Goal: Task Accomplishment & Management: Manage account settings

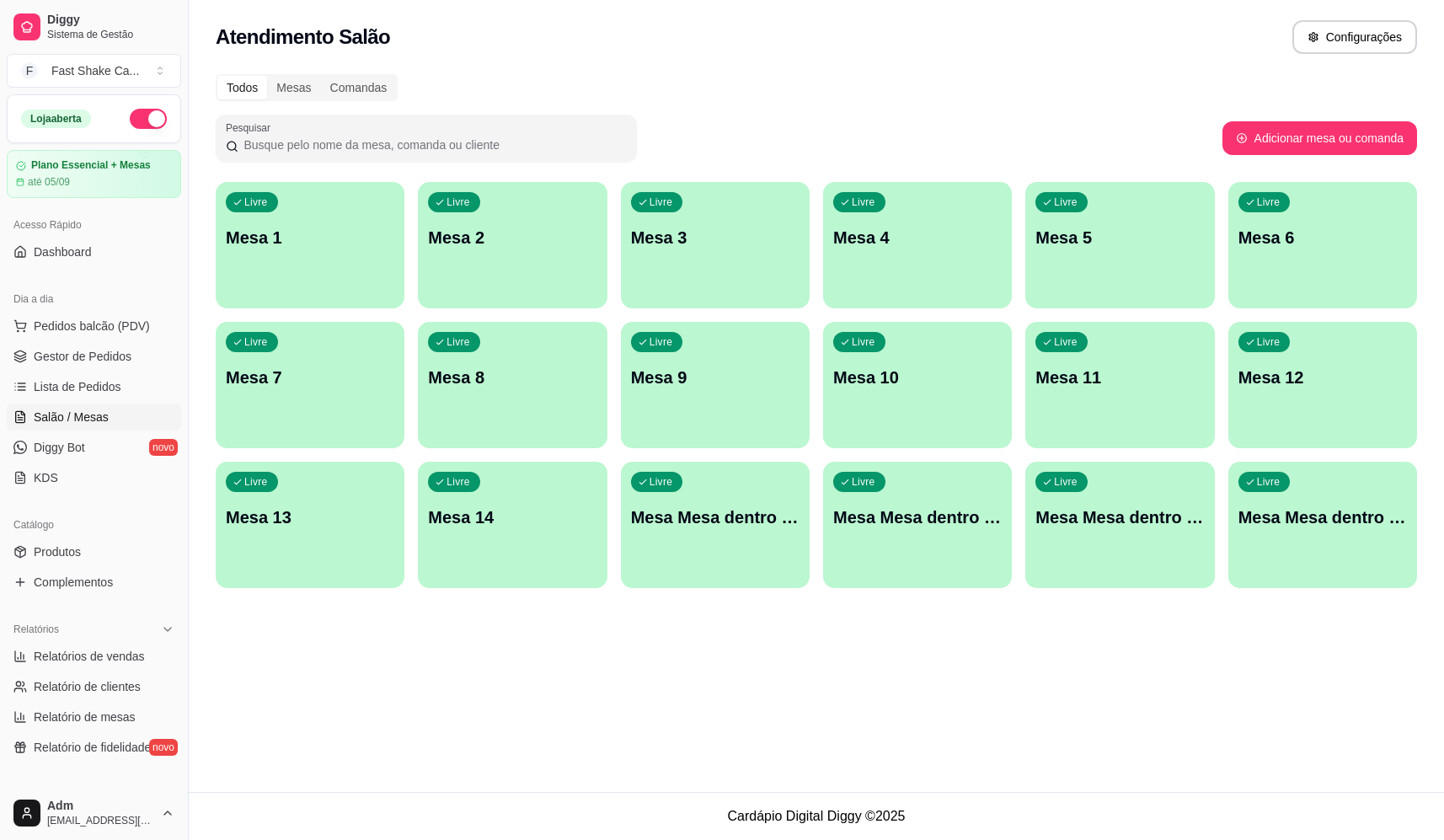
click at [734, 232] on p "Mesa 3" at bounding box center [715, 237] width 169 height 23
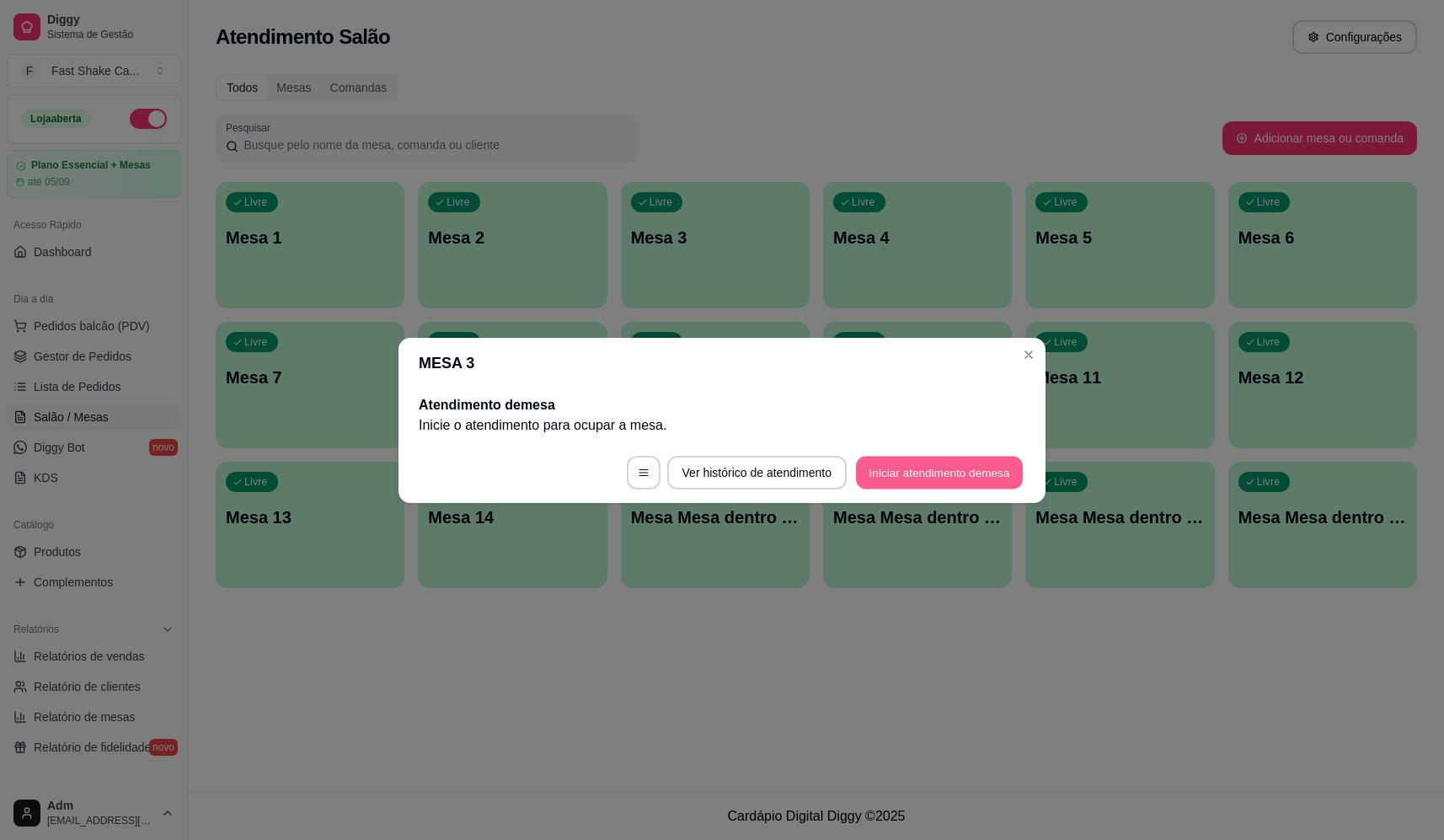
click at [912, 463] on button "Iniciar atendimento de mesa" at bounding box center [940, 472] width 167 height 33
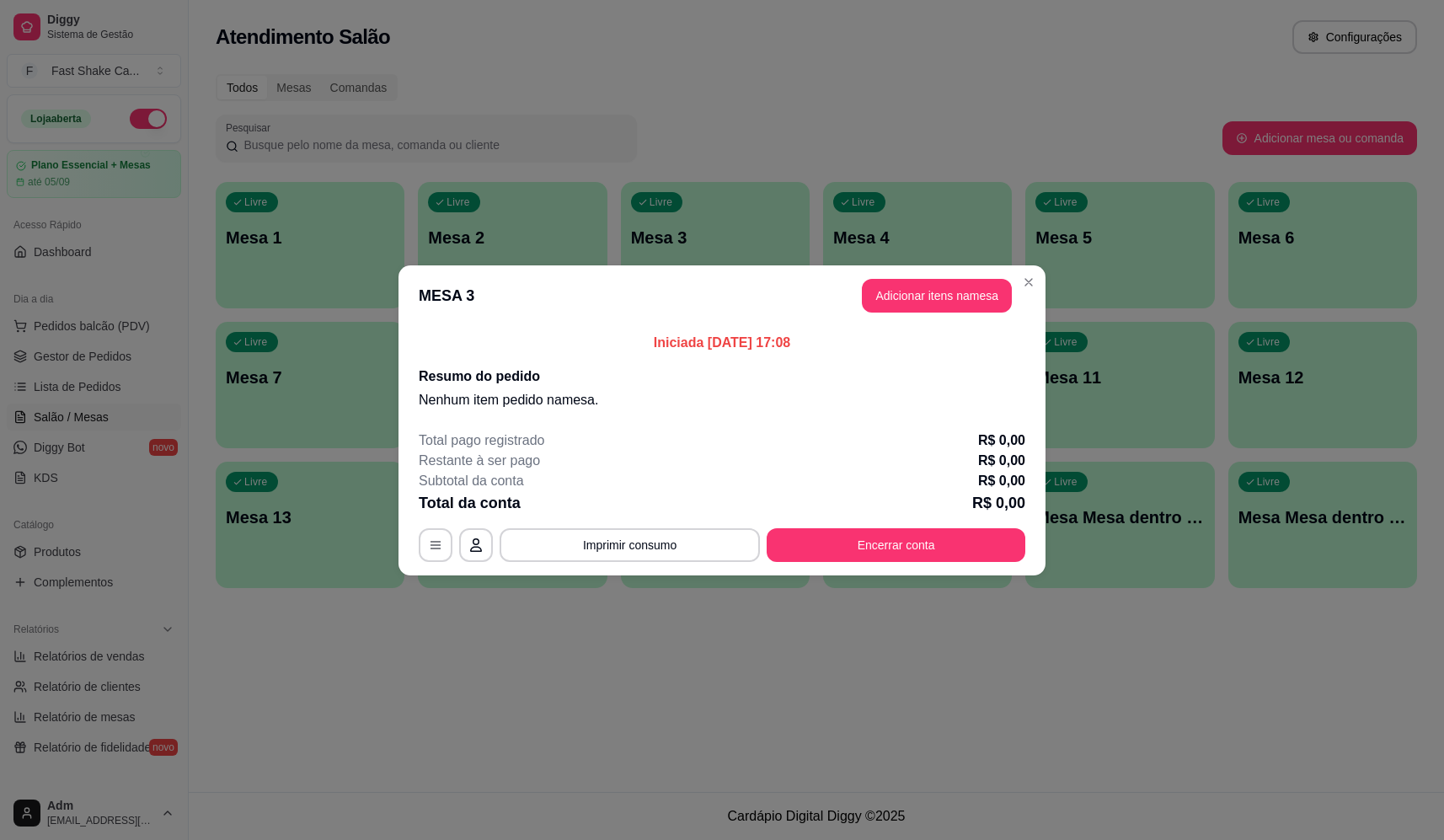
click at [927, 305] on button "Adicionar itens na mesa" at bounding box center [937, 295] width 150 height 34
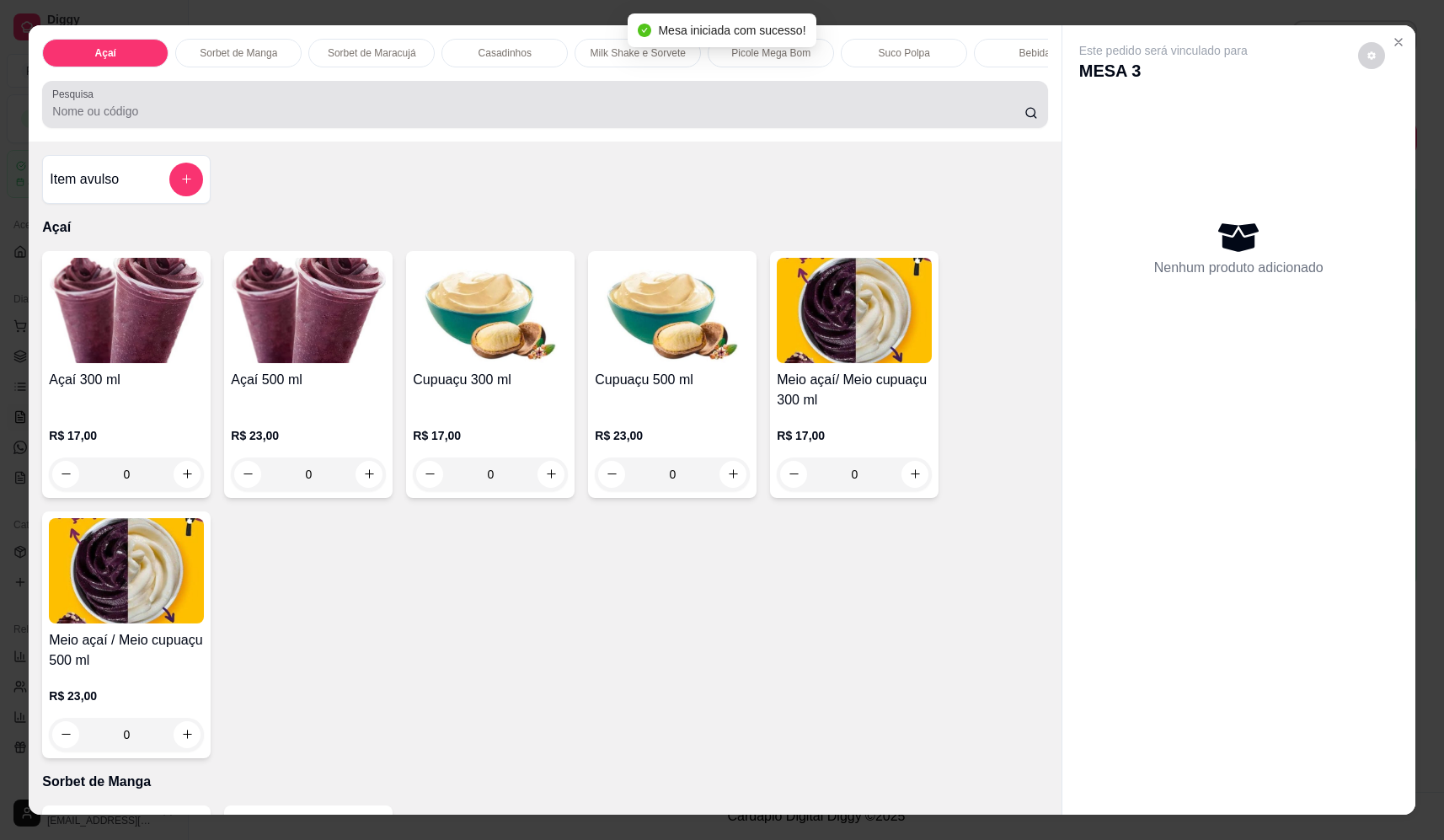
click at [553, 107] on div at bounding box center [545, 104] width 985 height 34
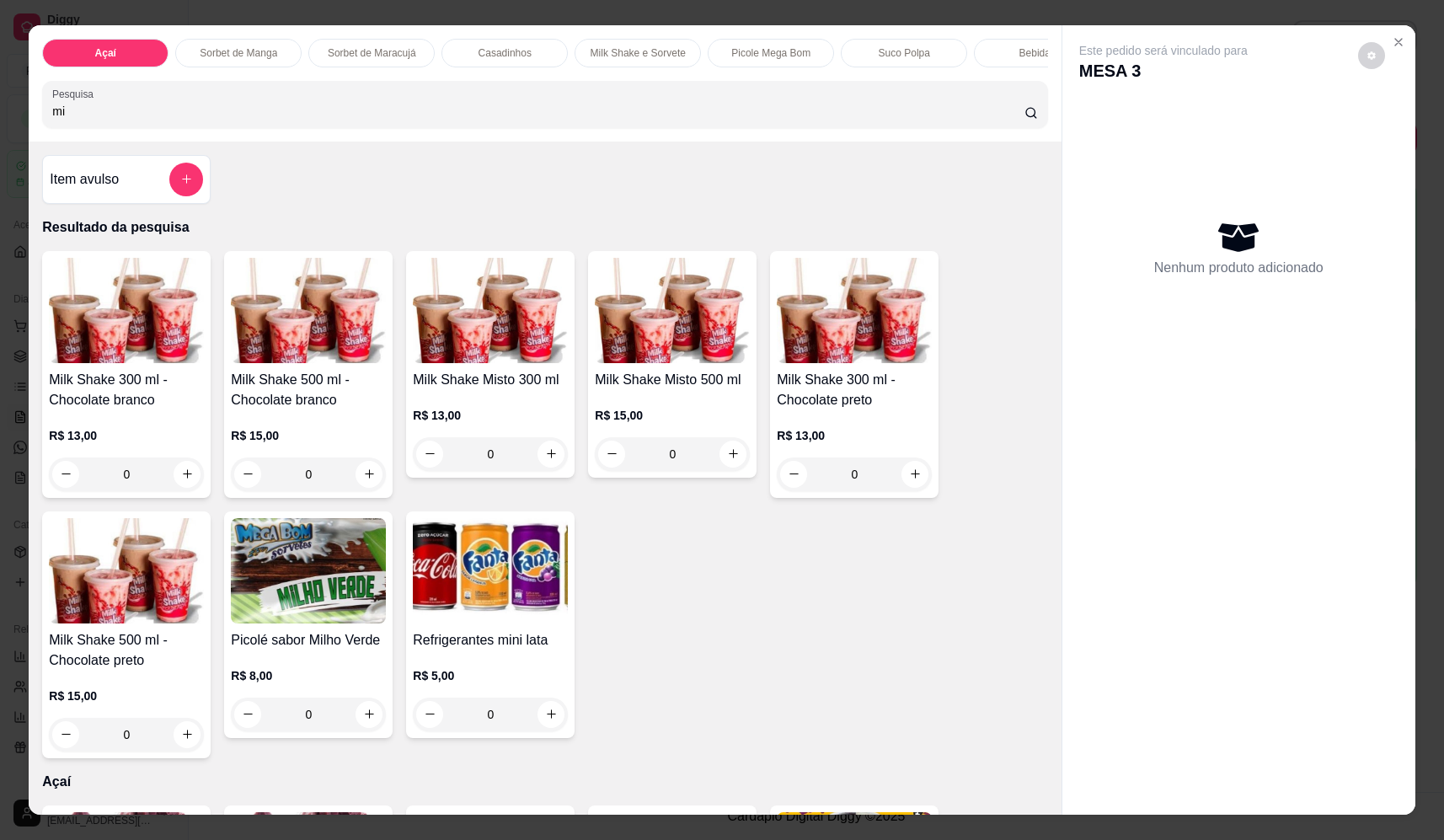
type input "mi"
click at [736, 469] on div "0" at bounding box center [671, 454] width 155 height 34
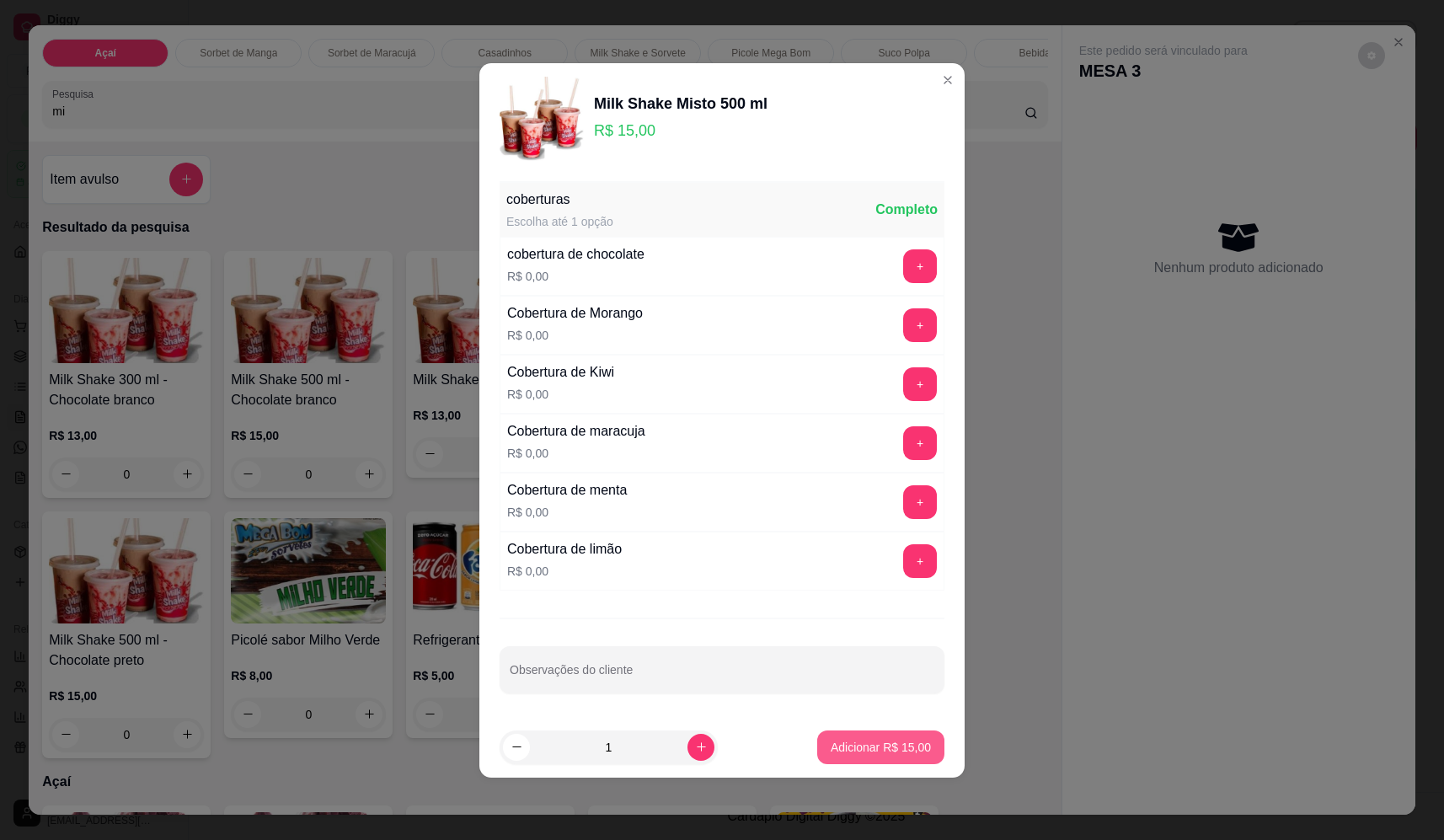
click at [872, 751] on p "Adicionar R$ 15,00" at bounding box center [880, 747] width 100 height 17
type input "1"
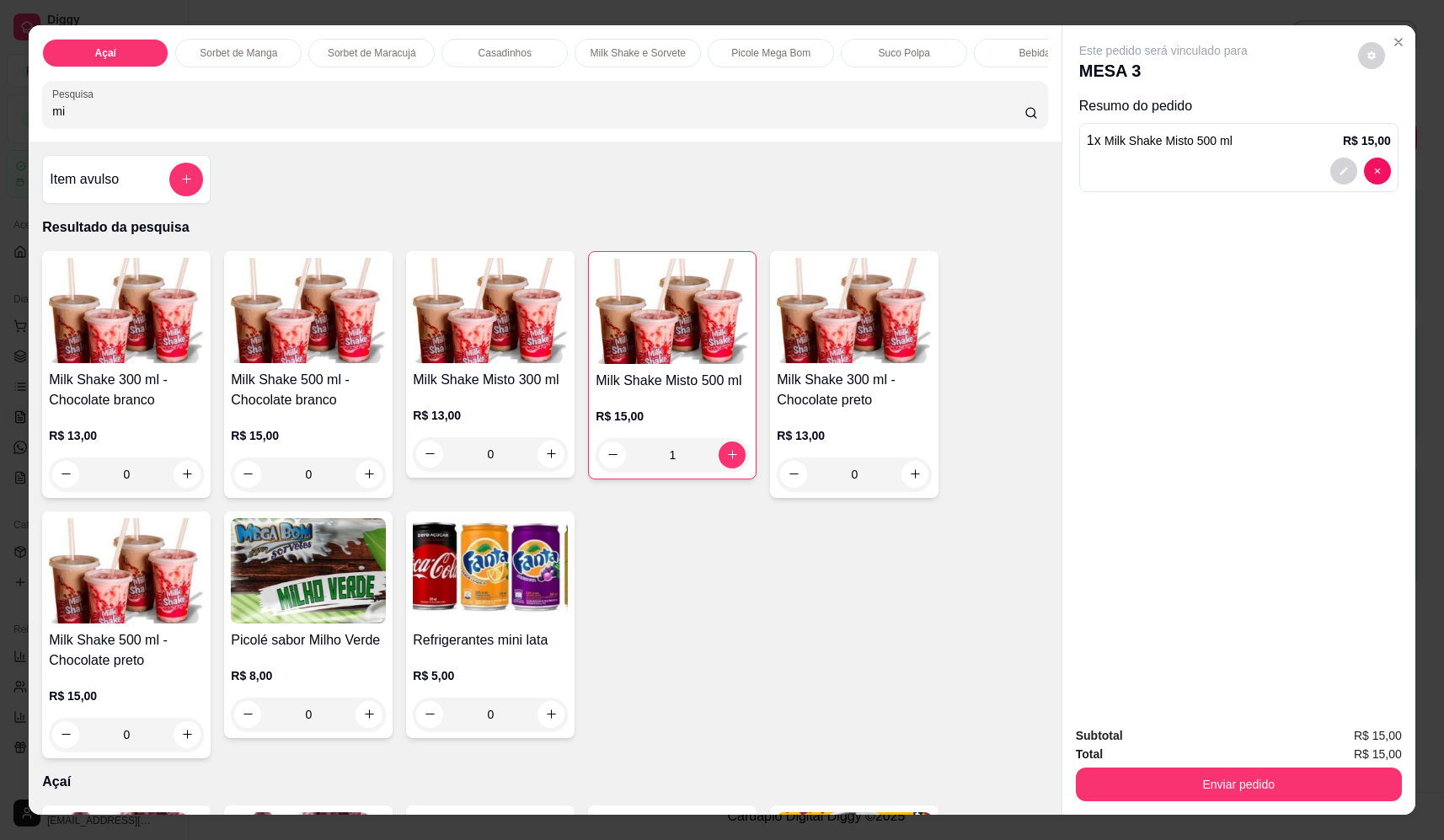
click at [180, 186] on icon "add-separate-item" at bounding box center [186, 178] width 12 height 12
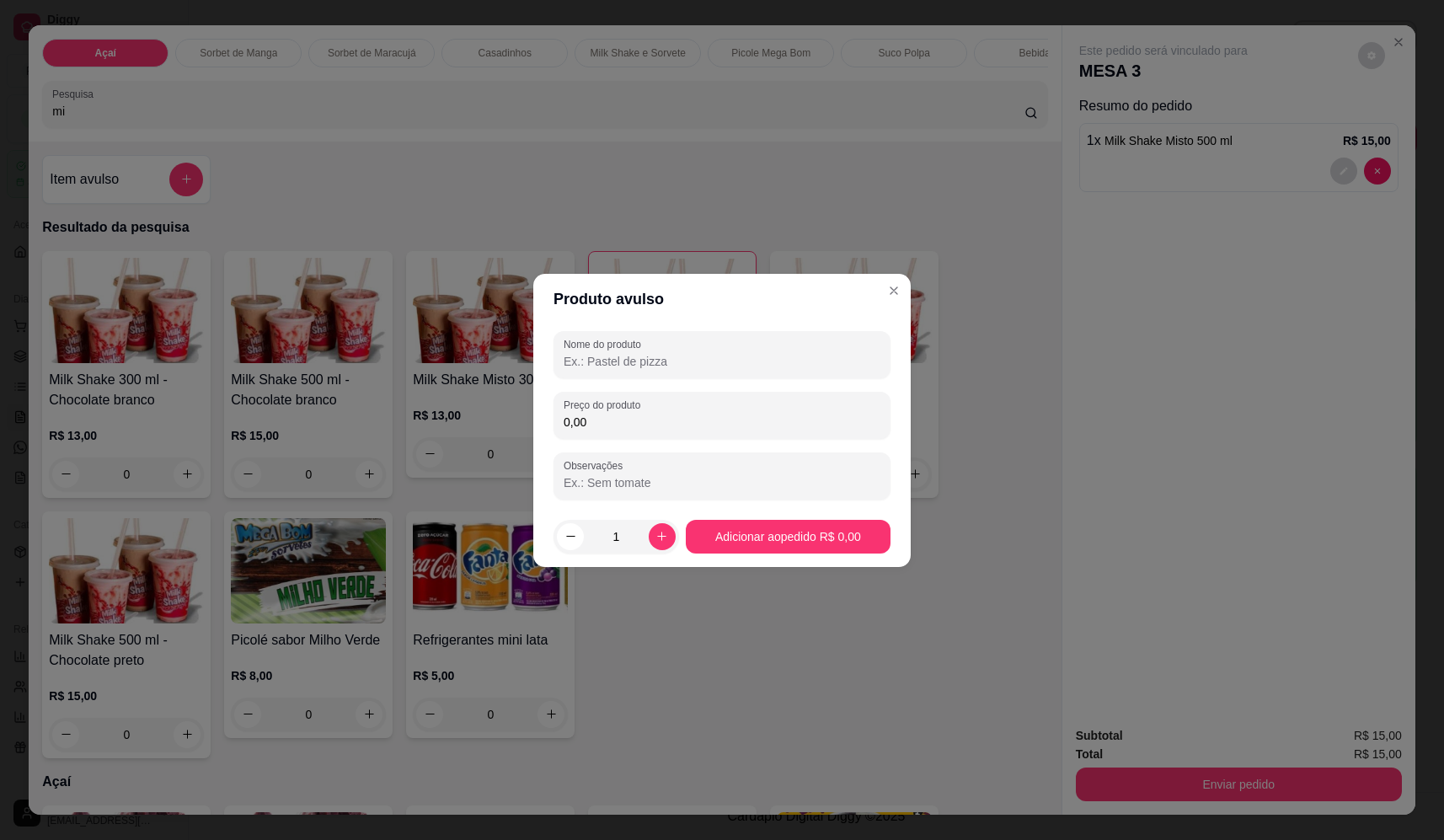
click at [664, 363] on input "Nome do produto" at bounding box center [722, 362] width 317 height 17
type input "sorvete"
click at [706, 415] on input "0,00" at bounding box center [722, 422] width 317 height 17
type input "11,90"
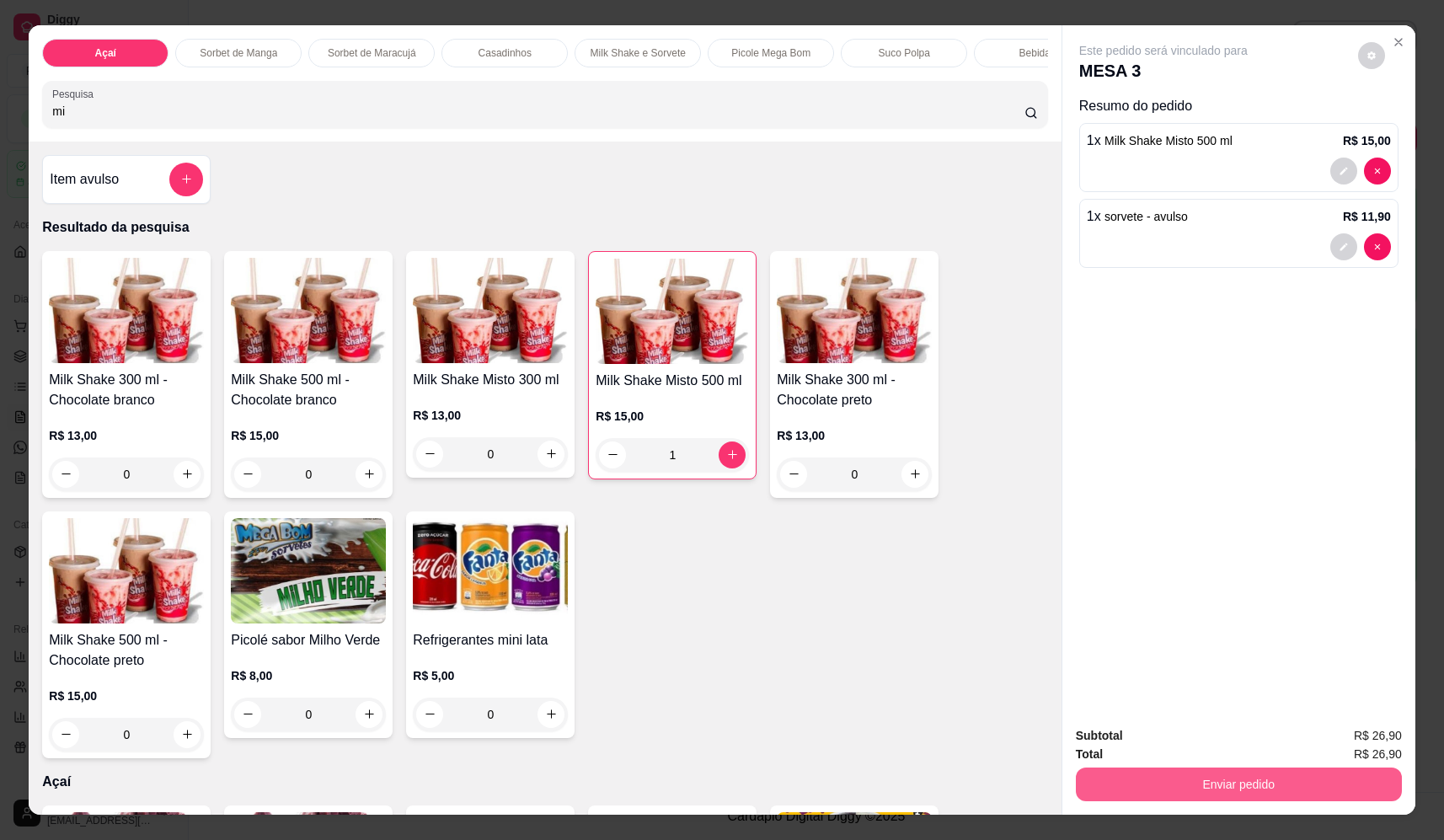
click at [1218, 773] on button "Enviar pedido" at bounding box center [1240, 785] width 326 height 34
click at [1197, 736] on button "Não registrar e enviar pedido" at bounding box center [1183, 742] width 171 height 31
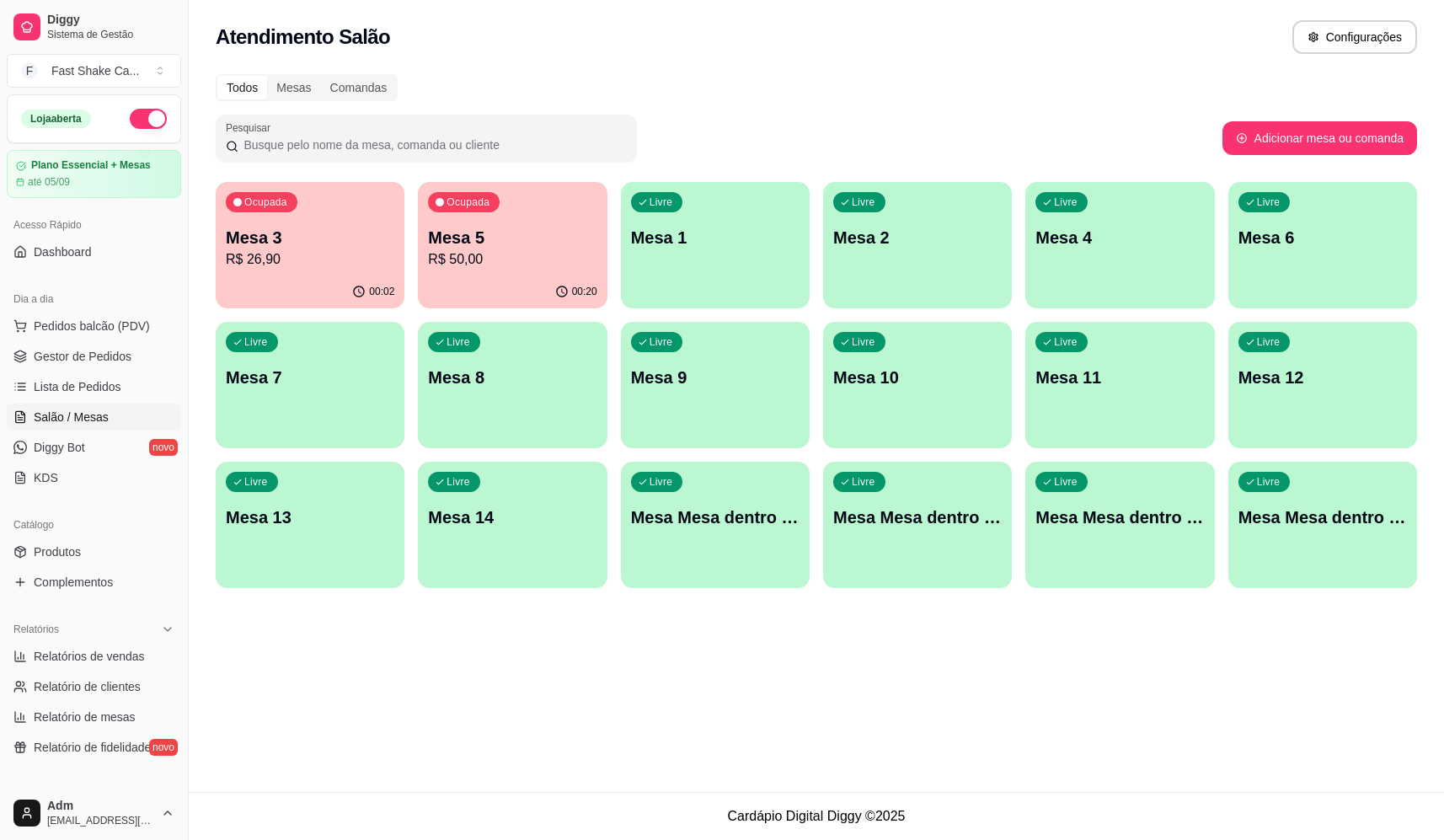
click at [287, 253] on p "R$ 26,90" at bounding box center [310, 260] width 169 height 21
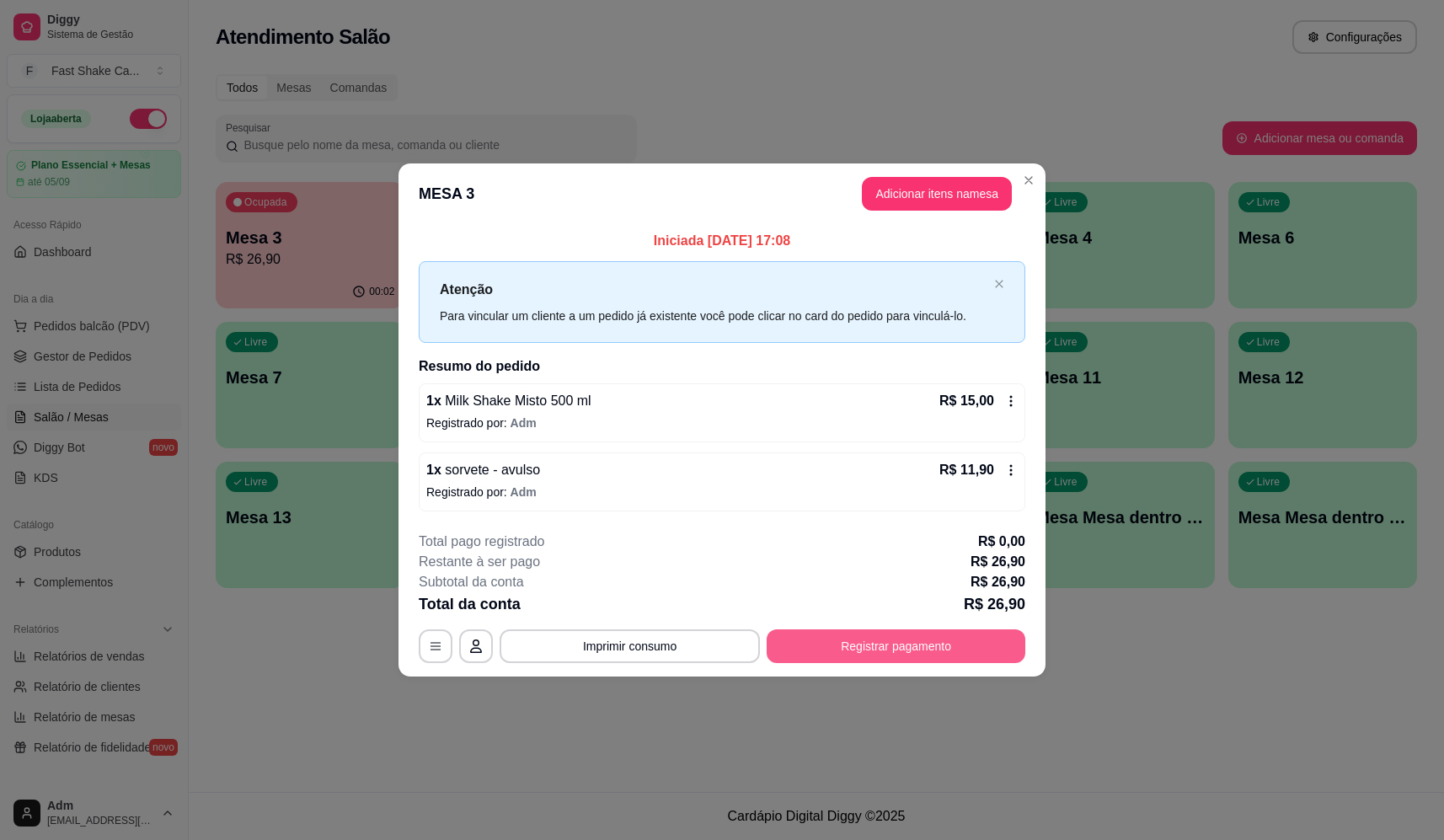
click at [907, 647] on button "Registrar pagamento" at bounding box center [896, 646] width 259 height 34
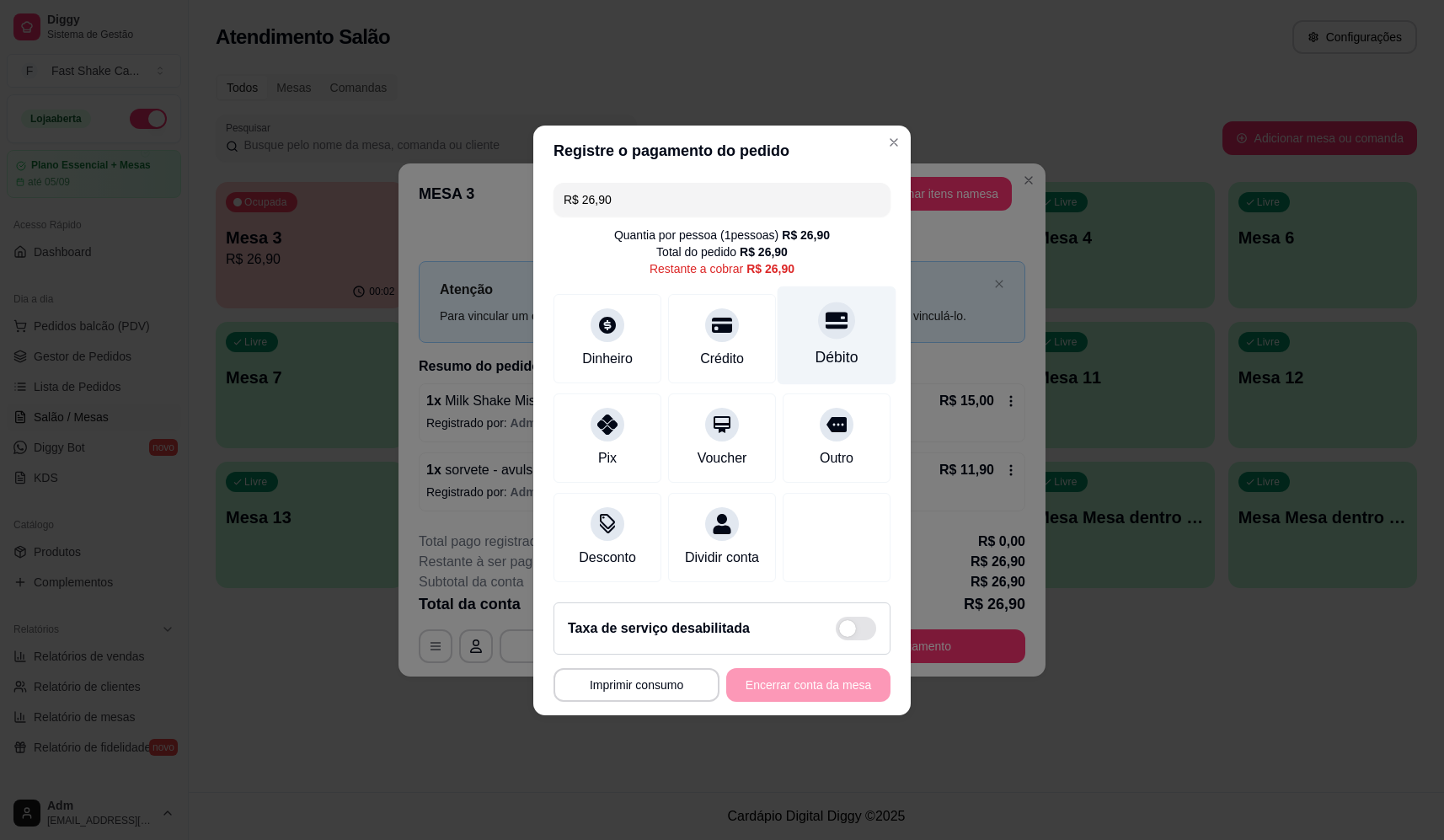
click at [834, 295] on div "Débito" at bounding box center [836, 335] width 119 height 98
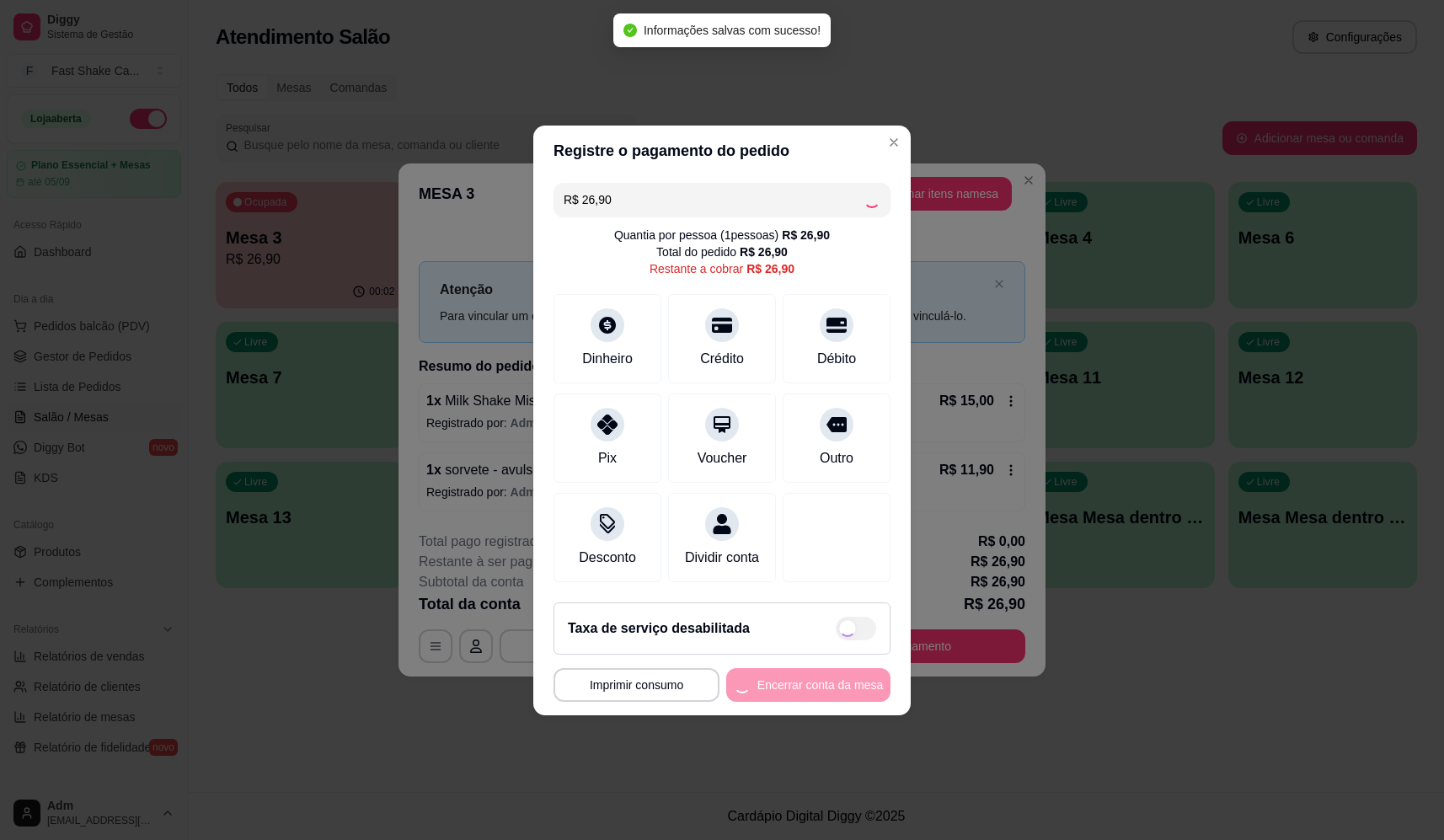
type input "R$ 0,00"
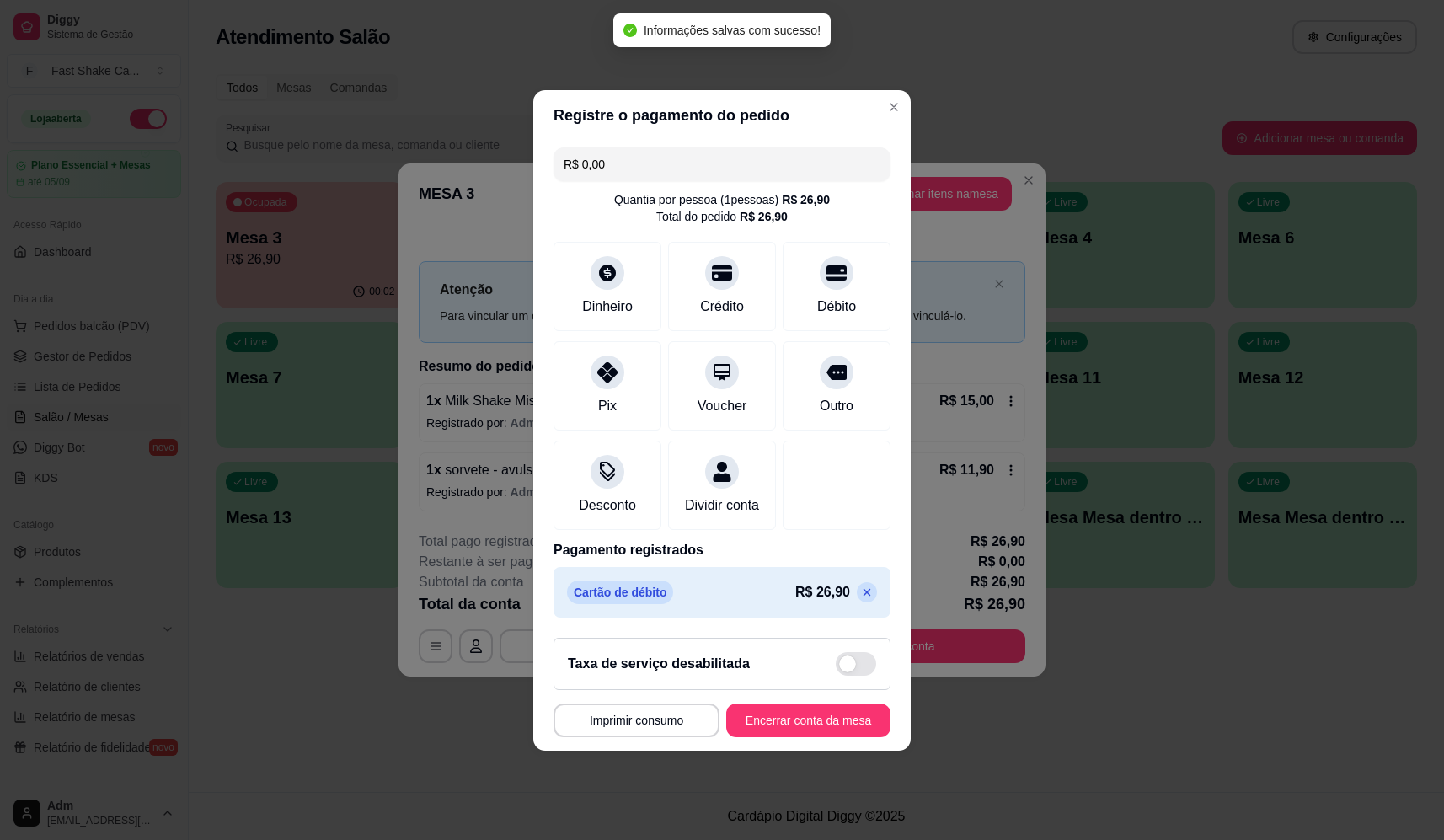
click at [836, 712] on footer "**********" at bounding box center [722, 687] width 378 height 127
click at [837, 729] on button "Encerrar conta da mesa" at bounding box center [808, 719] width 159 height 33
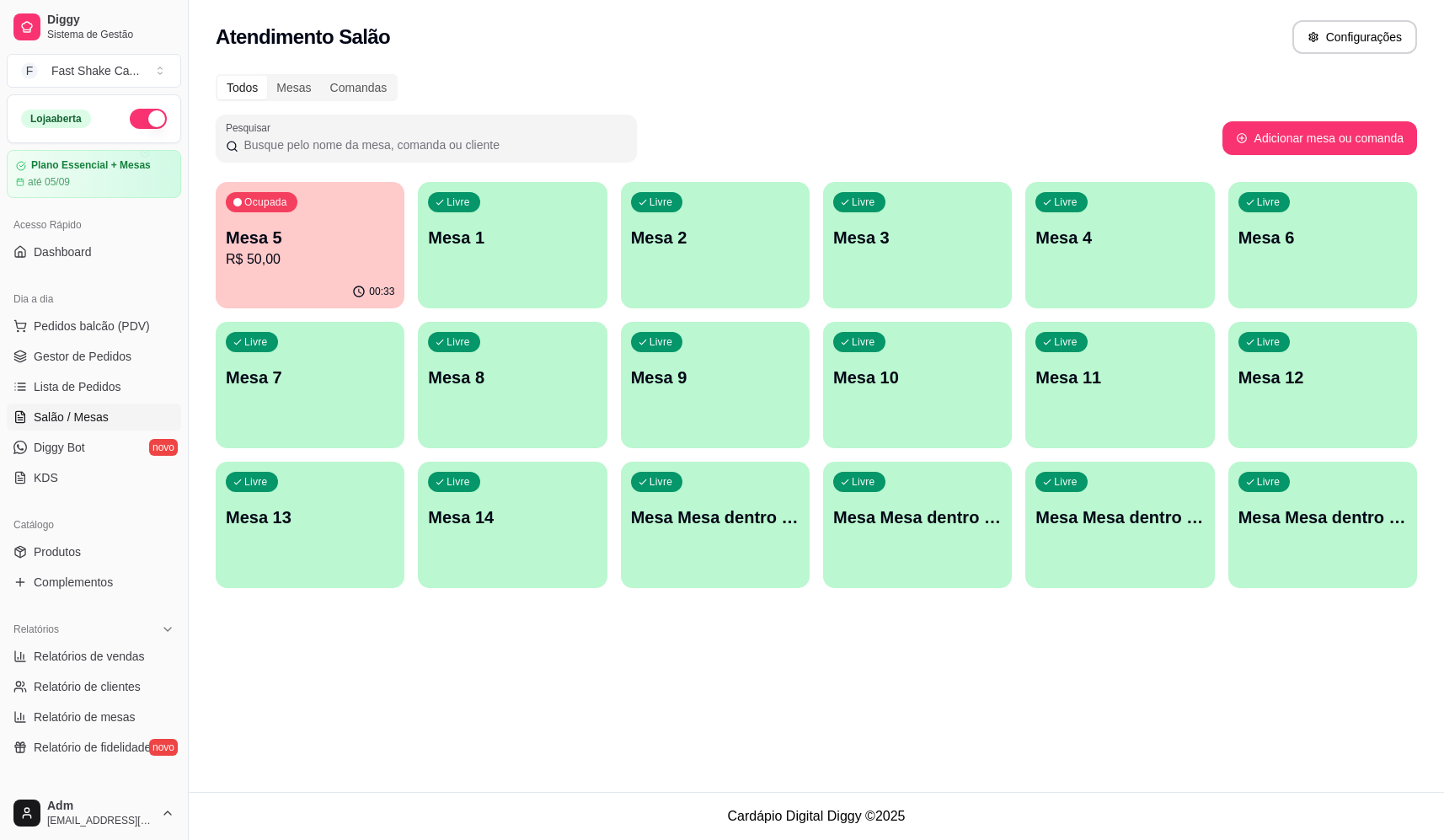
click at [295, 273] on button "Ocupada Mesa 5 R$ 50,00 00:33" at bounding box center [309, 245] width 188 height 127
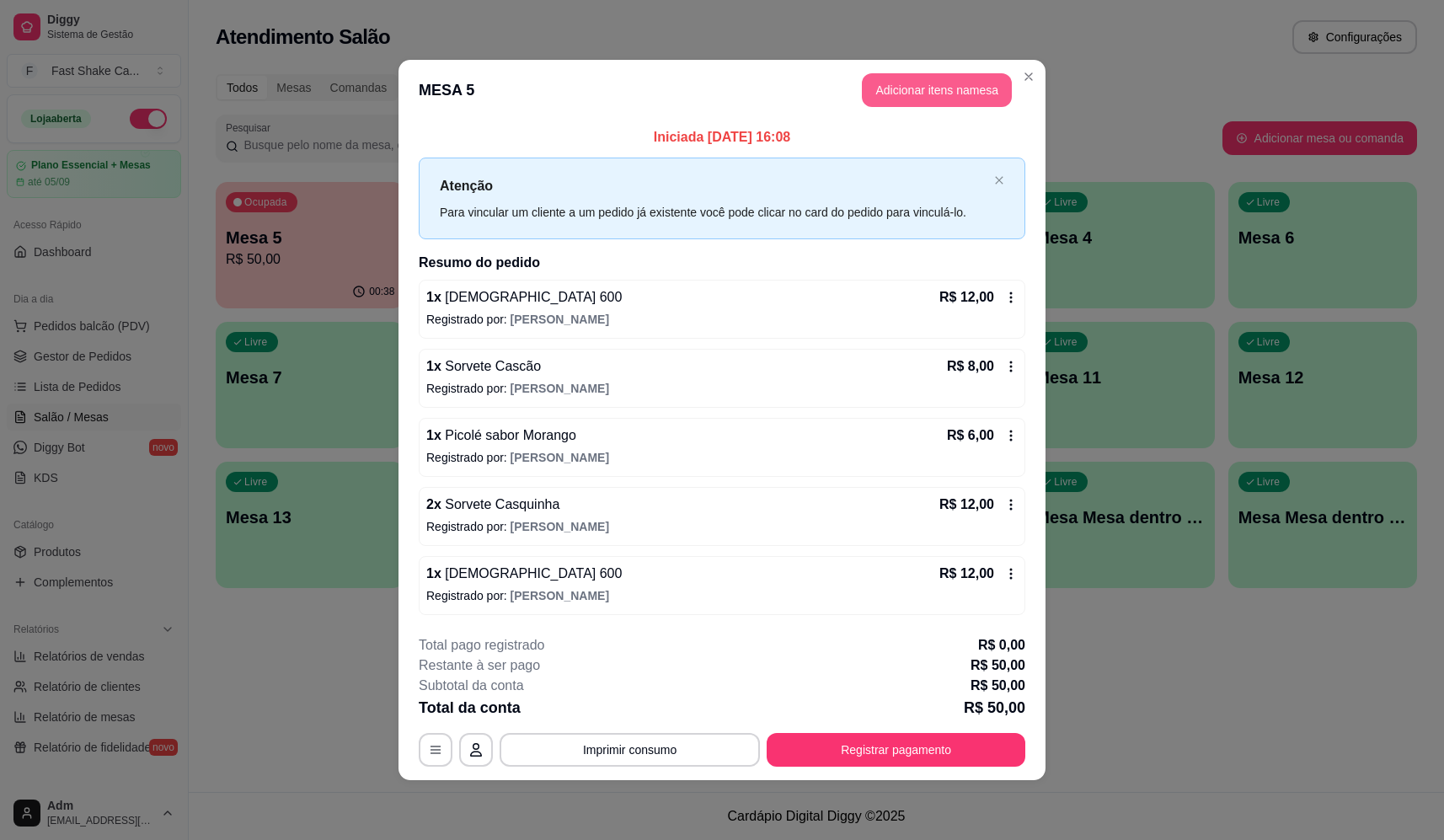
click at [905, 87] on button "Adicionar itens na mesa" at bounding box center [937, 90] width 150 height 34
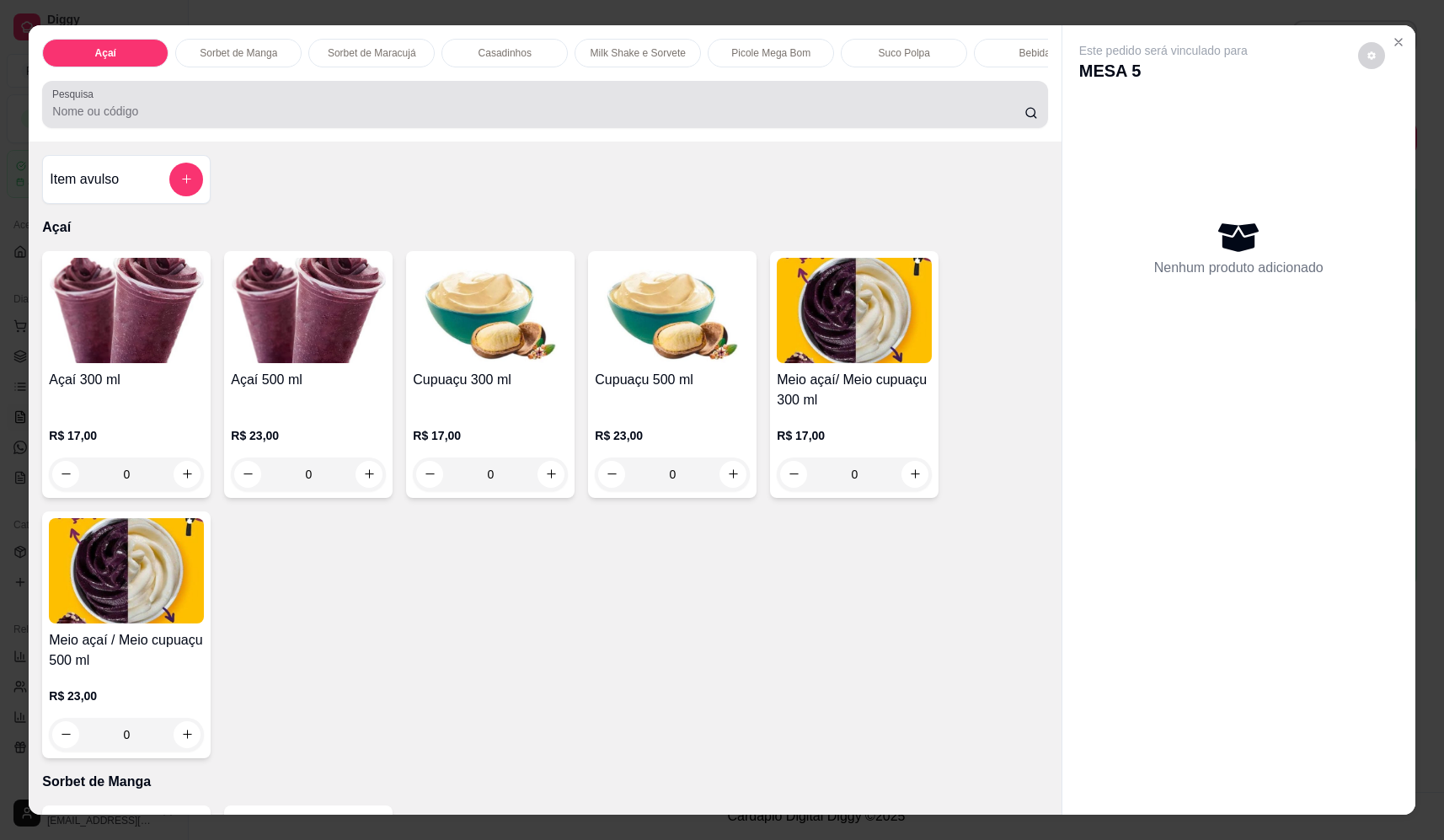
click at [412, 120] on input "Pesquisa" at bounding box center [538, 112] width 972 height 17
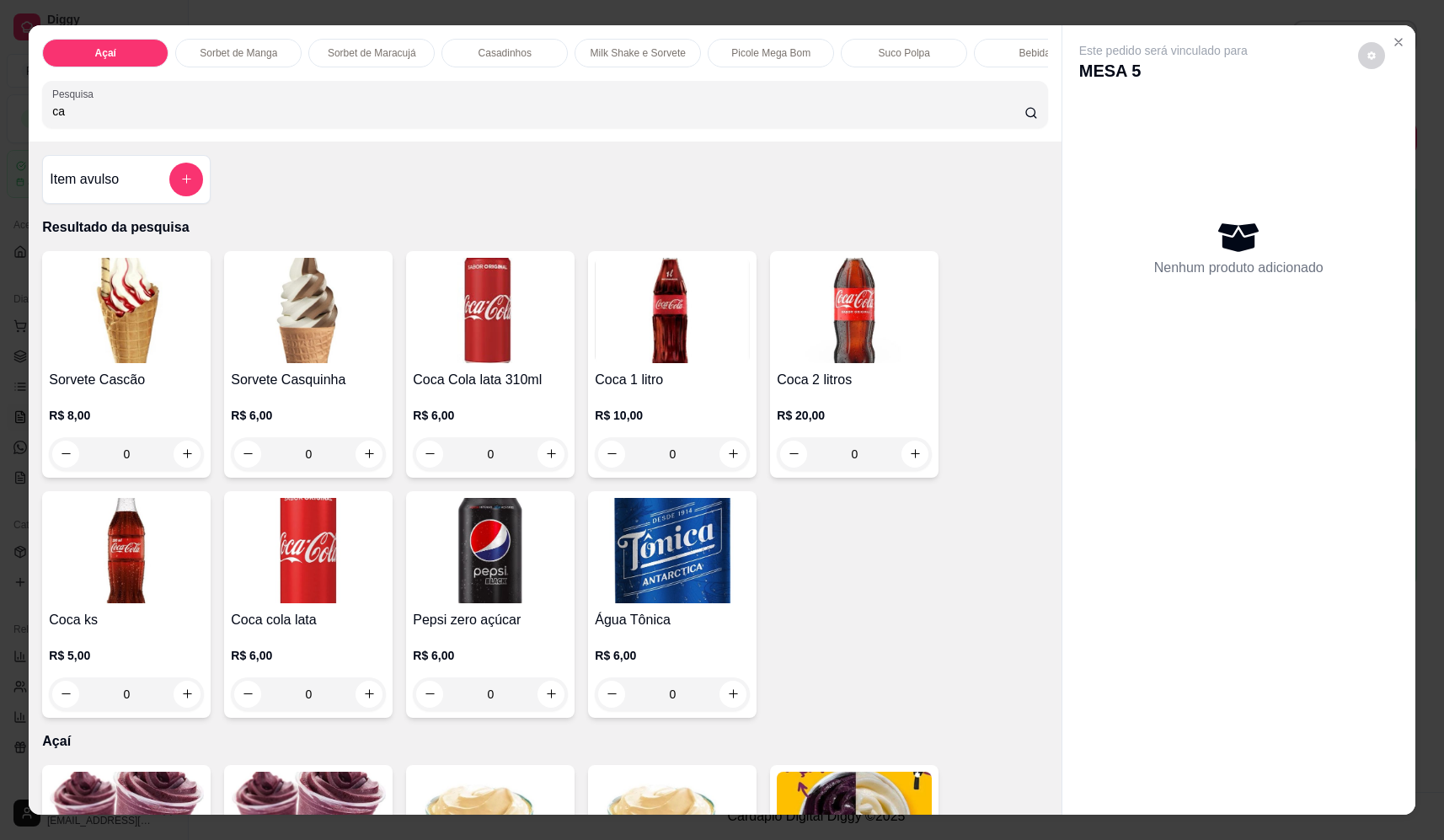
type input "ca"
click at [178, 471] on div "0" at bounding box center [126, 454] width 155 height 34
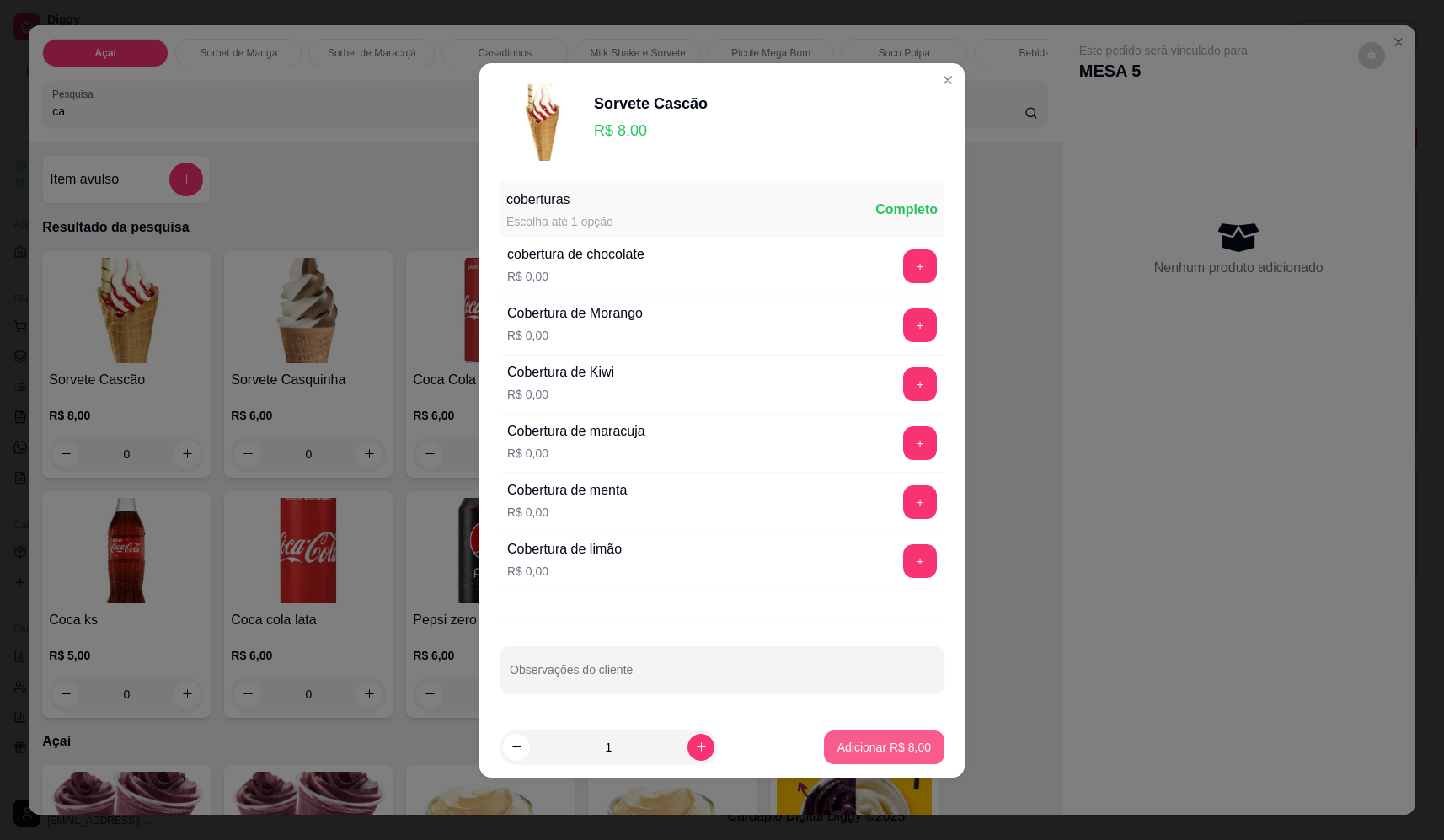
click at [902, 740] on p "Adicionar R$ 8,00" at bounding box center [884, 747] width 94 height 17
type input "1"
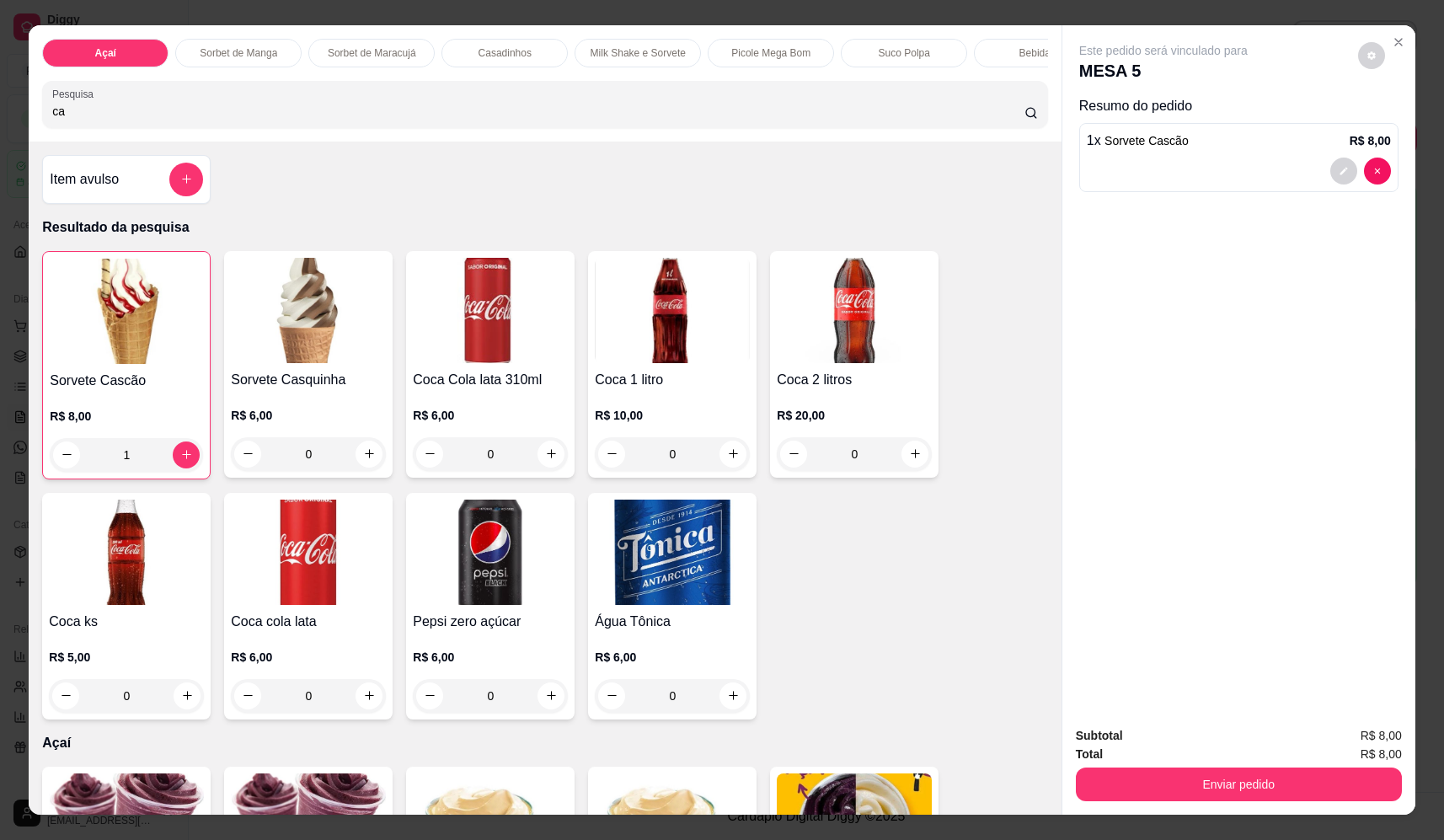
click at [1152, 756] on div "Total R$ 8,00" at bounding box center [1240, 754] width 326 height 19
click at [1155, 788] on button "Enviar pedido" at bounding box center [1240, 785] width 326 height 34
click at [1146, 744] on button "Não registrar e enviar pedido" at bounding box center [1182, 743] width 175 height 32
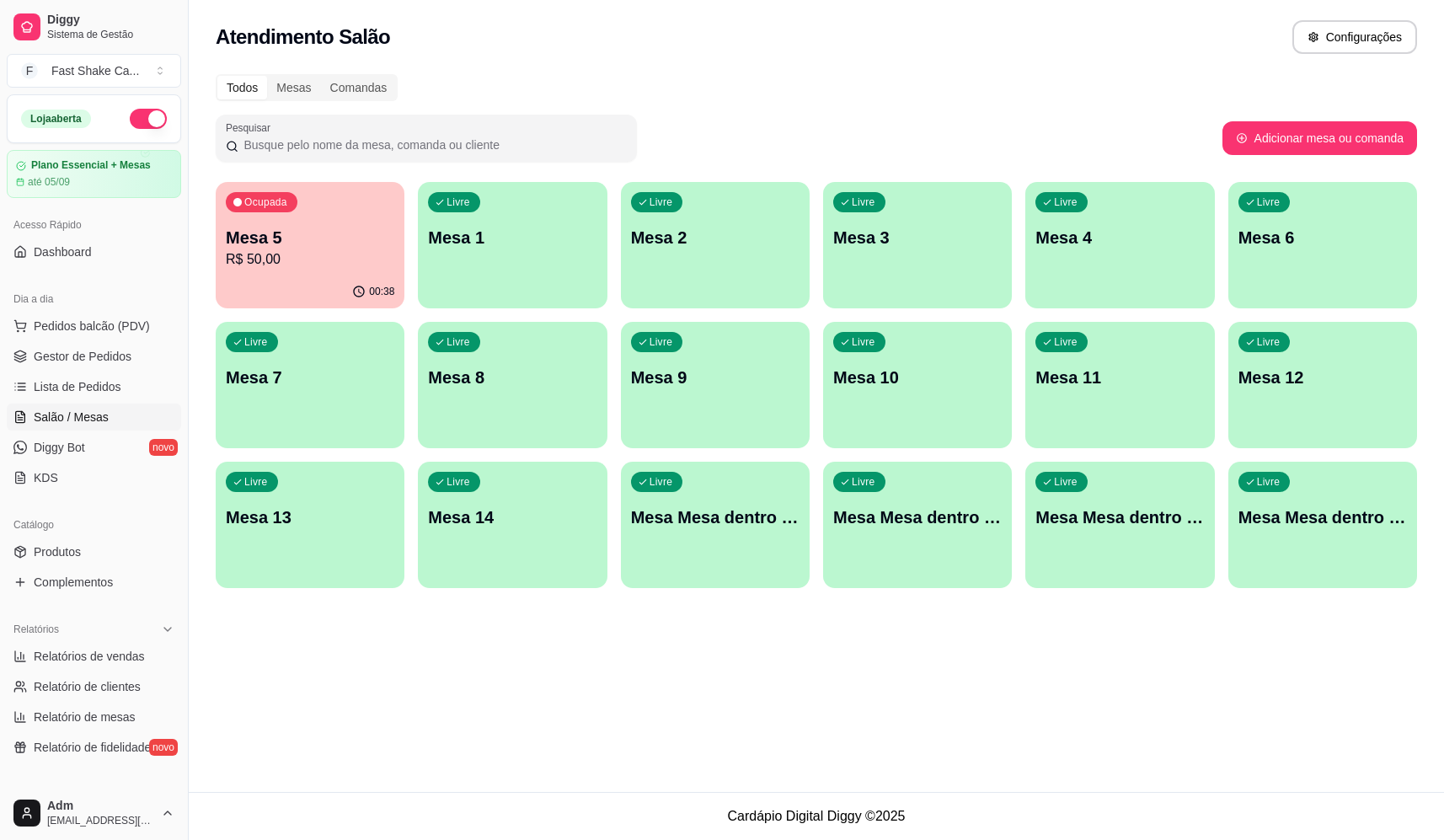
click at [487, 597] on div "Todos Mesas Comandas Pesquisar Adicionar mesa ou comanda Ocupada Mesa 5 R$ 50,0…" at bounding box center [816, 336] width 1256 height 545
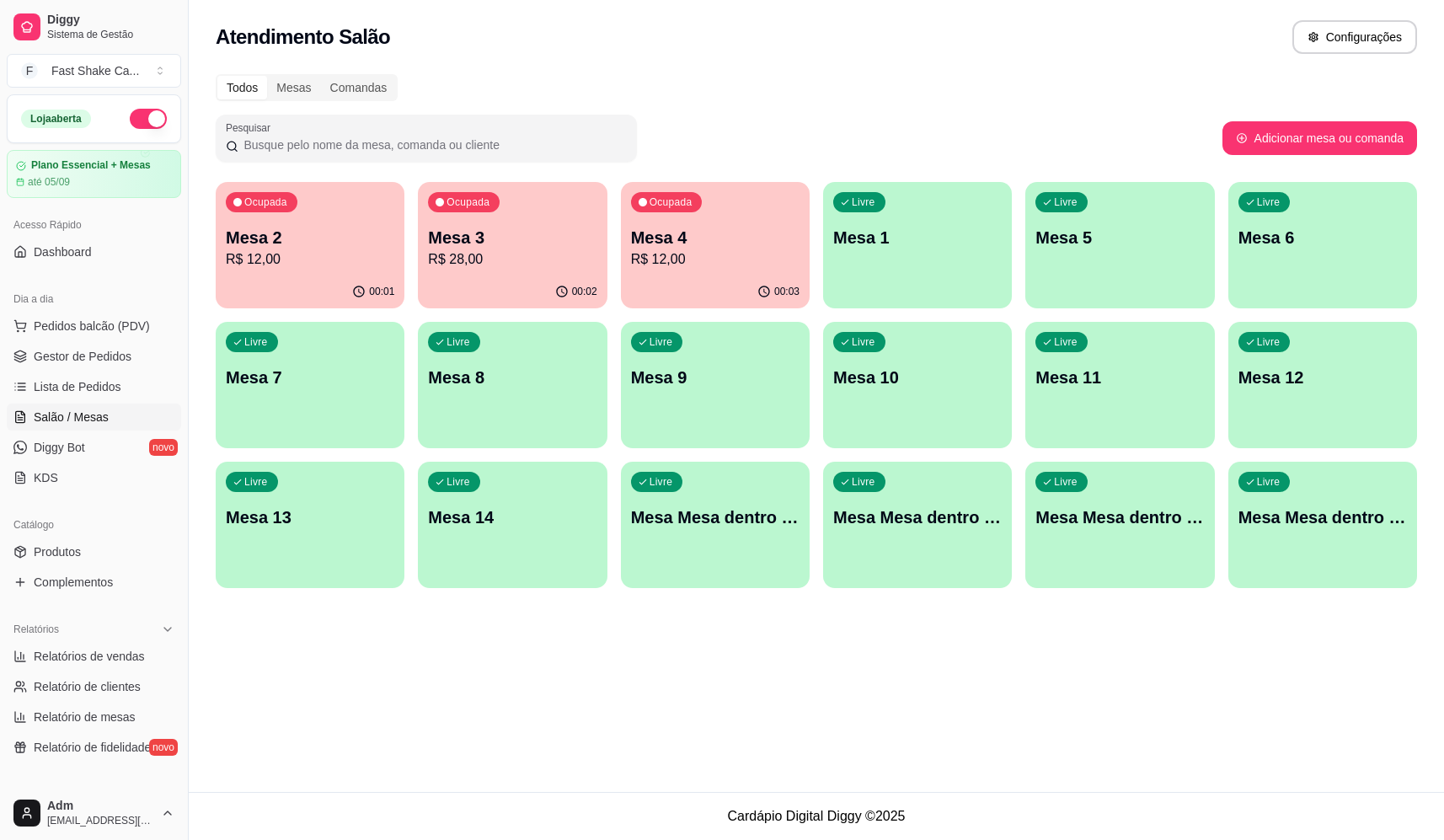
click at [751, 230] on p "Mesa 4" at bounding box center [715, 237] width 169 height 23
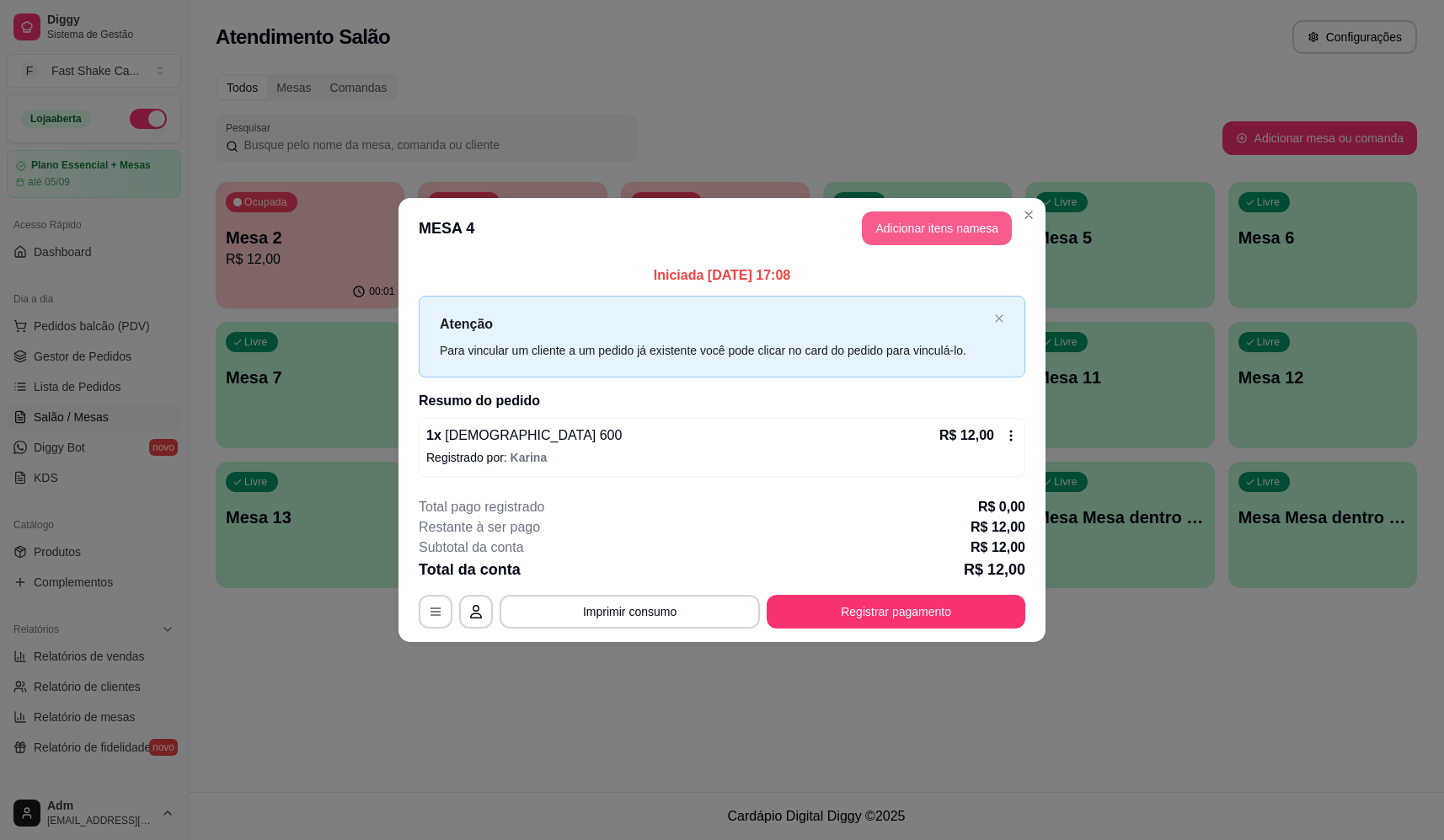
click at [925, 220] on button "Adicionar itens na mesa" at bounding box center [937, 229] width 150 height 34
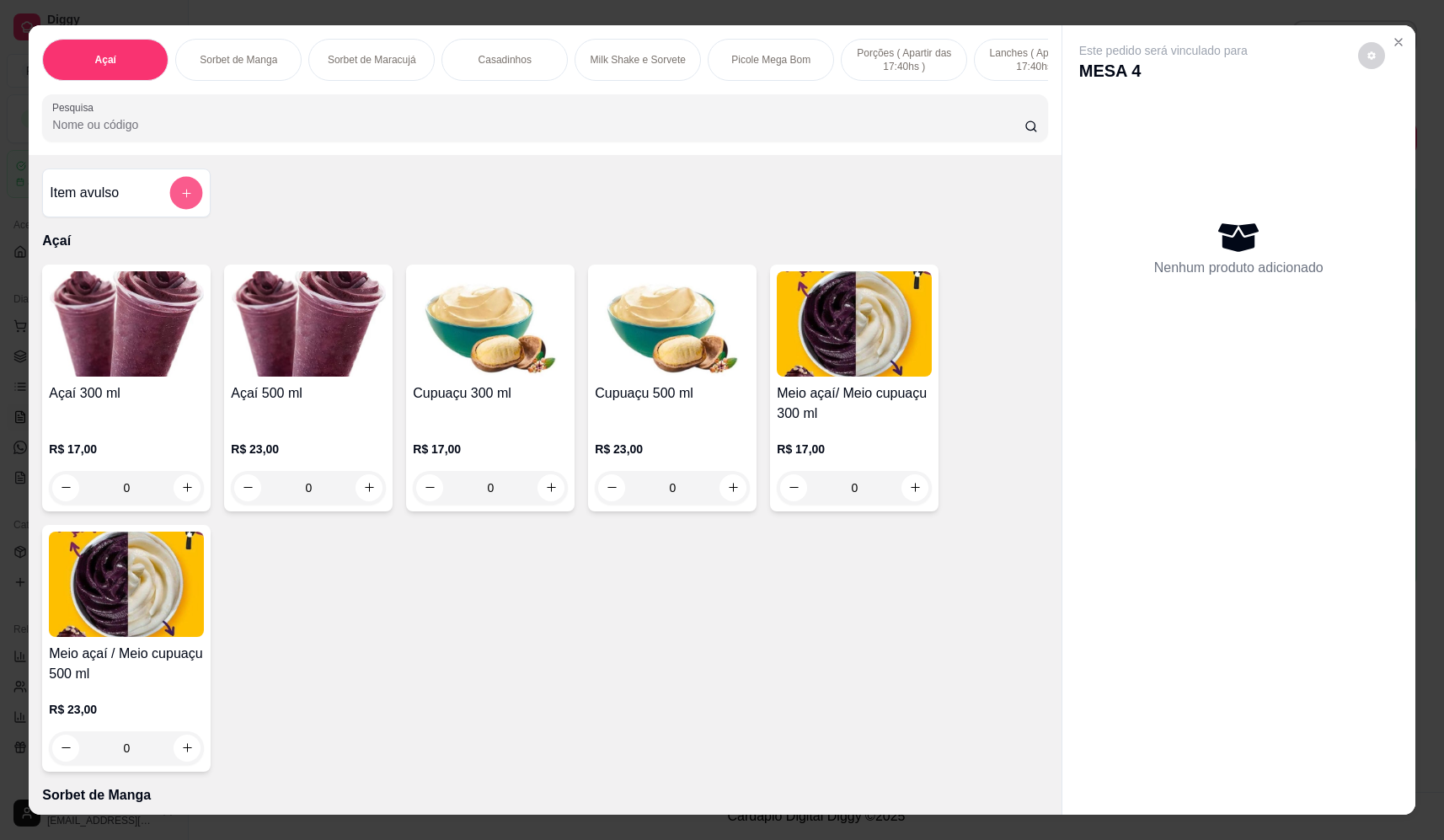
click at [183, 197] on button "add-separate-item" at bounding box center [187, 193] width 33 height 33
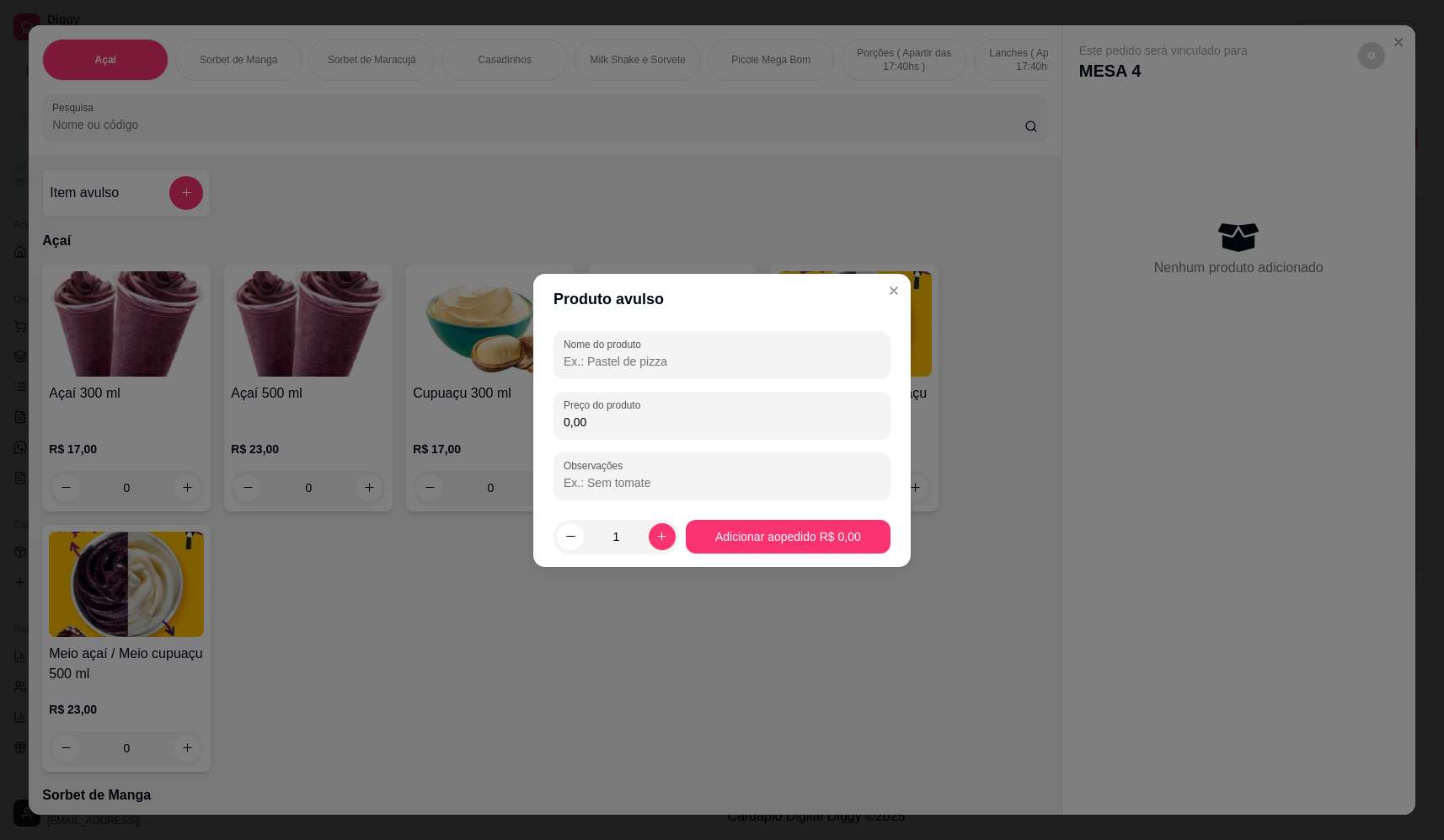
click at [606, 368] on input "Nome do produto" at bounding box center [722, 362] width 317 height 17
type input "sorvete"
click at [593, 431] on div "0,00" at bounding box center [722, 415] width 317 height 34
type input "15,30"
drag, startPoint x: 762, startPoint y: 518, endPoint x: 751, endPoint y: 529, distance: 15.6
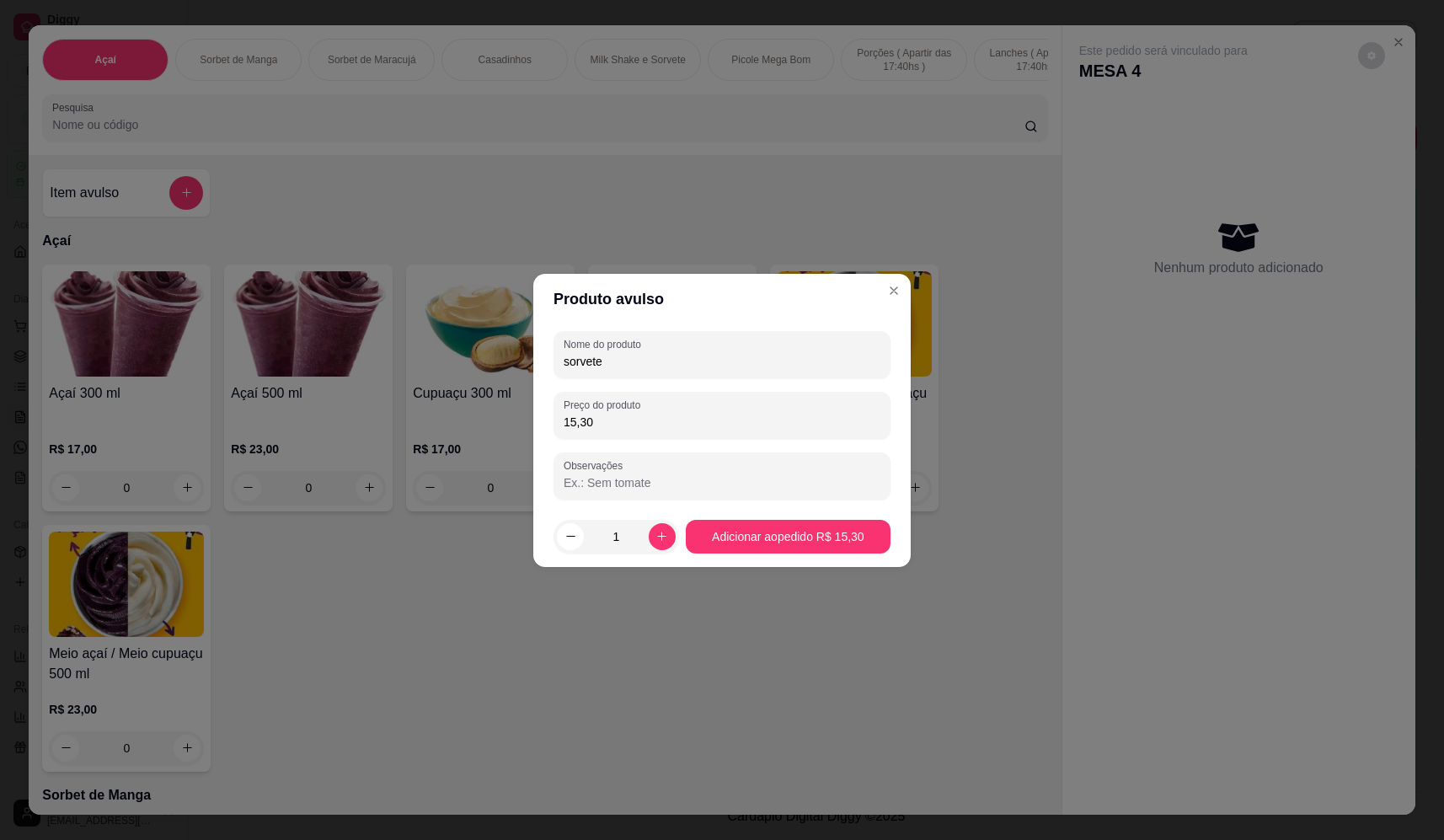
click at [754, 528] on footer "1 Adicionar ao pedido R$ 15,30" at bounding box center [722, 536] width 378 height 61
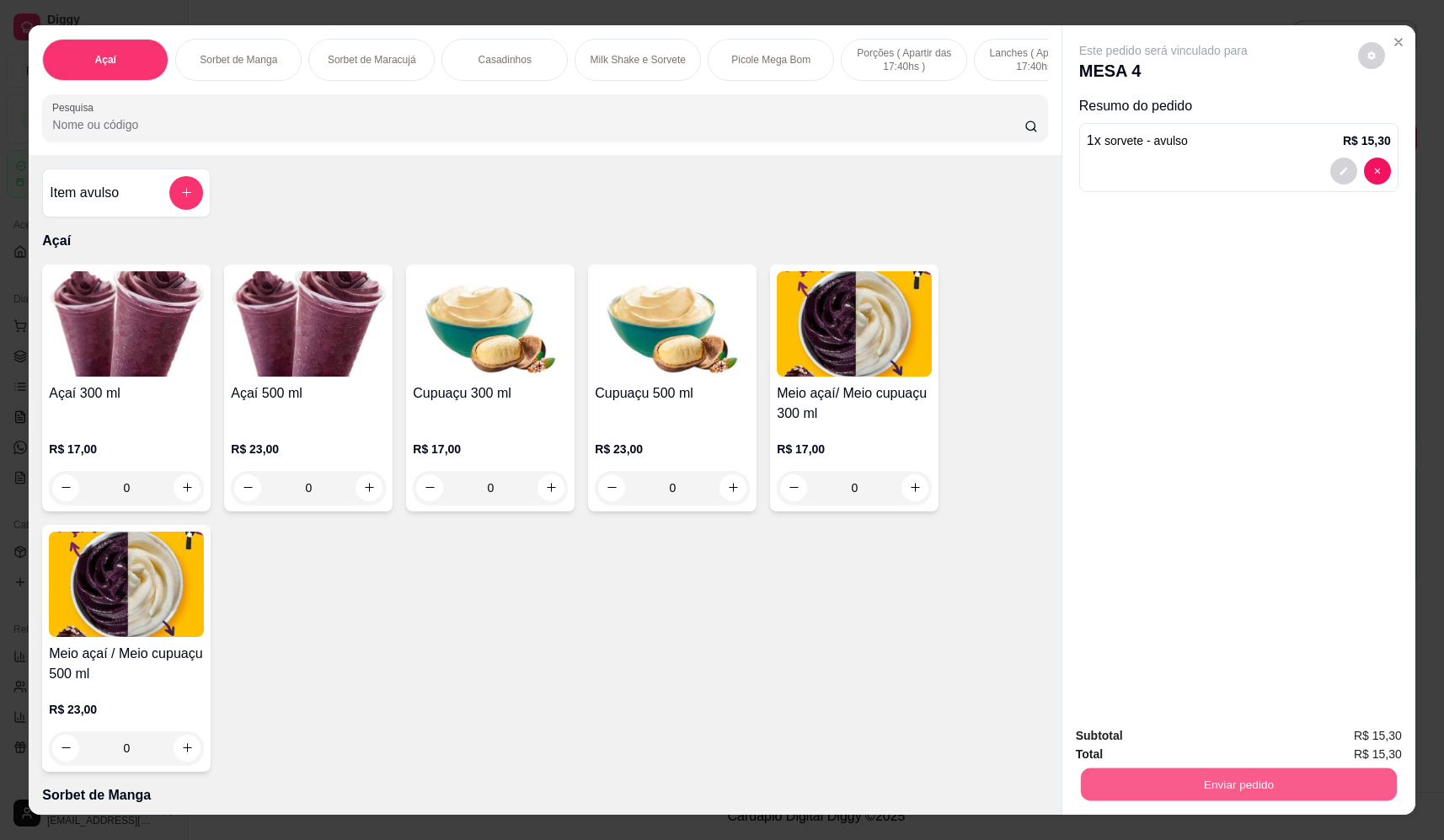
click at [1288, 780] on button "Enviar pedido" at bounding box center [1239, 785] width 316 height 33
click at [1220, 738] on button "Não registrar e enviar pedido" at bounding box center [1183, 742] width 171 height 31
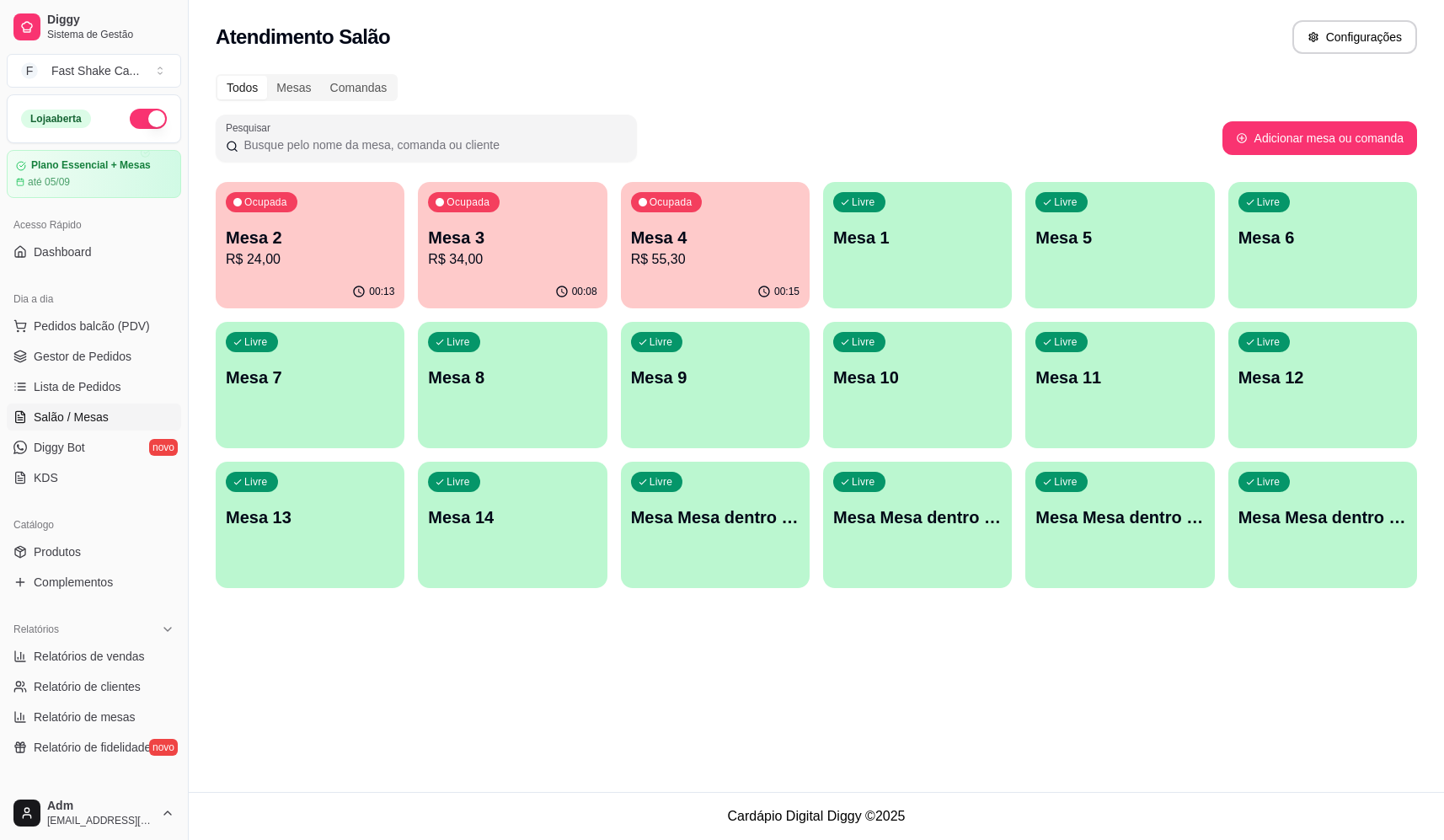
click at [482, 271] on div "Ocupada Mesa 3 R$ 34,00" at bounding box center [512, 229] width 188 height 94
click at [1106, 544] on div "Livre Mesa Mesa dentro verde" at bounding box center [1120, 514] width 188 height 106
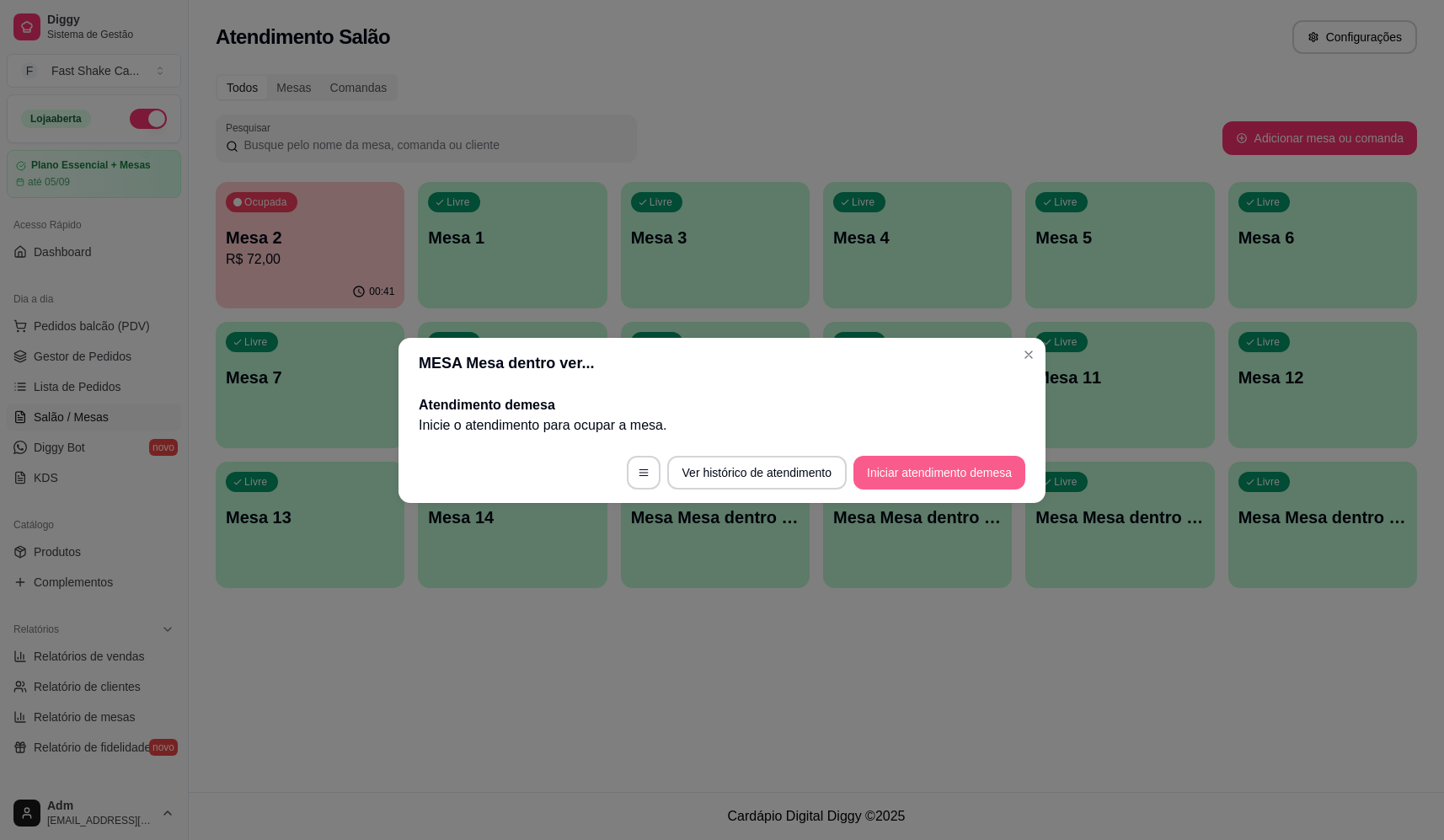
click at [912, 488] on button "Iniciar atendimento de mesa" at bounding box center [939, 472] width 172 height 34
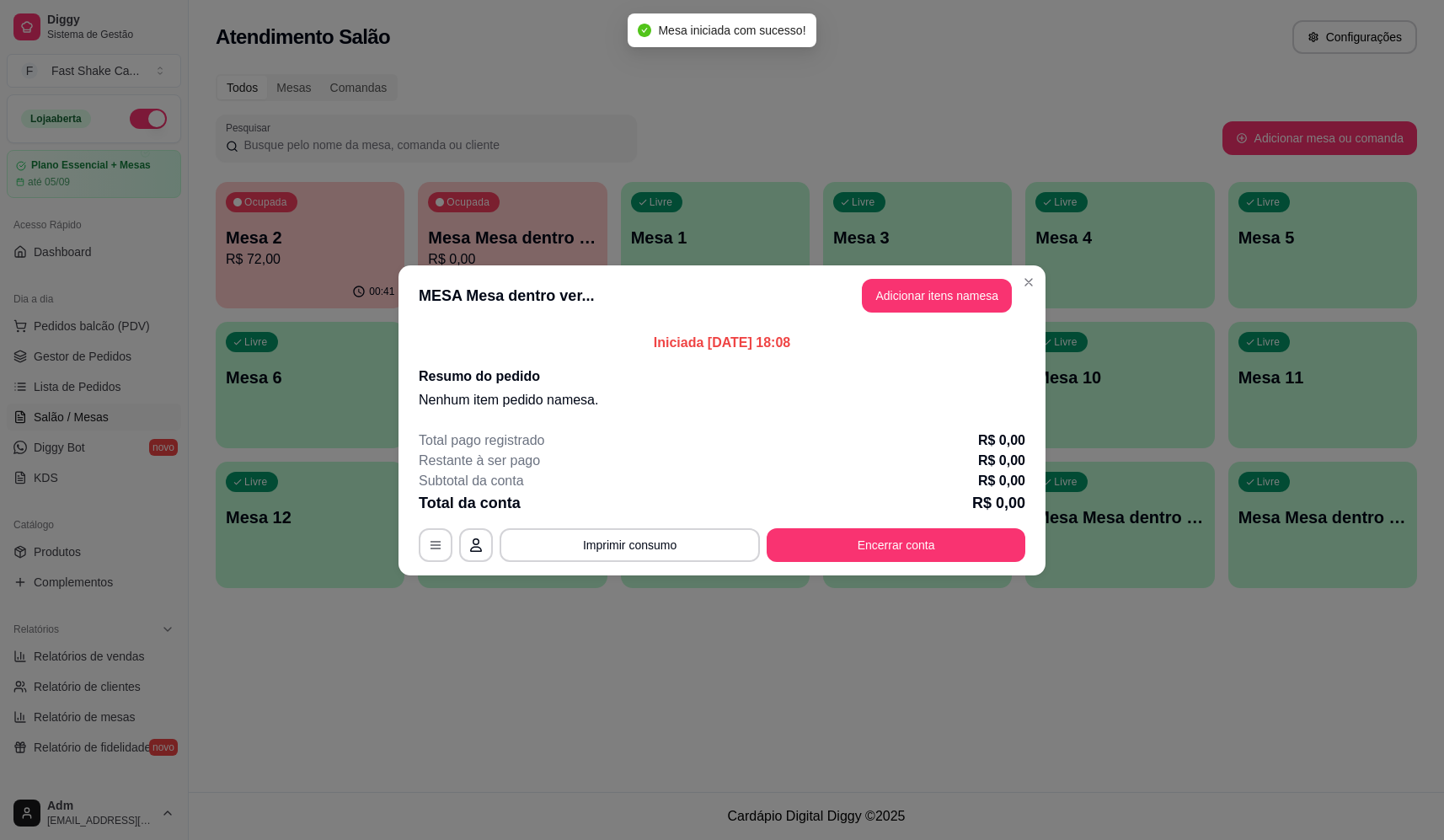
click at [928, 295] on button "Adicionar itens na mesa" at bounding box center [937, 295] width 150 height 34
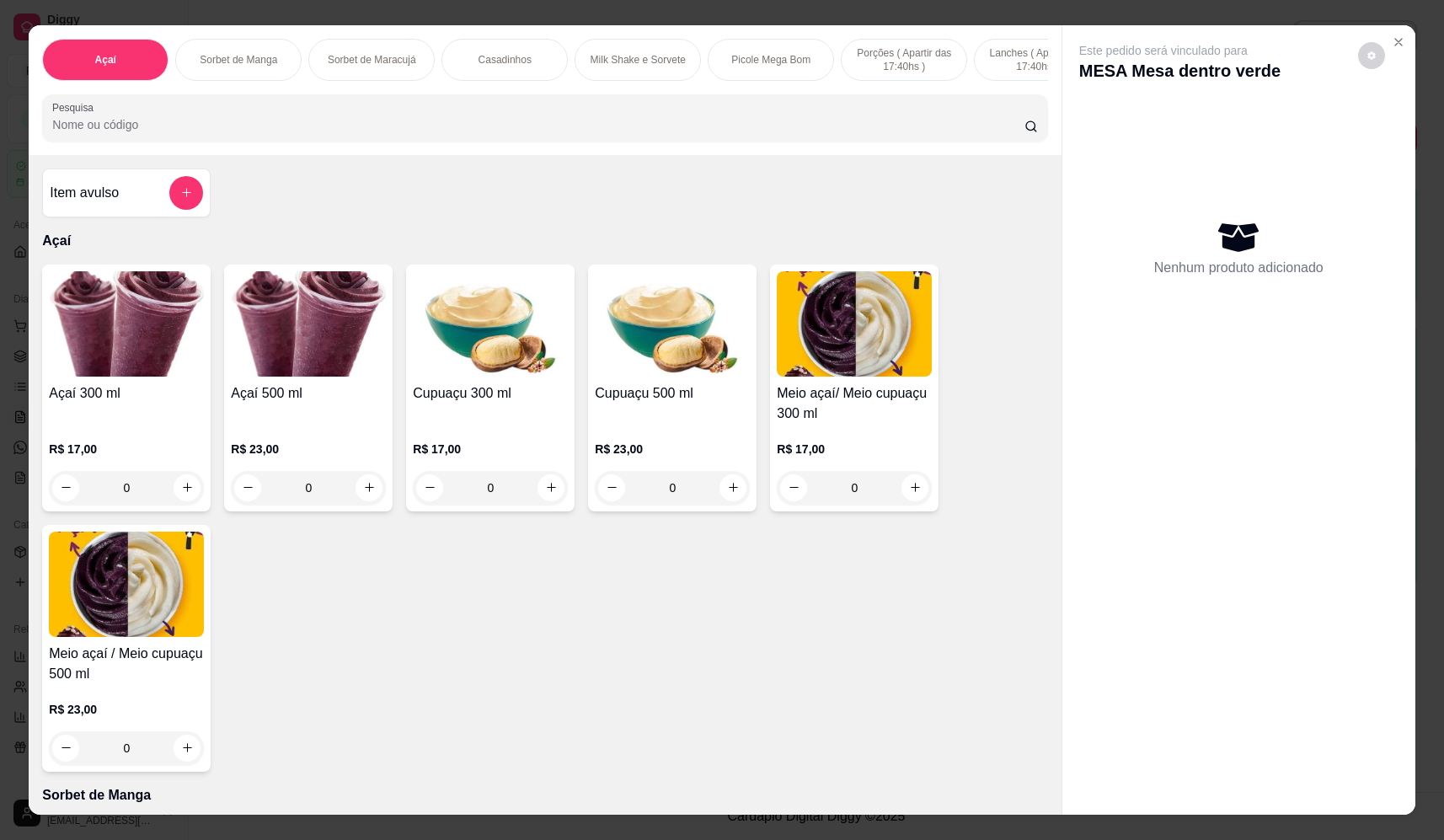
click at [450, 128] on input "Pesquisa" at bounding box center [538, 125] width 972 height 17
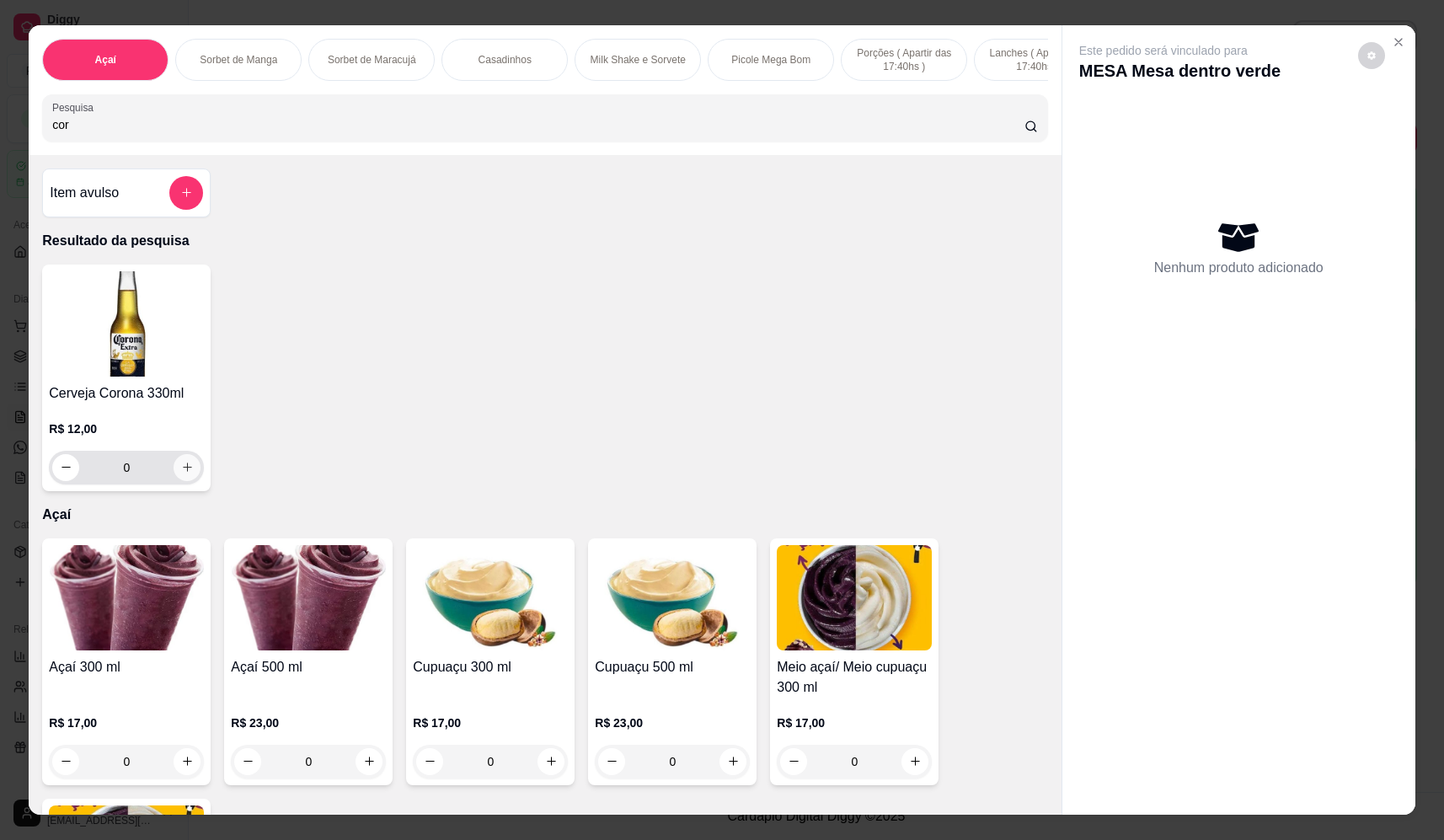
type input "cor"
click at [181, 473] on icon "increase-product-quantity" at bounding box center [187, 467] width 12 height 12
type input "1"
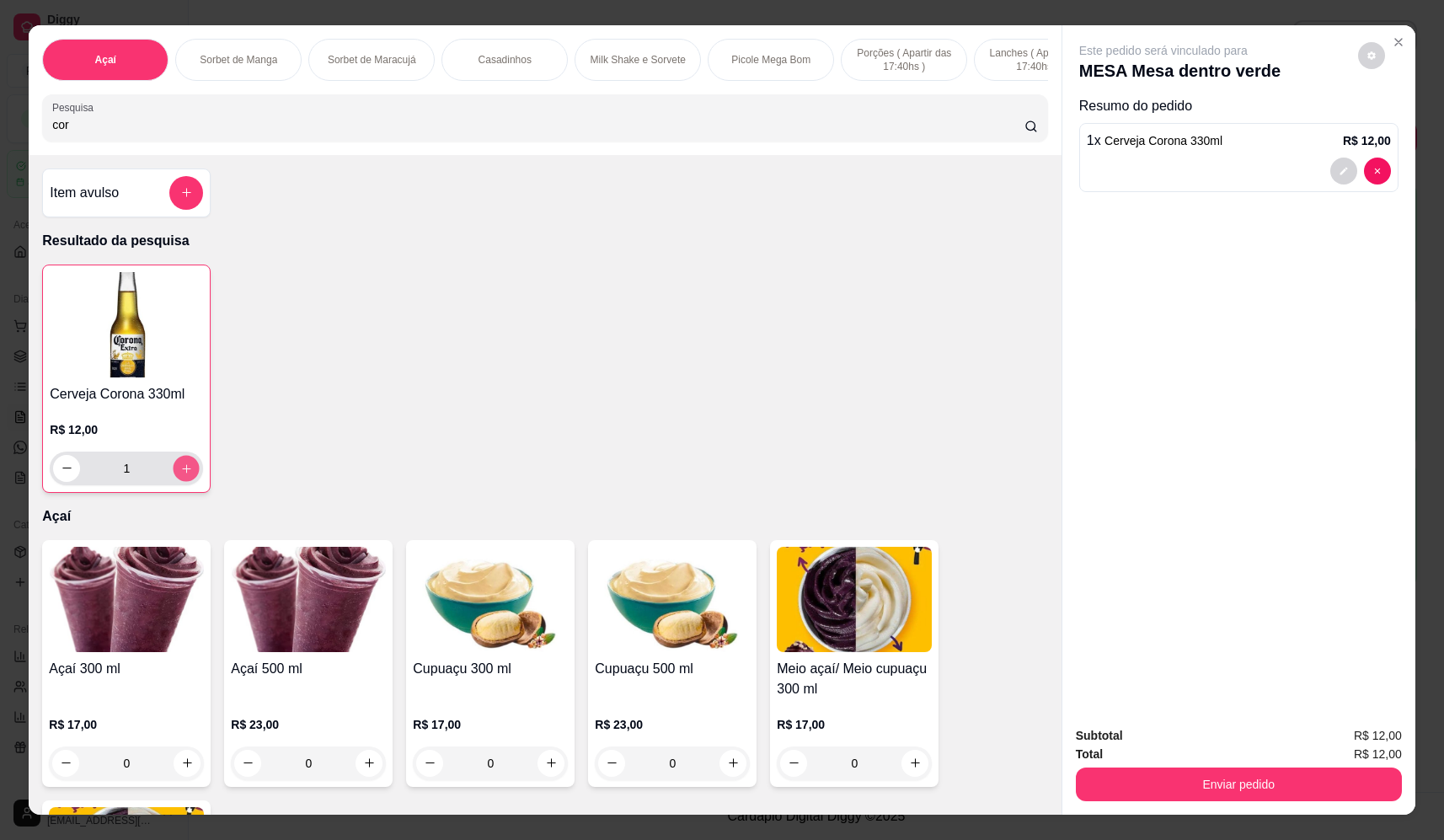
click at [173, 478] on button "increase-product-quantity" at bounding box center [187, 468] width 26 height 26
type input "2"
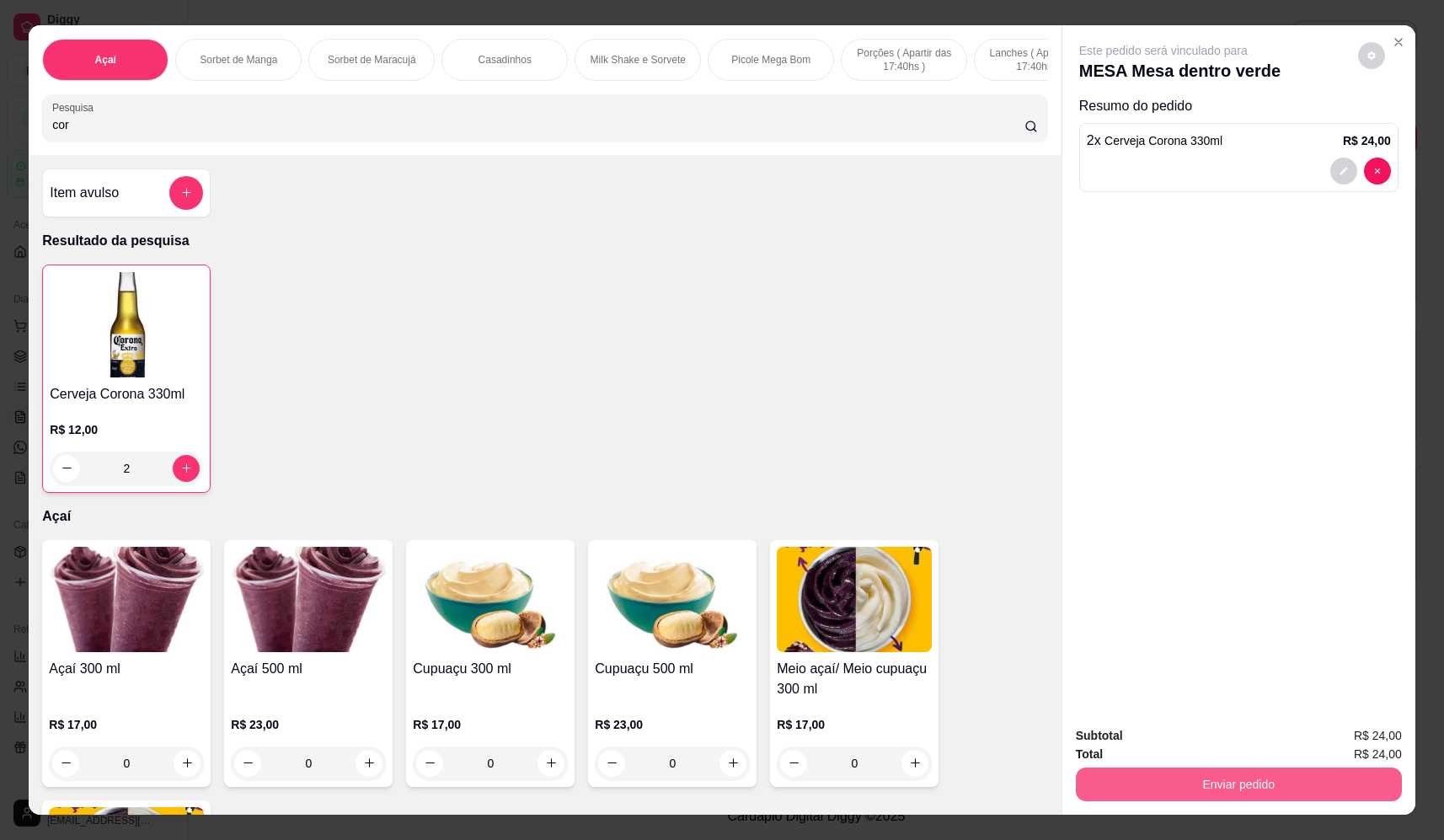
click at [1286, 789] on button "Enviar pedido" at bounding box center [1240, 785] width 326 height 34
click at [1226, 758] on button "Não registrar e enviar pedido" at bounding box center [1182, 743] width 175 height 32
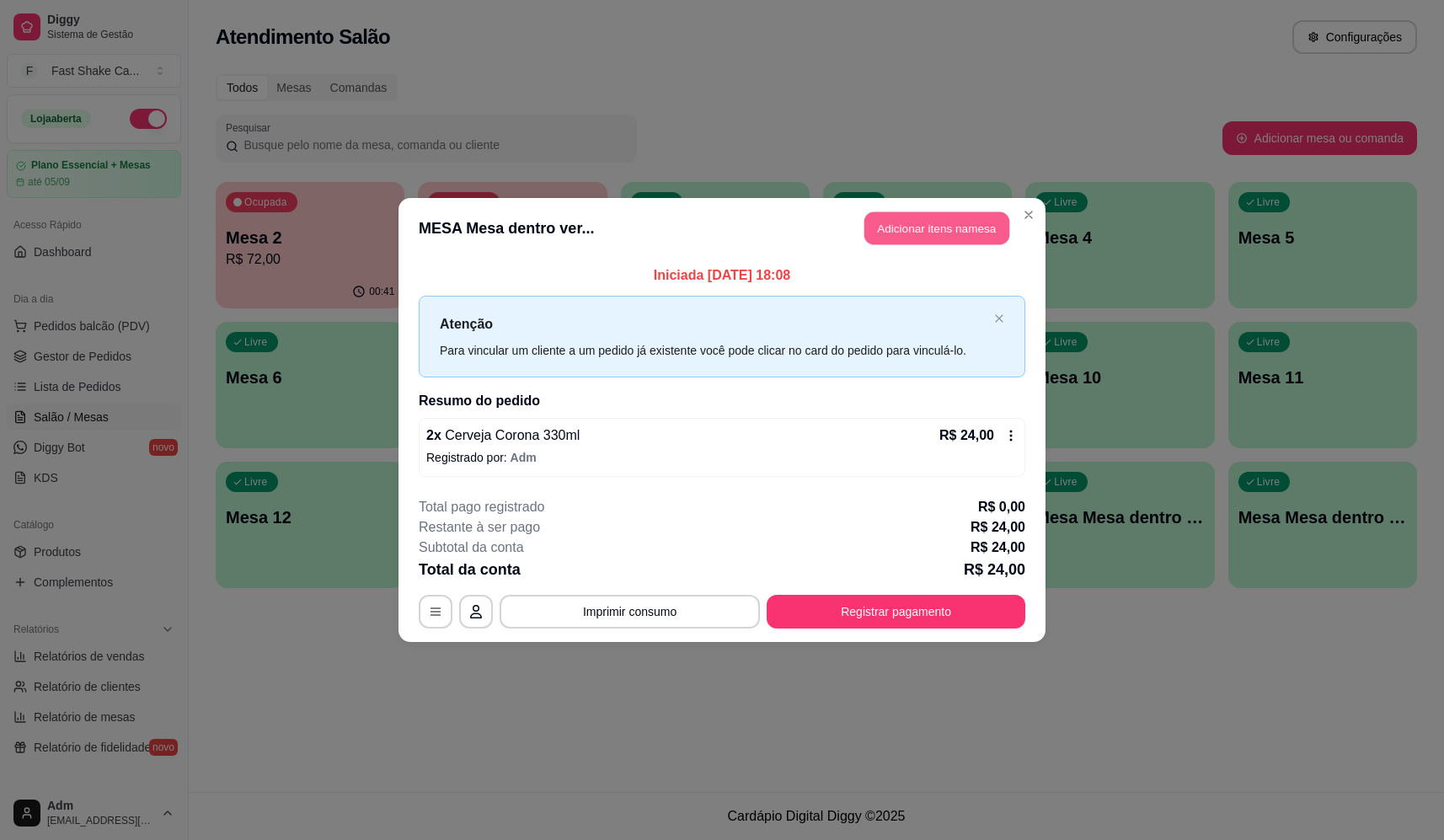
click at [909, 219] on button "Adicionar itens na mesa" at bounding box center [937, 228] width 145 height 33
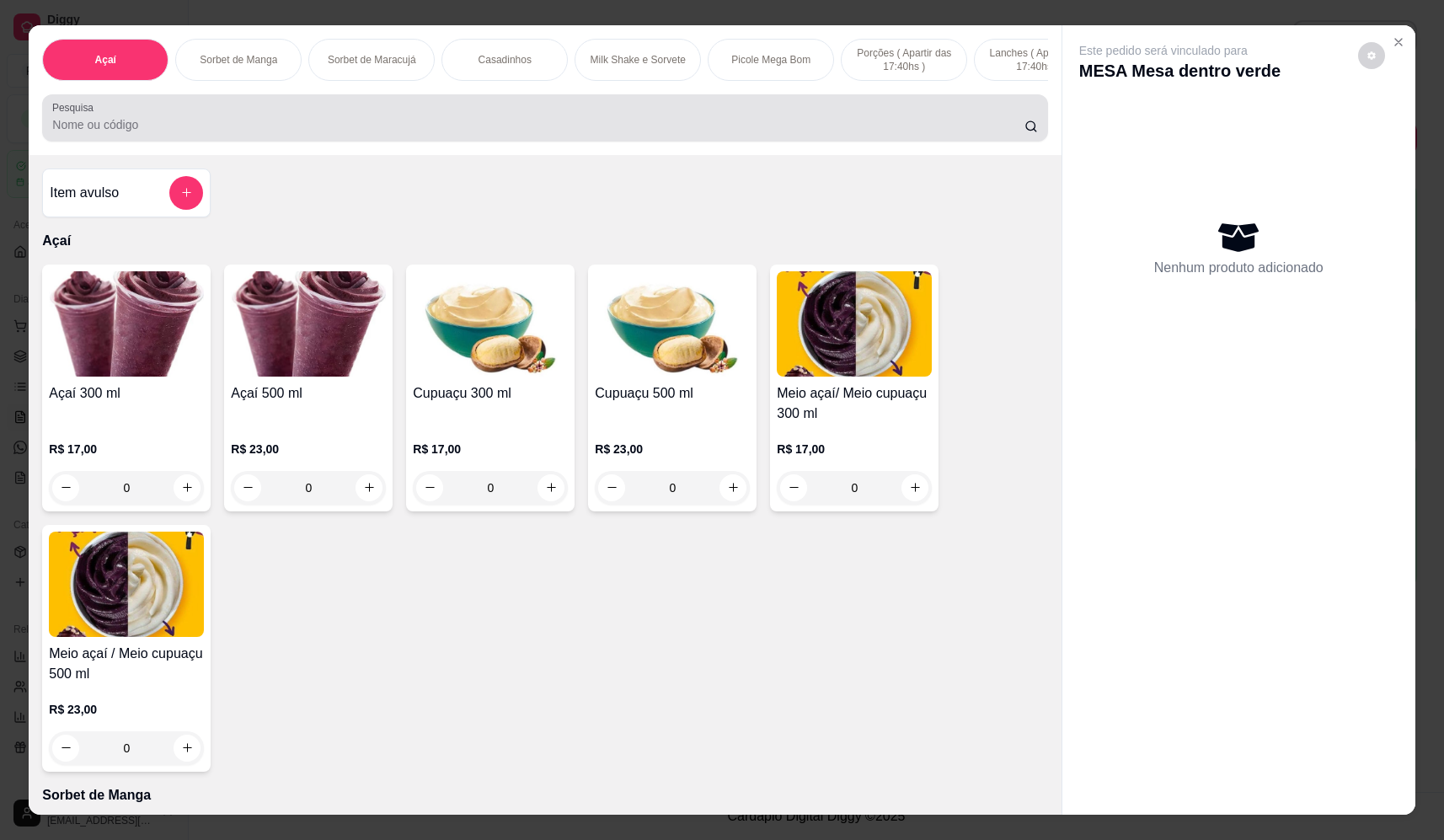
click at [544, 128] on div at bounding box center [545, 118] width 985 height 34
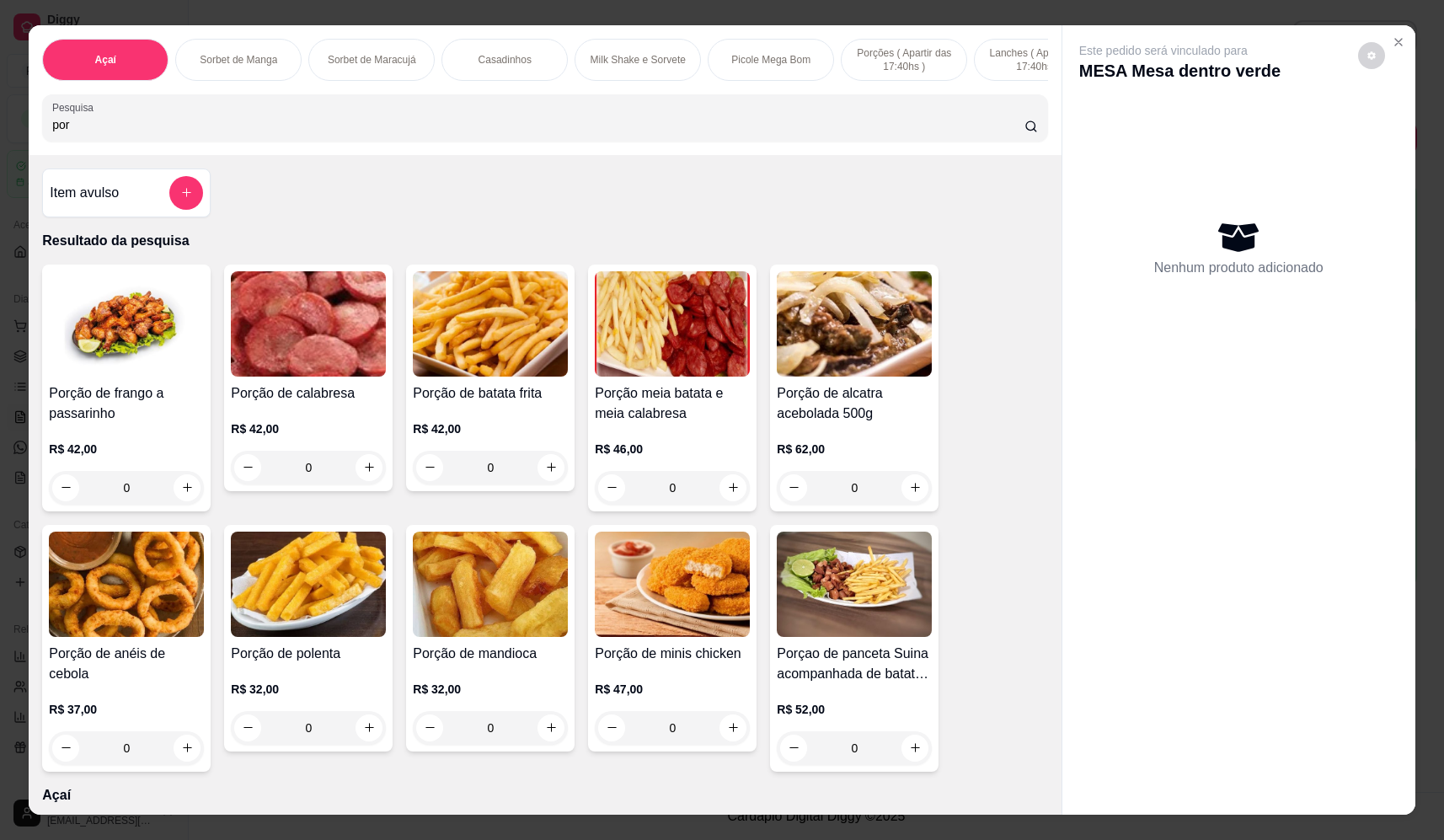
type input "por"
click at [909, 495] on div "0" at bounding box center [854, 488] width 155 height 34
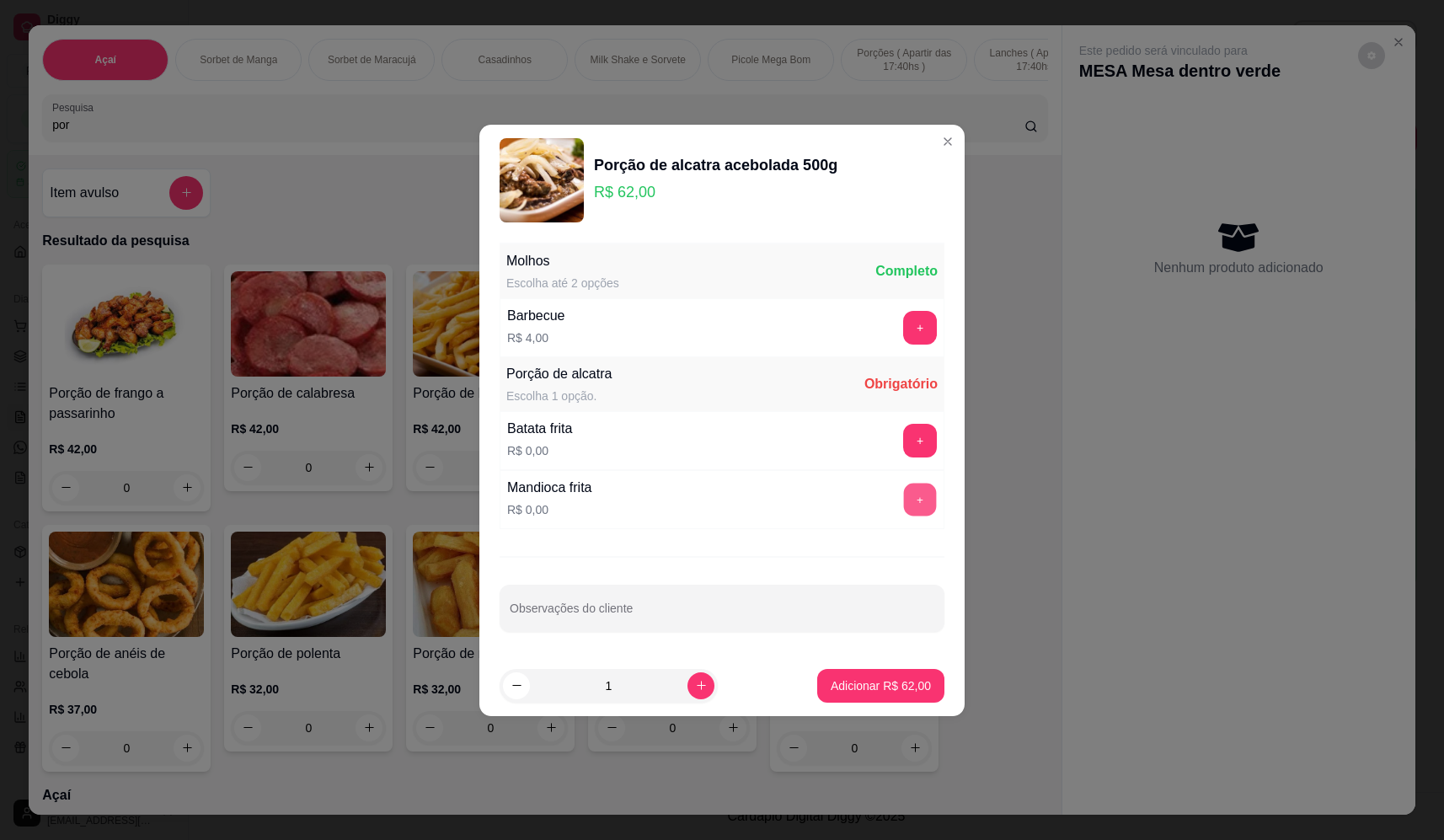
click at [905, 508] on button "+" at bounding box center [920, 499] width 33 height 33
click at [893, 685] on p "Adicionar R$ 62,00" at bounding box center [881, 685] width 98 height 16
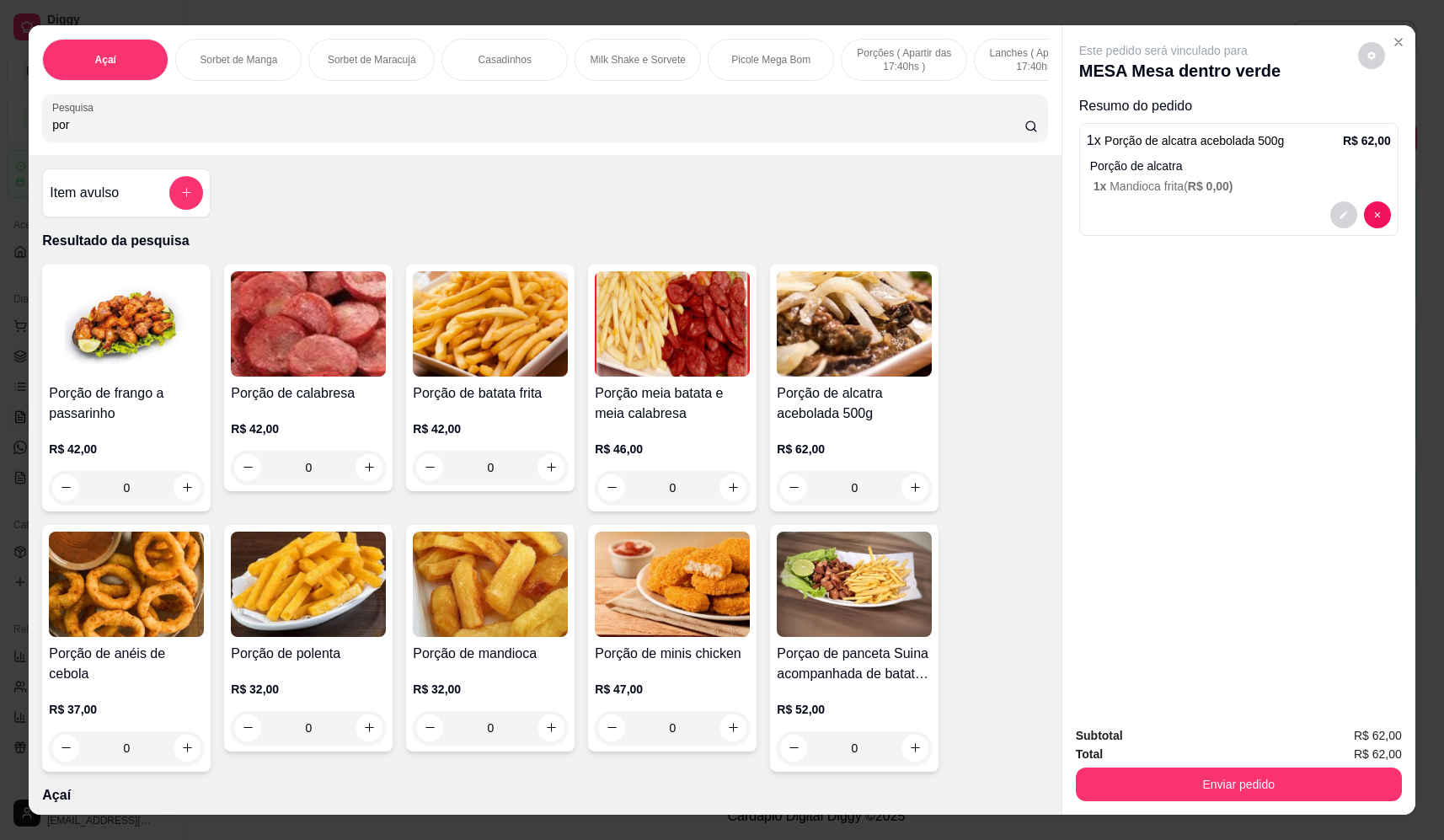
drag, startPoint x: 1243, startPoint y: 810, endPoint x: 1241, endPoint y: 788, distance: 22.1
click at [1241, 791] on div "Açaí Sorbet de Manga Sorbet de Maracujá Casadinhos Milk Shake e Sorvete Picole …" at bounding box center [722, 420] width 1444 height 840
click at [1241, 788] on button "Enviar pedido" at bounding box center [1239, 785] width 316 height 33
click at [1209, 742] on button "Não registrar e enviar pedido" at bounding box center [1182, 743] width 175 height 32
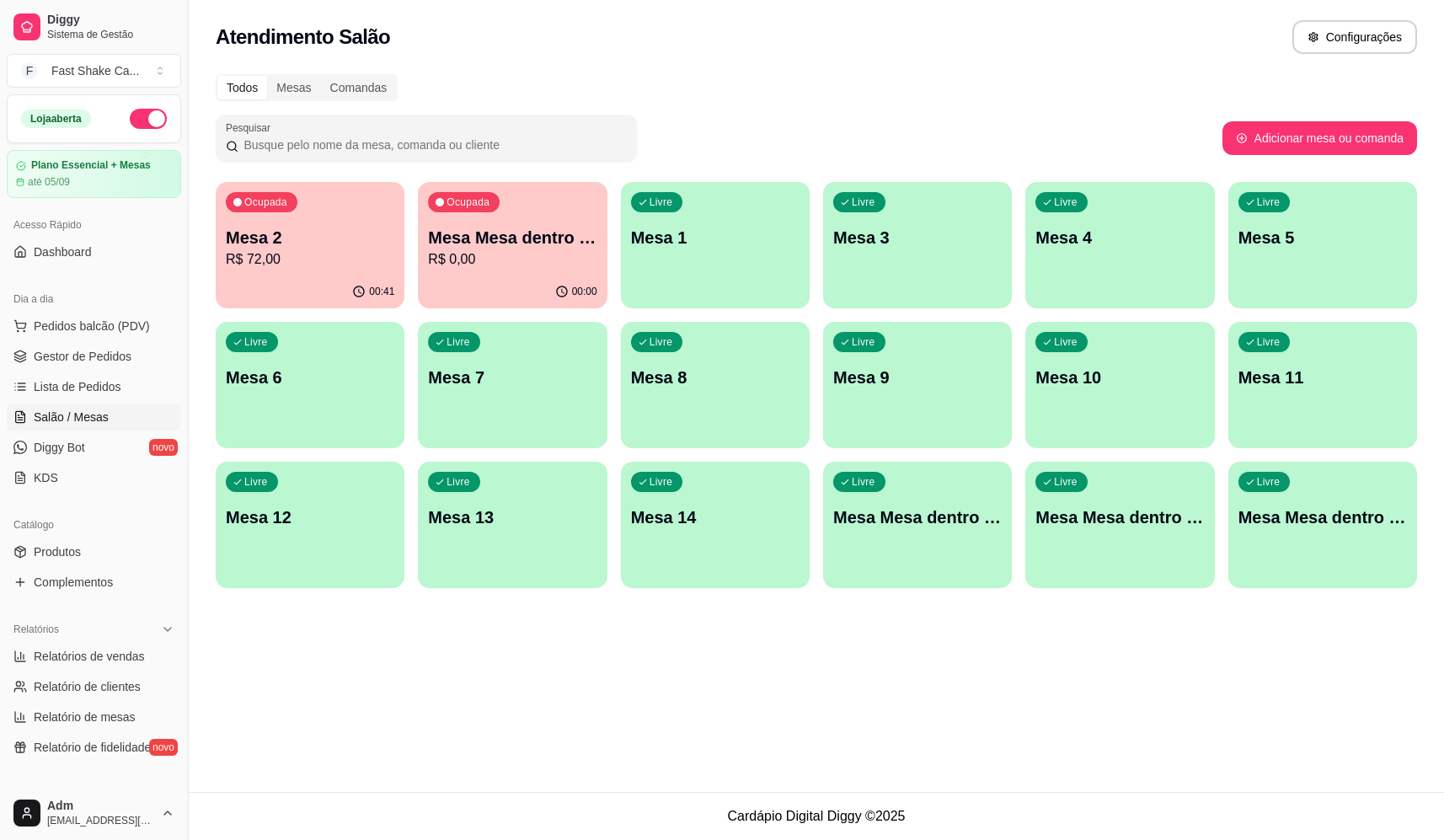
click at [1121, 521] on p "Mesa Mesa dentro laranja" at bounding box center [1120, 517] width 169 height 23
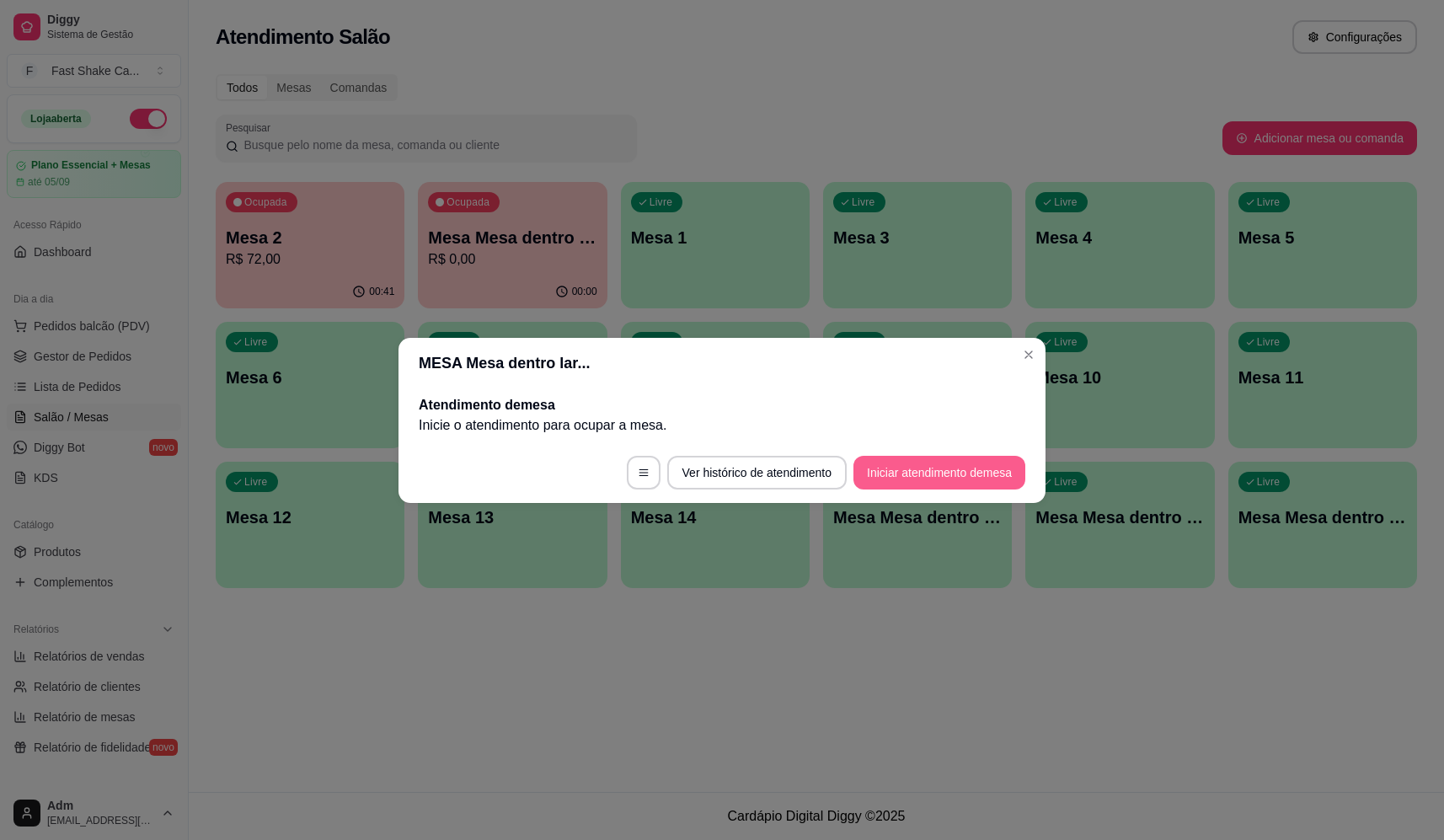
click at [982, 470] on button "Iniciar atendimento de mesa" at bounding box center [939, 472] width 172 height 34
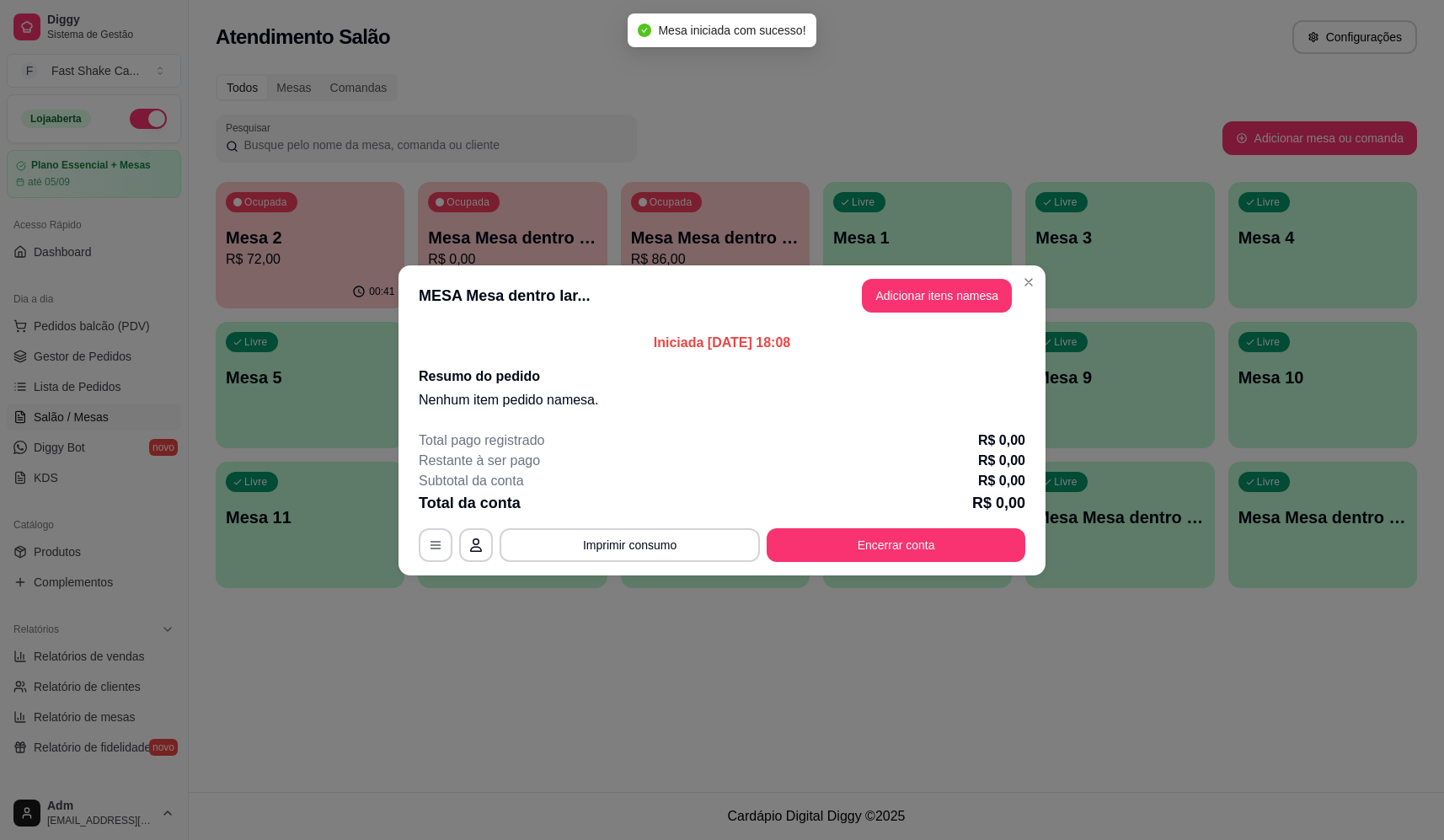
click at [981, 296] on button "Adicionar itens na mesa" at bounding box center [937, 295] width 150 height 34
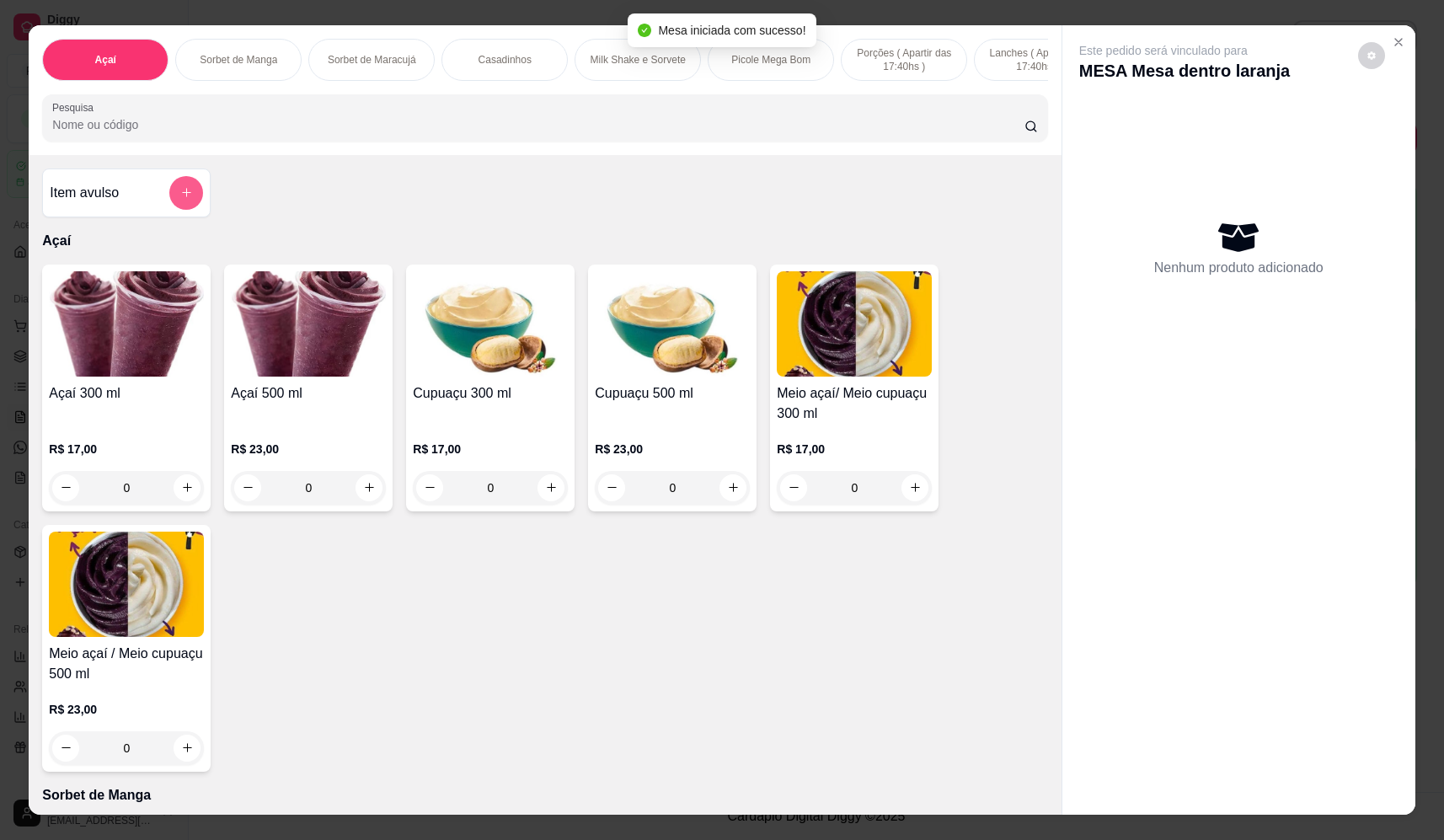
click at [188, 208] on button "add-separate-item" at bounding box center [187, 193] width 34 height 34
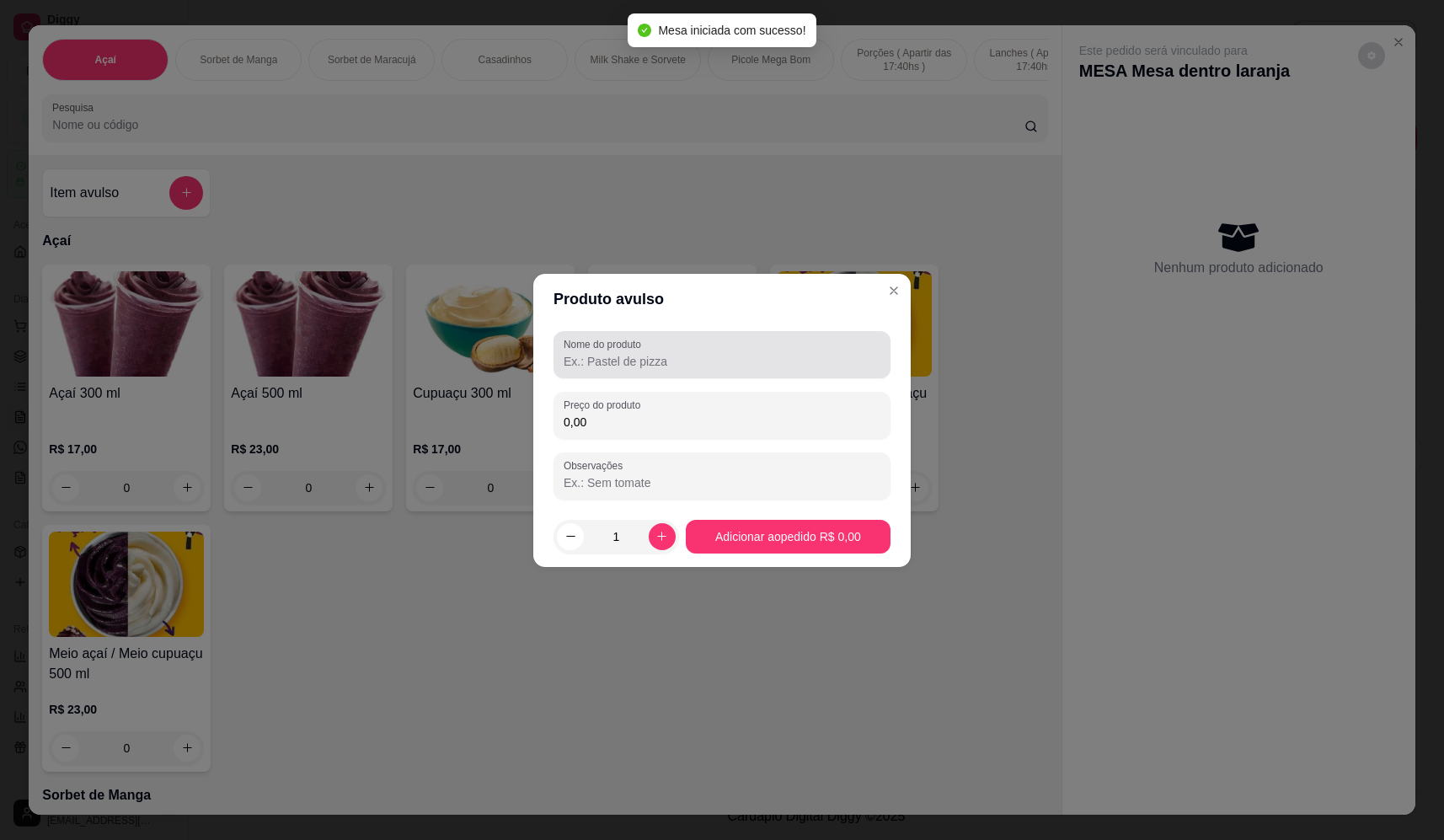
click at [790, 331] on div "Nome do produto" at bounding box center [721, 354] width 337 height 47
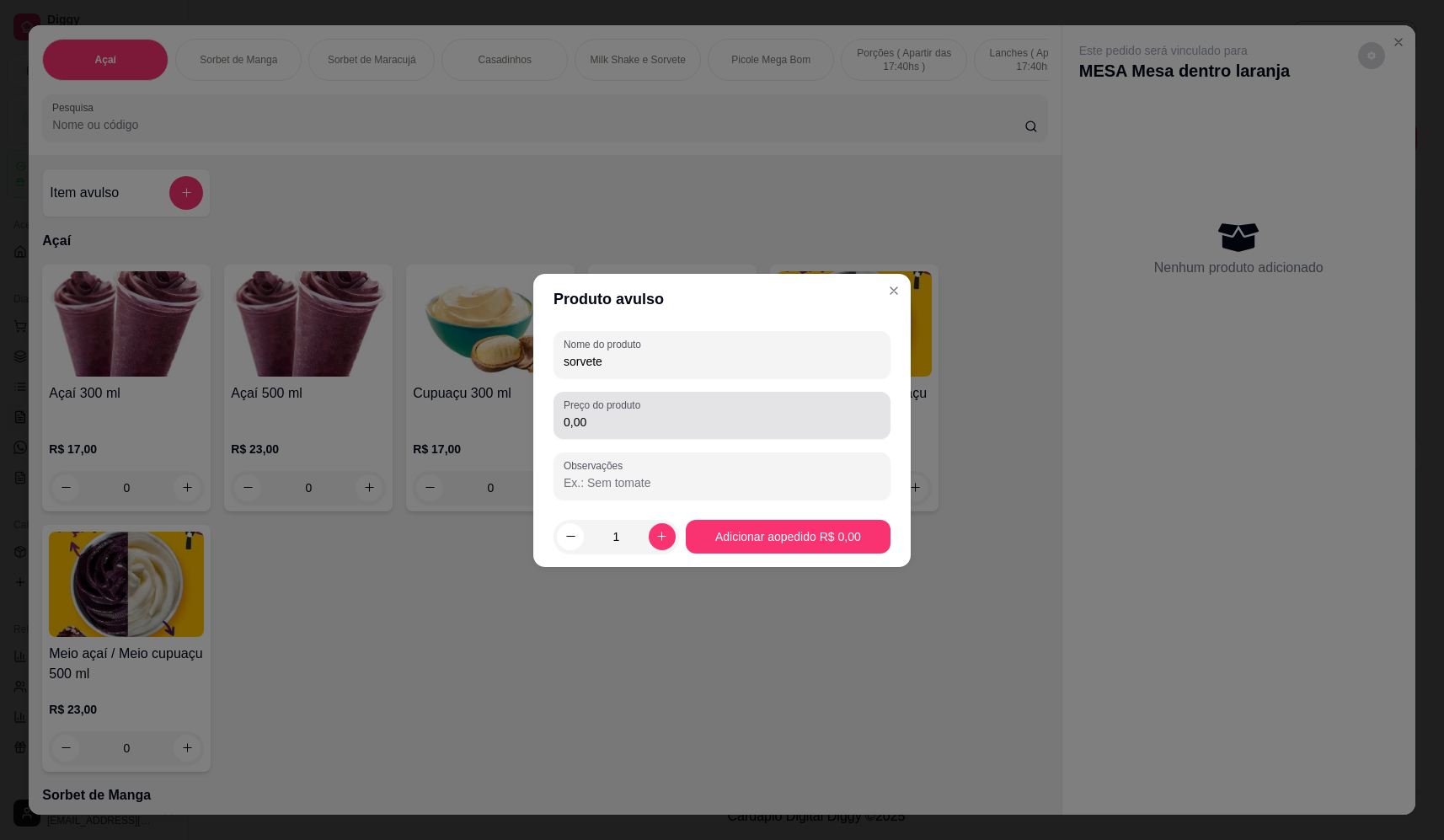
type input "sorvete"
click at [718, 428] on input "0,00" at bounding box center [722, 422] width 317 height 17
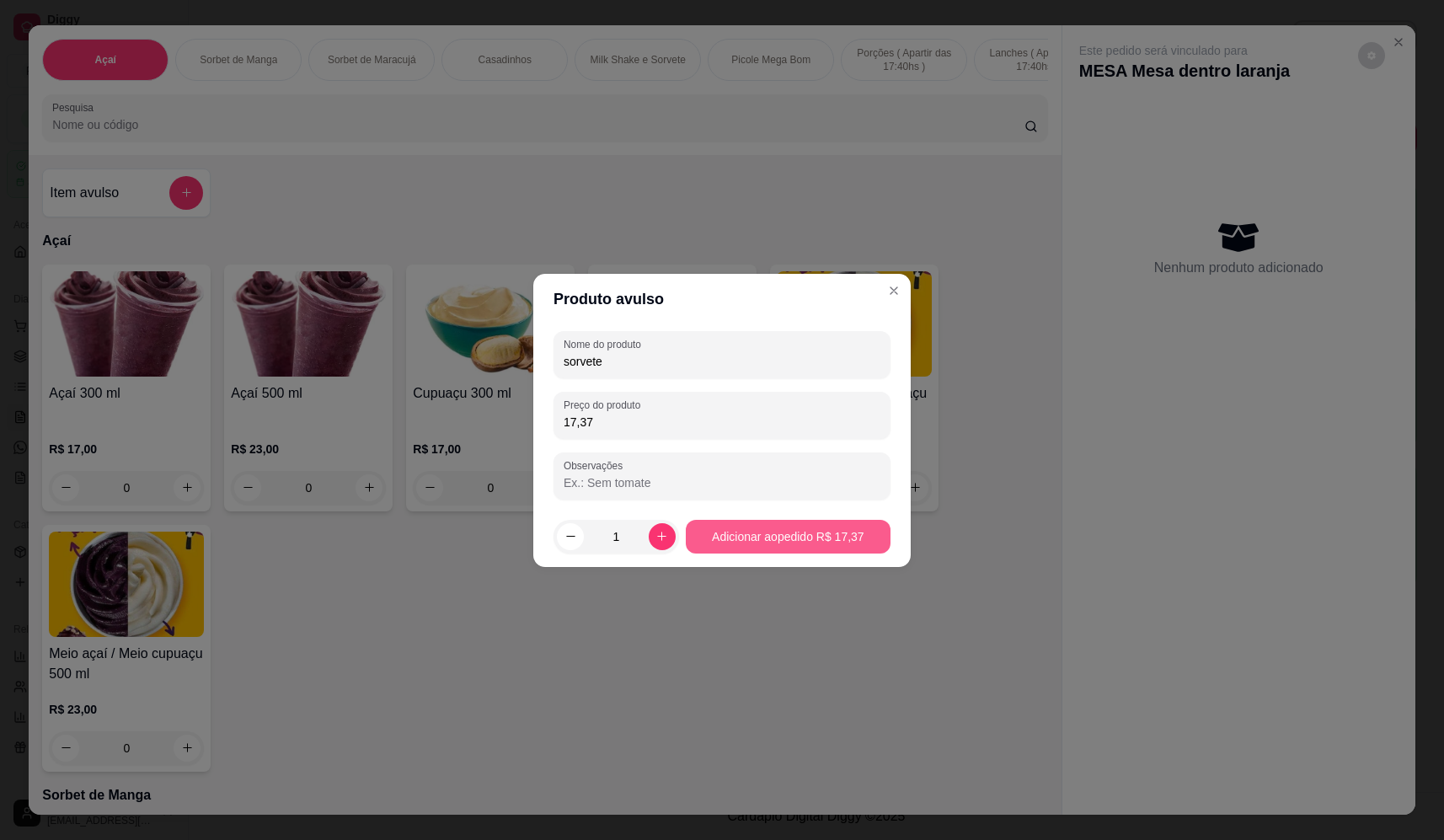
type input "17,37"
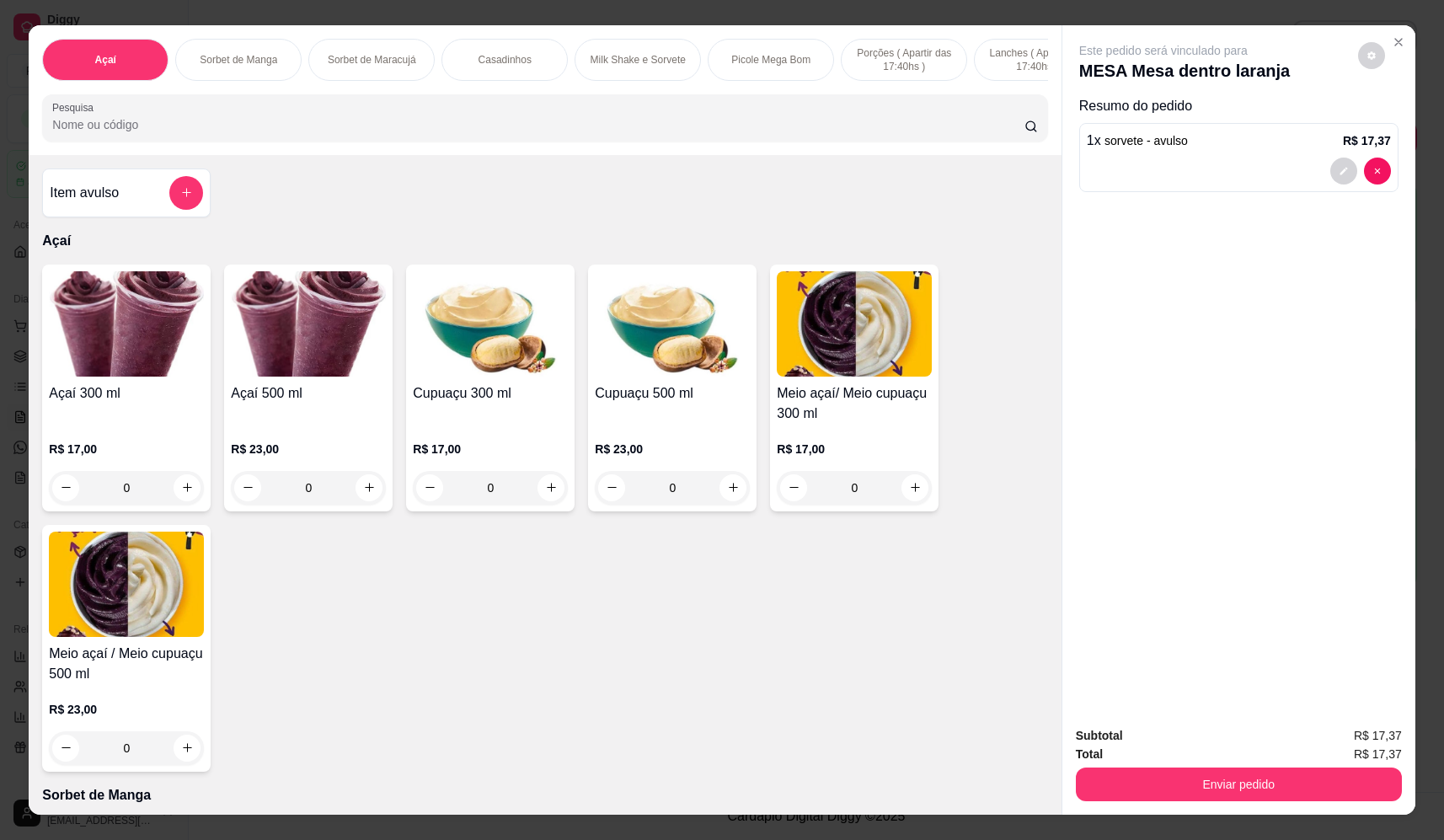
click at [171, 195] on div at bounding box center [187, 193] width 34 height 34
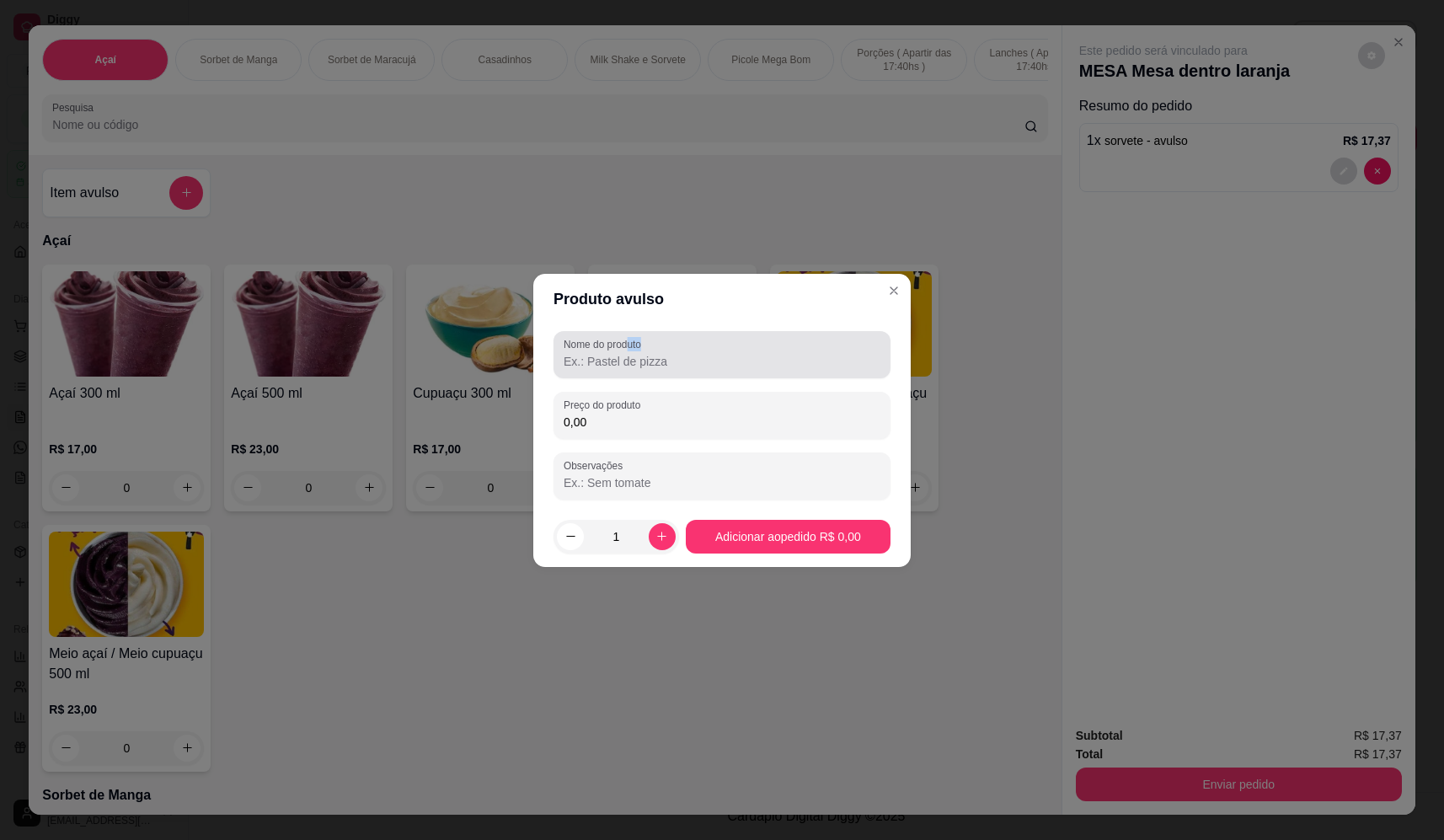
drag, startPoint x: 628, startPoint y: 352, endPoint x: 617, endPoint y: 362, distance: 14.9
click at [625, 355] on div "Nome do produto" at bounding box center [721, 354] width 337 height 47
type input "sorvete"
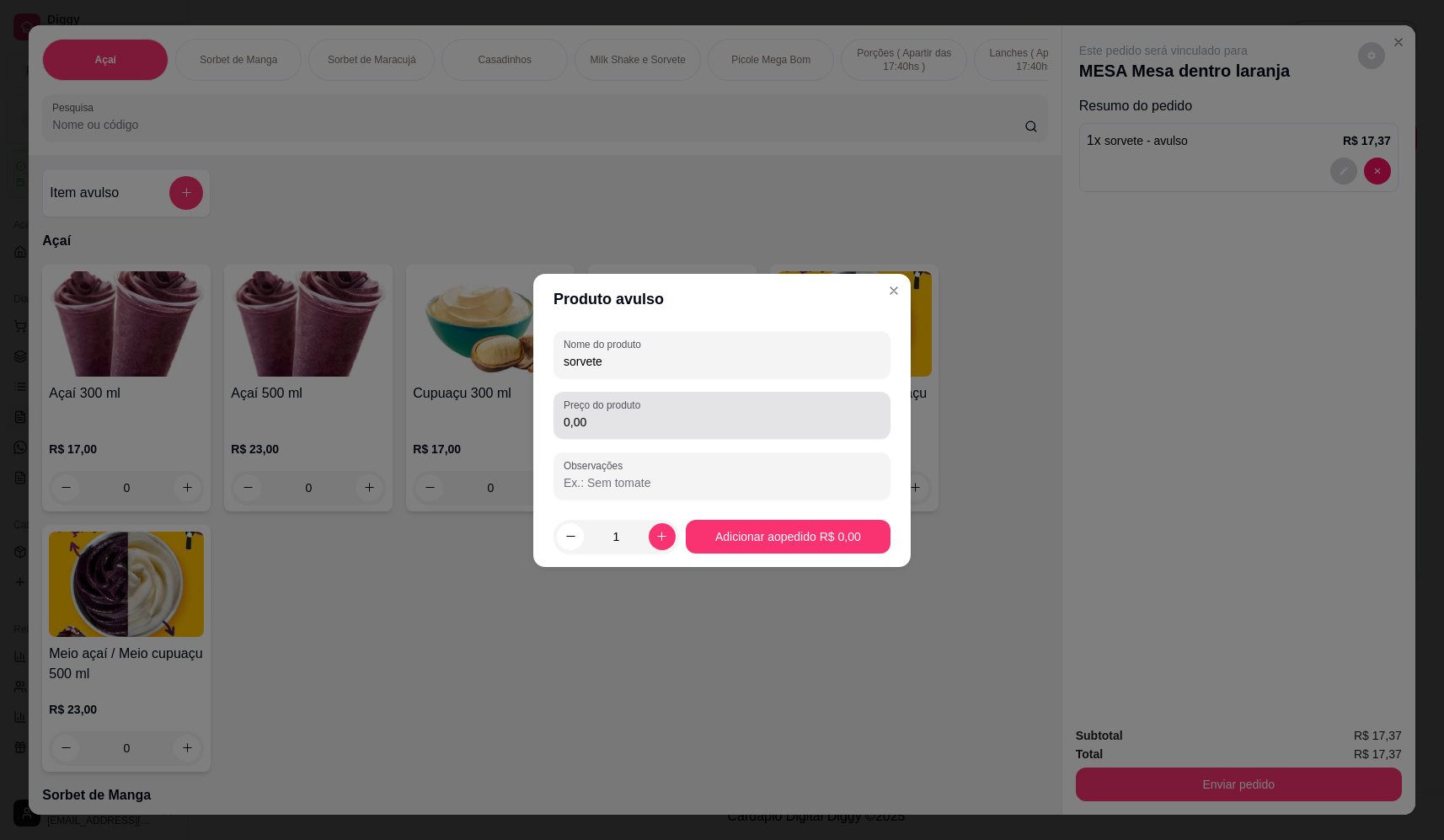
click at [842, 404] on div "0,00" at bounding box center [722, 415] width 317 height 34
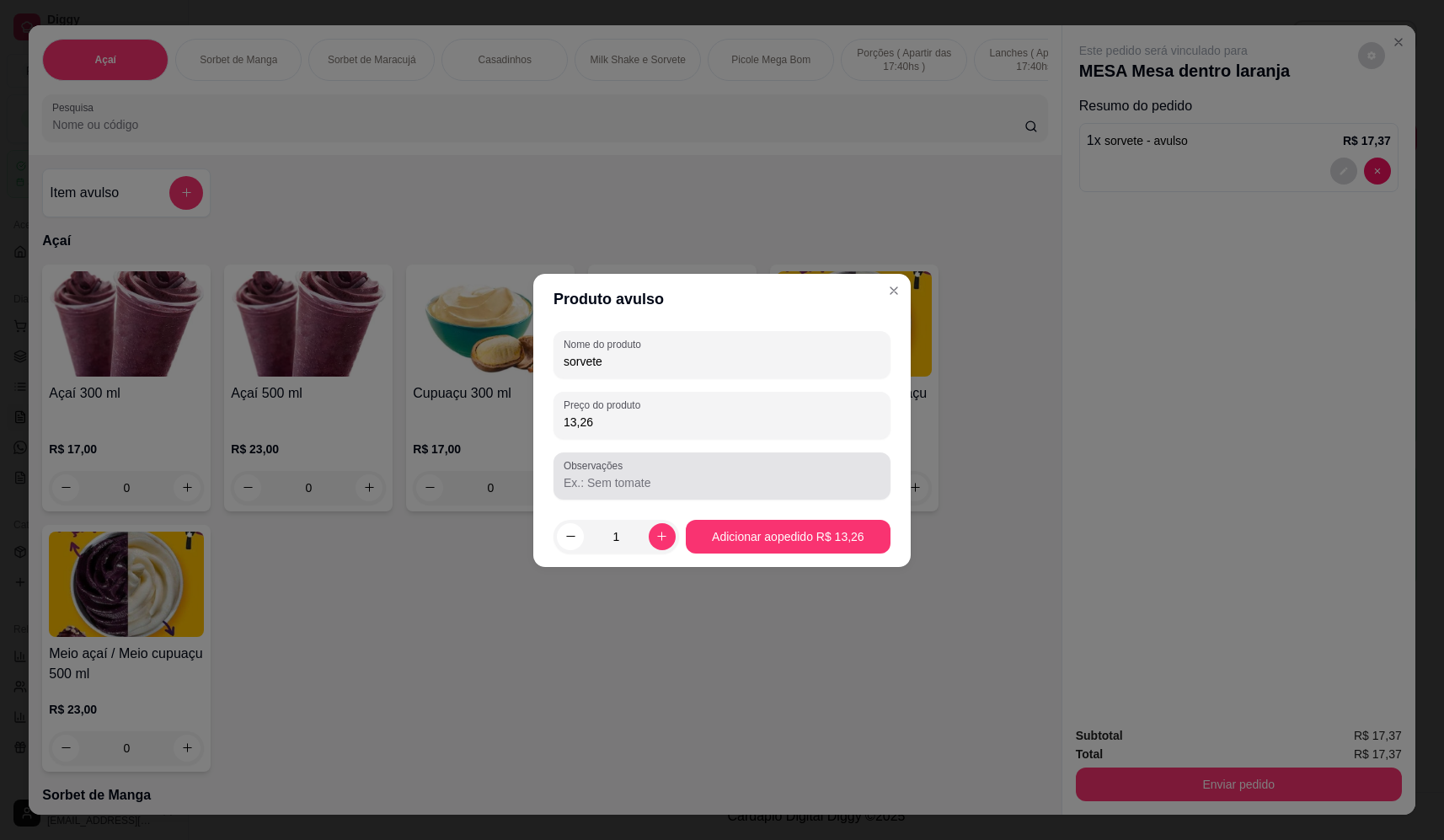
type input "13,26"
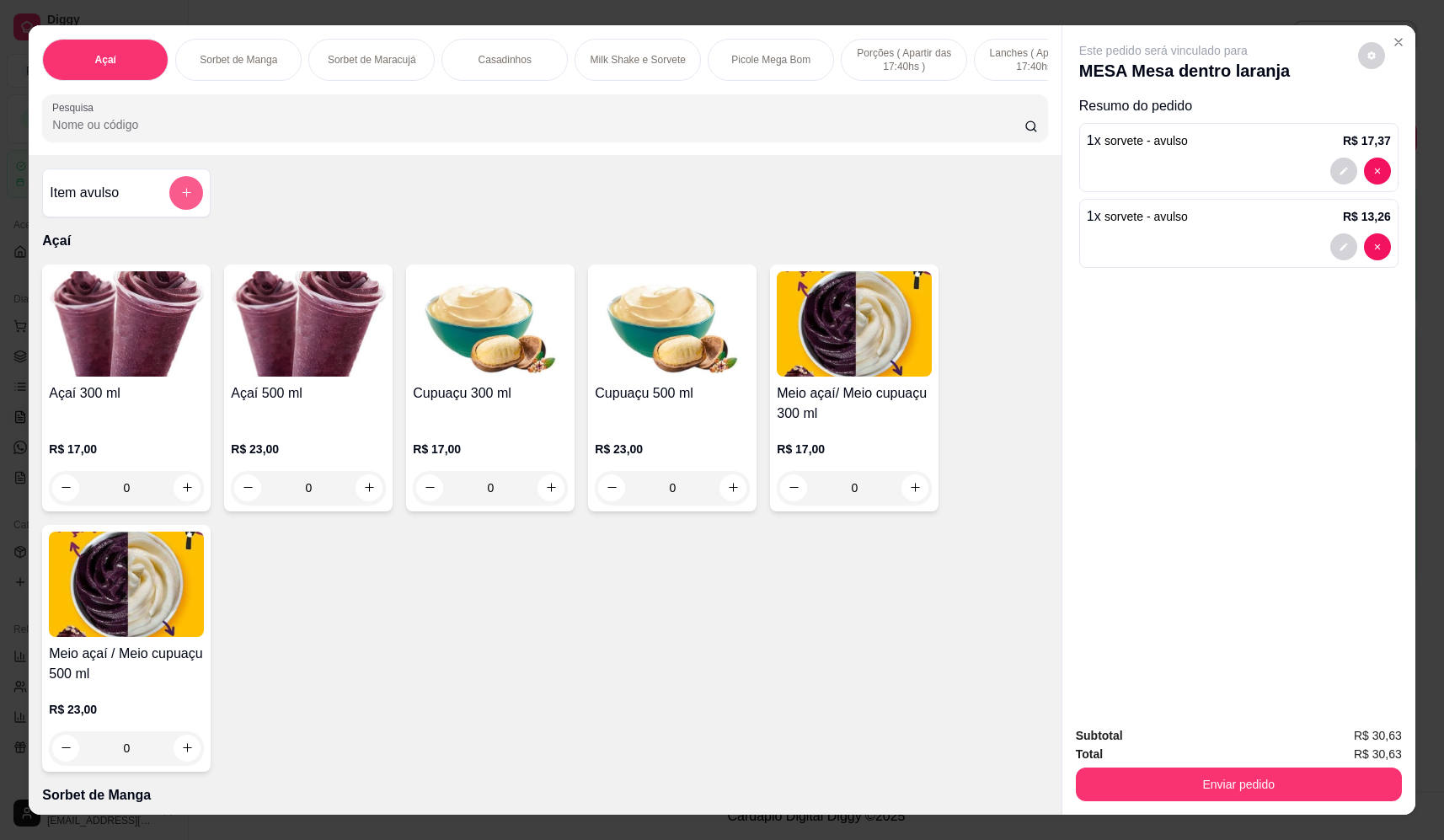
click at [171, 210] on button "add-separate-item" at bounding box center [187, 193] width 34 height 34
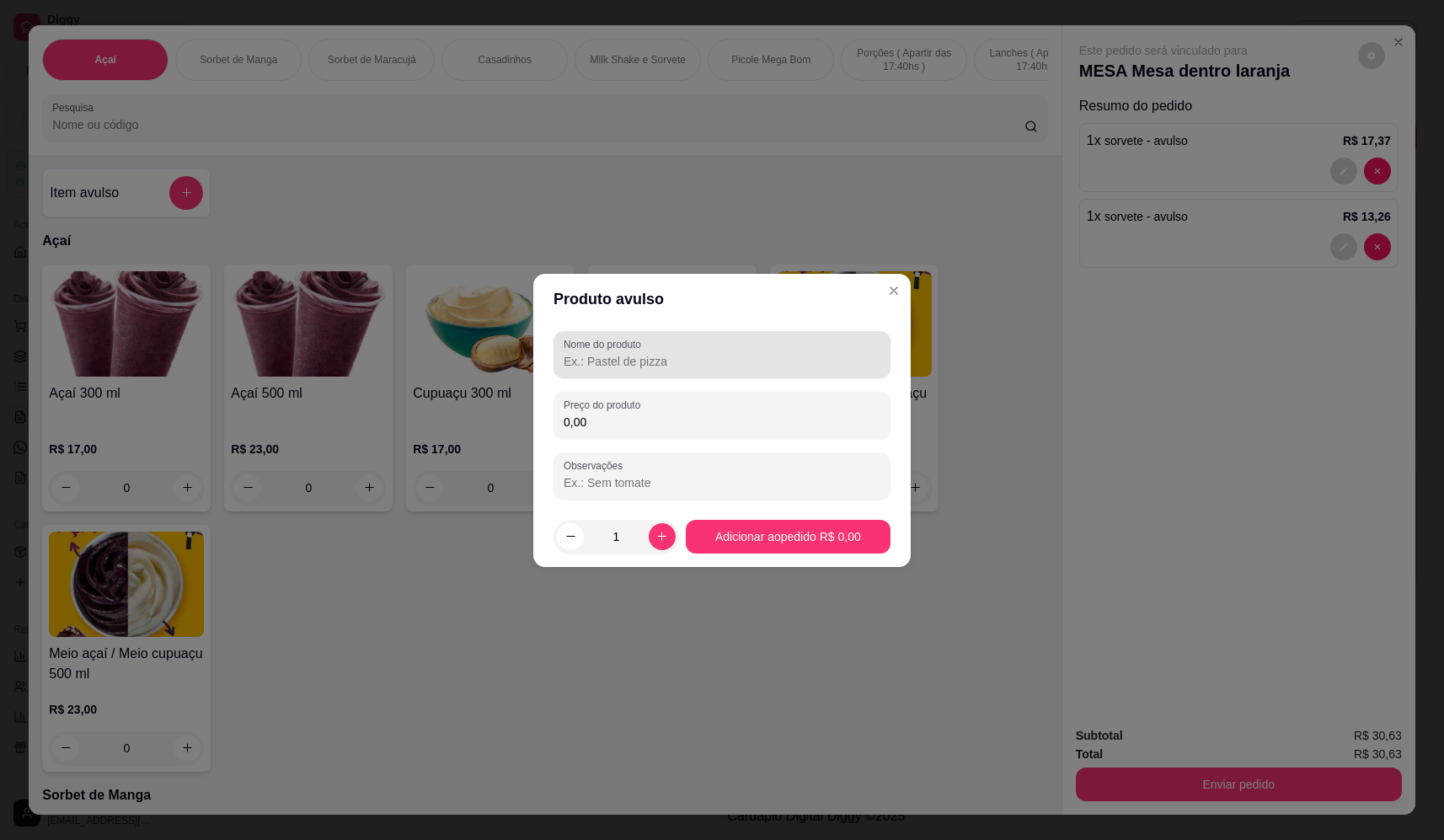
click at [586, 357] on input "Nome do produto" at bounding box center [722, 362] width 317 height 17
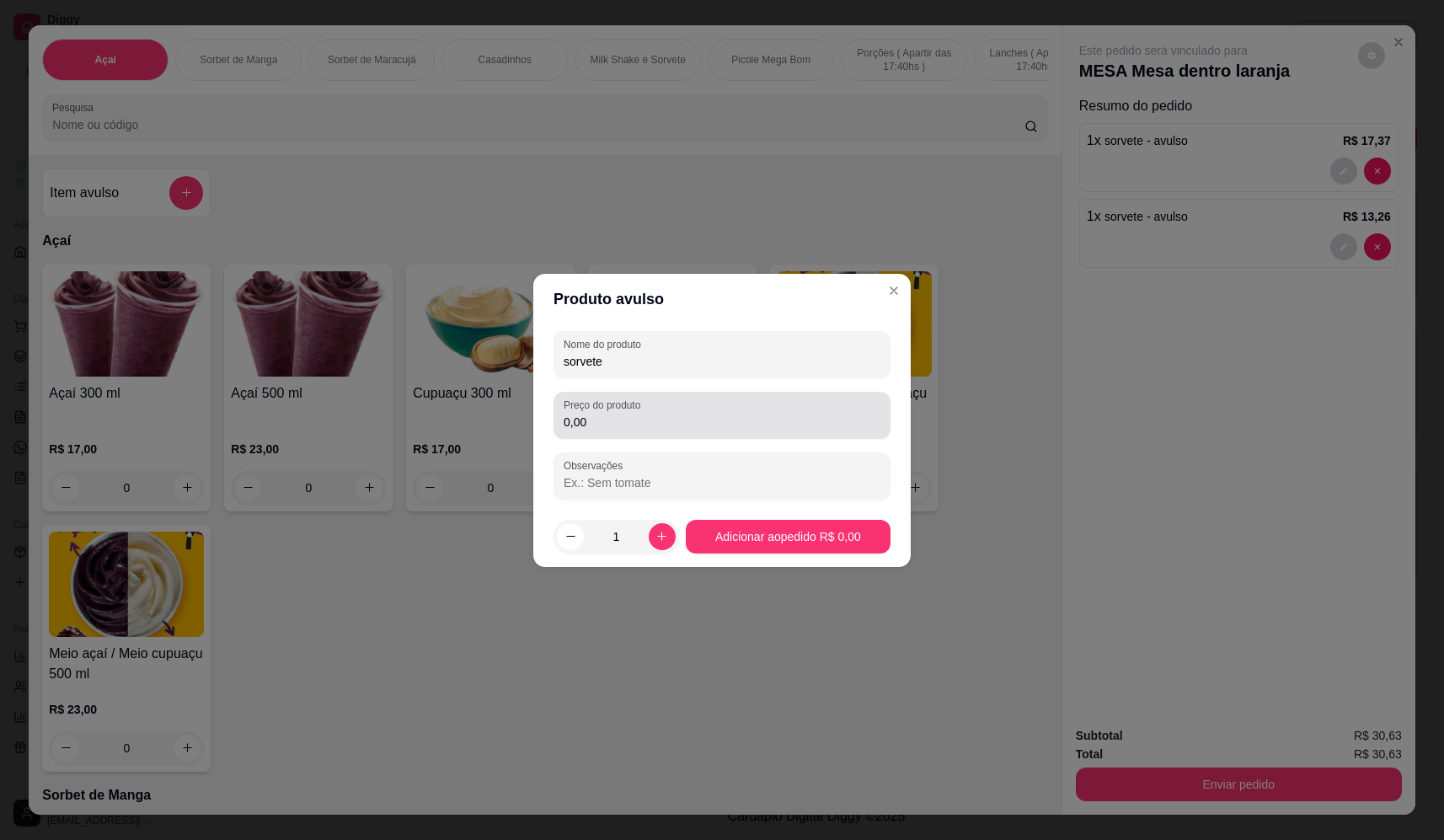
type input "sorvete"
click at [624, 418] on input "0,00" at bounding box center [722, 422] width 317 height 17
type input "20,40"
drag, startPoint x: 830, startPoint y: 507, endPoint x: 835, endPoint y: 517, distance: 11.2
click at [830, 508] on footer "1 Adicionar ao pedido R$ 20,40" at bounding box center [722, 536] width 378 height 61
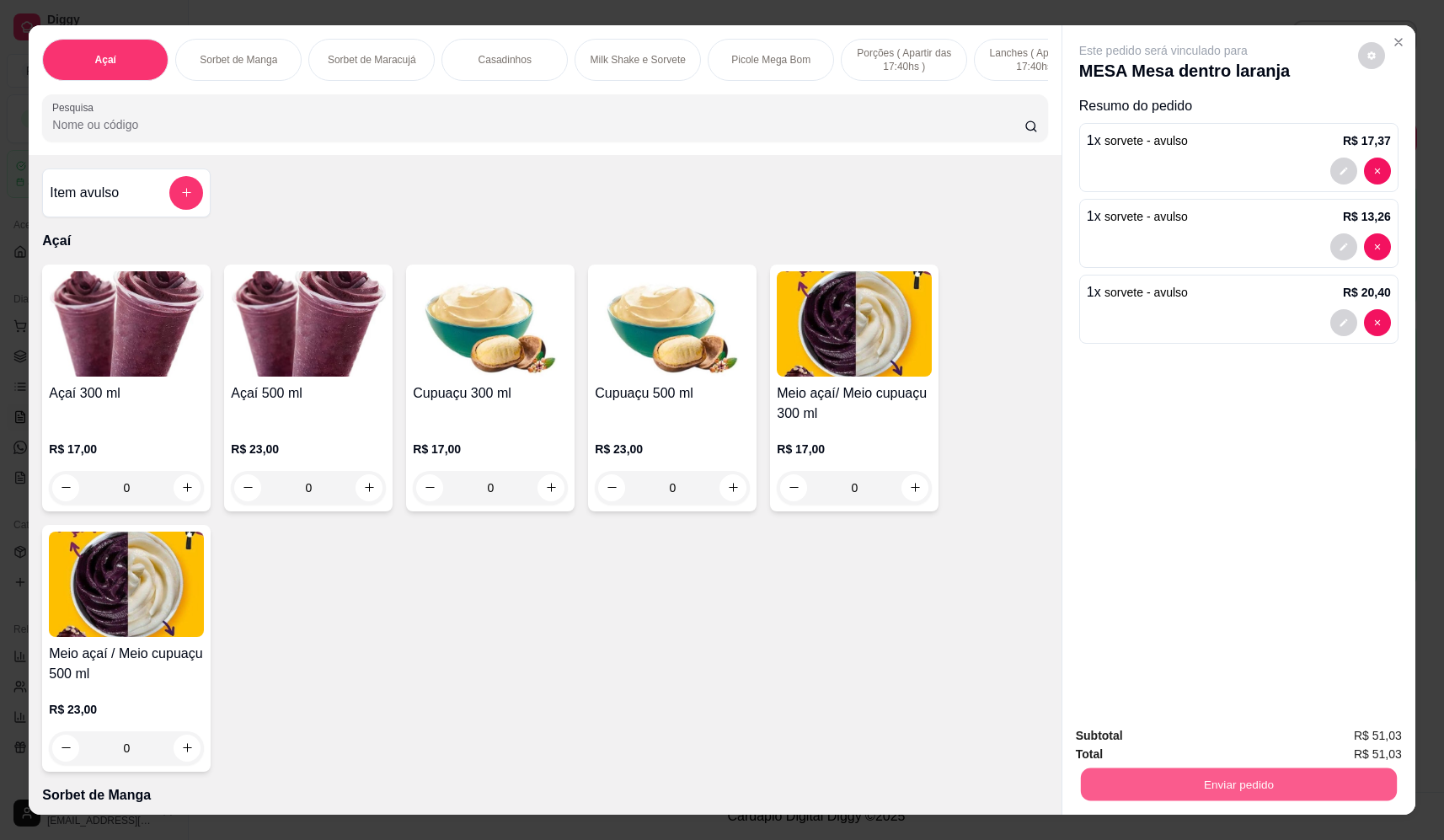
click at [1220, 770] on button "Enviar pedido" at bounding box center [1239, 785] width 316 height 33
click at [1211, 747] on button "Não registrar e enviar pedido" at bounding box center [1182, 743] width 175 height 32
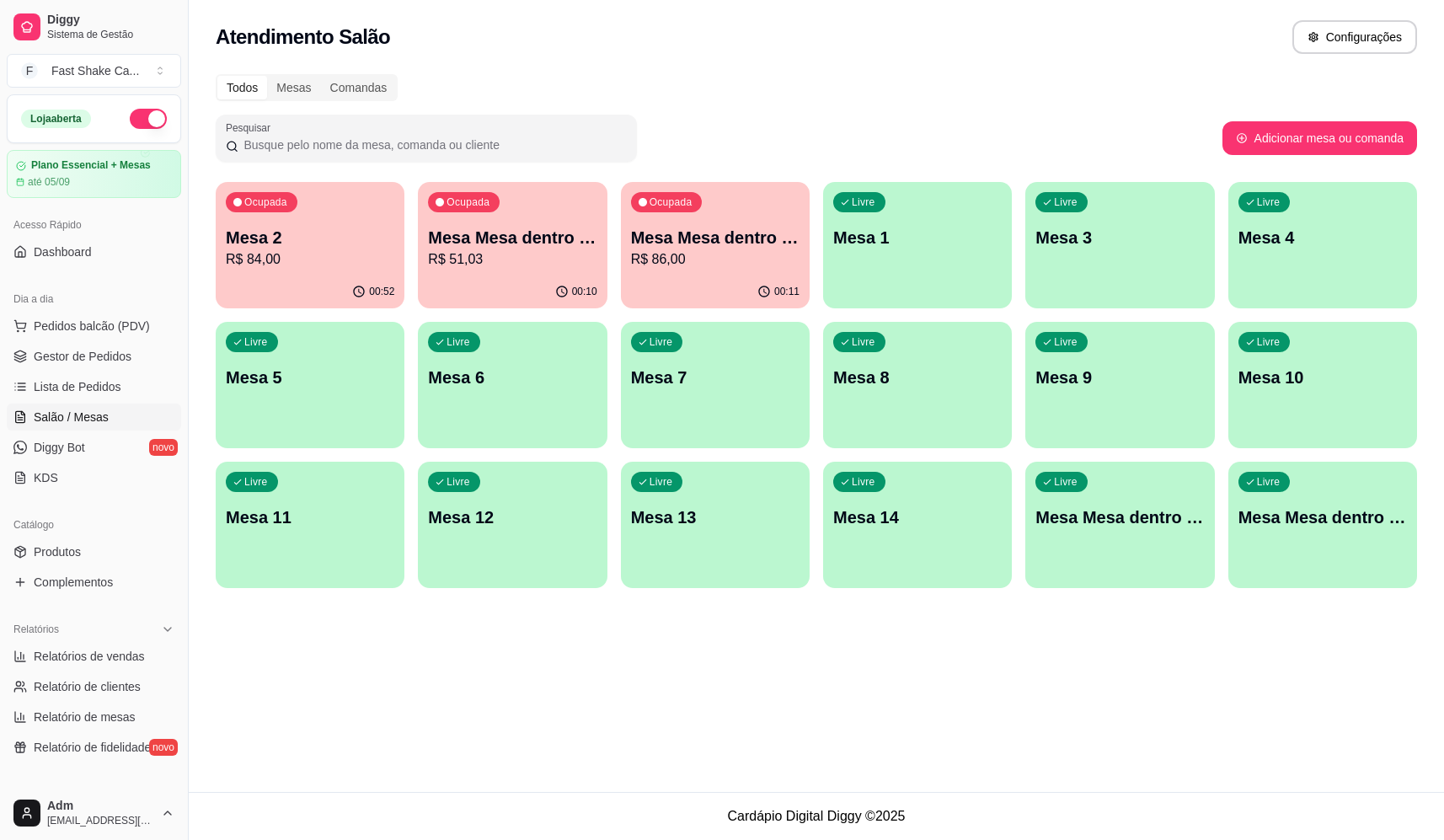
click at [561, 249] on p "R$ 51,03" at bounding box center [513, 260] width 169 height 21
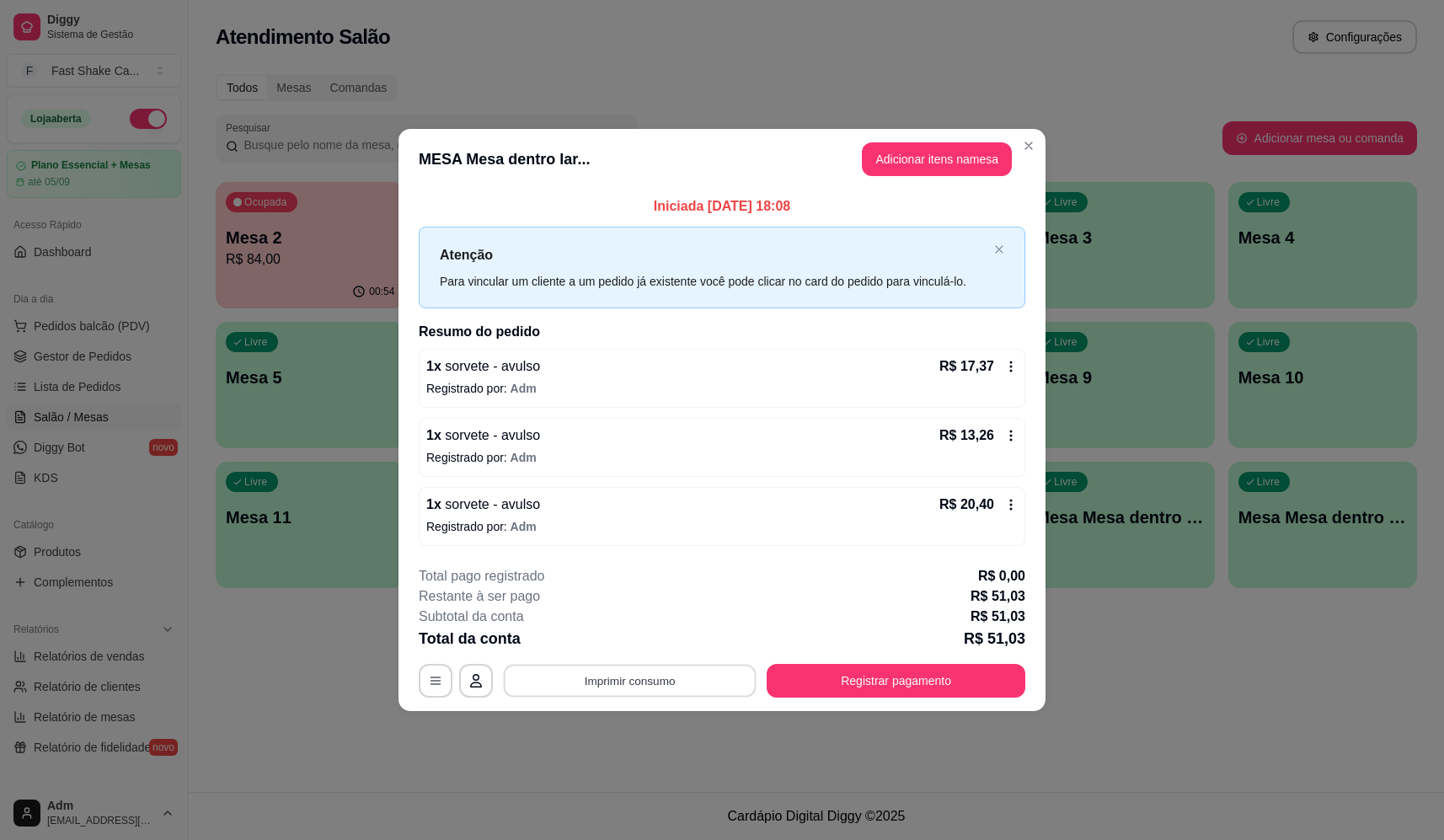
click at [669, 678] on button "Imprimir consumo" at bounding box center [630, 681] width 253 height 33
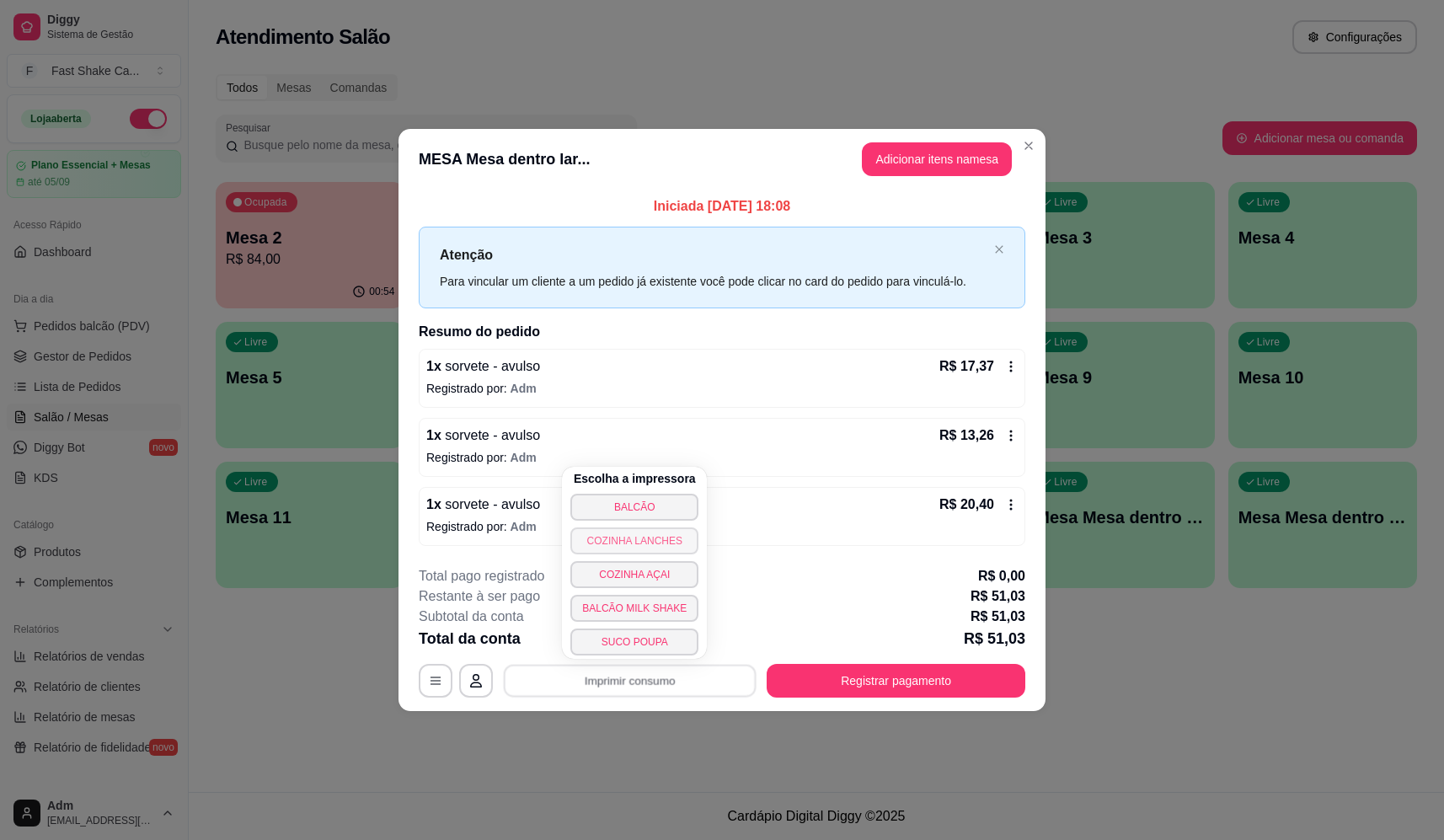
click at [672, 504] on button "BALCÃO" at bounding box center [634, 507] width 128 height 27
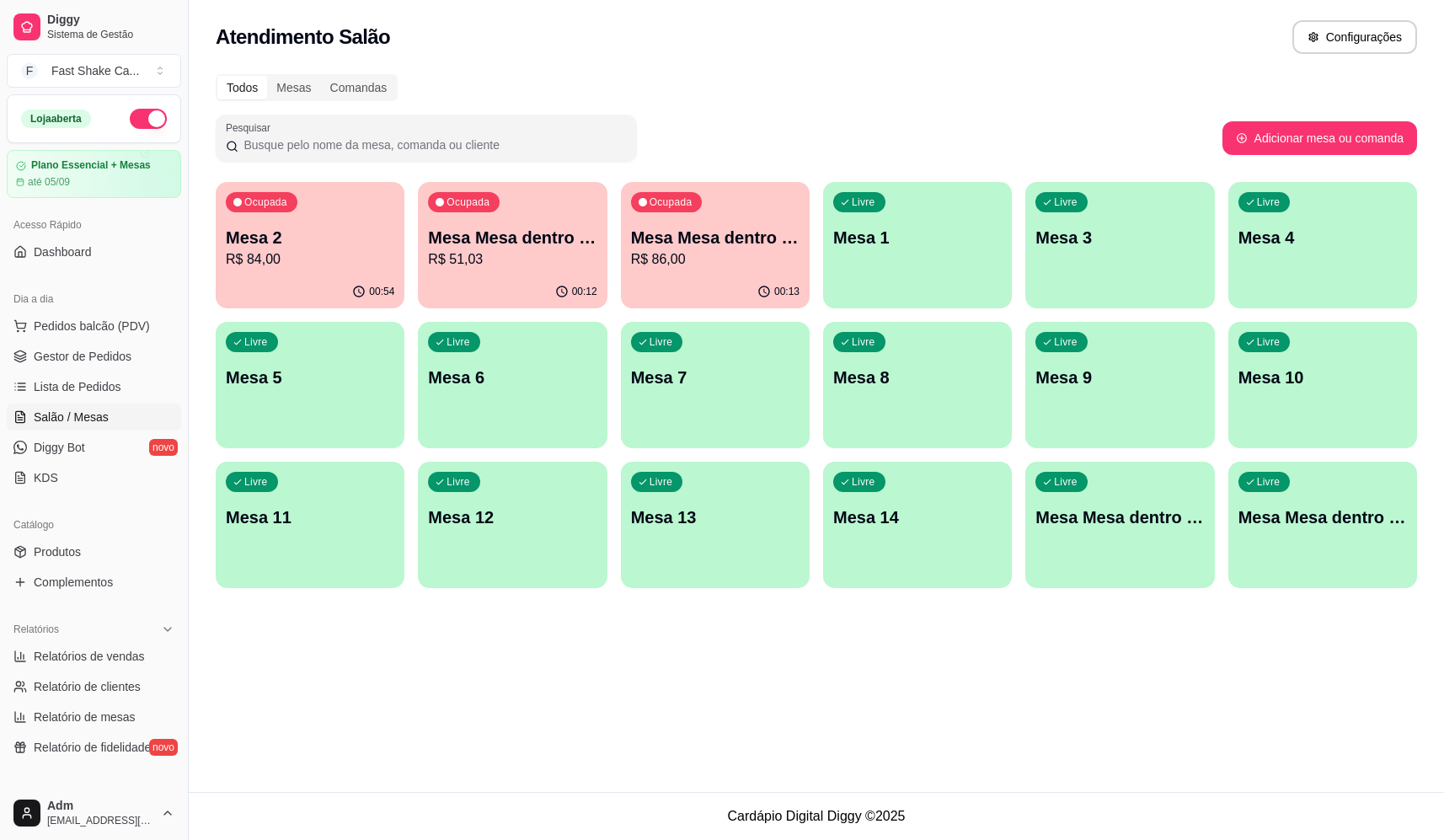
click at [485, 203] on p "Ocupada" at bounding box center [468, 202] width 43 height 13
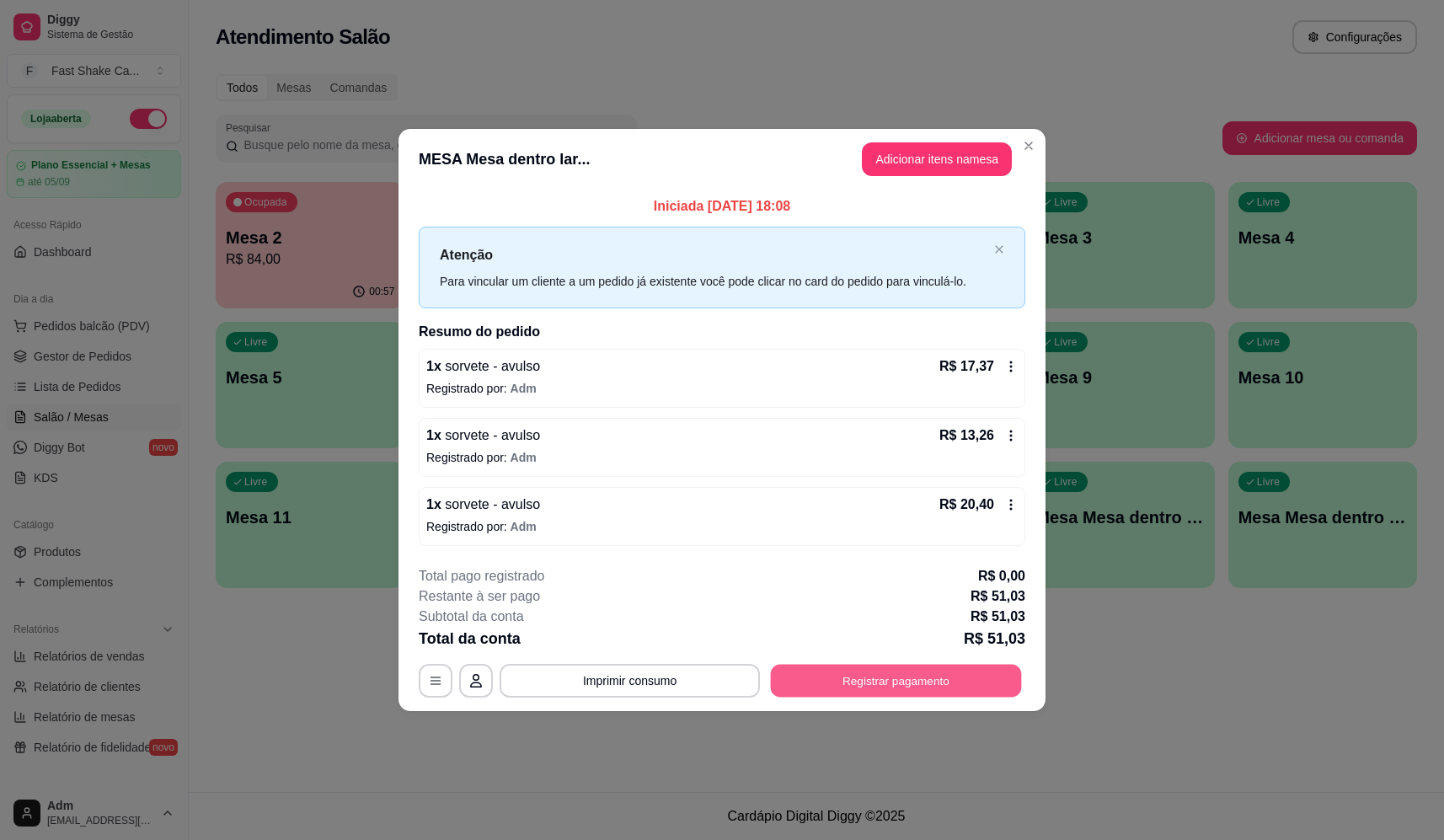
click at [858, 678] on button "Registrar pagamento" at bounding box center [896, 681] width 251 height 33
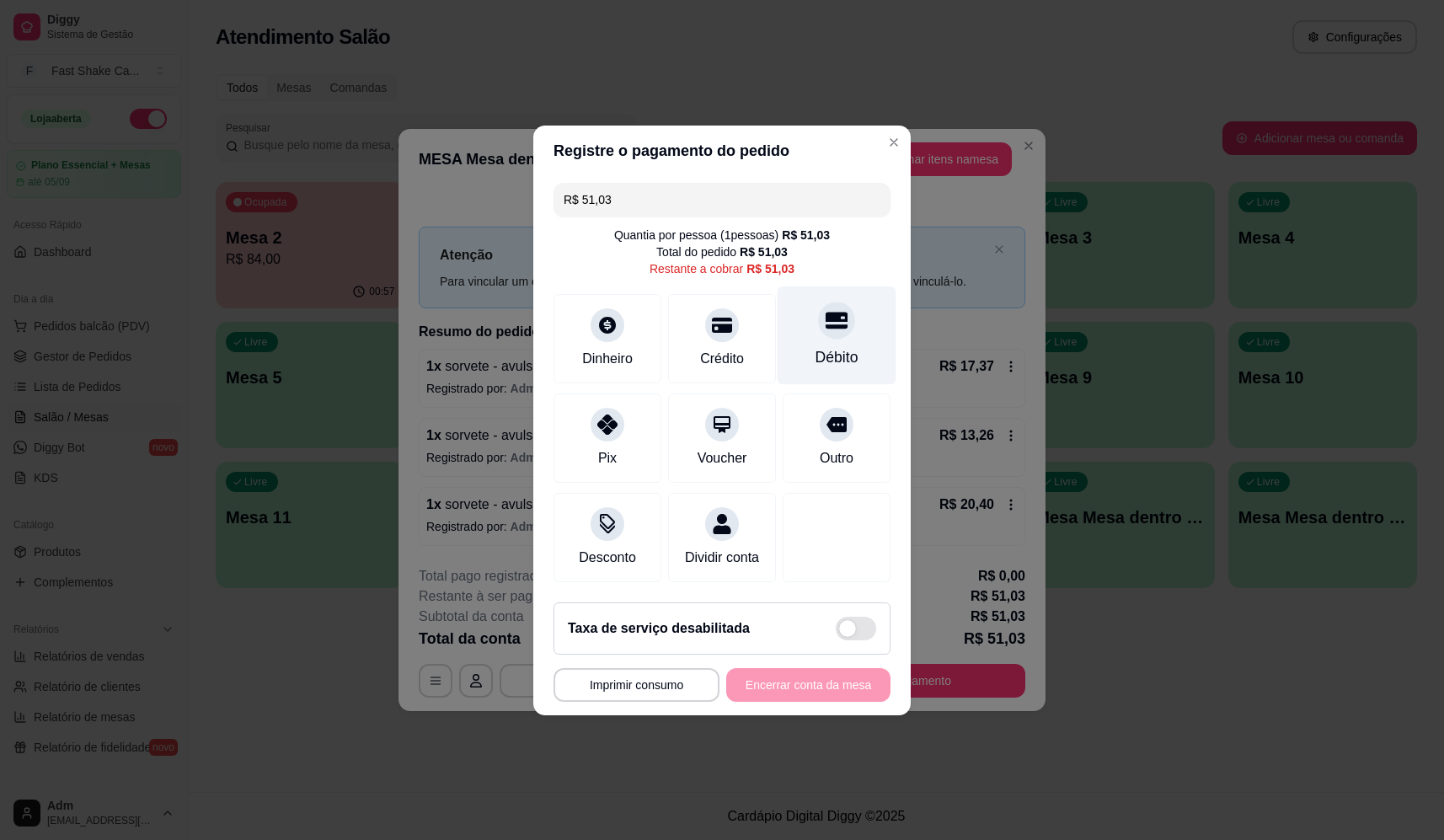
click at [844, 320] on div "Débito" at bounding box center [836, 335] width 119 height 98
type input "R$ 0,00"
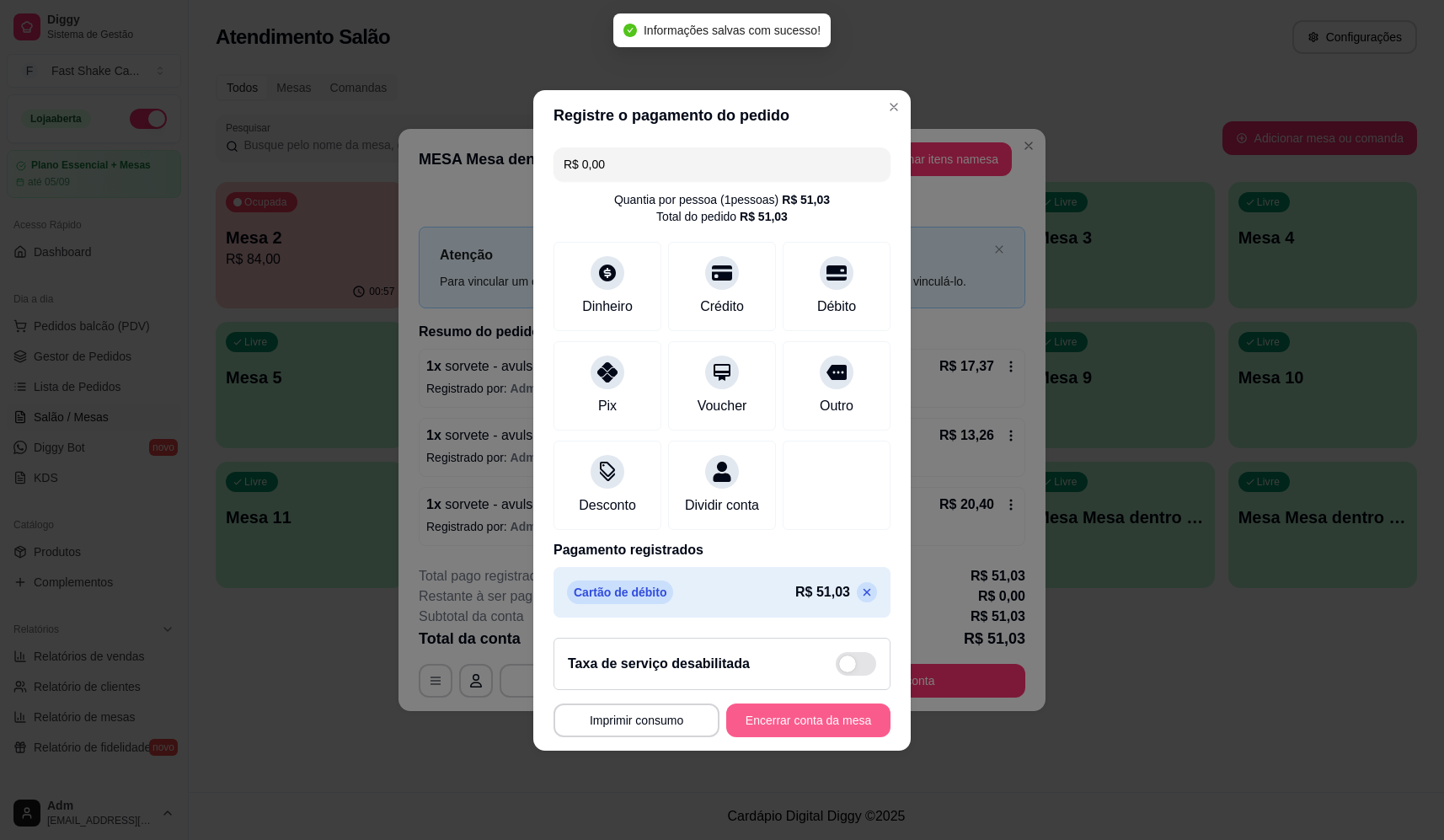
click at [802, 724] on button "Encerrar conta da mesa" at bounding box center [808, 720] width 164 height 34
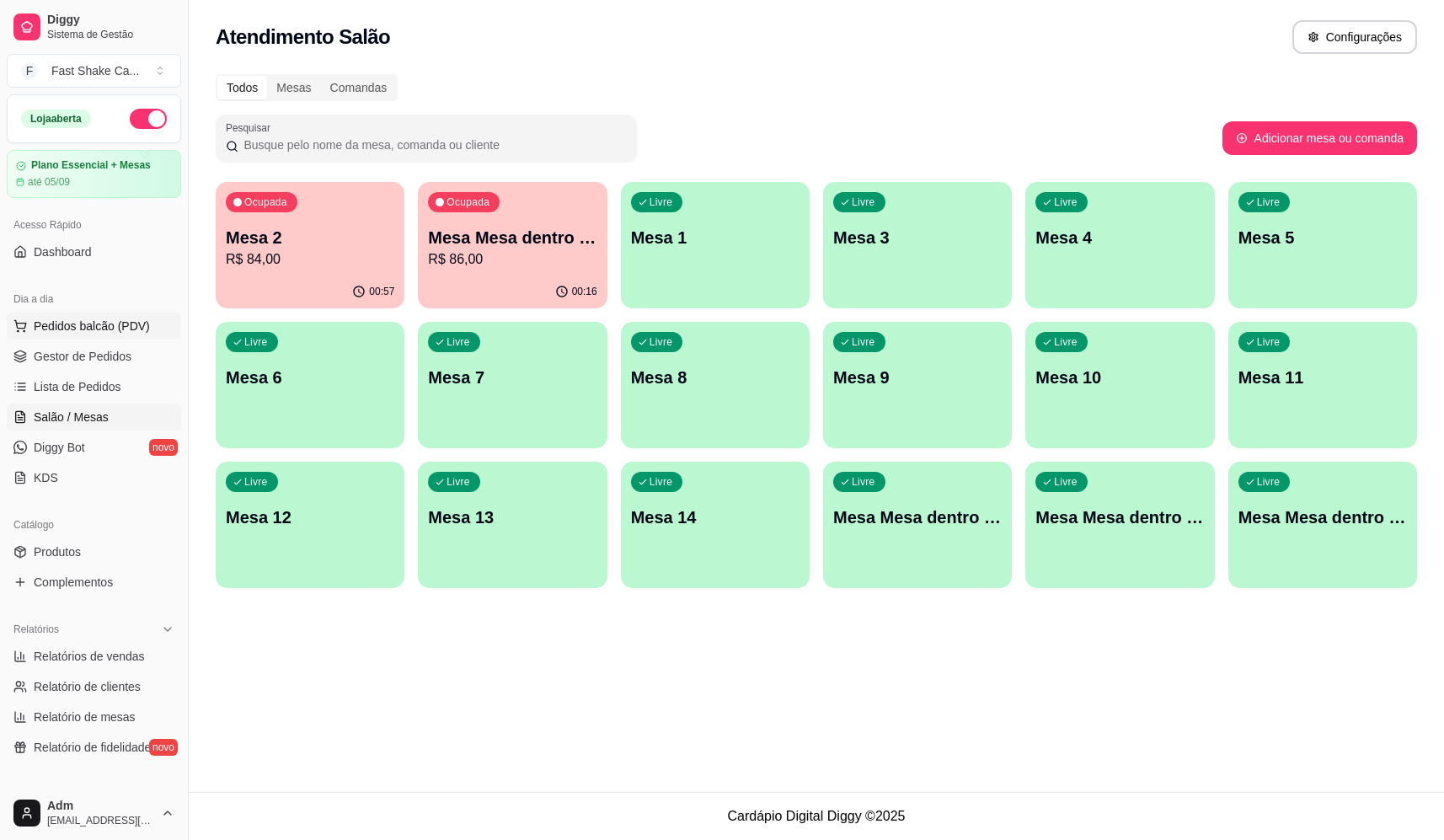
click at [128, 334] on span "Pedidos balcão (PDV)" at bounding box center [92, 326] width 116 height 17
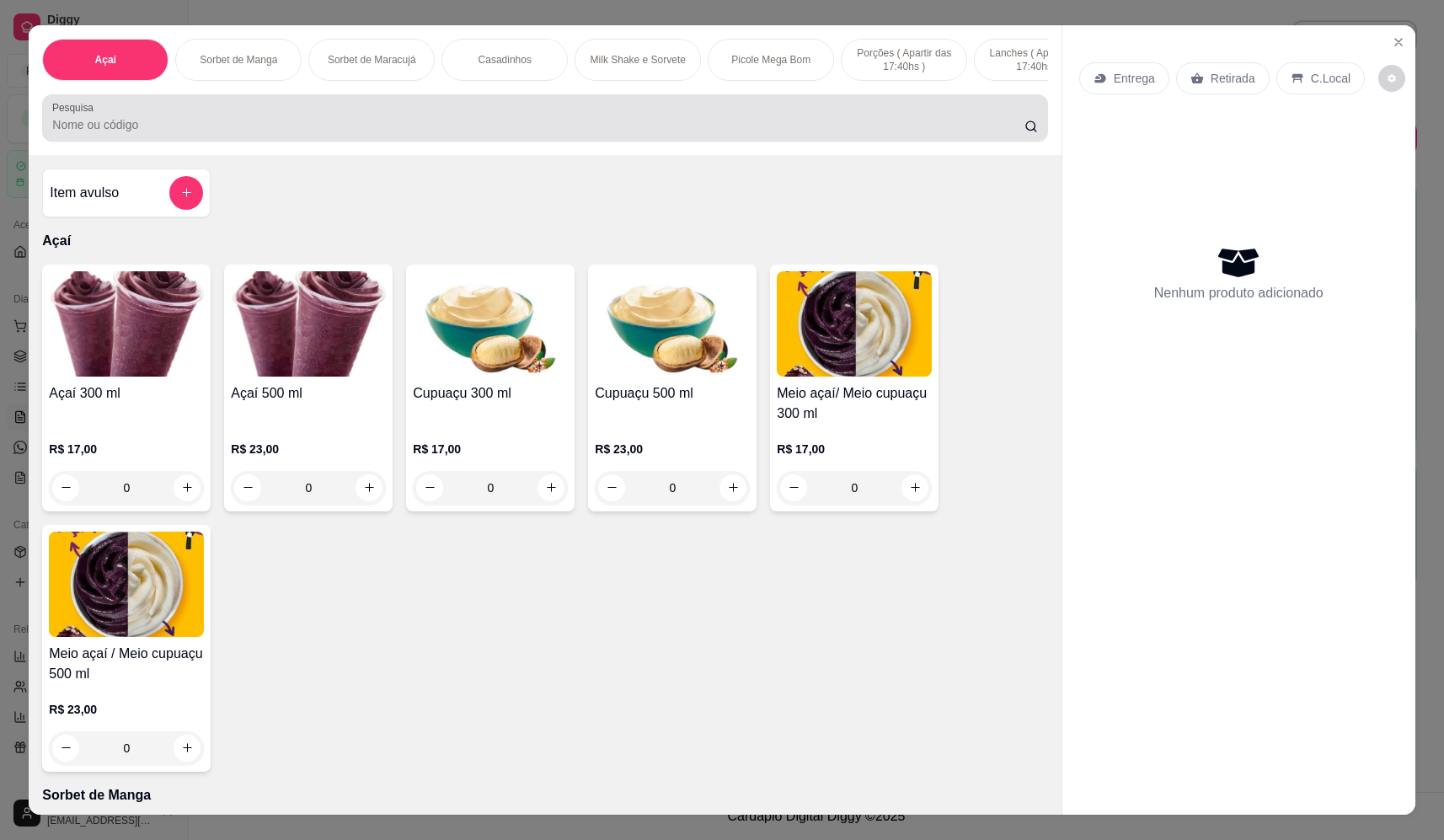
click at [614, 133] on input "Pesquisa" at bounding box center [538, 125] width 972 height 17
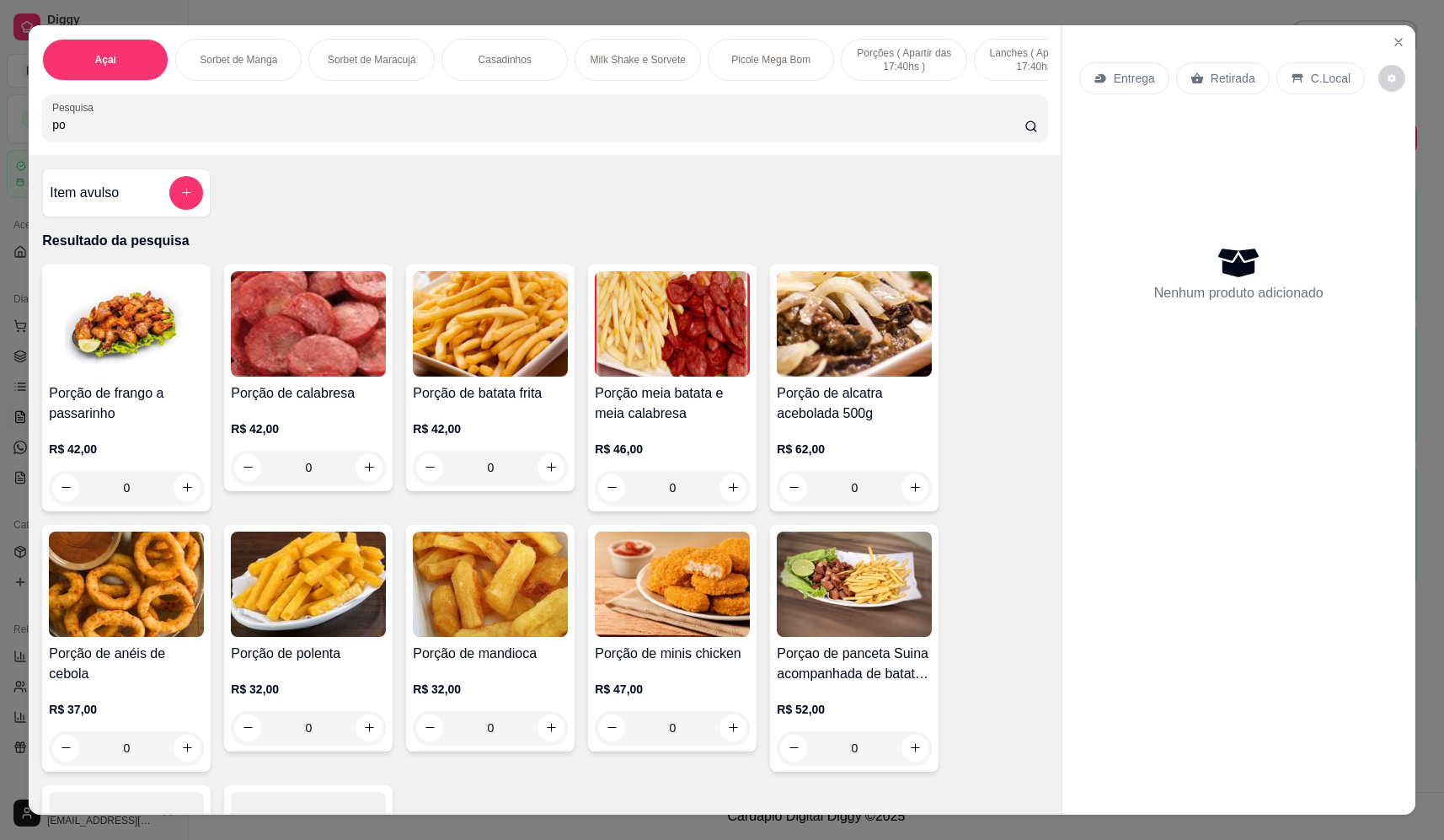
type input "po"
click at [908, 755] on div "0" at bounding box center [854, 748] width 155 height 34
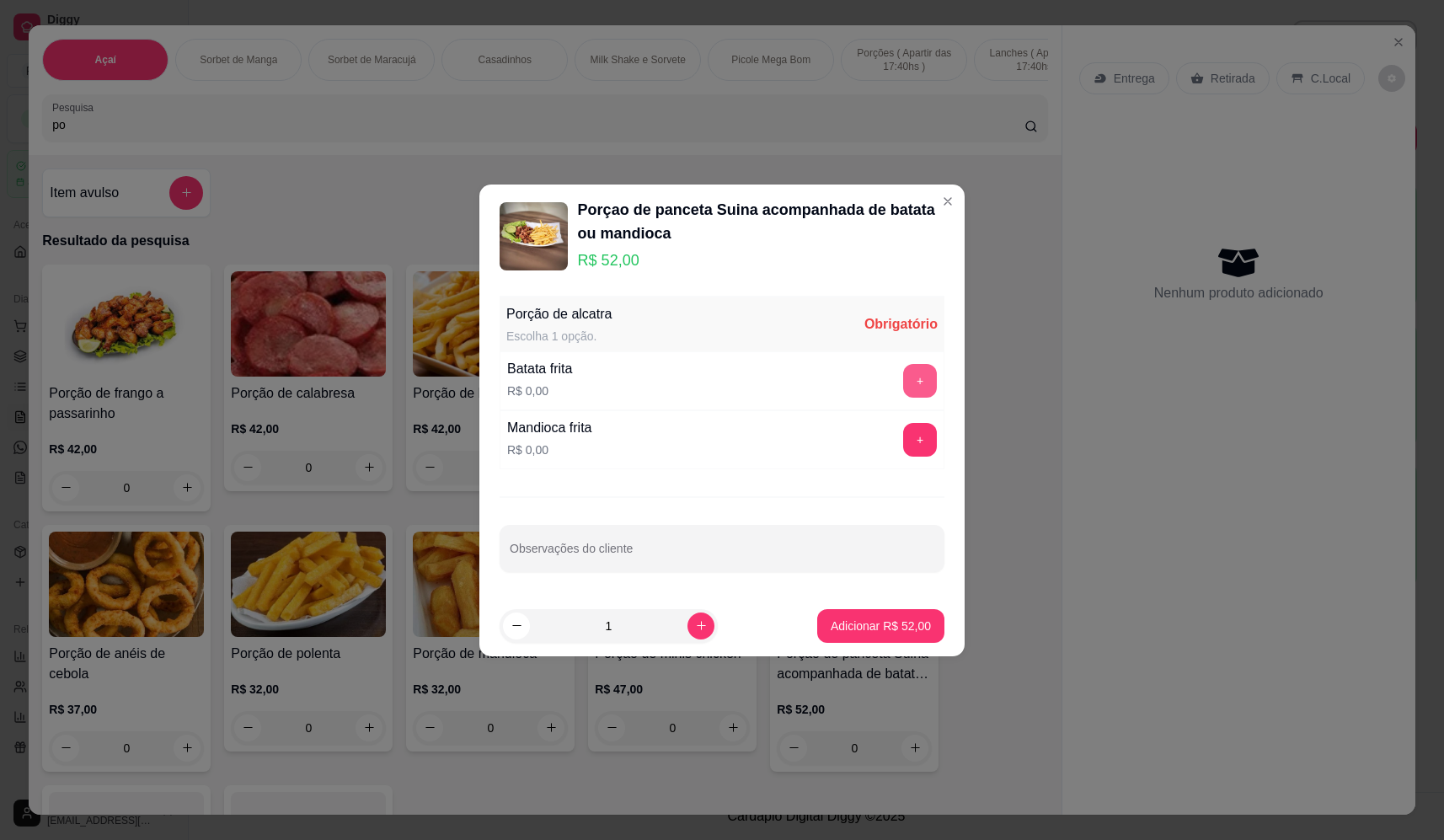
click at [903, 379] on button "+" at bounding box center [920, 381] width 34 height 34
click at [904, 622] on p "Adicionar R$ 52,00" at bounding box center [881, 625] width 98 height 16
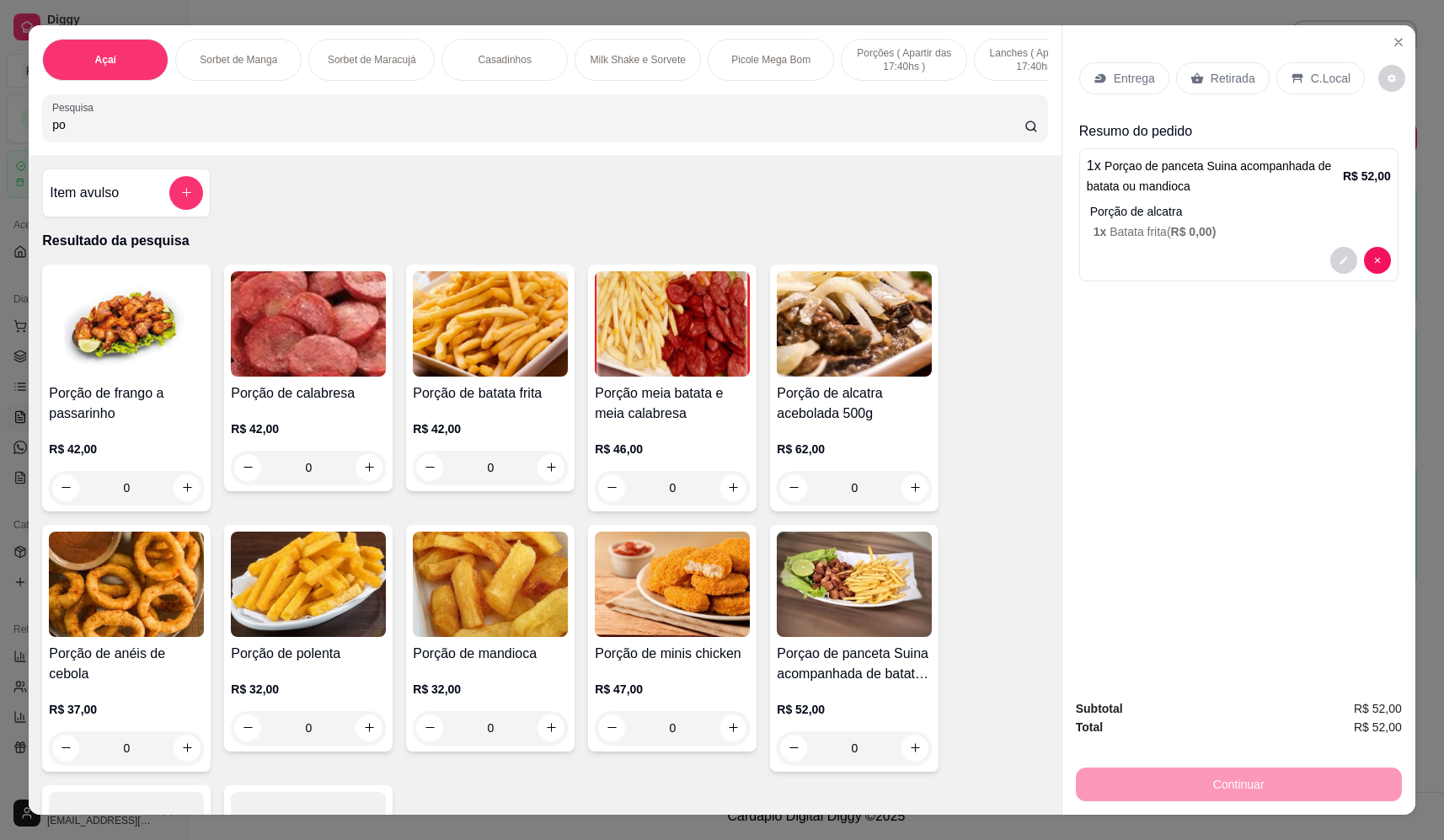
click at [1140, 82] on p "Entrega" at bounding box center [1135, 79] width 41 height 17
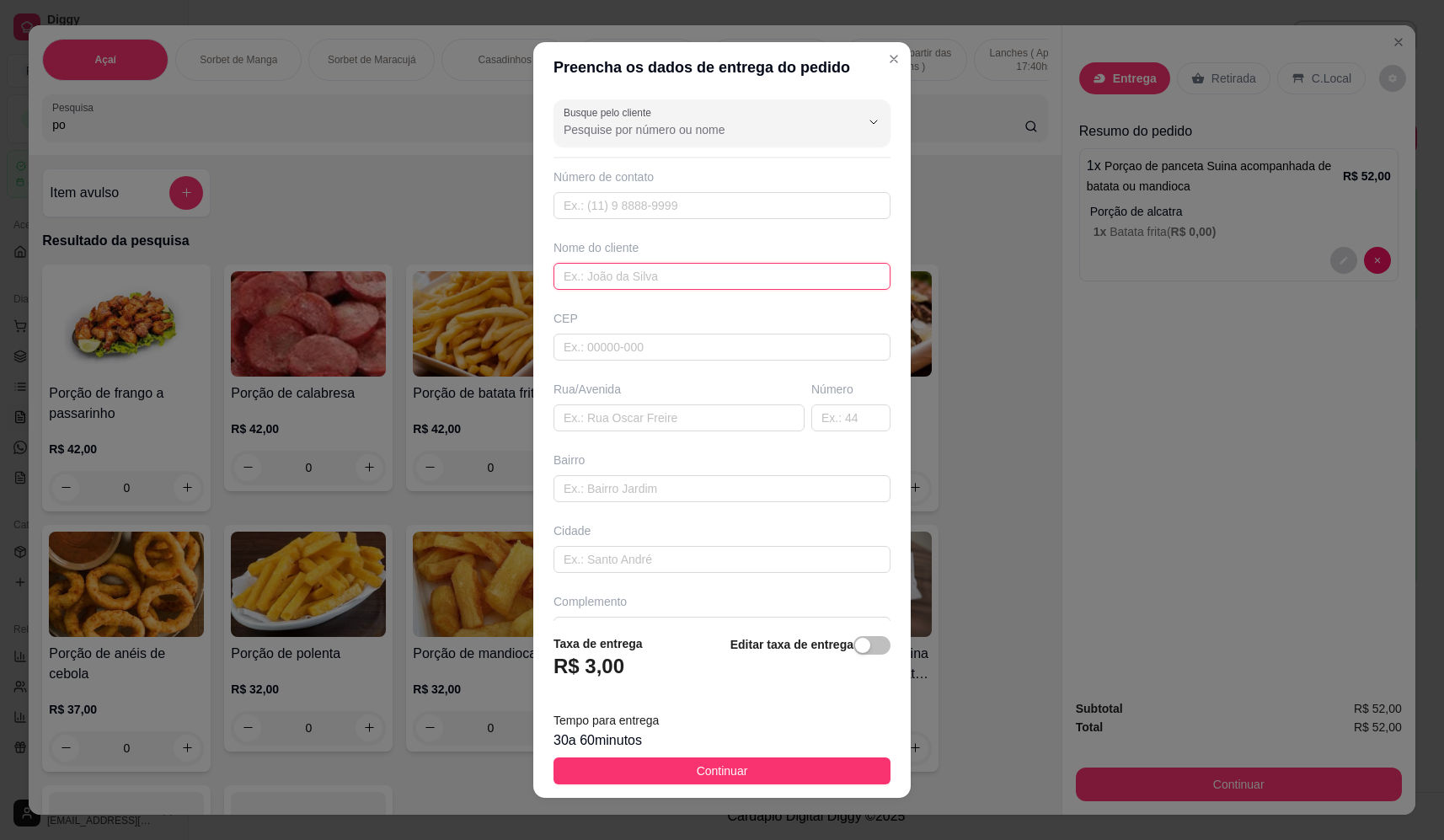
click at [654, 284] on input "text" at bounding box center [721, 276] width 337 height 27
type input "alcioni"
click at [651, 411] on input "text" at bounding box center [679, 417] width 251 height 27
type input "rua rotary"
click at [812, 421] on input "text" at bounding box center [850, 417] width 79 height 27
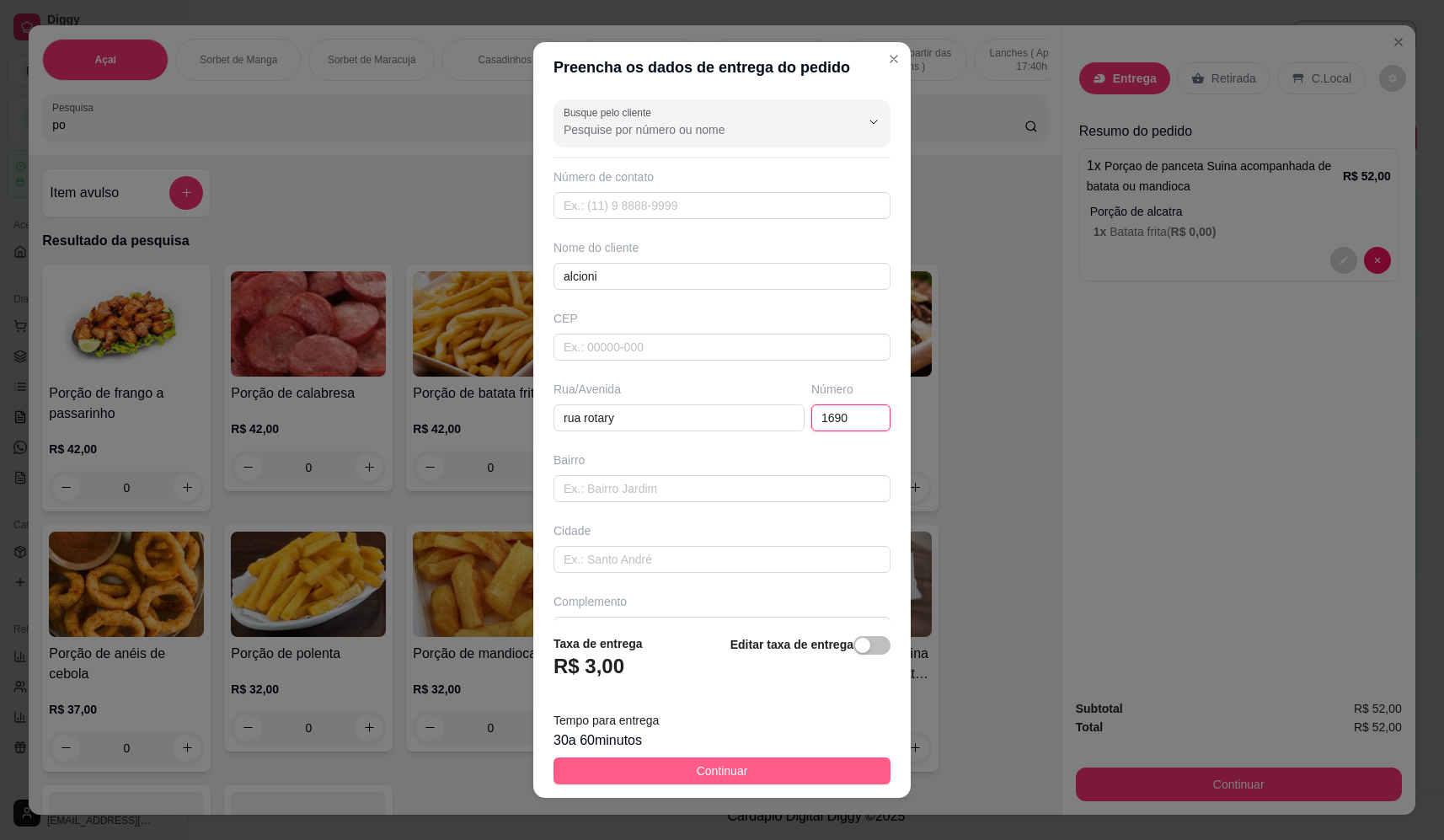
type input "1690"
click at [815, 777] on button "Continuar" at bounding box center [721, 771] width 337 height 27
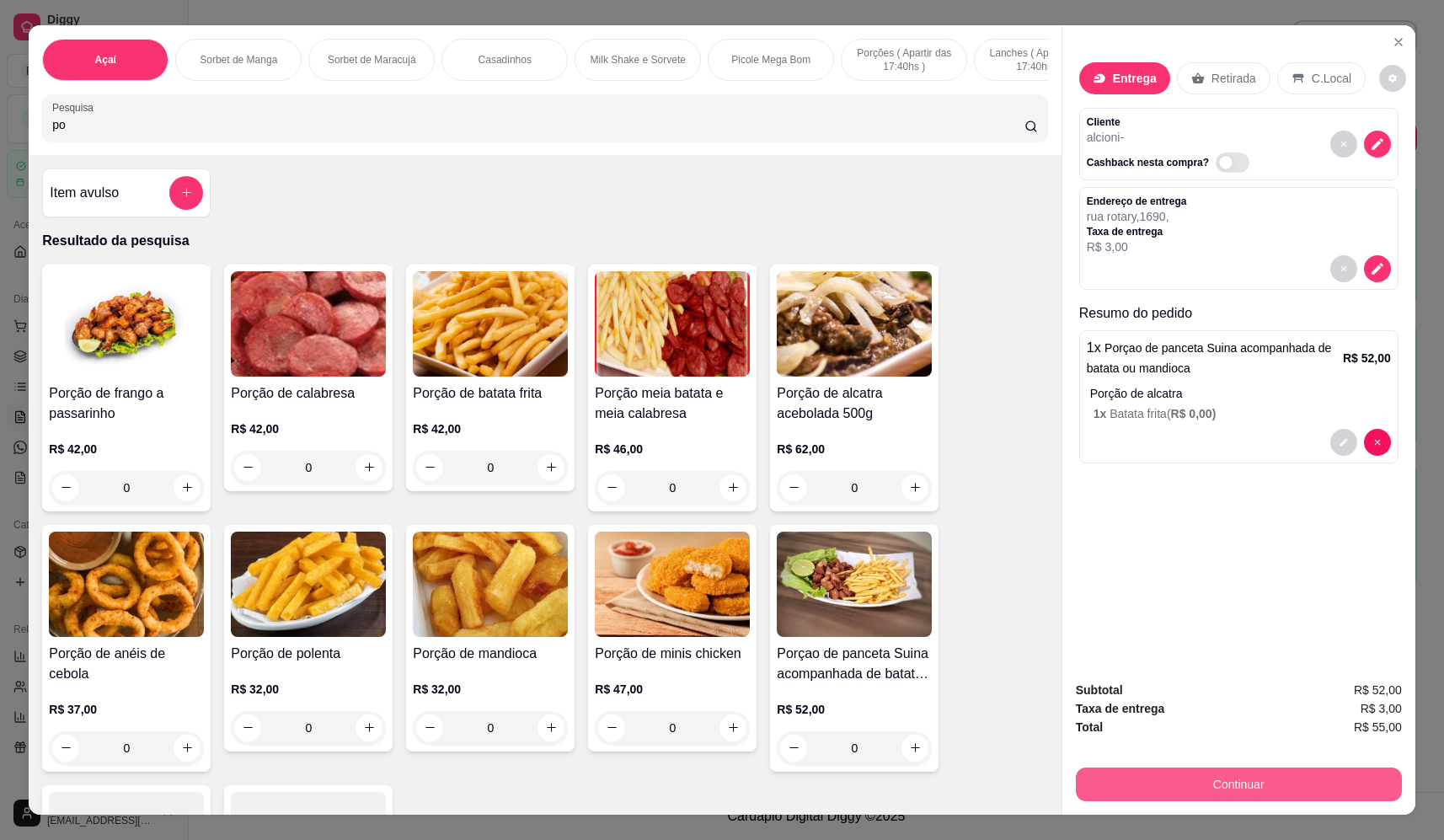
click at [1264, 758] on div "Subtotal R$ 52,00 Taxa de entrega R$ 3,00 Total R$ 55,00 Continuar" at bounding box center [1240, 741] width 326 height 121
click at [1269, 788] on button "Continuar" at bounding box center [1239, 785] width 316 height 33
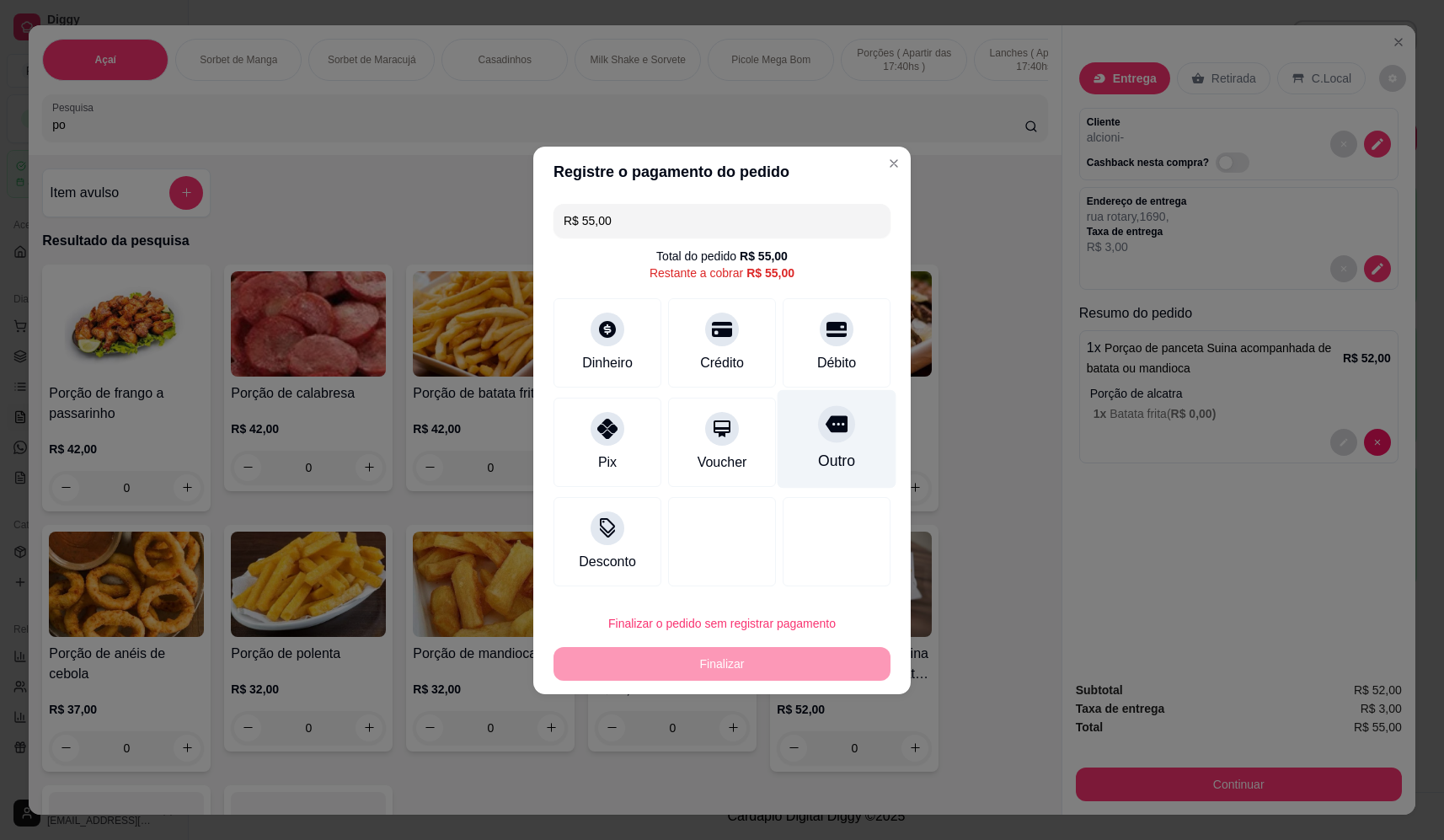
click at [836, 459] on div "Outro" at bounding box center [837, 460] width 38 height 22
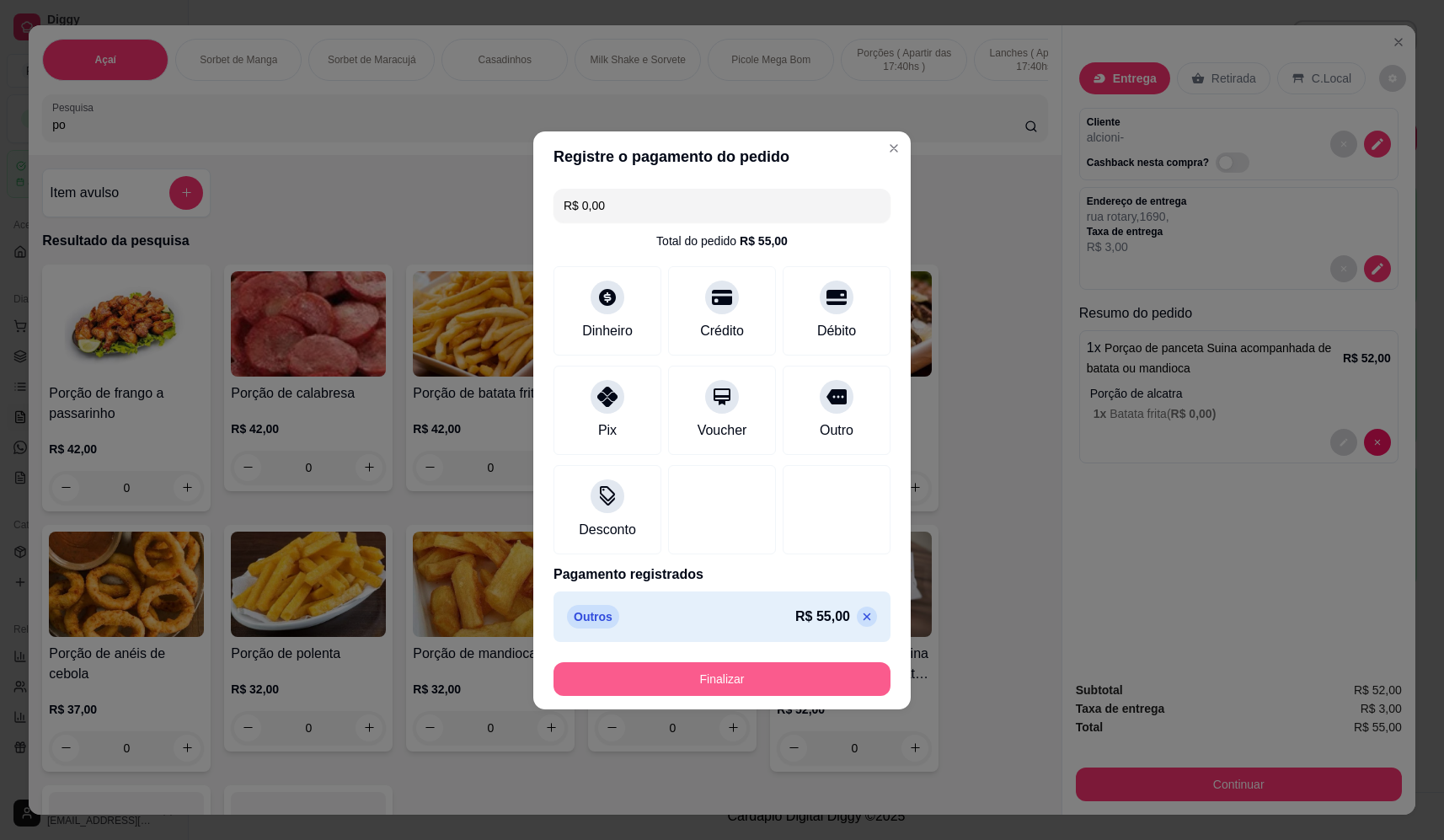
click at [834, 678] on button "Finalizar" at bounding box center [721, 679] width 337 height 34
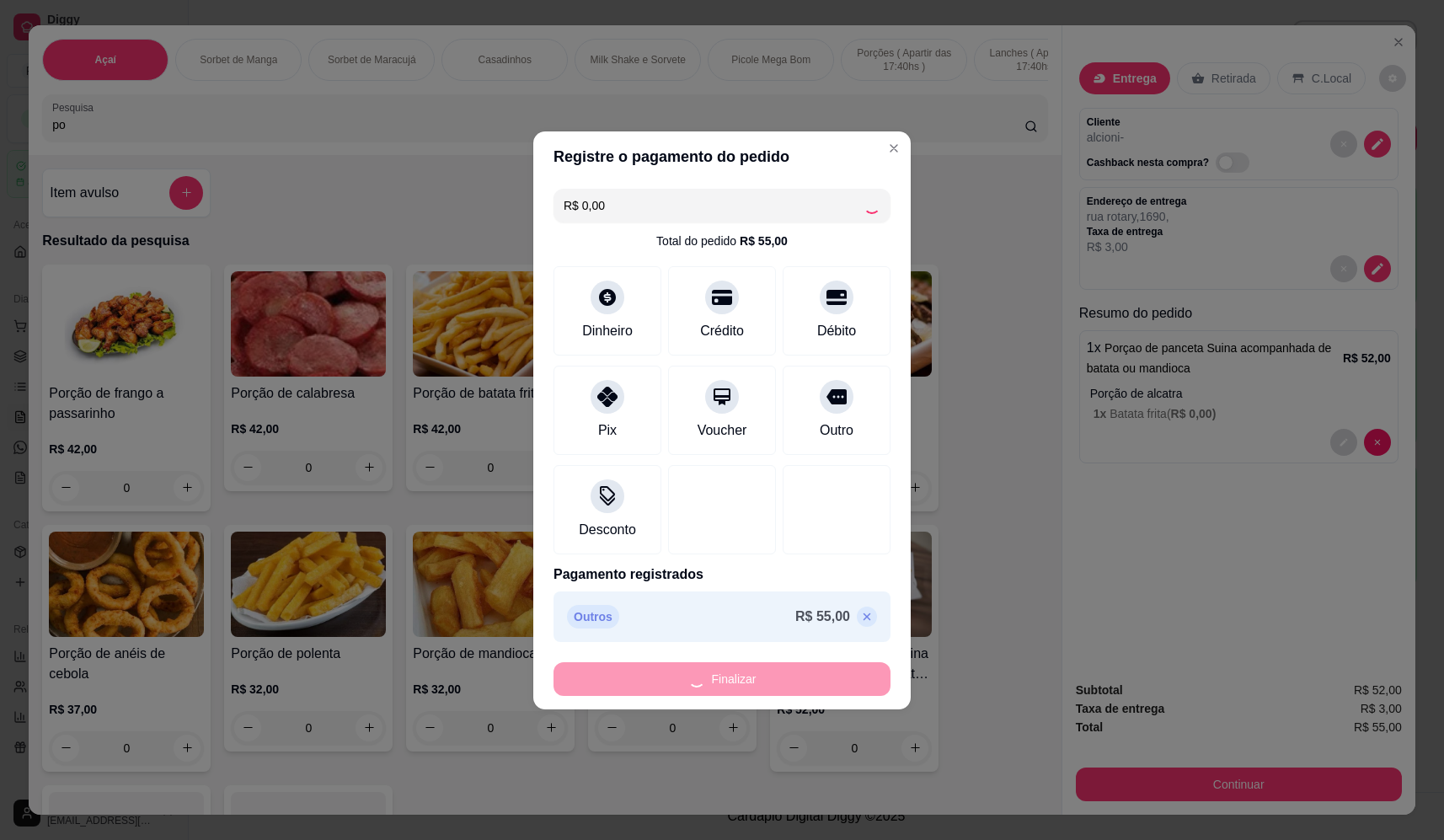
type input "-R$ 55,00"
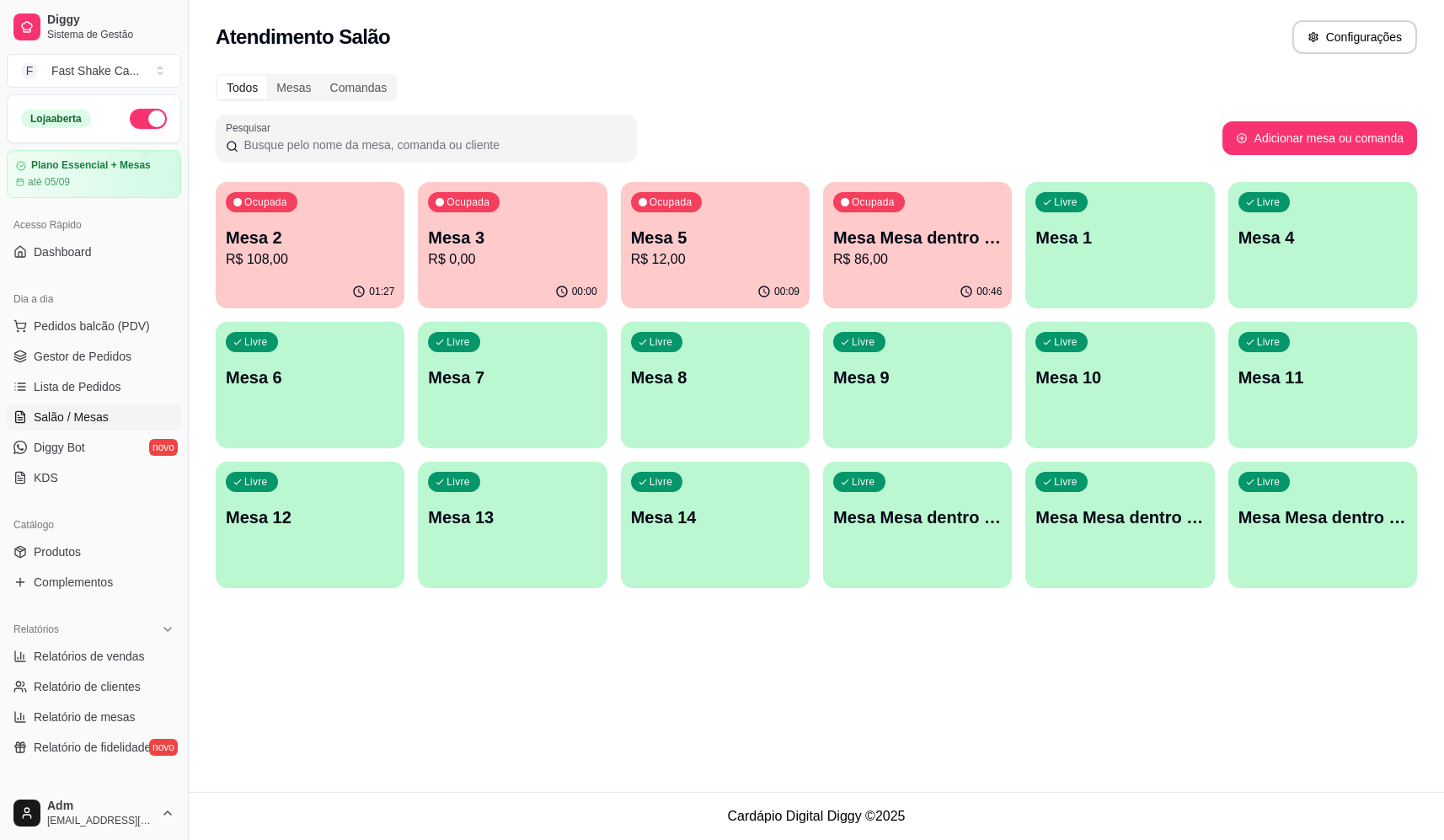
click at [873, 231] on p "Mesa Mesa dentro verde" at bounding box center [918, 237] width 169 height 23
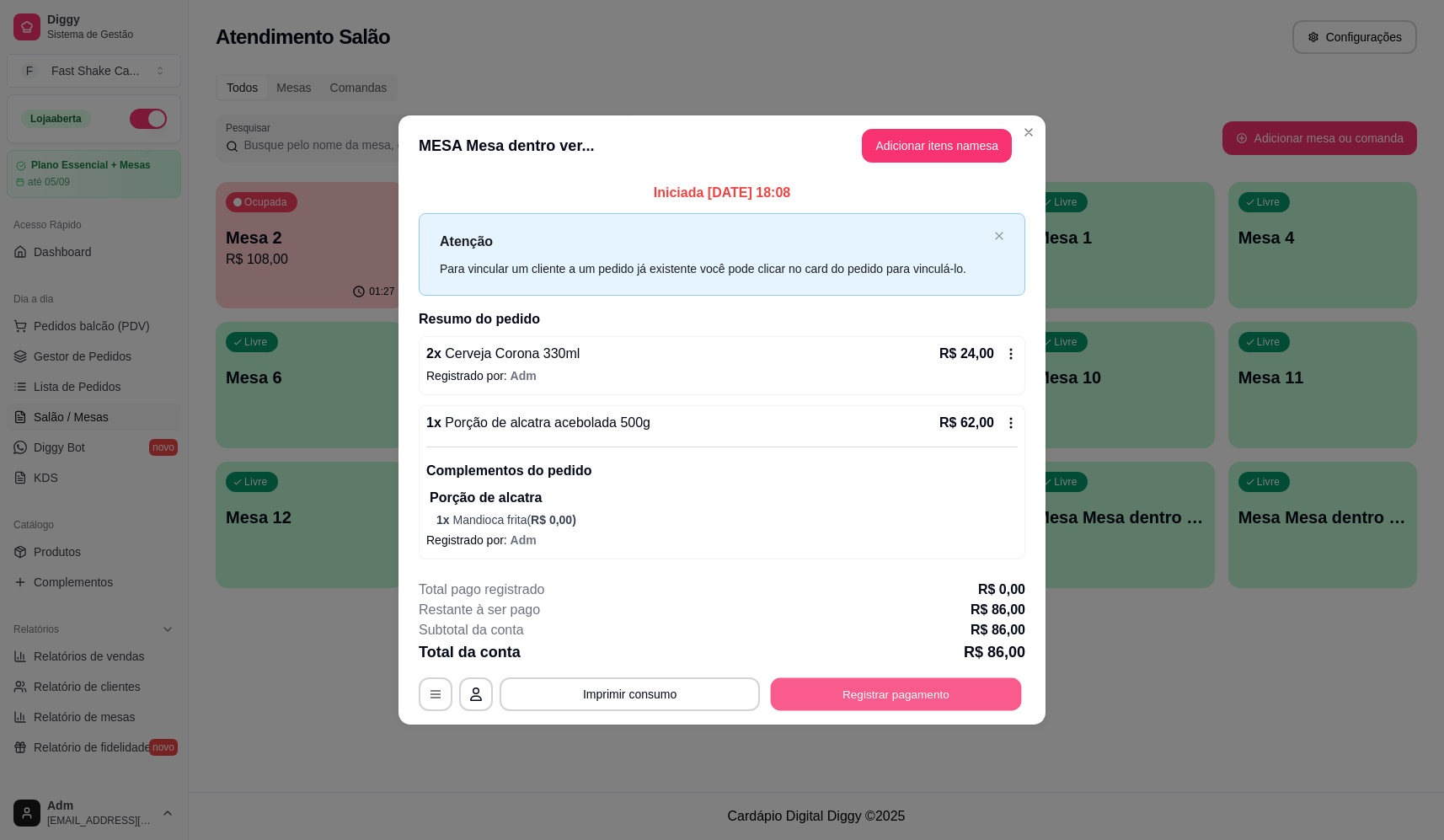
click at [892, 697] on button "Registrar pagamento" at bounding box center [896, 694] width 251 height 33
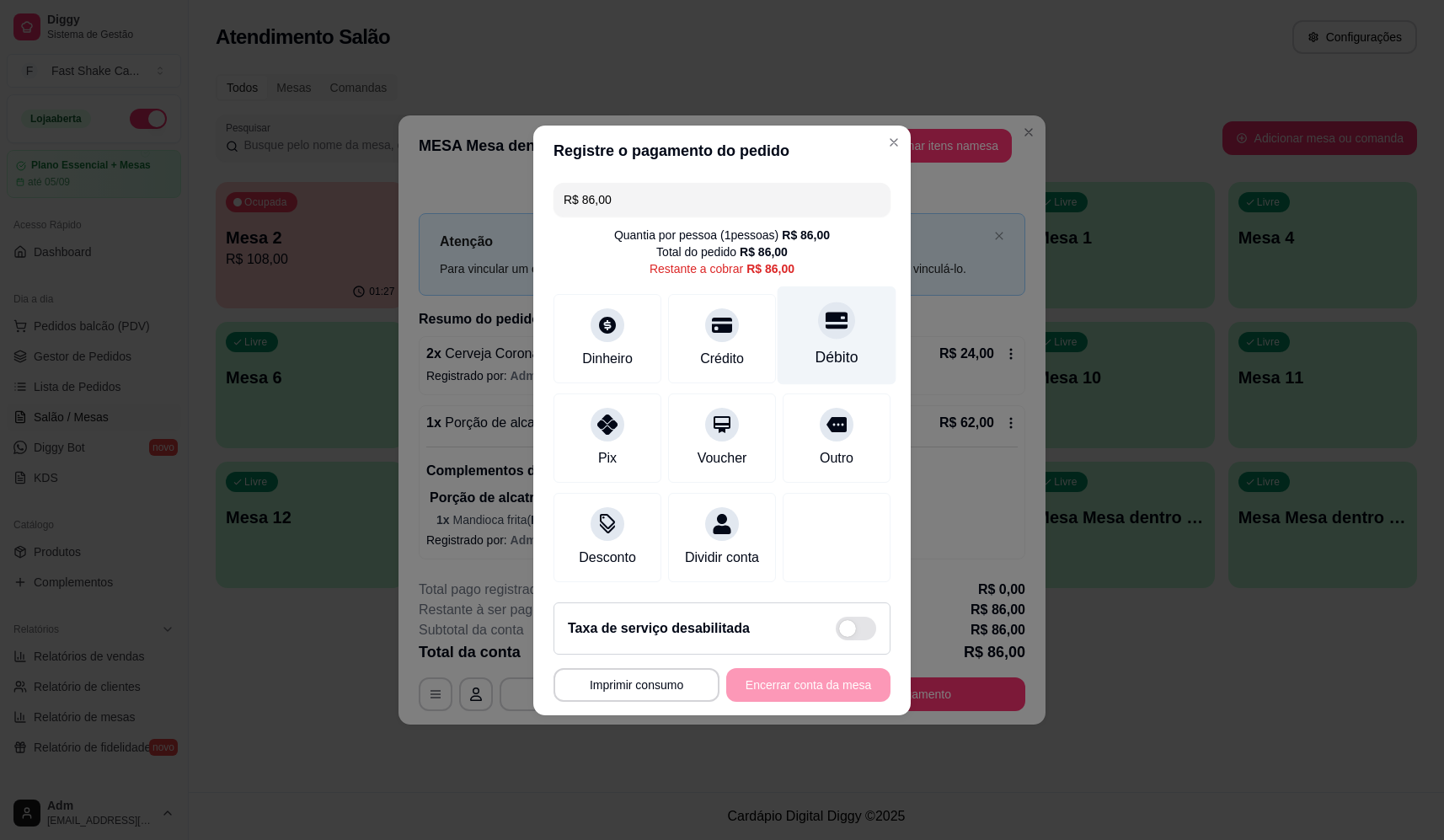
click at [848, 332] on div "Débito" at bounding box center [836, 335] width 119 height 98
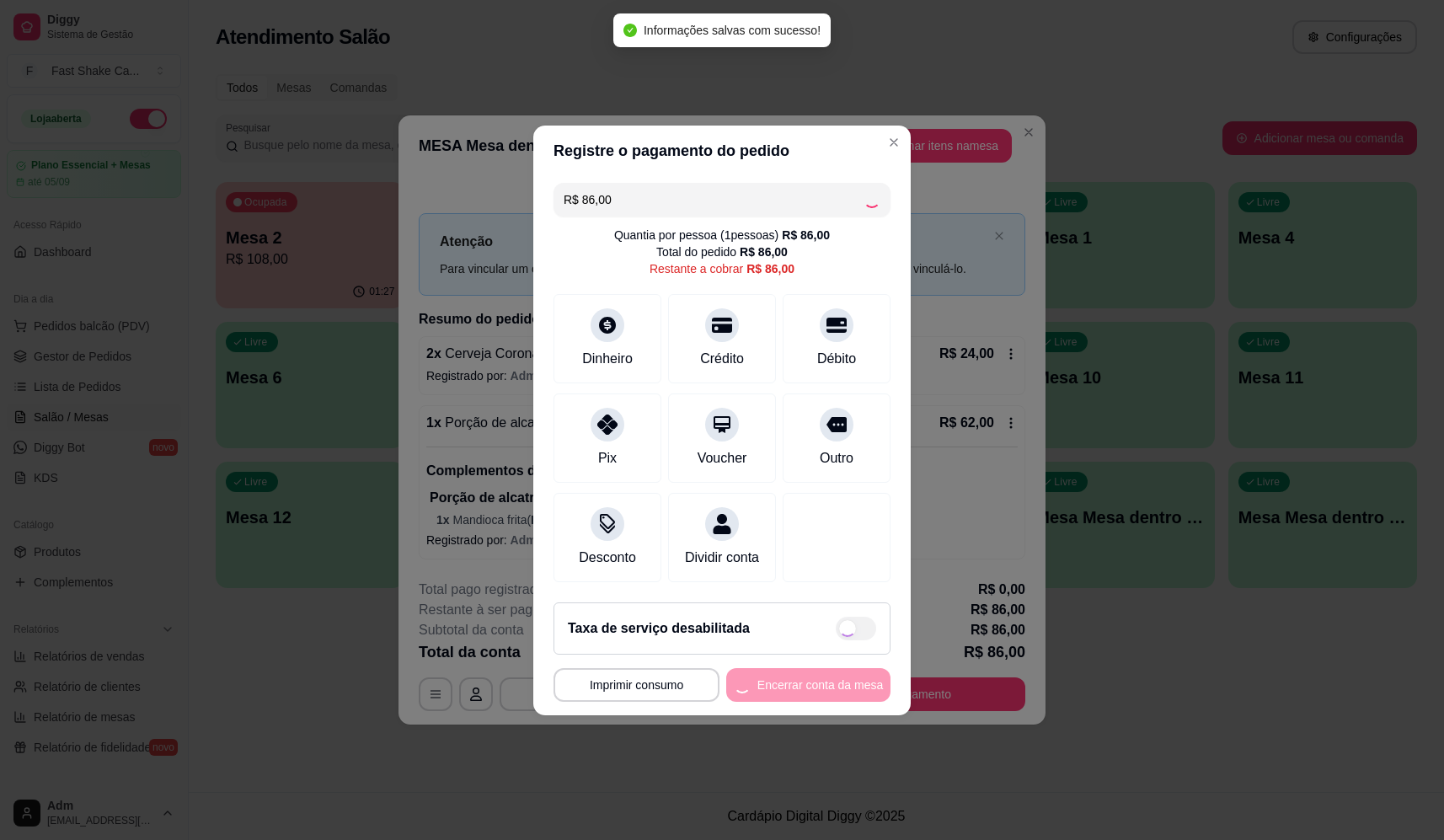
type input "R$ 0,00"
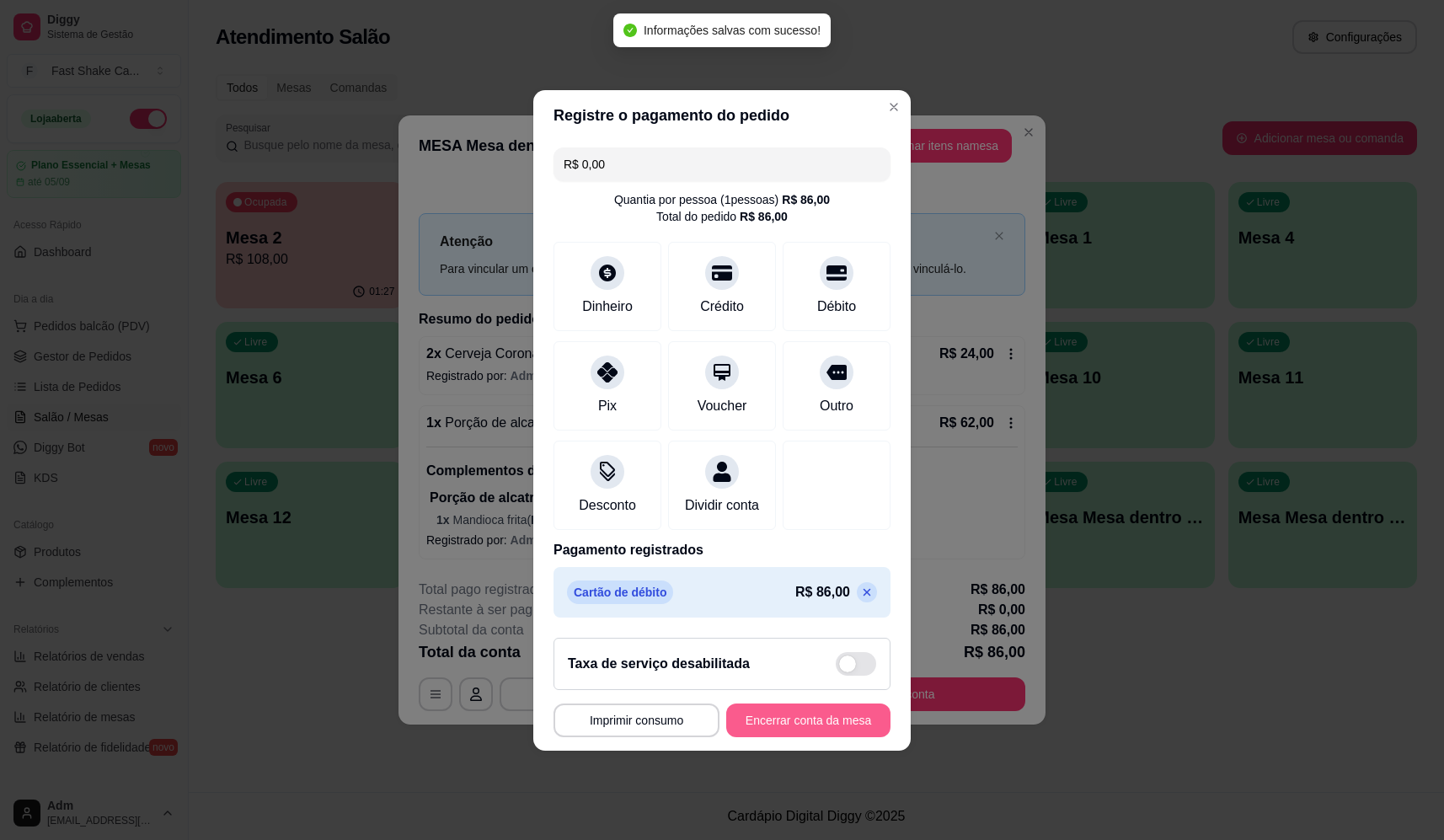
click at [792, 731] on button "Encerrar conta da mesa" at bounding box center [808, 720] width 164 height 34
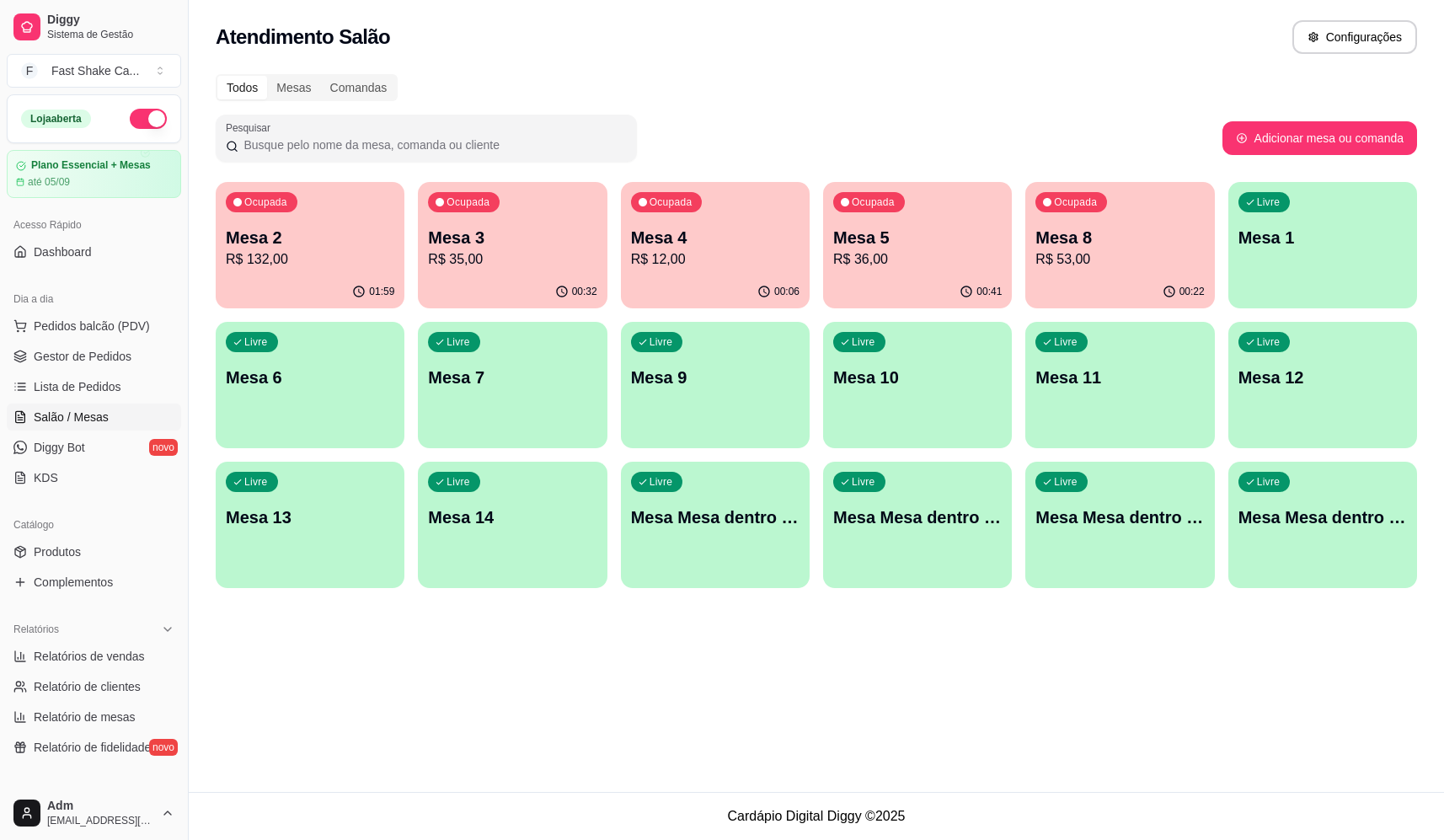
click at [78, 414] on span "Salão / Mesas" at bounding box center [71, 417] width 75 height 17
click at [865, 262] on p "R$ 36,00" at bounding box center [918, 260] width 169 height 21
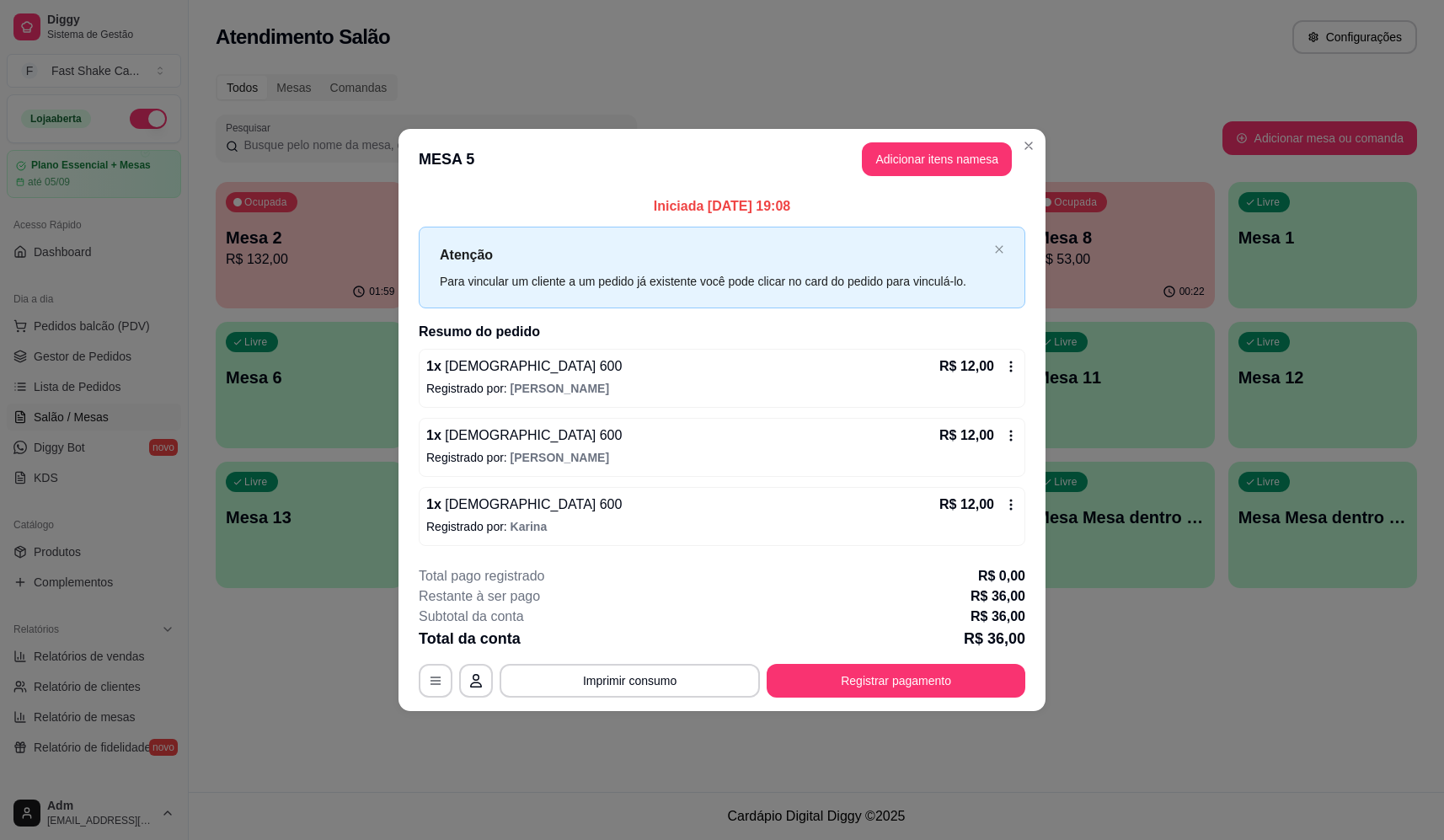
click at [608, 442] on div "1 x Brahma 600 R$ 12,00" at bounding box center [722, 436] width 592 height 21
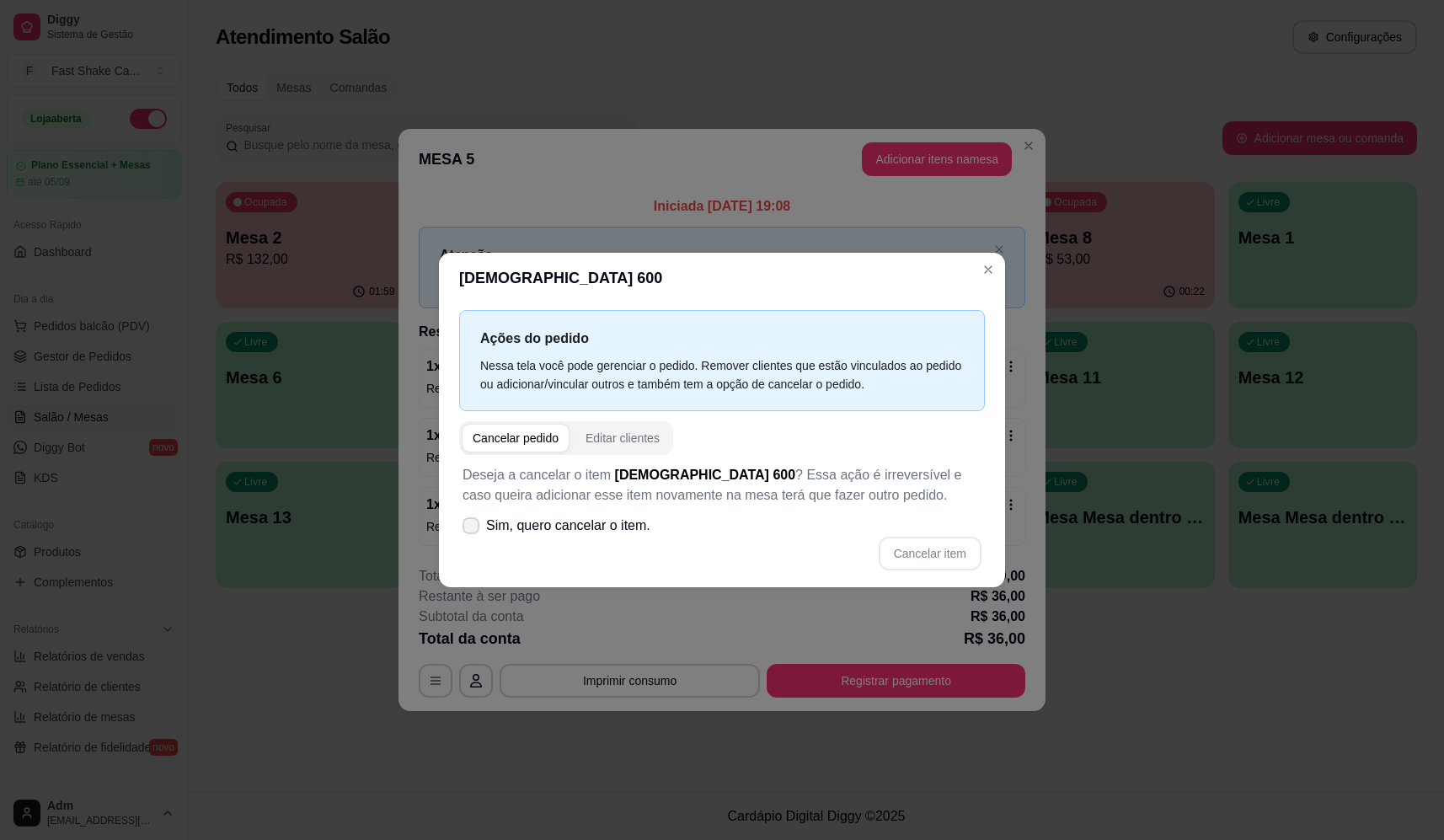
click at [580, 523] on span "Sim, quero cancelar o item." at bounding box center [568, 526] width 164 height 21
click at [473, 528] on input "Sim, quero cancelar o item." at bounding box center [467, 533] width 11 height 11
checkbox input "true"
click at [901, 566] on button "Cancelar item" at bounding box center [929, 552] width 100 height 33
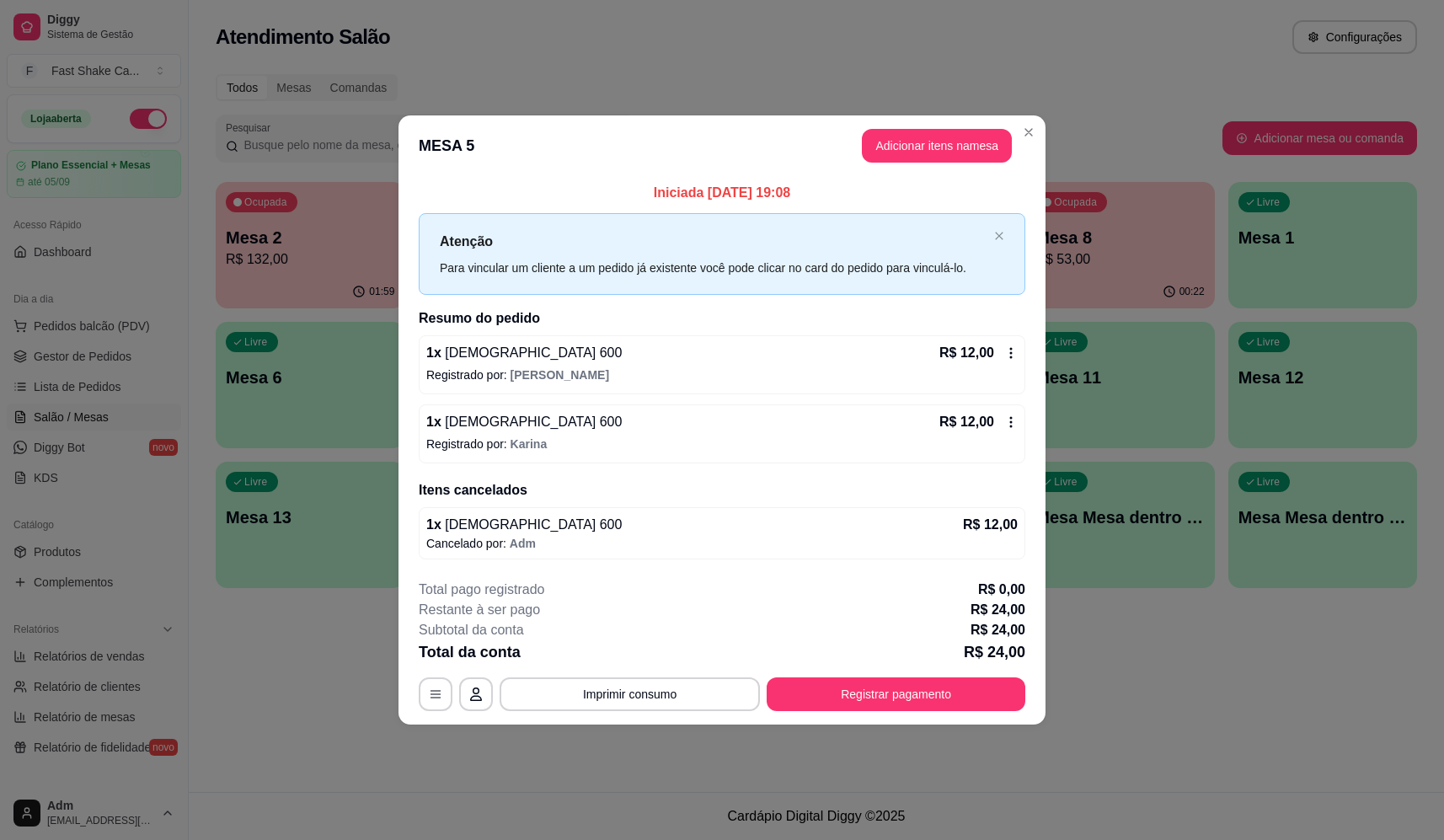
click at [519, 353] on div "1 x Brahma 600 R$ 12,00" at bounding box center [722, 353] width 592 height 21
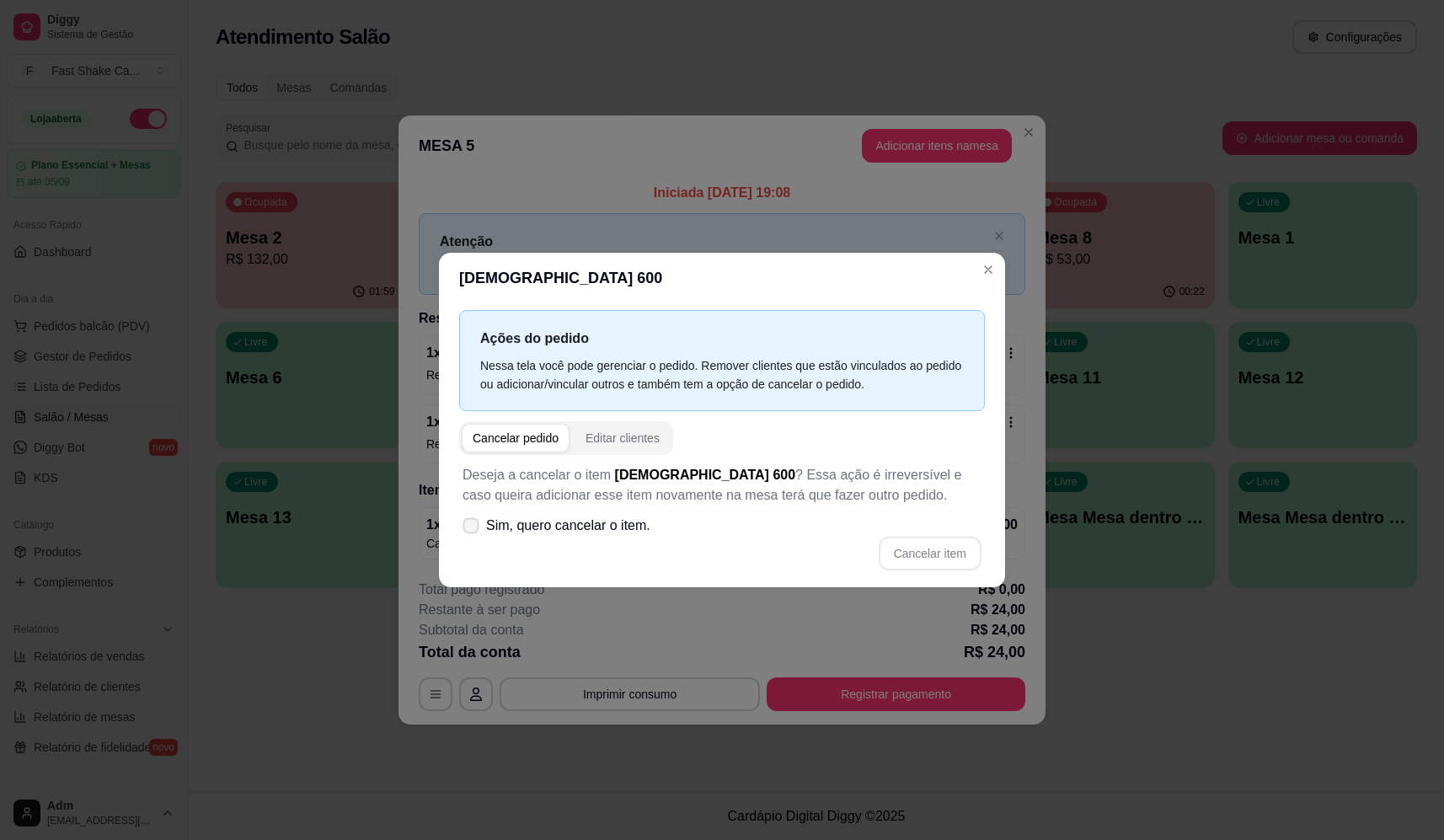
click at [636, 518] on span "Sim, quero cancelar o item." at bounding box center [568, 526] width 164 height 21
click at [473, 528] on input "Sim, quero cancelar o item." at bounding box center [467, 533] width 11 height 11
checkbox input "true"
click at [955, 547] on button "Cancelar item" at bounding box center [930, 553] width 103 height 34
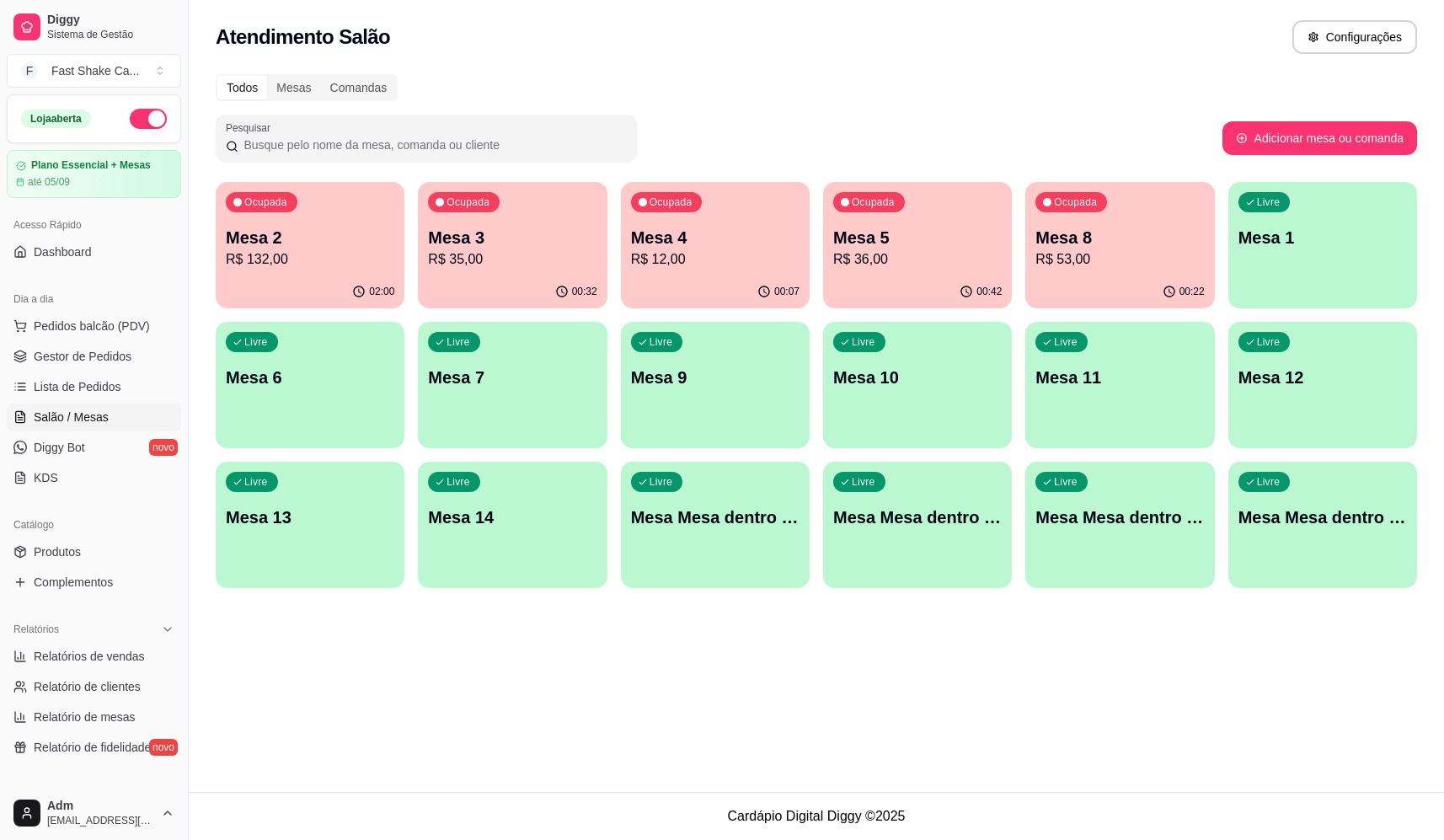
click at [523, 251] on p "R$ 35,00" at bounding box center [513, 260] width 169 height 21
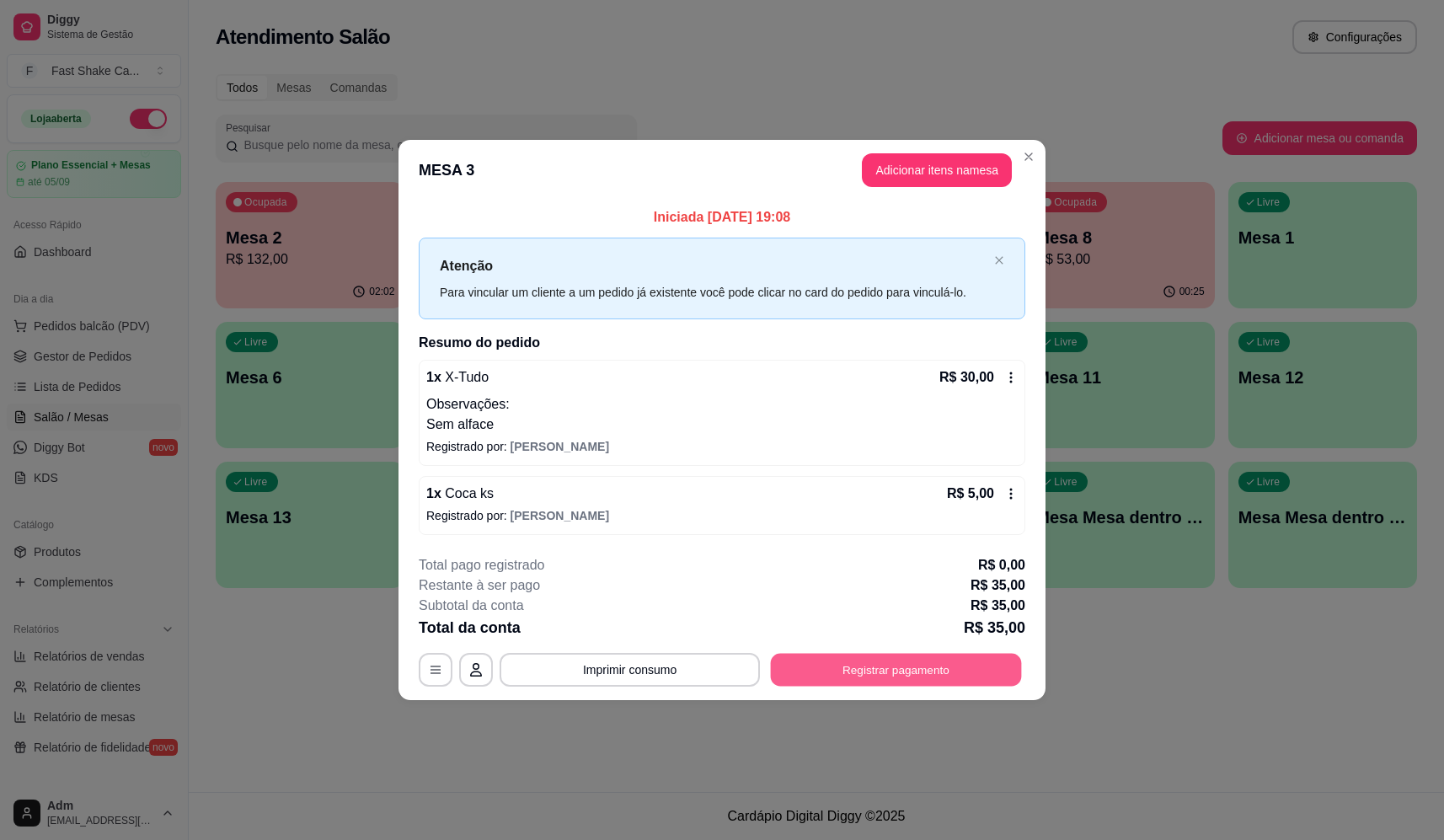
click at [856, 665] on button "Registrar pagamento" at bounding box center [896, 669] width 251 height 33
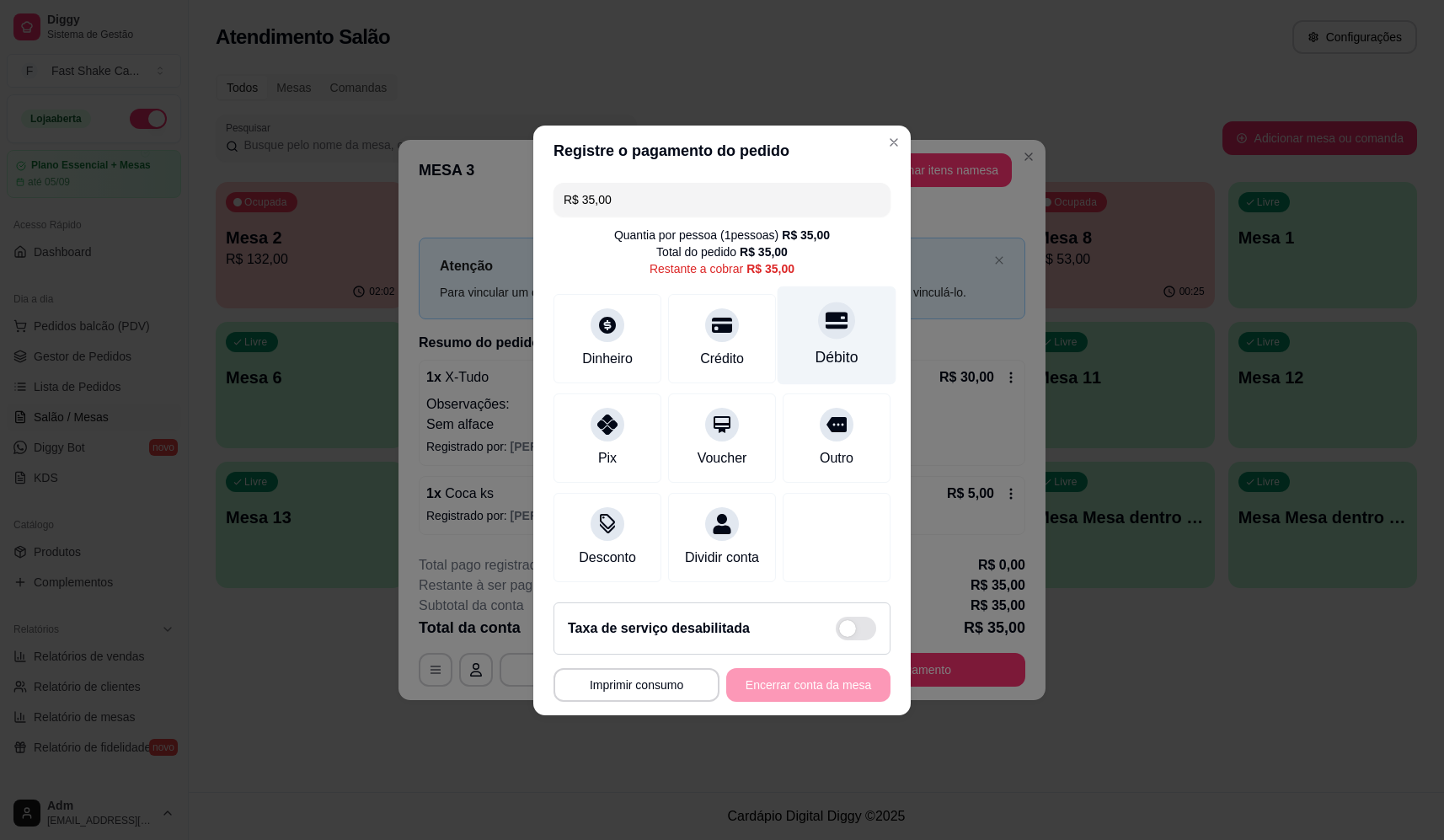
click at [825, 346] on div "Débito" at bounding box center [837, 356] width 43 height 22
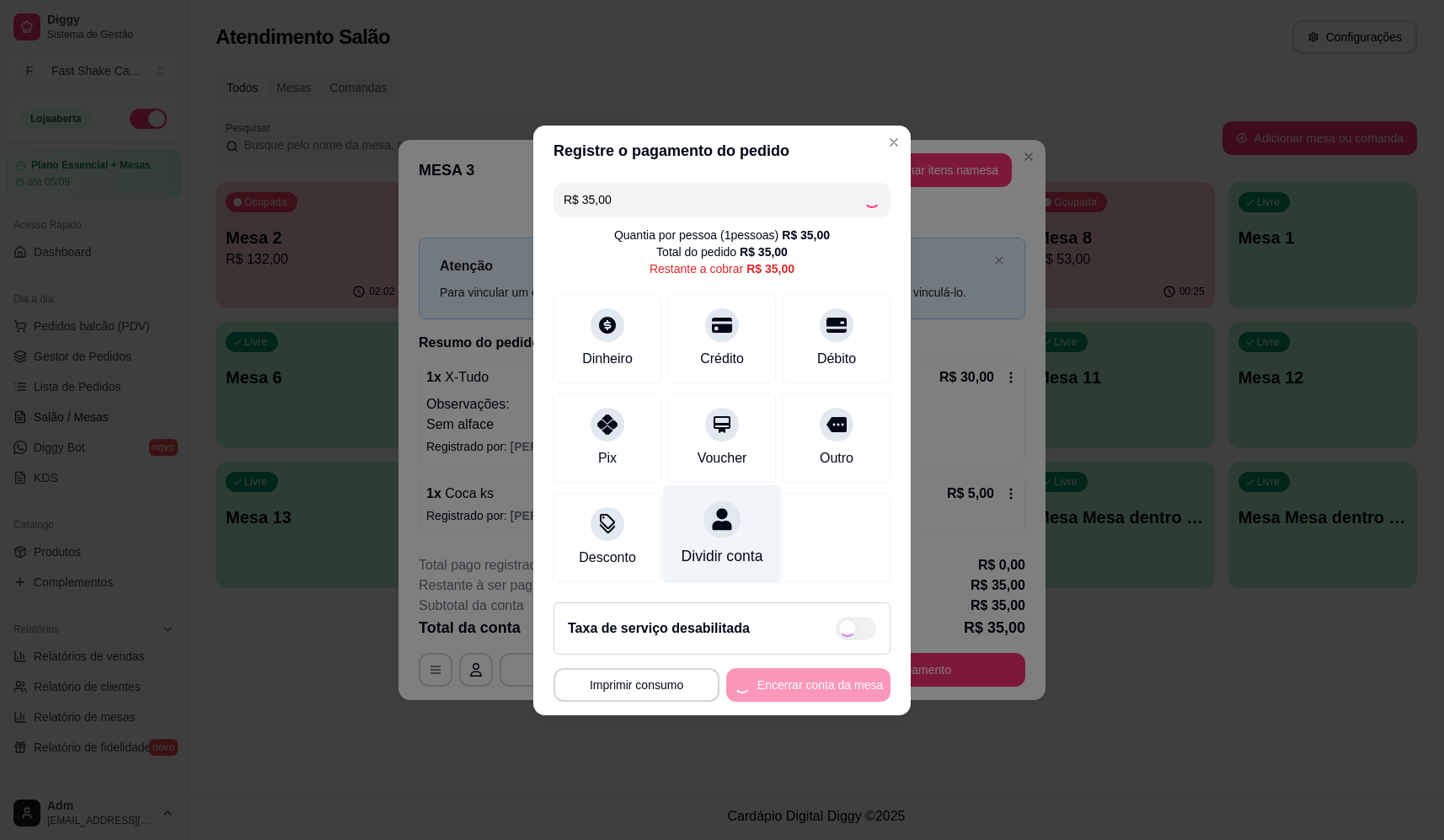
type input "R$ 0,00"
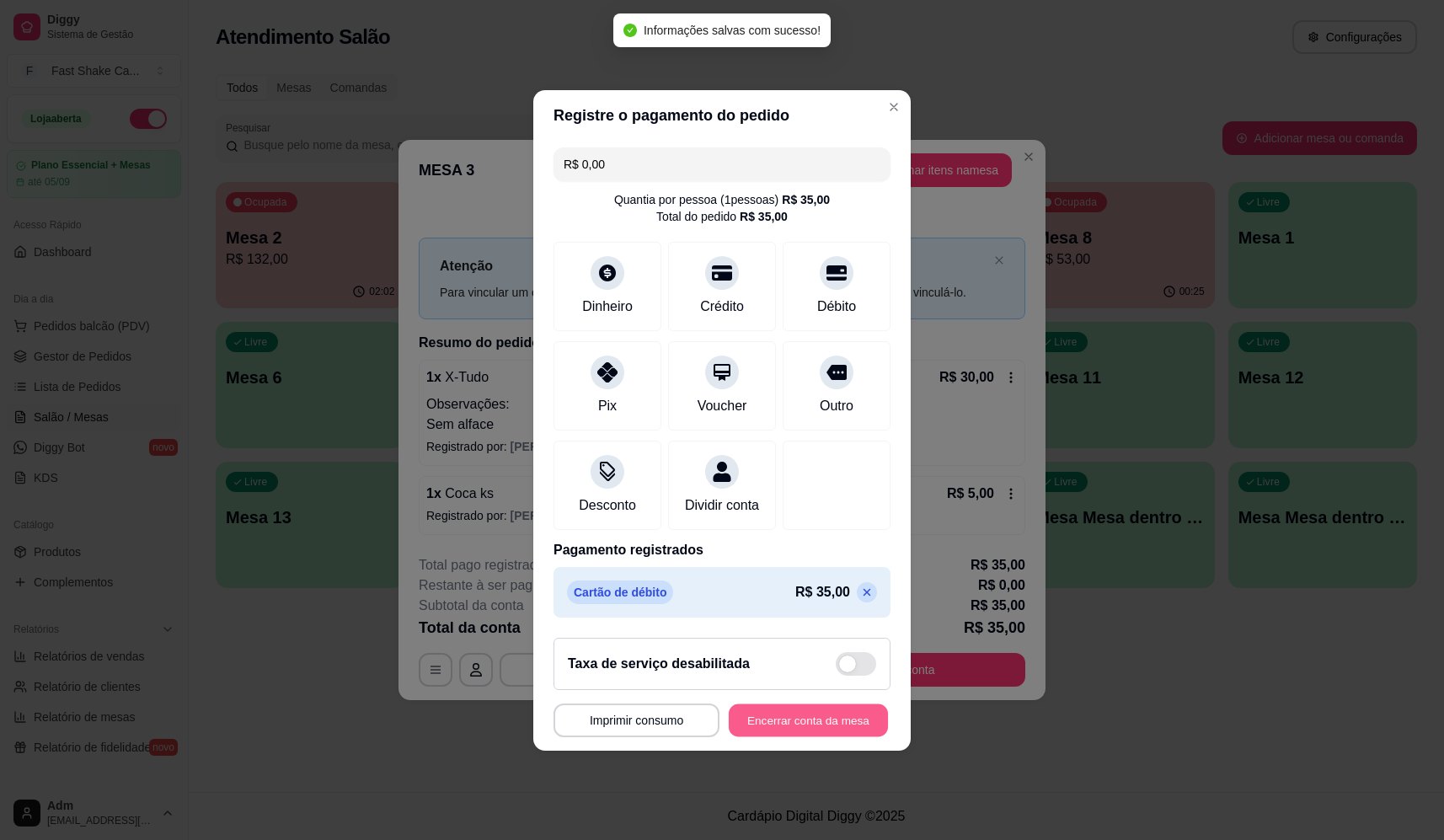
click at [788, 736] on button "Encerrar conta da mesa" at bounding box center [808, 719] width 159 height 33
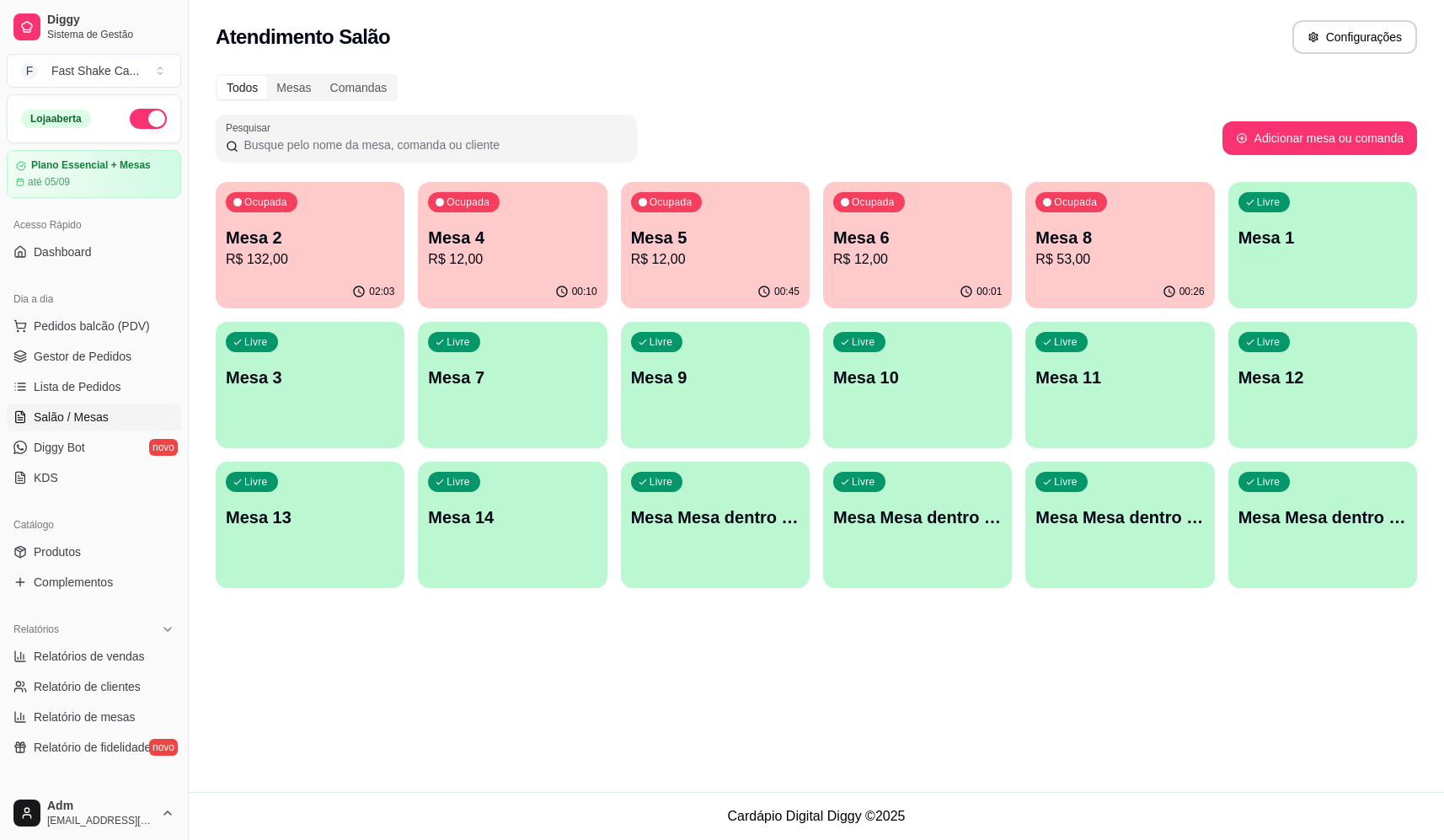
click at [1079, 254] on p "R$ 53,00" at bounding box center [1120, 260] width 169 height 21
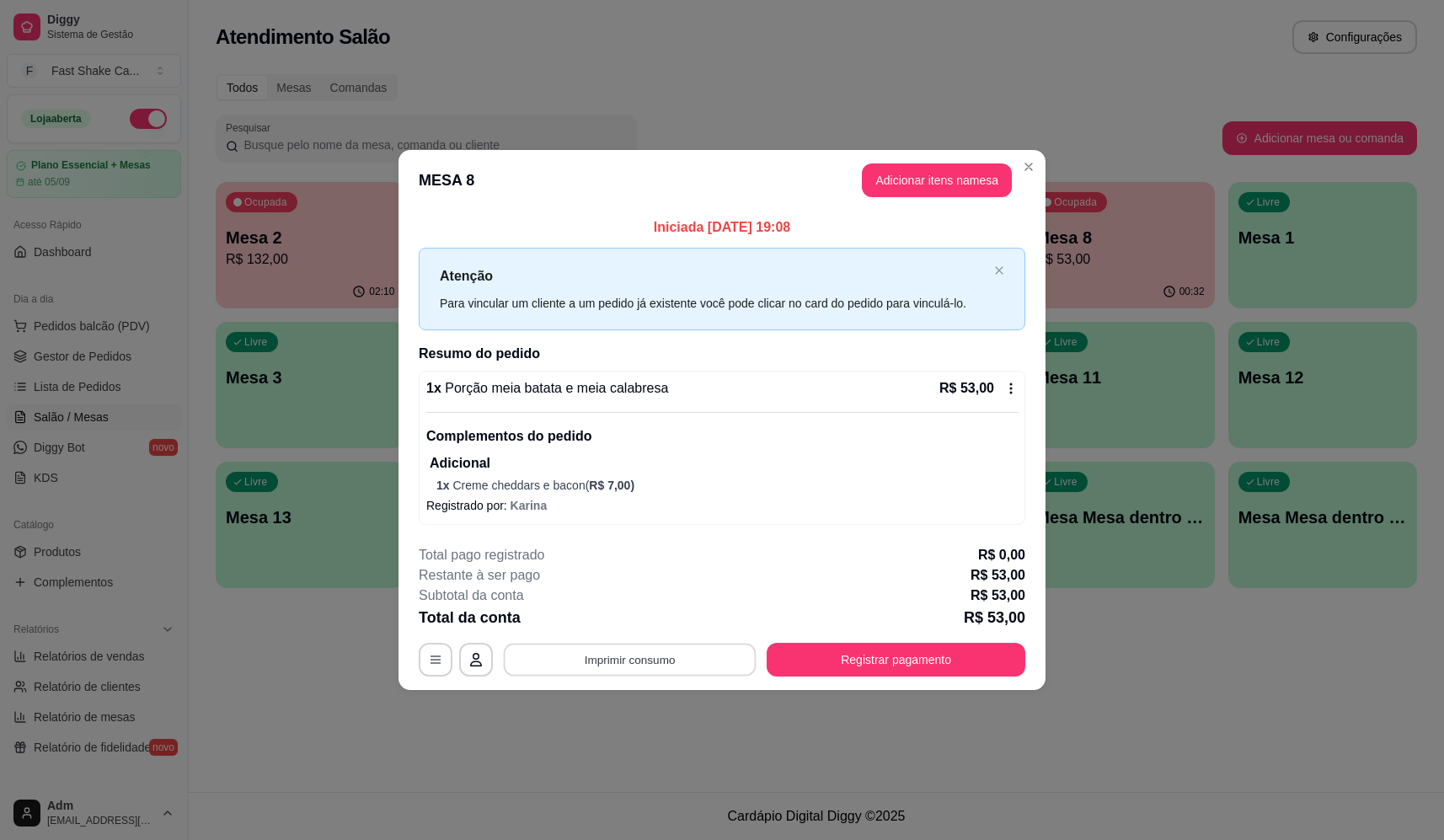
click at [647, 671] on button "Imprimir consumo" at bounding box center [630, 659] width 253 height 33
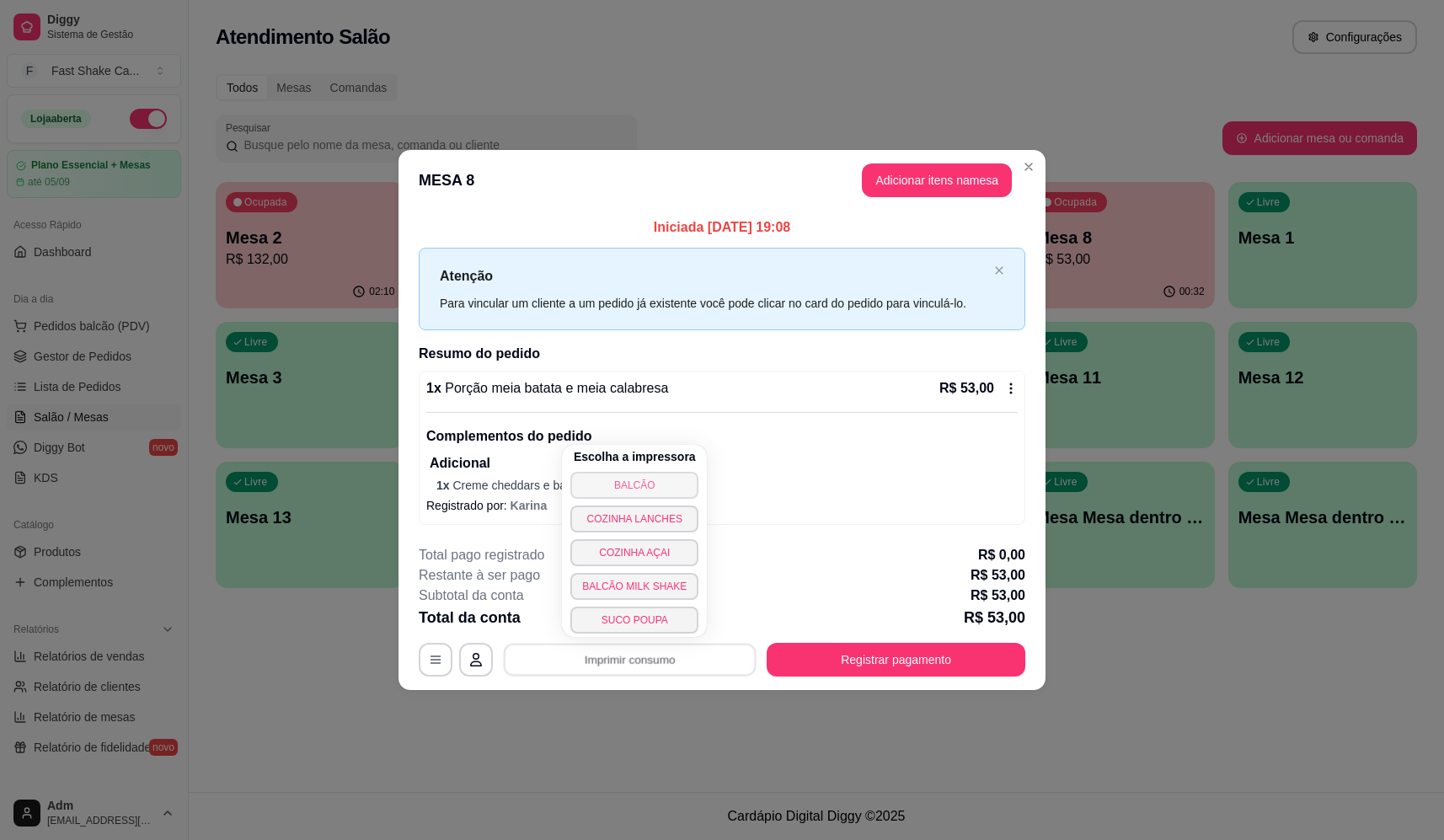
click at [618, 472] on button "BALCÃO" at bounding box center [634, 485] width 128 height 27
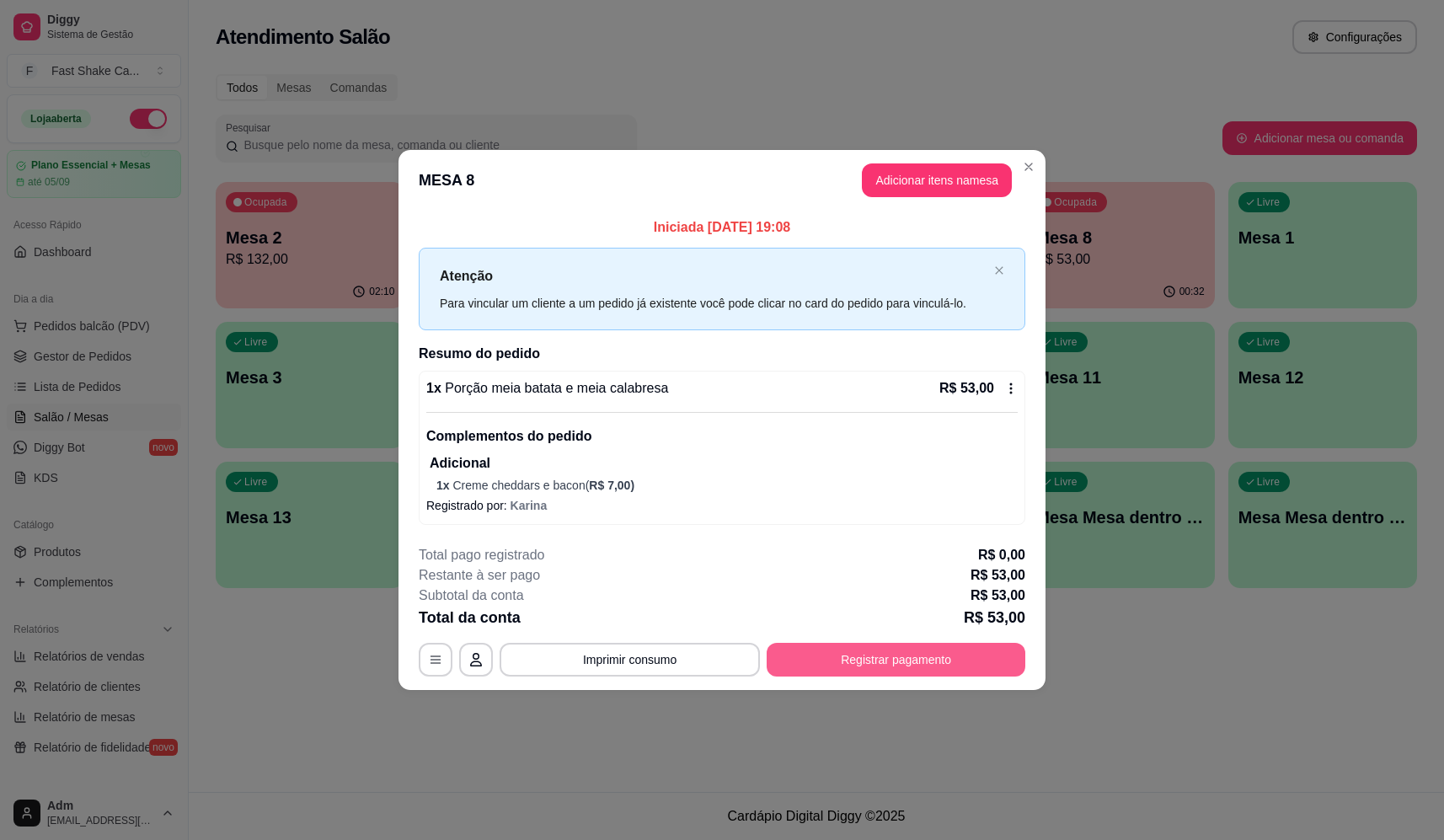
click at [915, 660] on button "Registrar pagamento" at bounding box center [896, 660] width 259 height 34
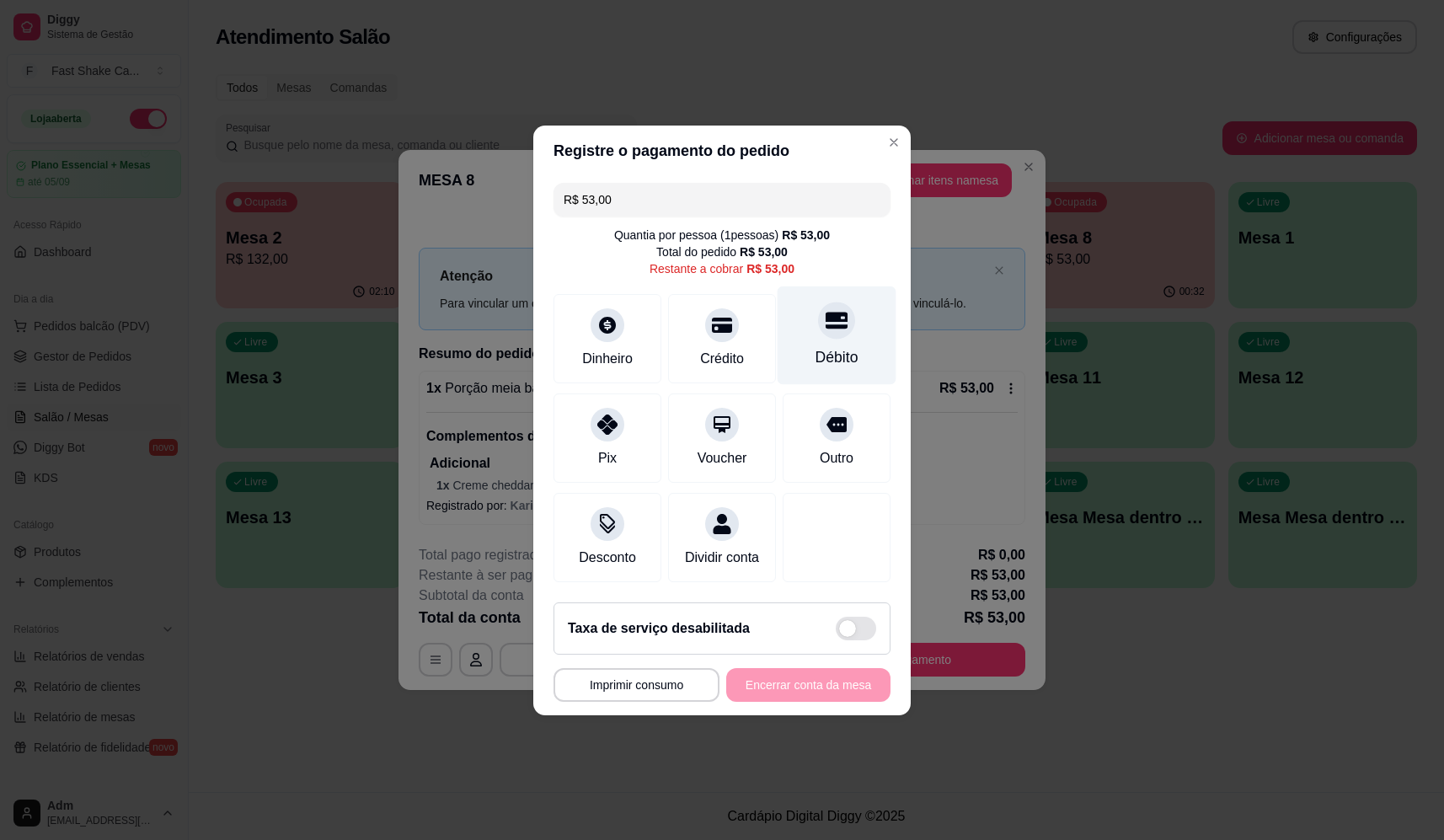
click at [846, 361] on div "Débito" at bounding box center [836, 335] width 119 height 98
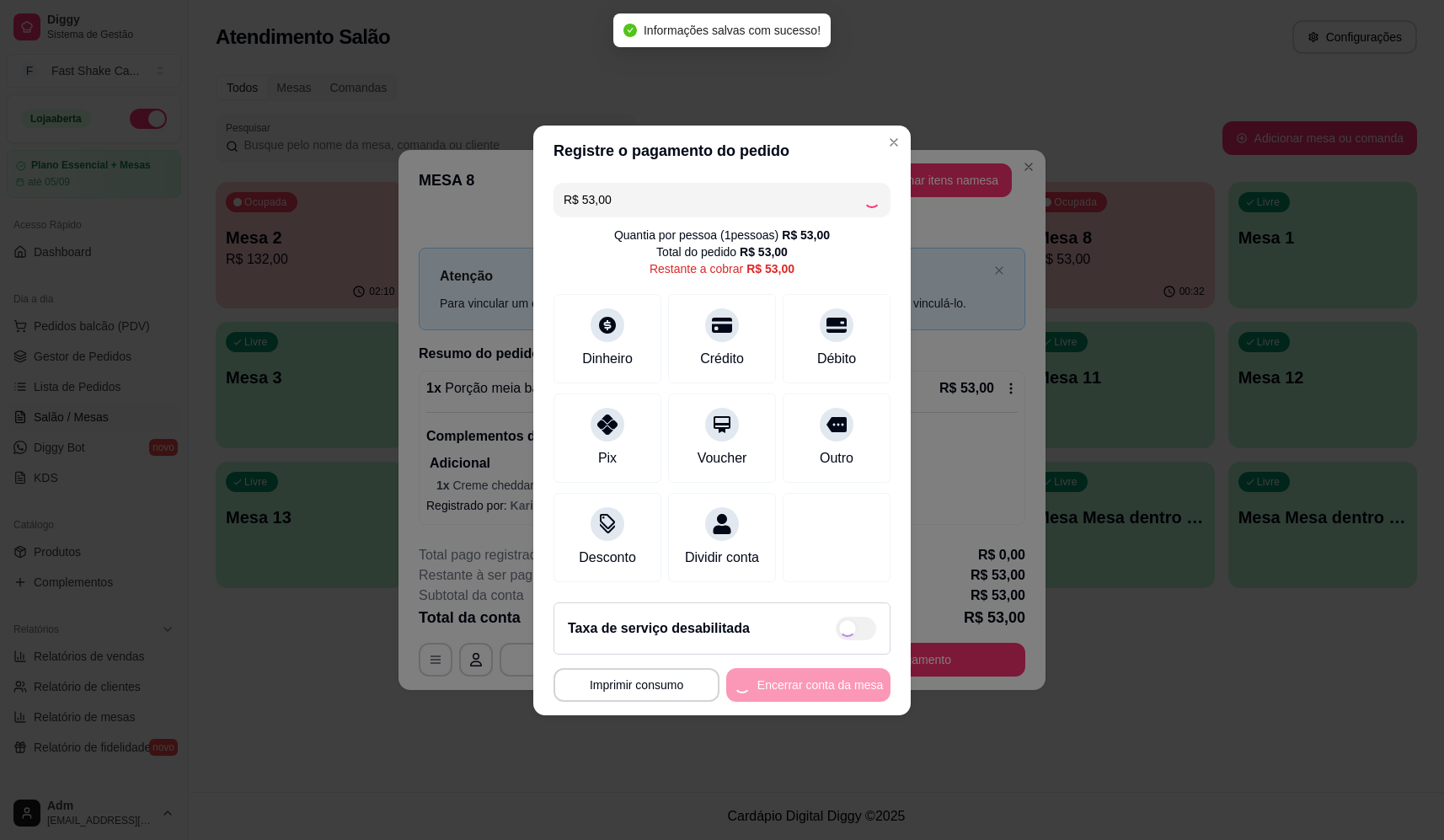
type input "R$ 0,00"
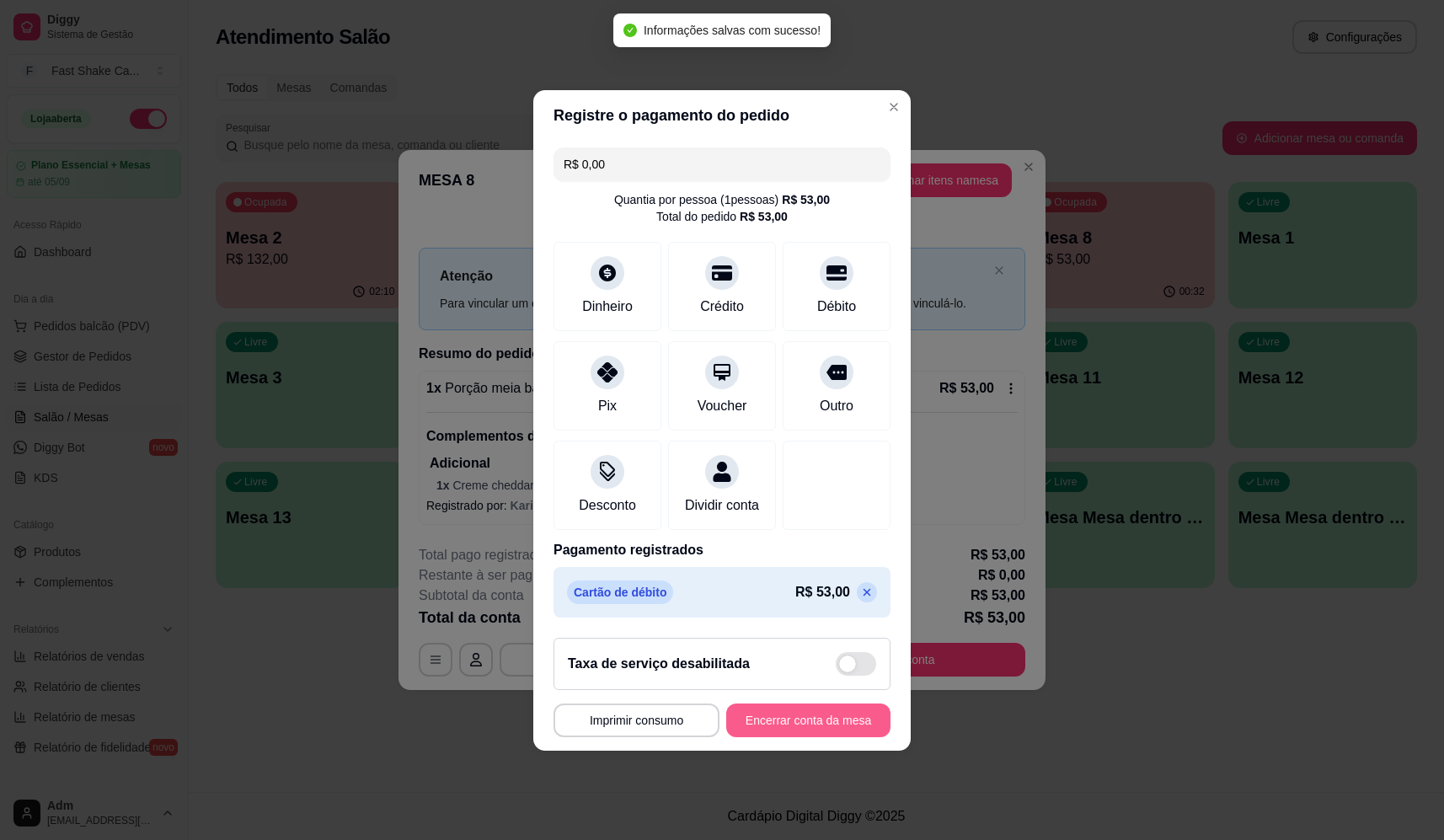
click at [767, 728] on button "Encerrar conta da mesa" at bounding box center [808, 720] width 164 height 34
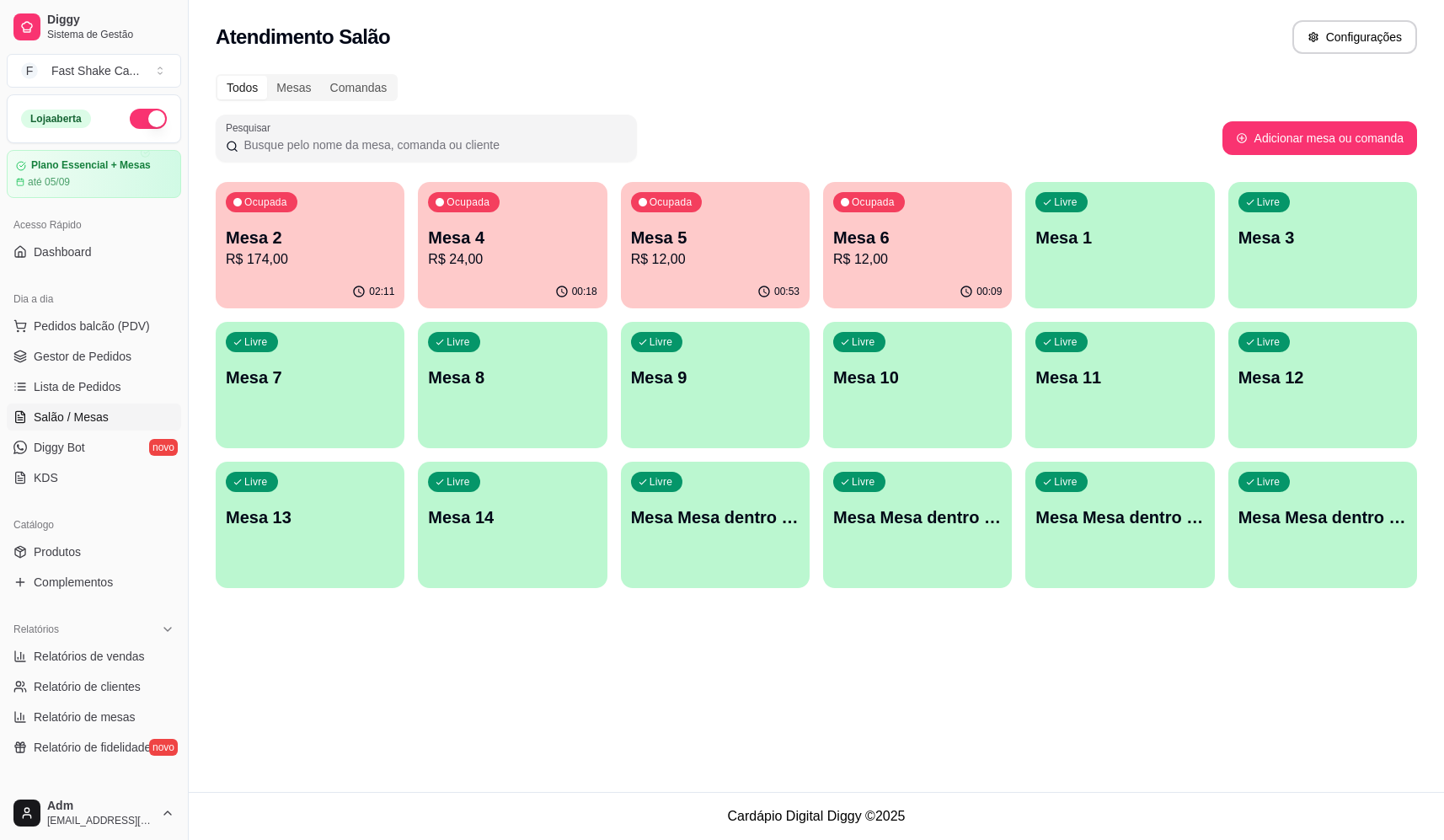
click at [918, 219] on div "Ocupada Mesa 6 R$ 12,00" at bounding box center [917, 229] width 188 height 94
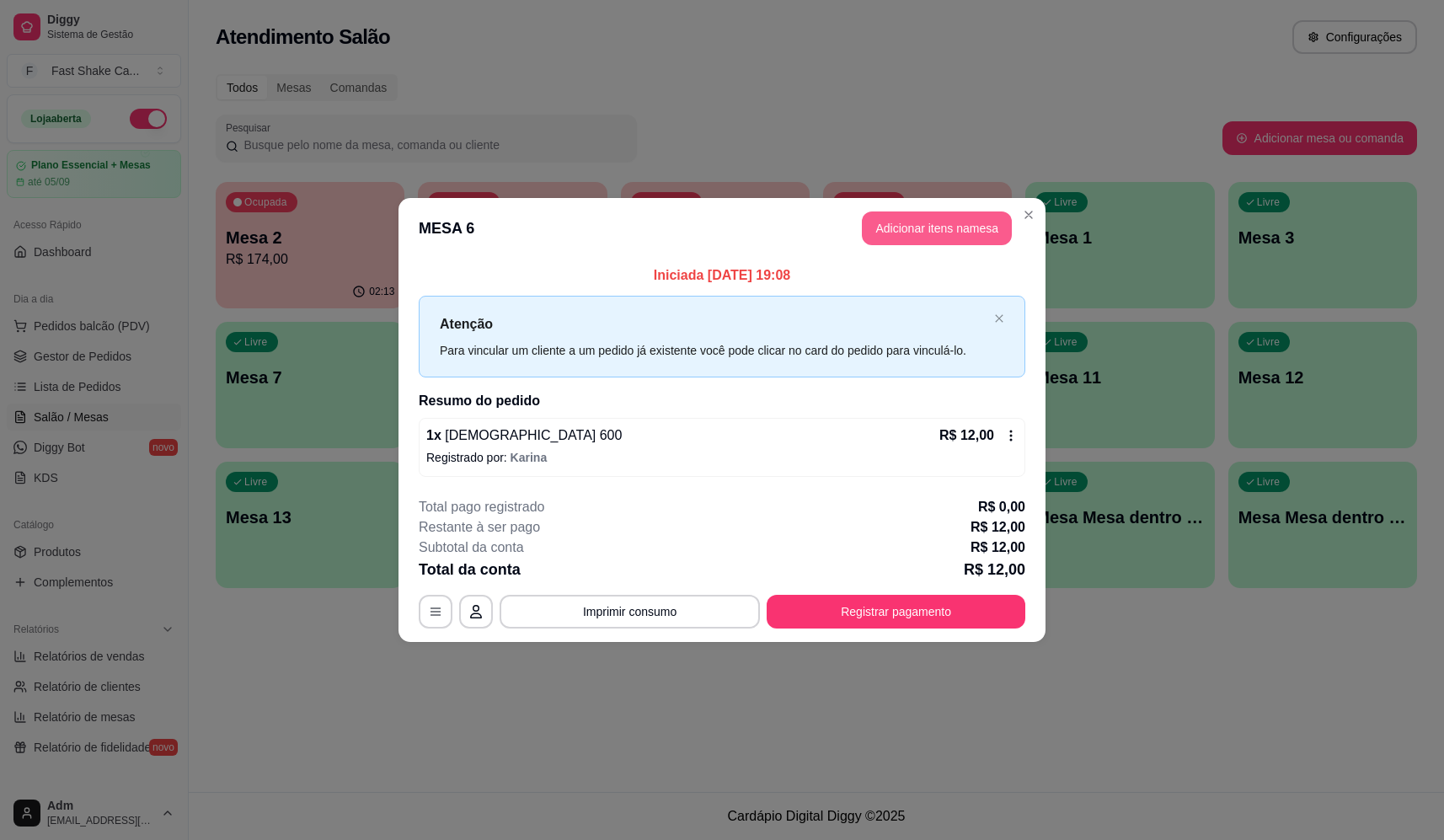
click at [1000, 216] on button "Adicionar itens na mesa" at bounding box center [937, 229] width 150 height 34
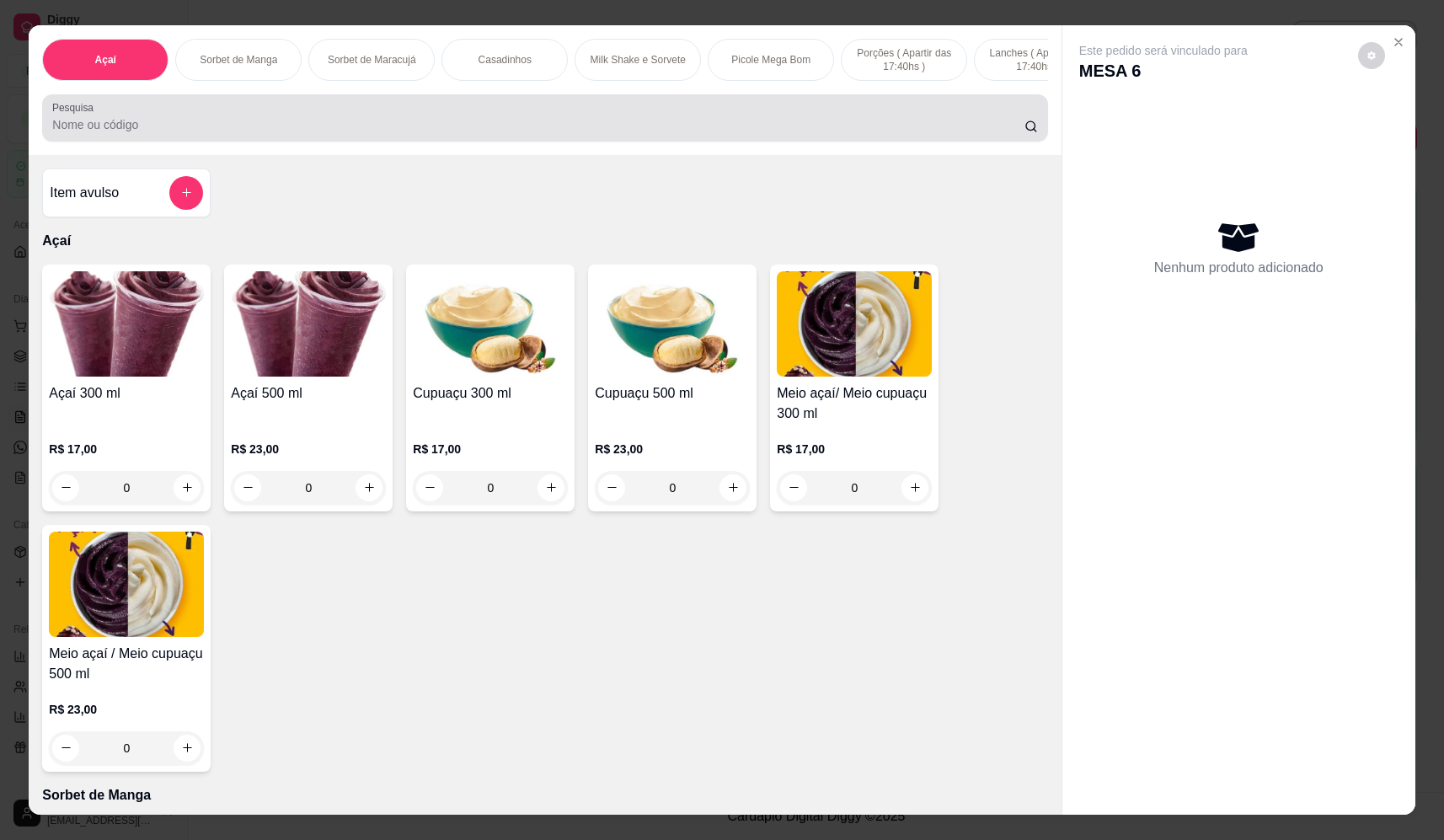
click at [304, 118] on div at bounding box center [545, 118] width 985 height 34
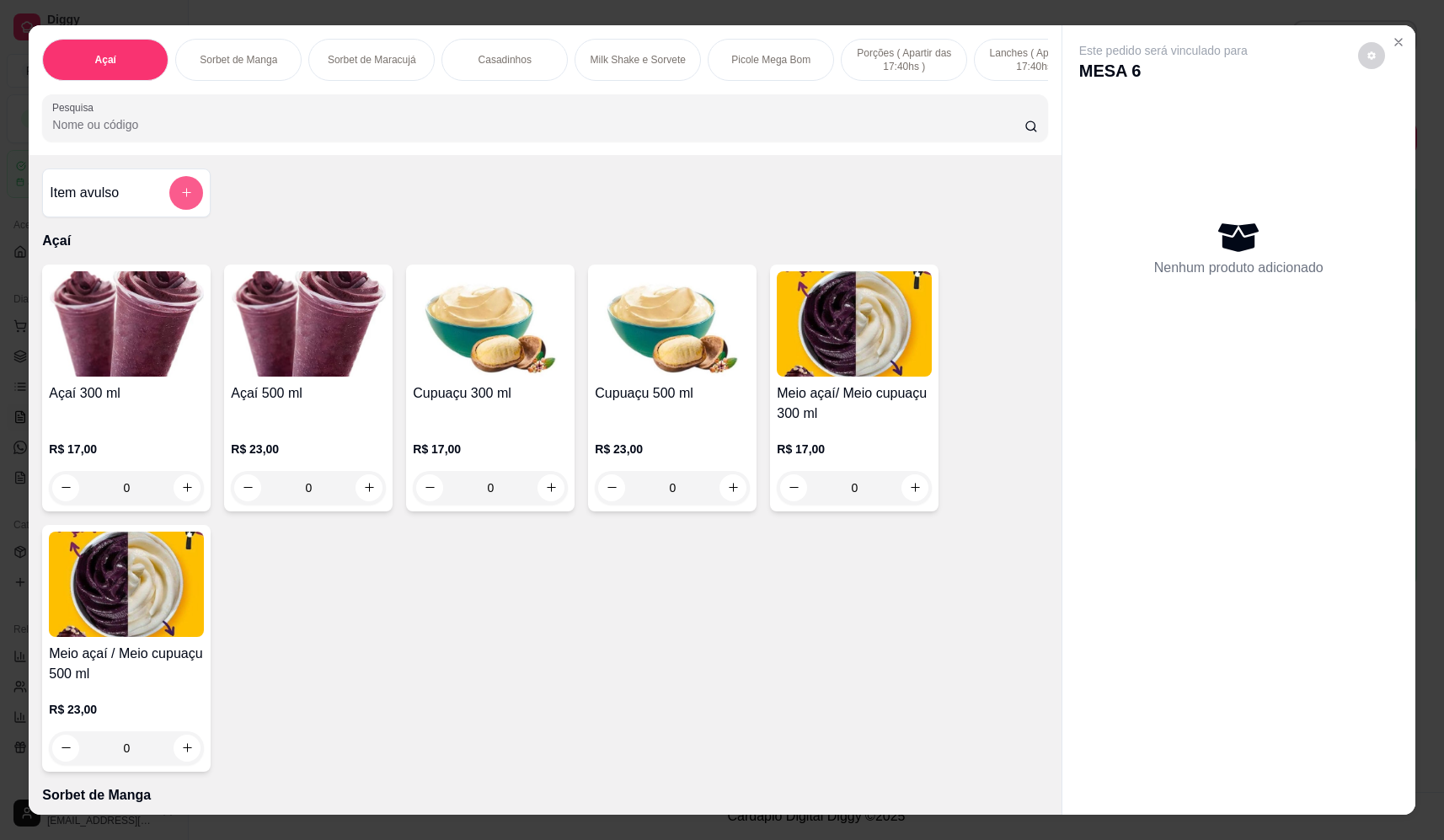
click at [170, 208] on button "add-separate-item" at bounding box center [187, 193] width 34 height 34
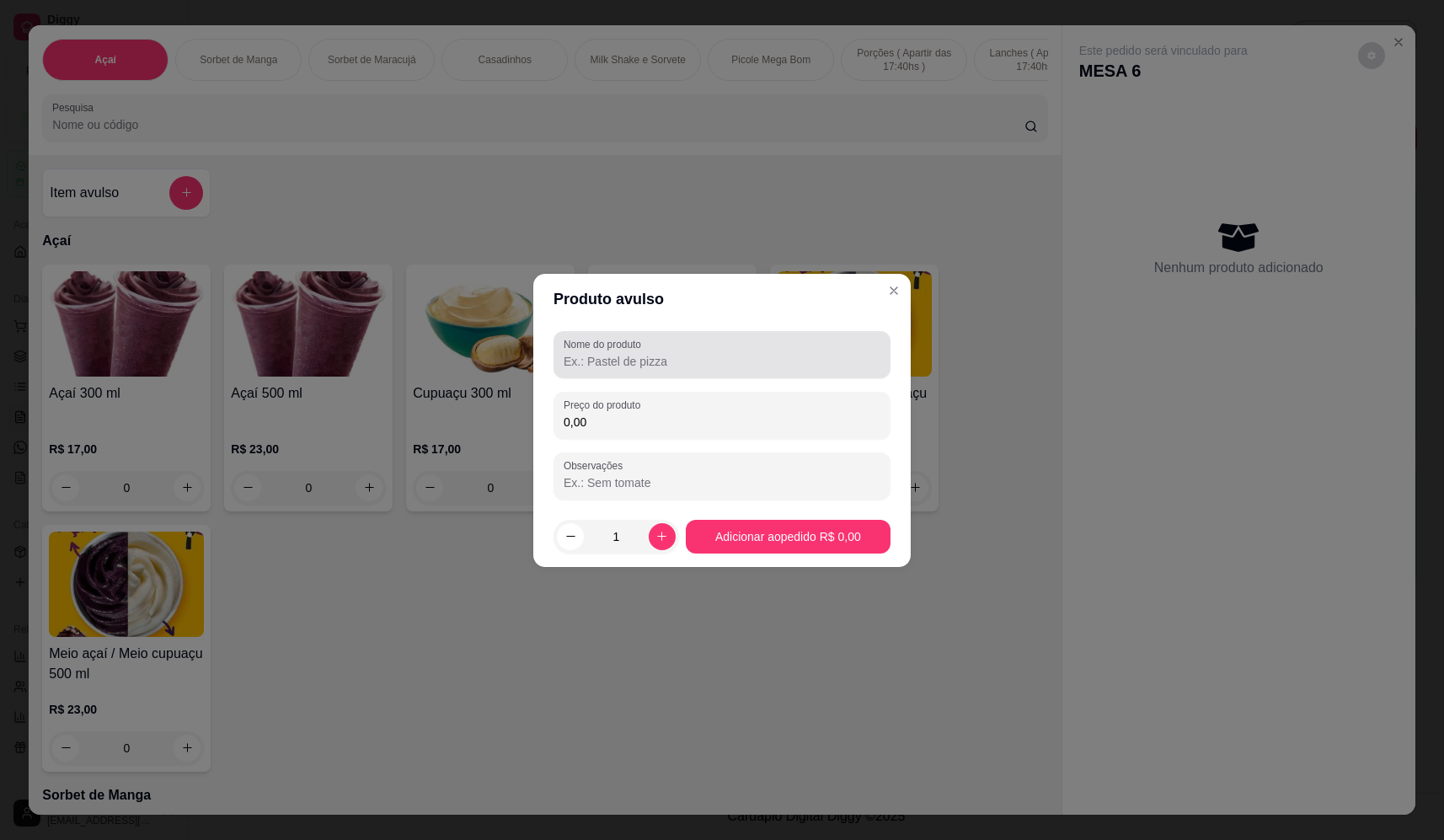
click at [719, 370] on div at bounding box center [722, 354] width 317 height 34
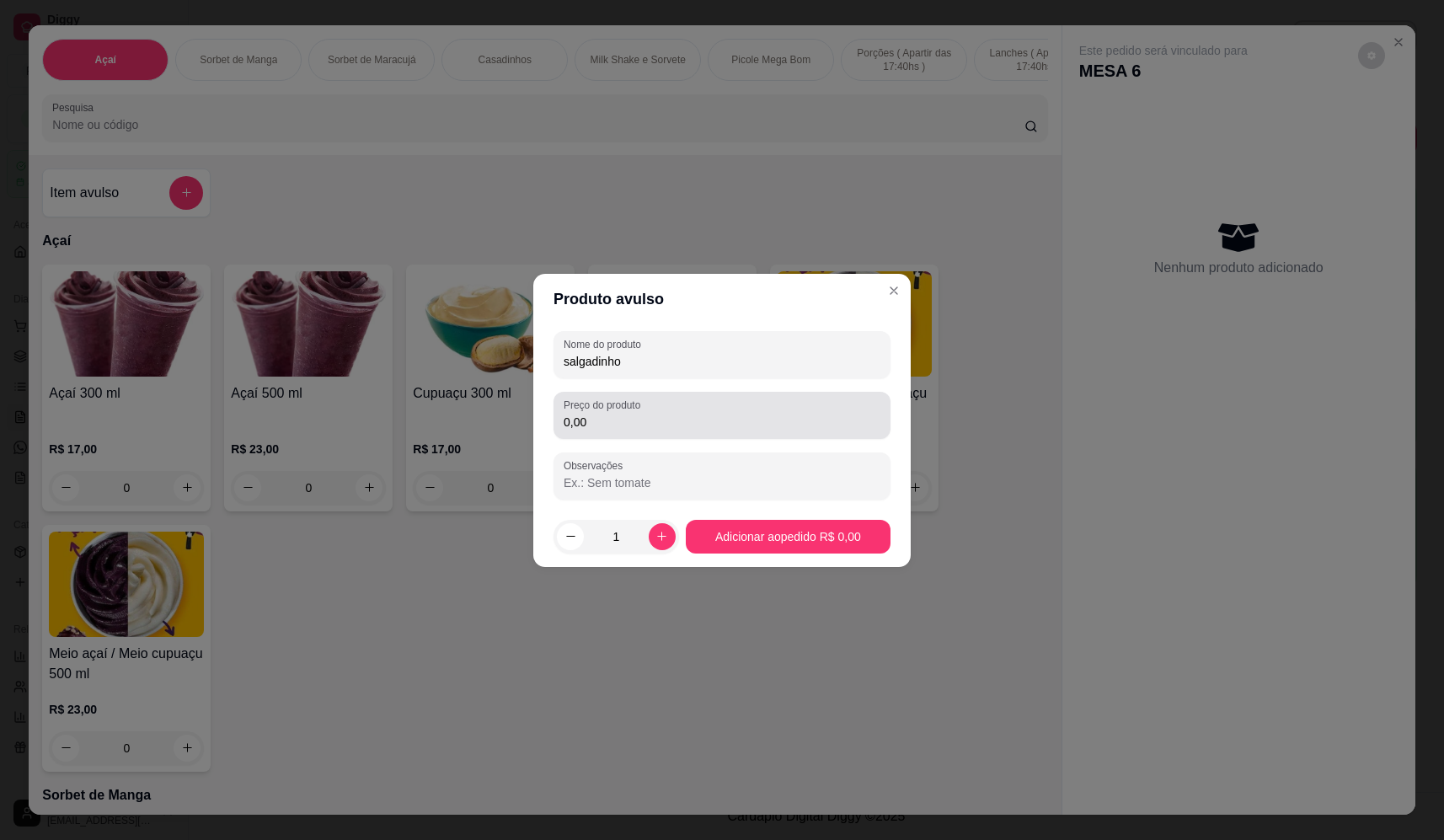
type input "salgadinho"
click at [662, 428] on input "0,00" at bounding box center [722, 422] width 317 height 17
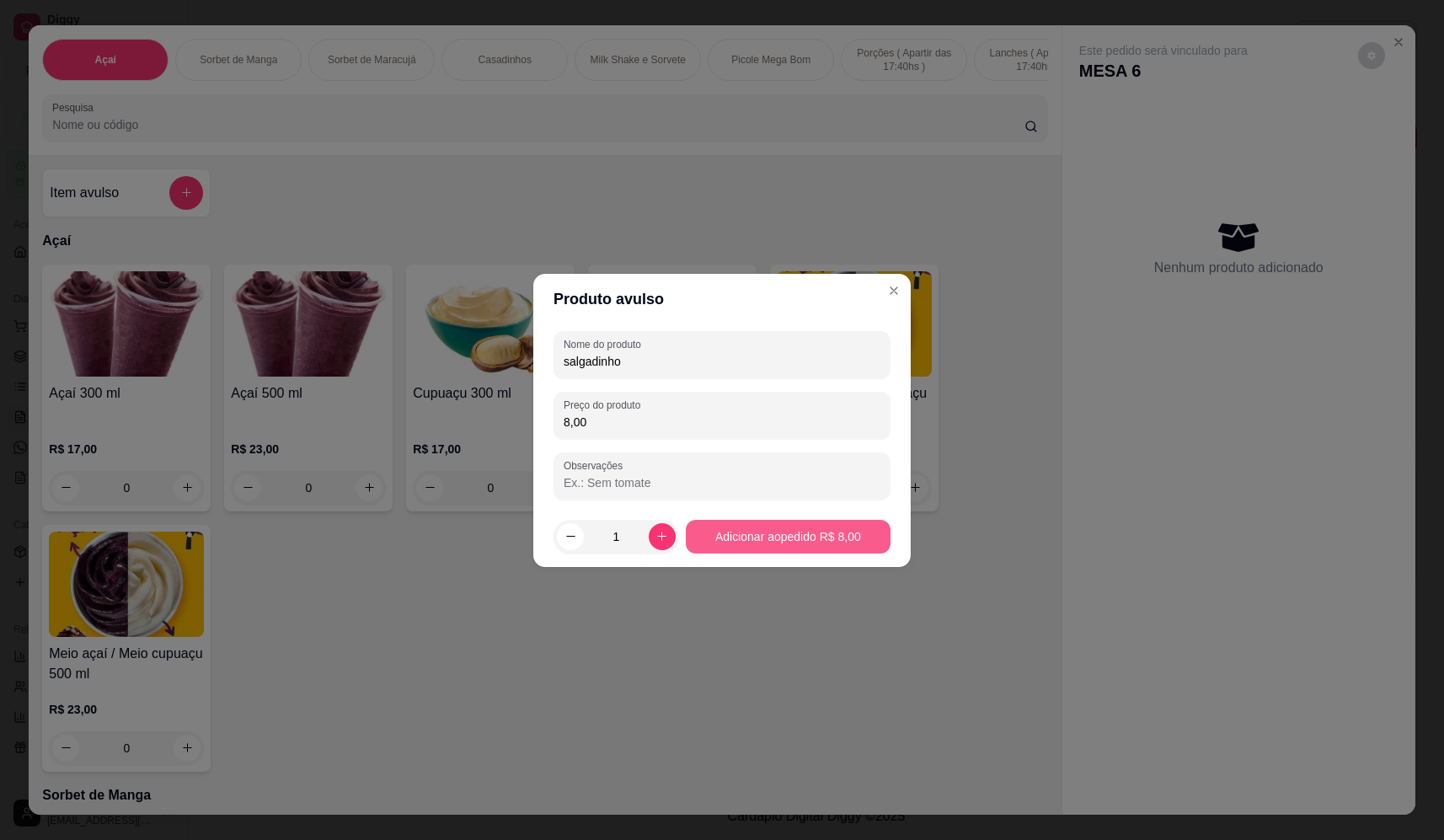
type input "8,00"
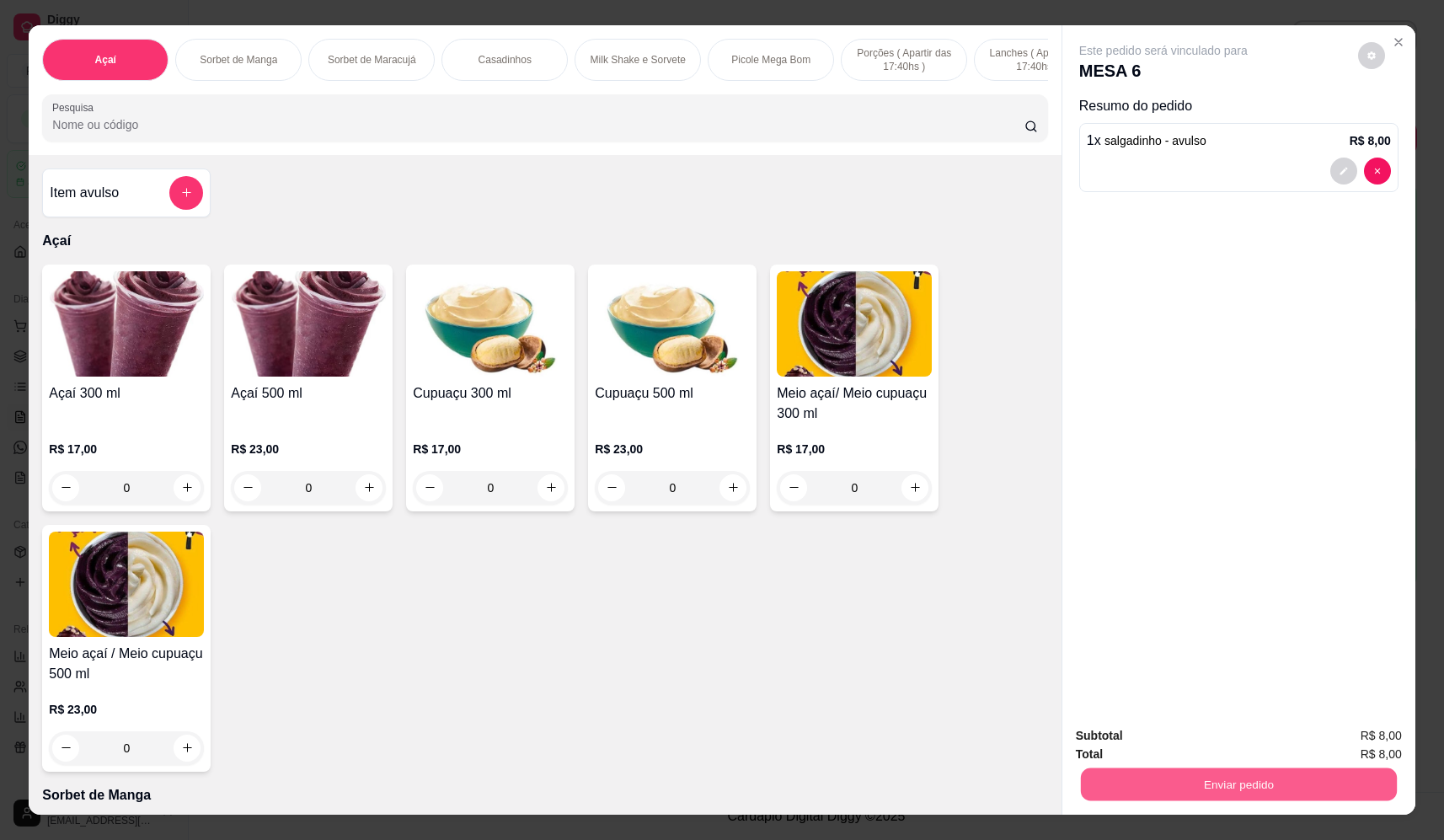
click at [1291, 788] on button "Enviar pedido" at bounding box center [1239, 785] width 316 height 33
click at [1172, 742] on button "Não registrar e enviar pedido" at bounding box center [1183, 742] width 171 height 31
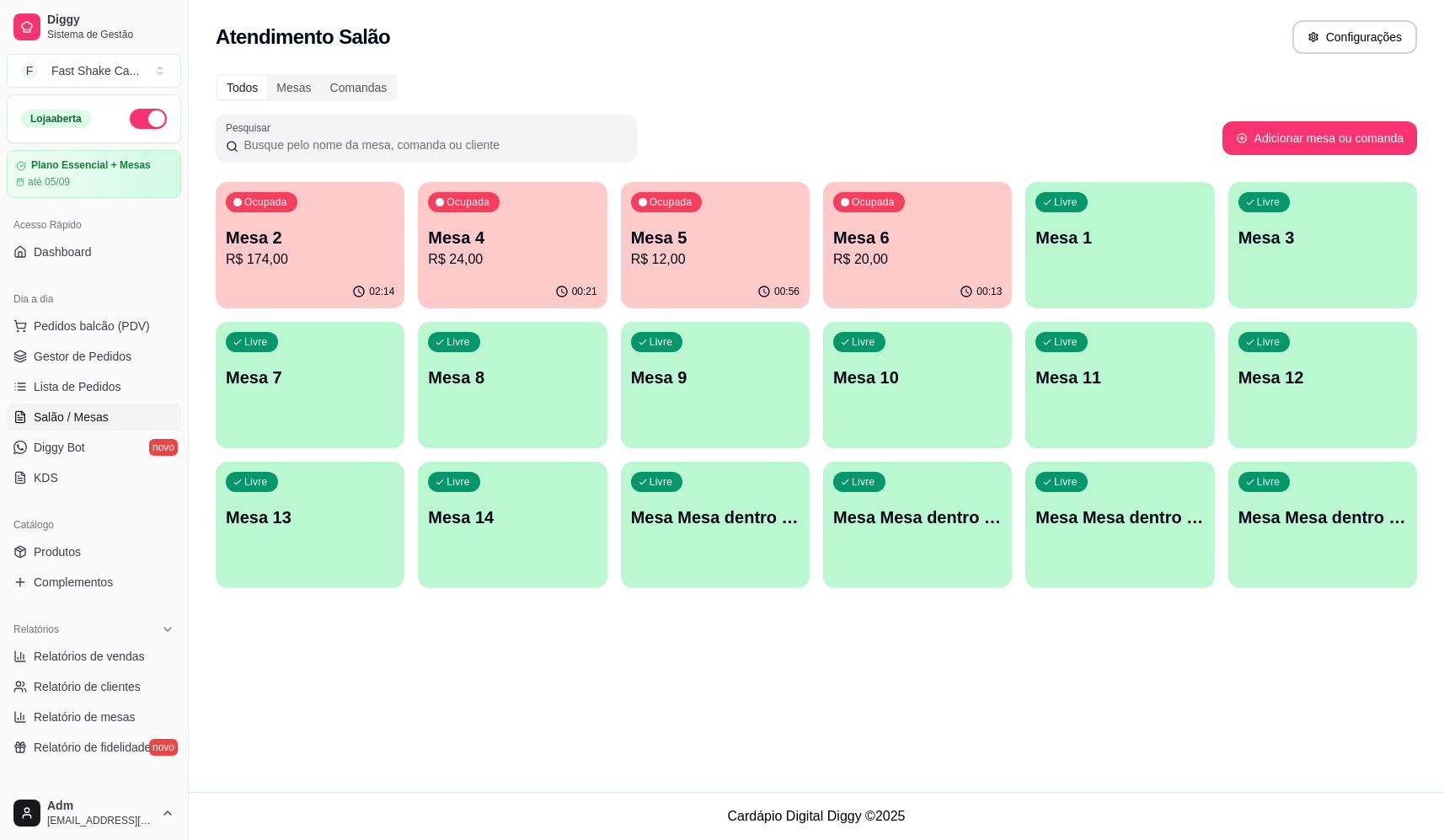
click at [292, 263] on p "R$ 174,00" at bounding box center [310, 260] width 169 height 21
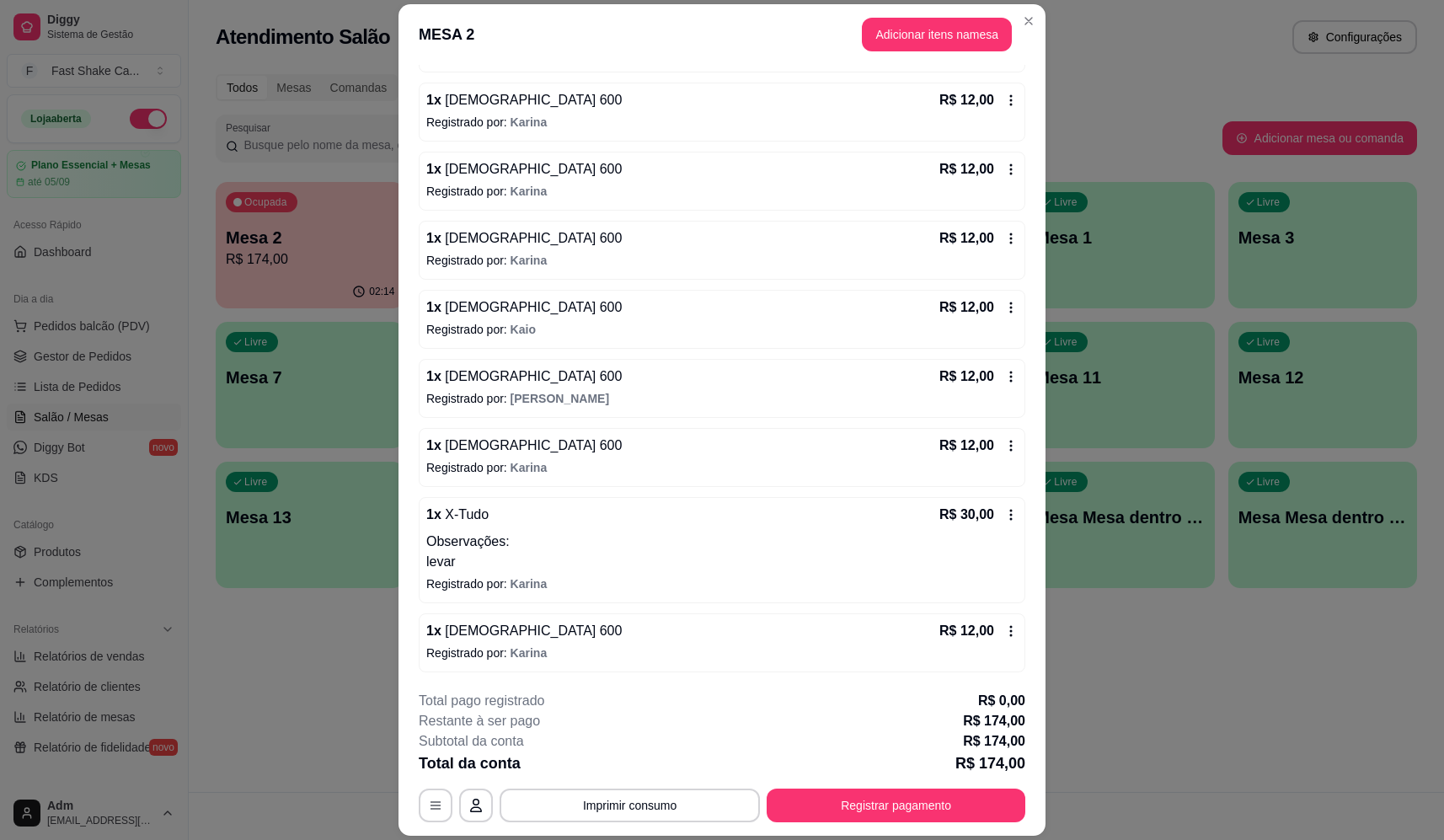
scroll to position [488, 0]
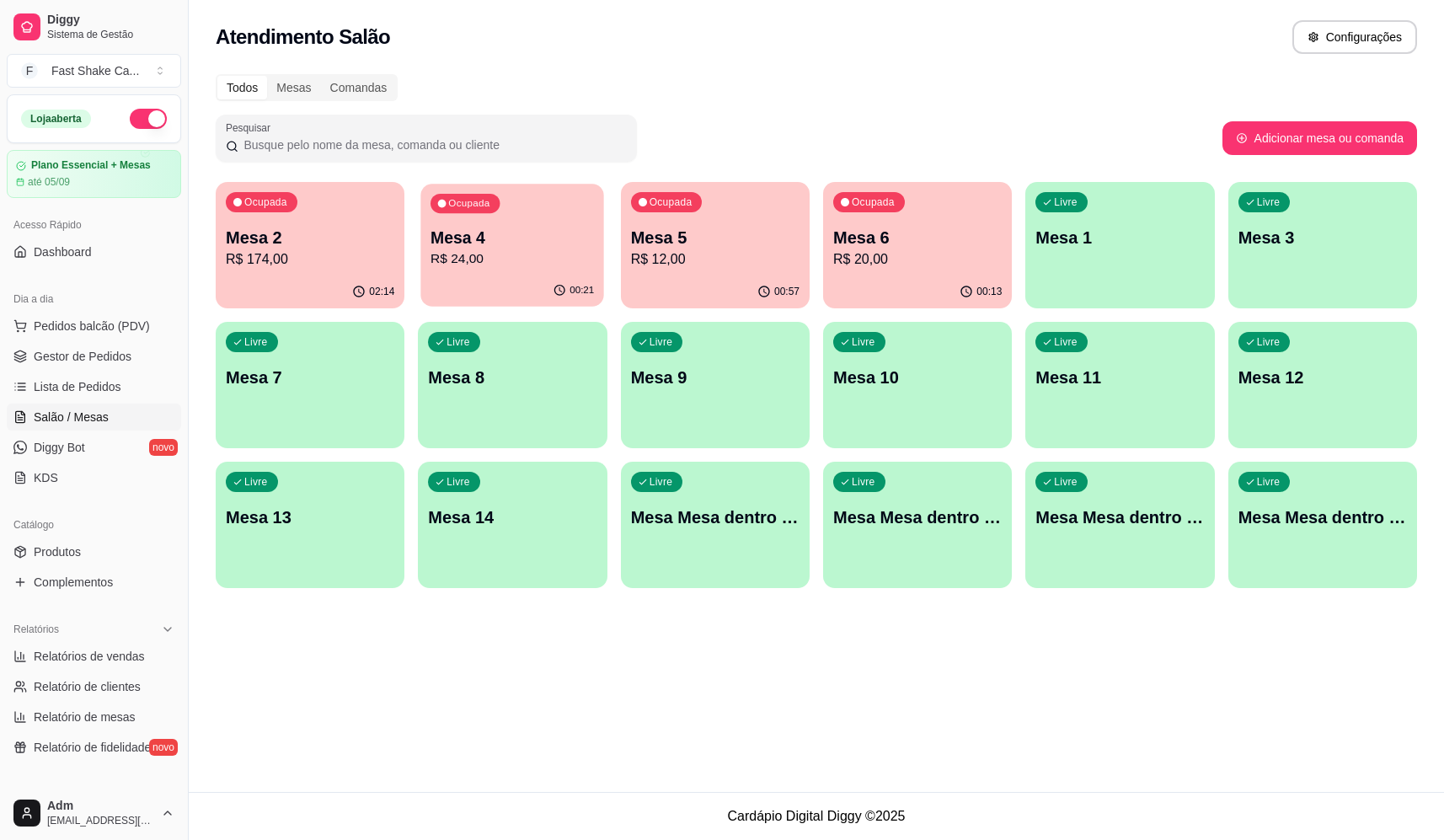
click at [515, 300] on div "00:21" at bounding box center [513, 291] width 184 height 32
click at [943, 252] on p "R$ 20,00" at bounding box center [918, 260] width 169 height 21
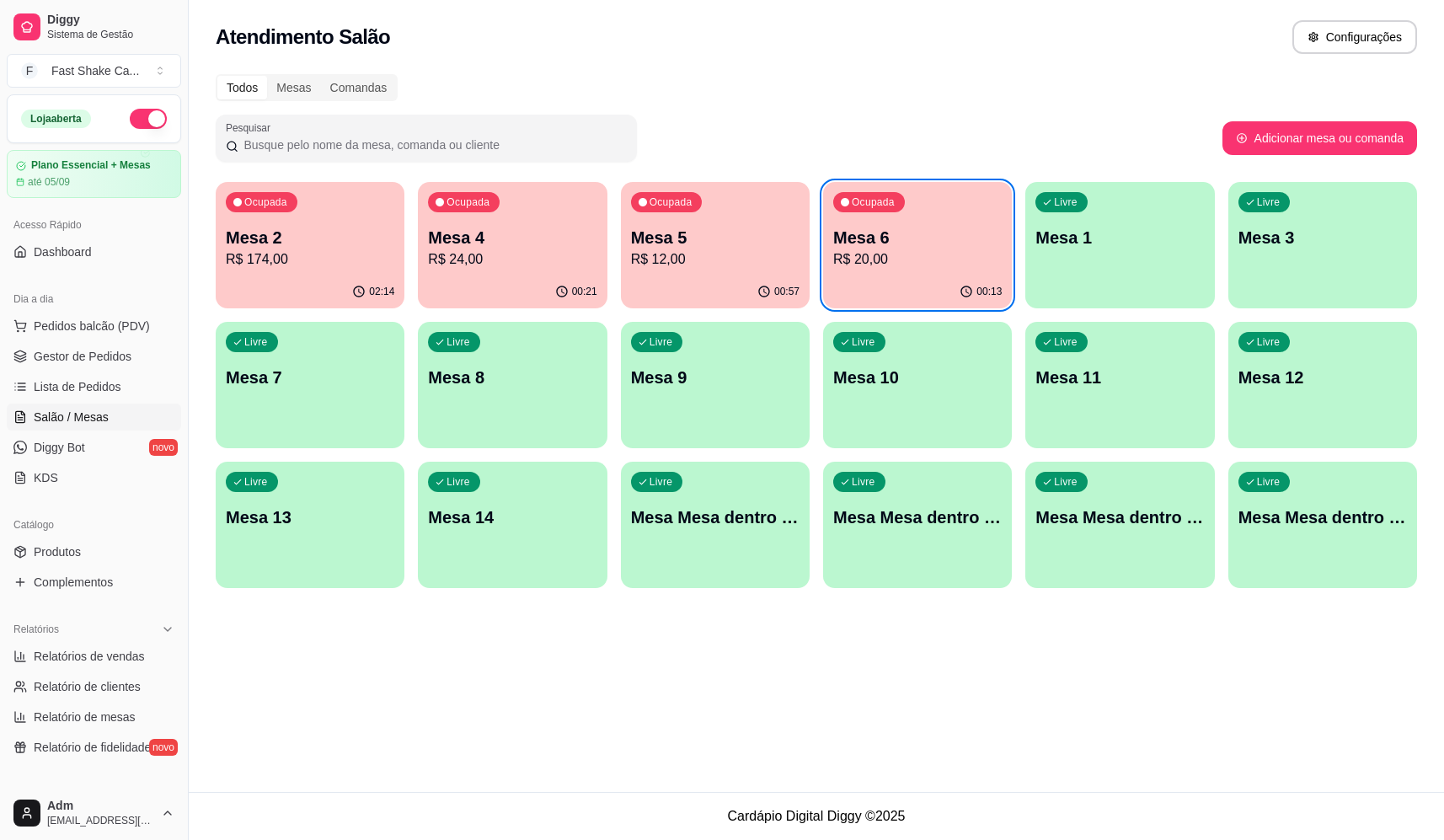
click at [662, 209] on div "Ocupada" at bounding box center [667, 202] width 71 height 21
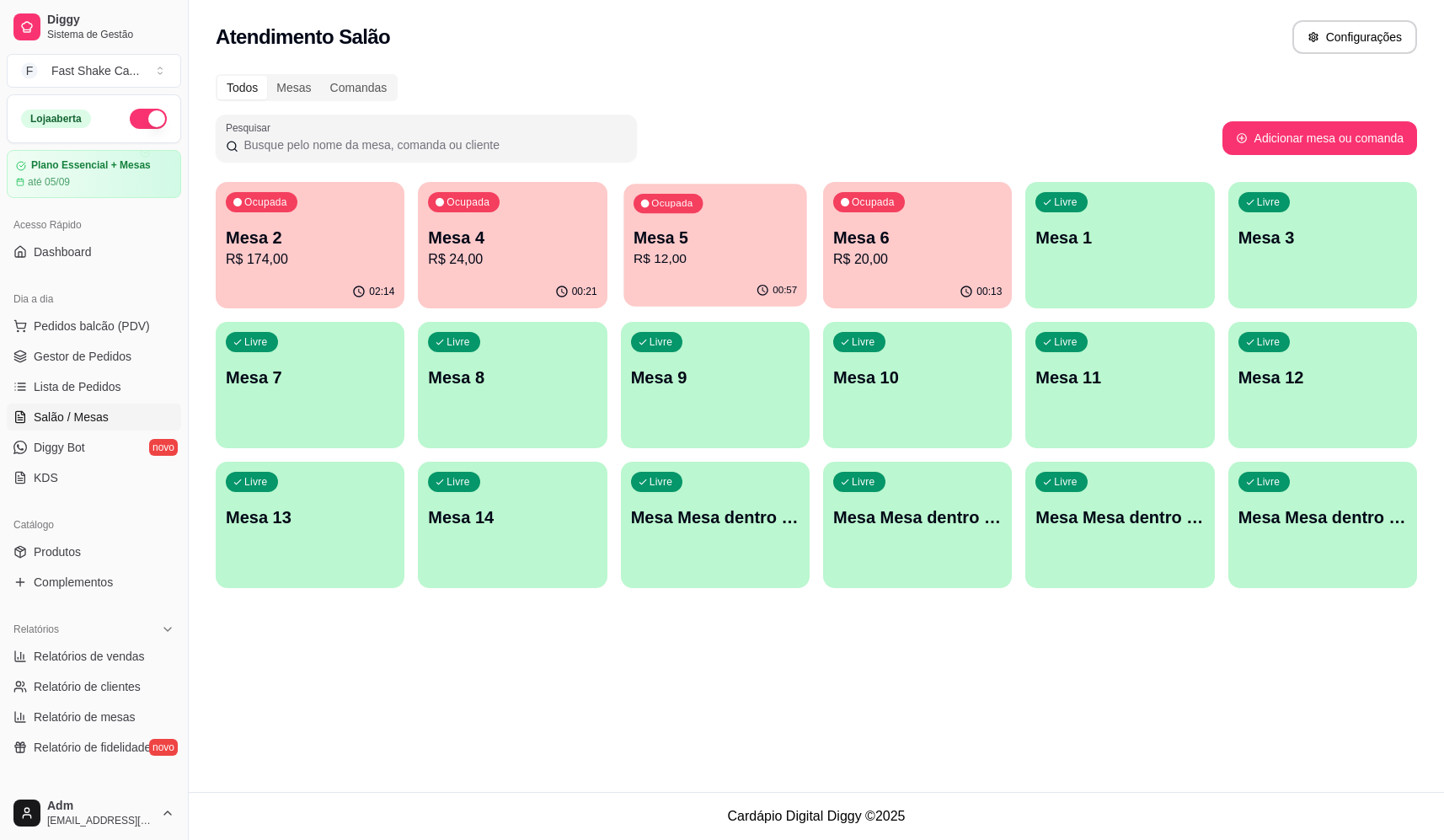
click at [737, 262] on p "R$ 12,00" at bounding box center [715, 259] width 163 height 20
click at [559, 252] on p "R$ 24,00" at bounding box center [513, 260] width 169 height 21
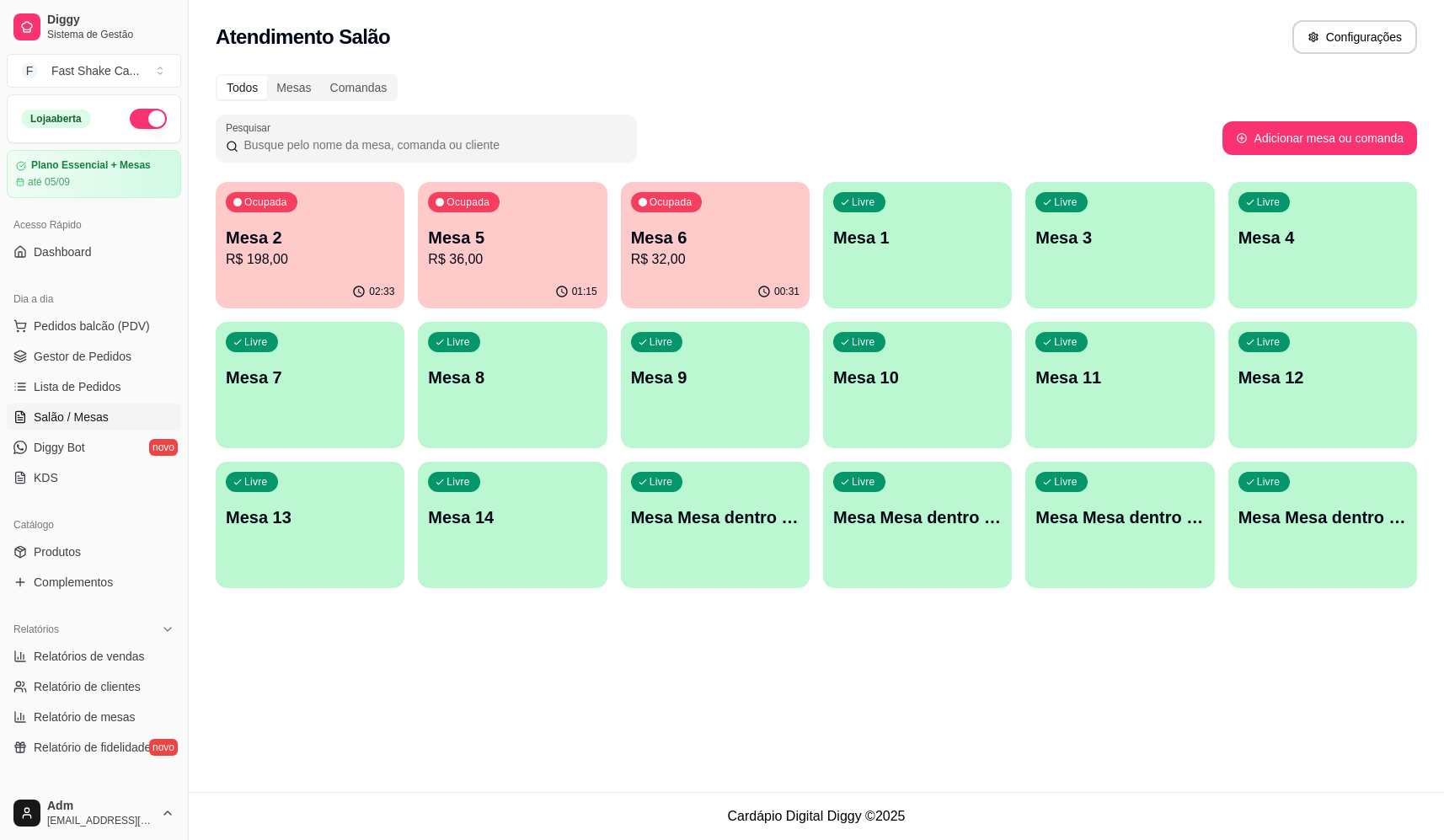
click at [679, 553] on div "Livre Mesa Mesa dentro azul" at bounding box center [714, 514] width 188 height 106
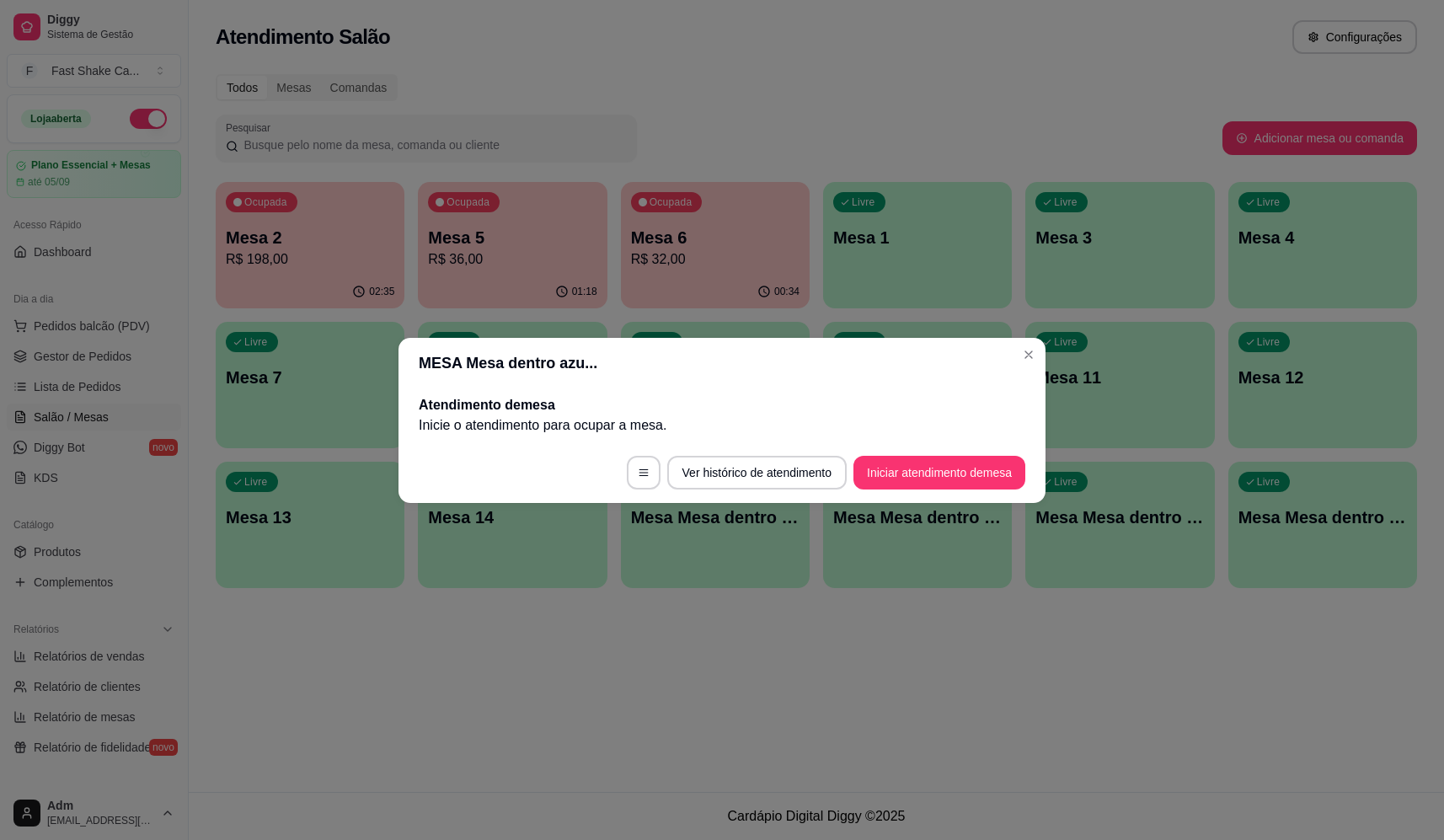
click at [946, 492] on footer "Ver histórico de atendimento Iniciar atendimento de mesa" at bounding box center [722, 472] width 647 height 61
click at [949, 468] on button "Iniciar atendimento de mesa" at bounding box center [939, 472] width 172 height 34
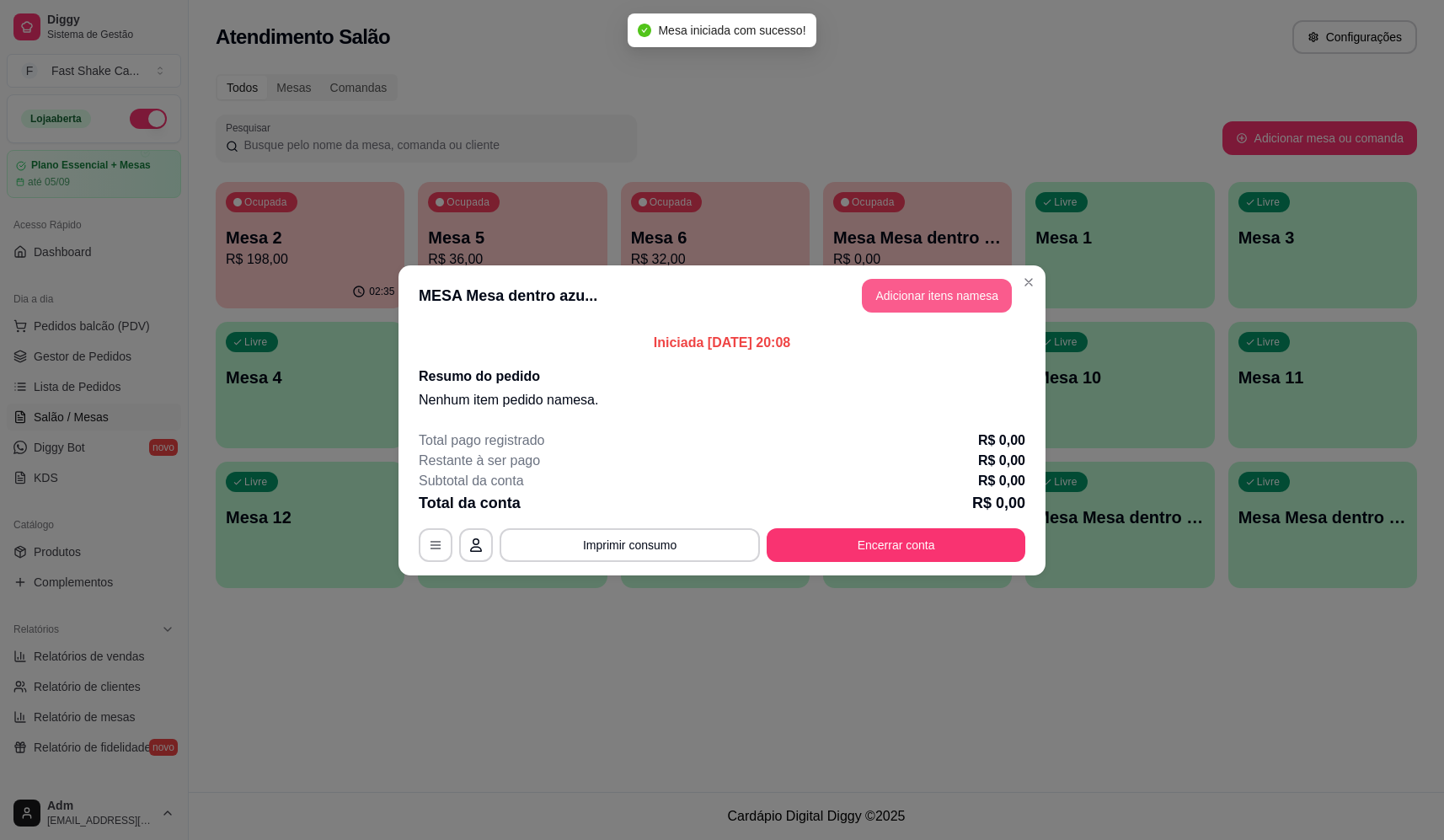
click at [936, 294] on button "Adicionar itens na mesa" at bounding box center [937, 295] width 150 height 34
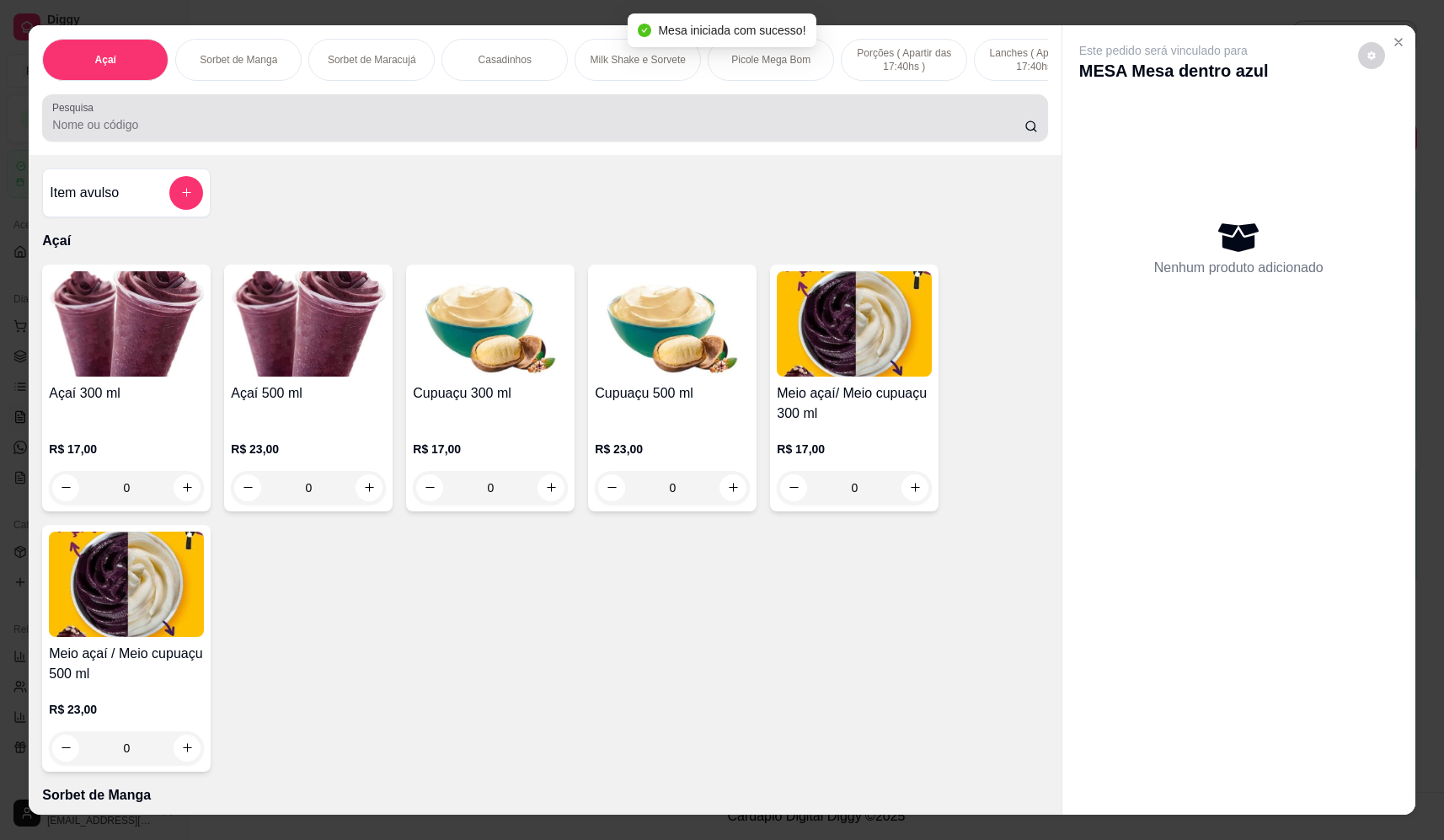
click at [553, 133] on input "Pesquisa" at bounding box center [538, 125] width 972 height 17
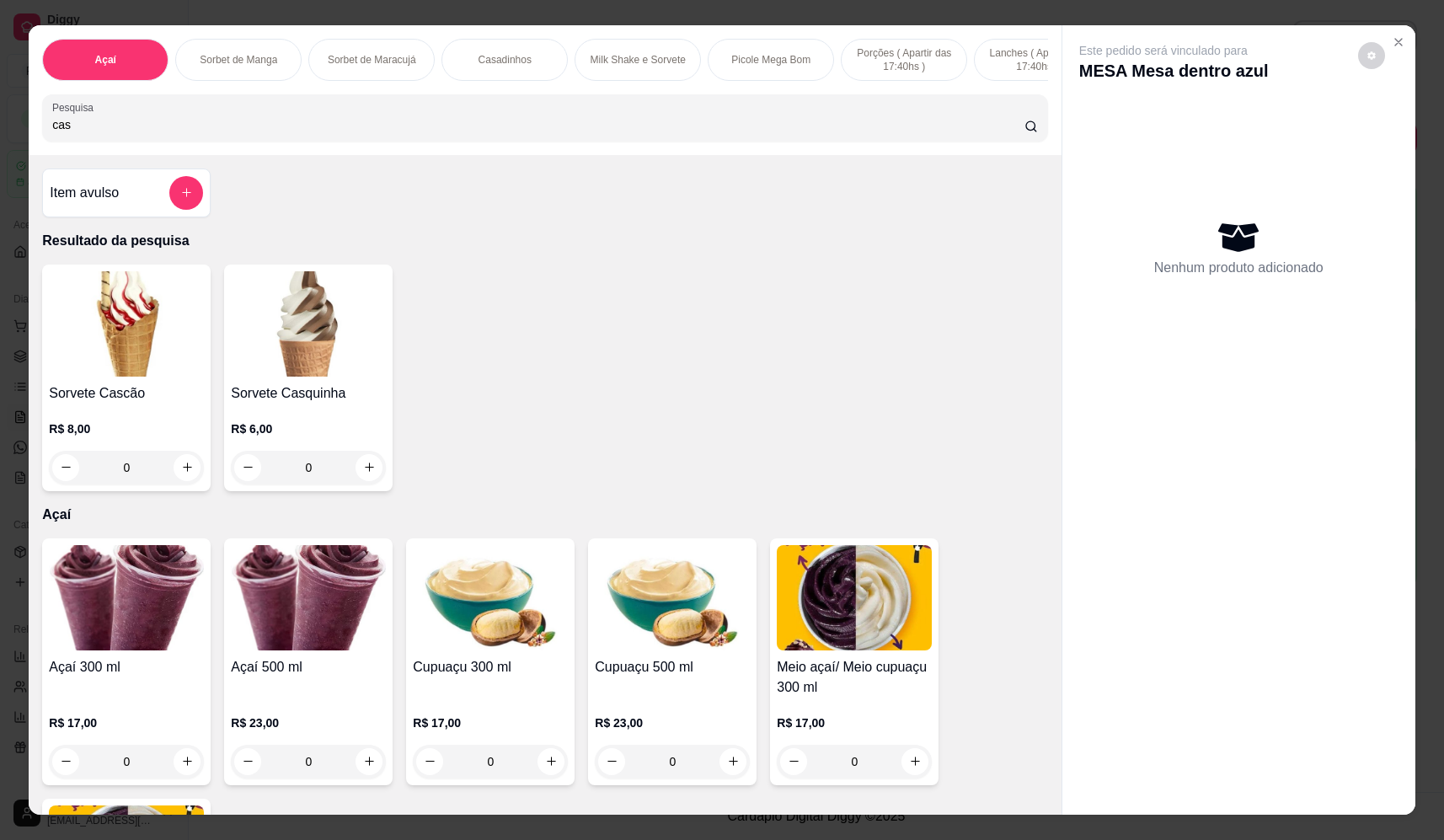
type input "cas"
click at [172, 480] on div "0" at bounding box center [126, 468] width 155 height 34
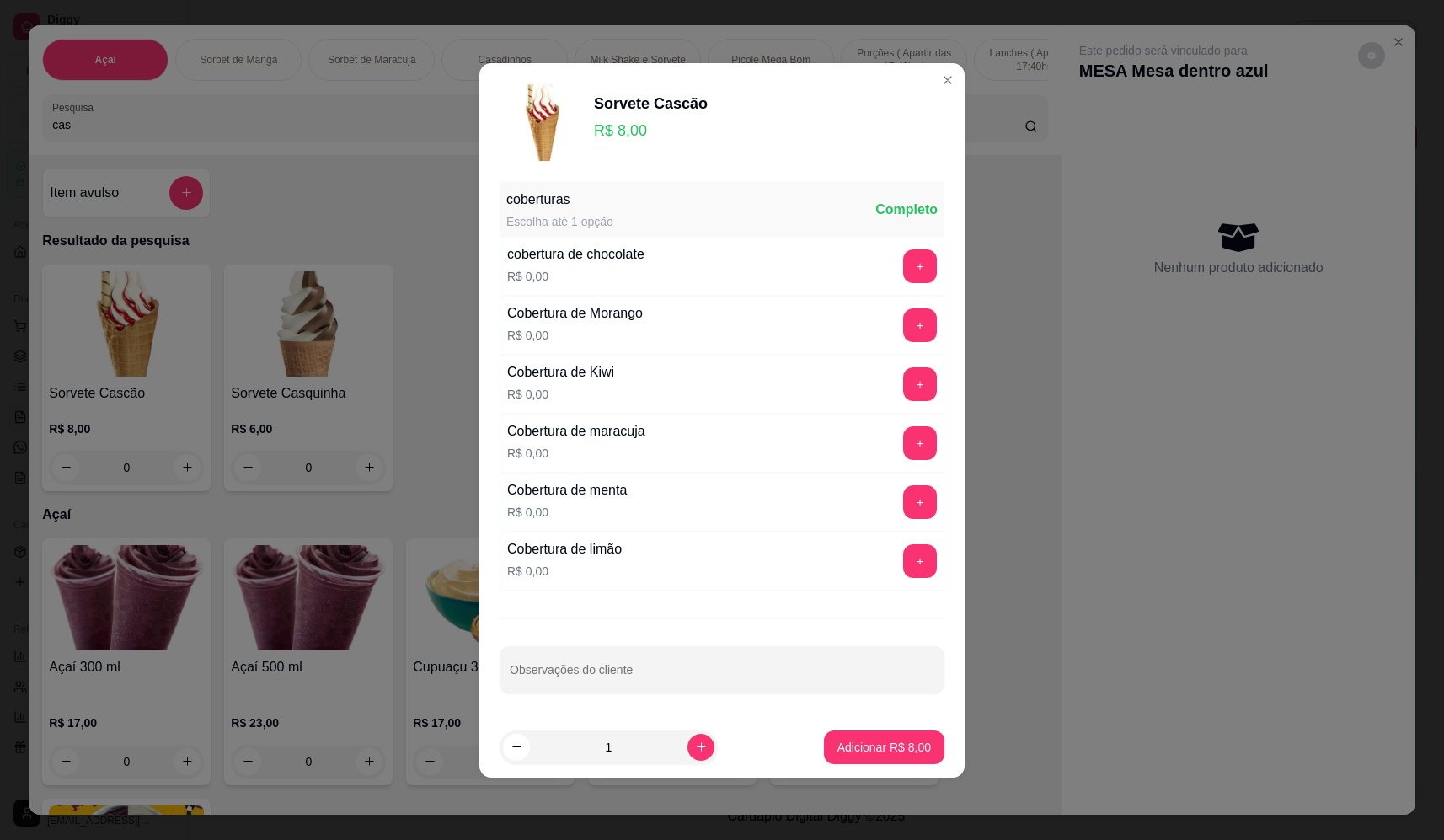
click at [864, 754] on p "Adicionar R$ 8,00" at bounding box center [884, 747] width 94 height 17
type input "1"
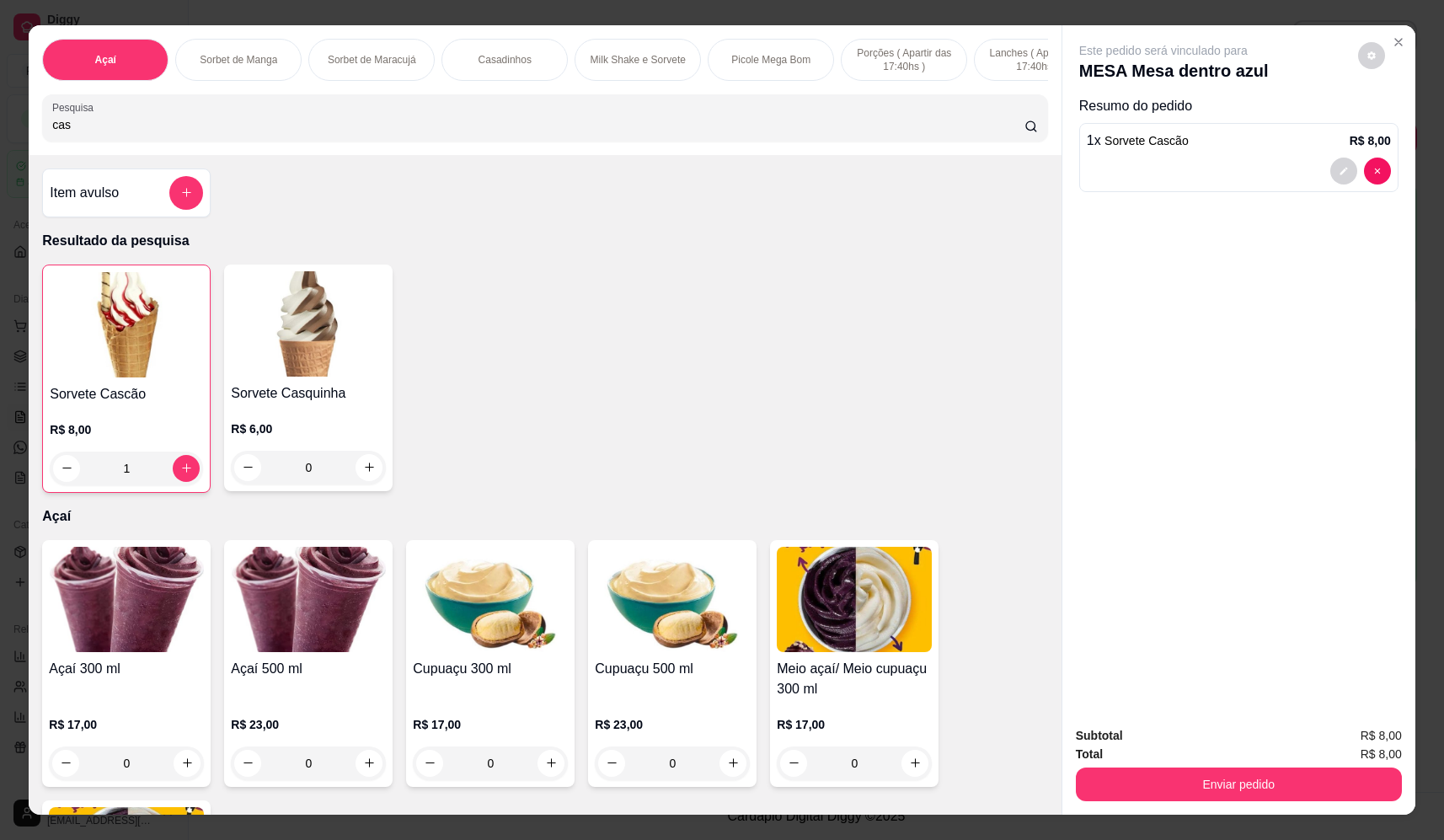
click at [175, 480] on div "1" at bounding box center [127, 469] width 154 height 34
click at [1353, 162] on div at bounding box center [1361, 171] width 61 height 27
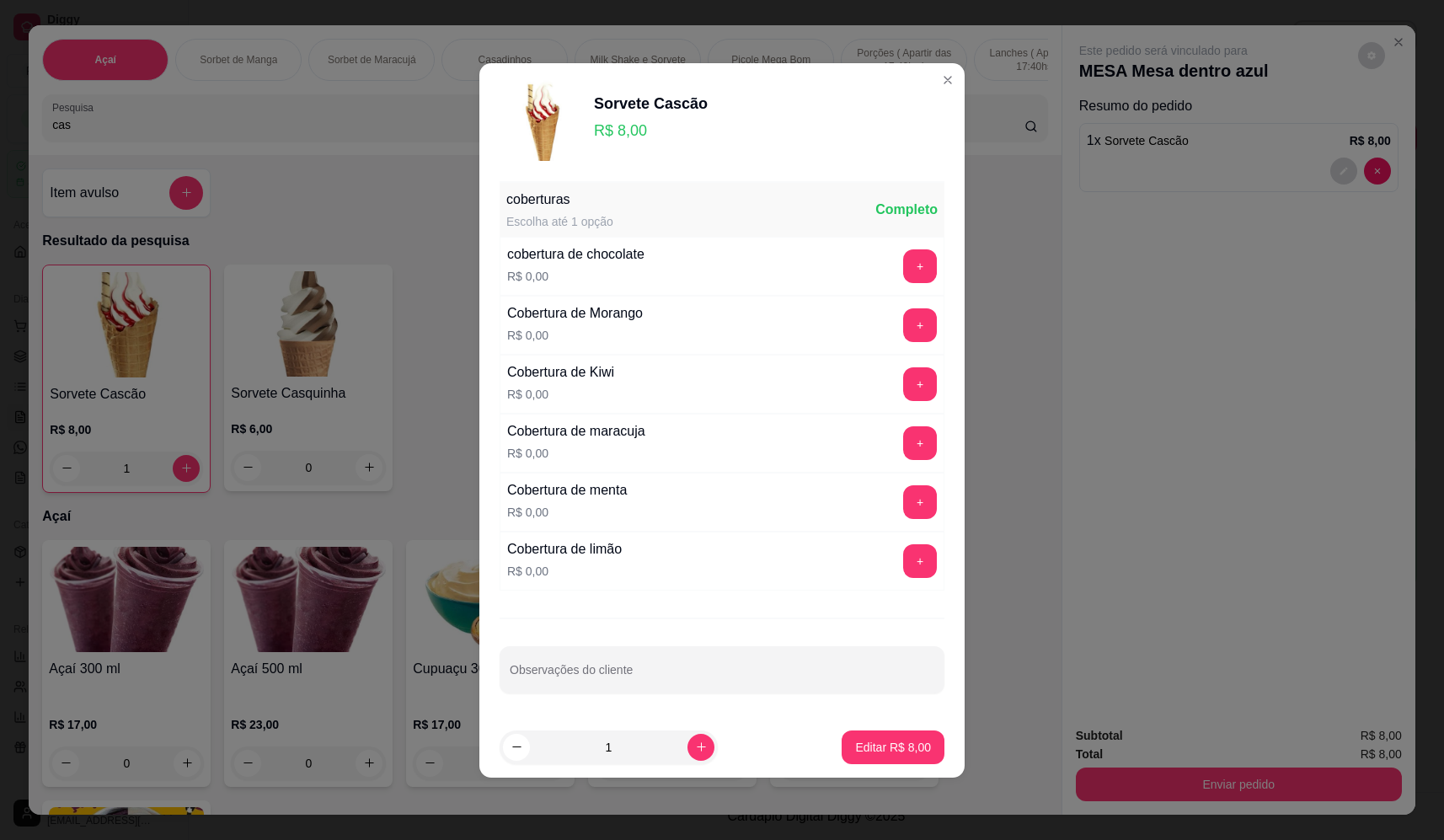
drag, startPoint x: 673, startPoint y: 753, endPoint x: 693, endPoint y: 747, distance: 20.9
click at [682, 750] on div "1" at bounding box center [609, 747] width 212 height 34
click at [695, 742] on icon "increase-product-quantity" at bounding box center [700, 746] width 12 height 12
type input "2"
click at [872, 730] on div "Editar R$ 16,00" at bounding box center [890, 747] width 109 height 34
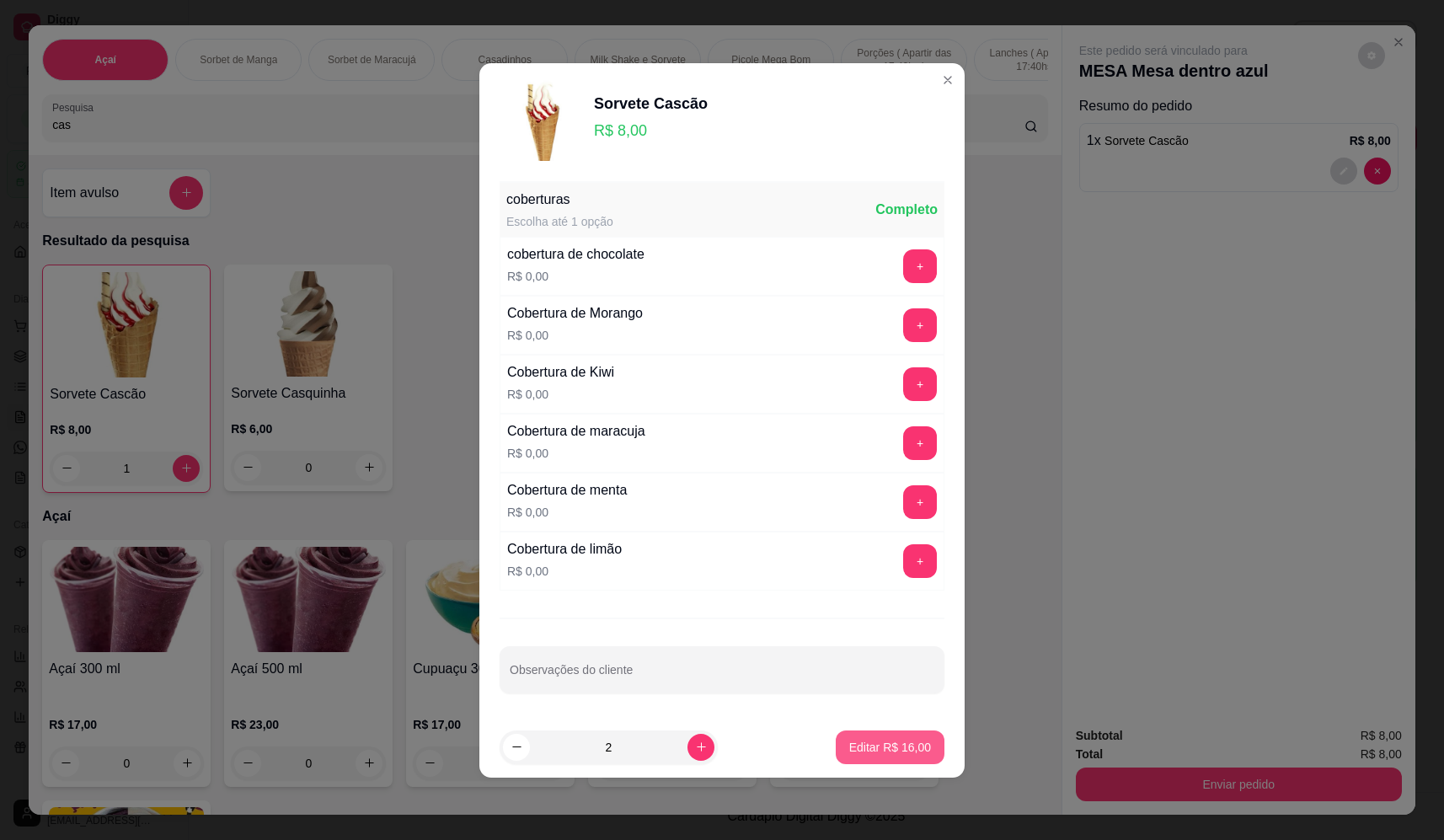
click at [910, 752] on p "Editar R$ 16,00" at bounding box center [890, 747] width 82 height 17
type input "2"
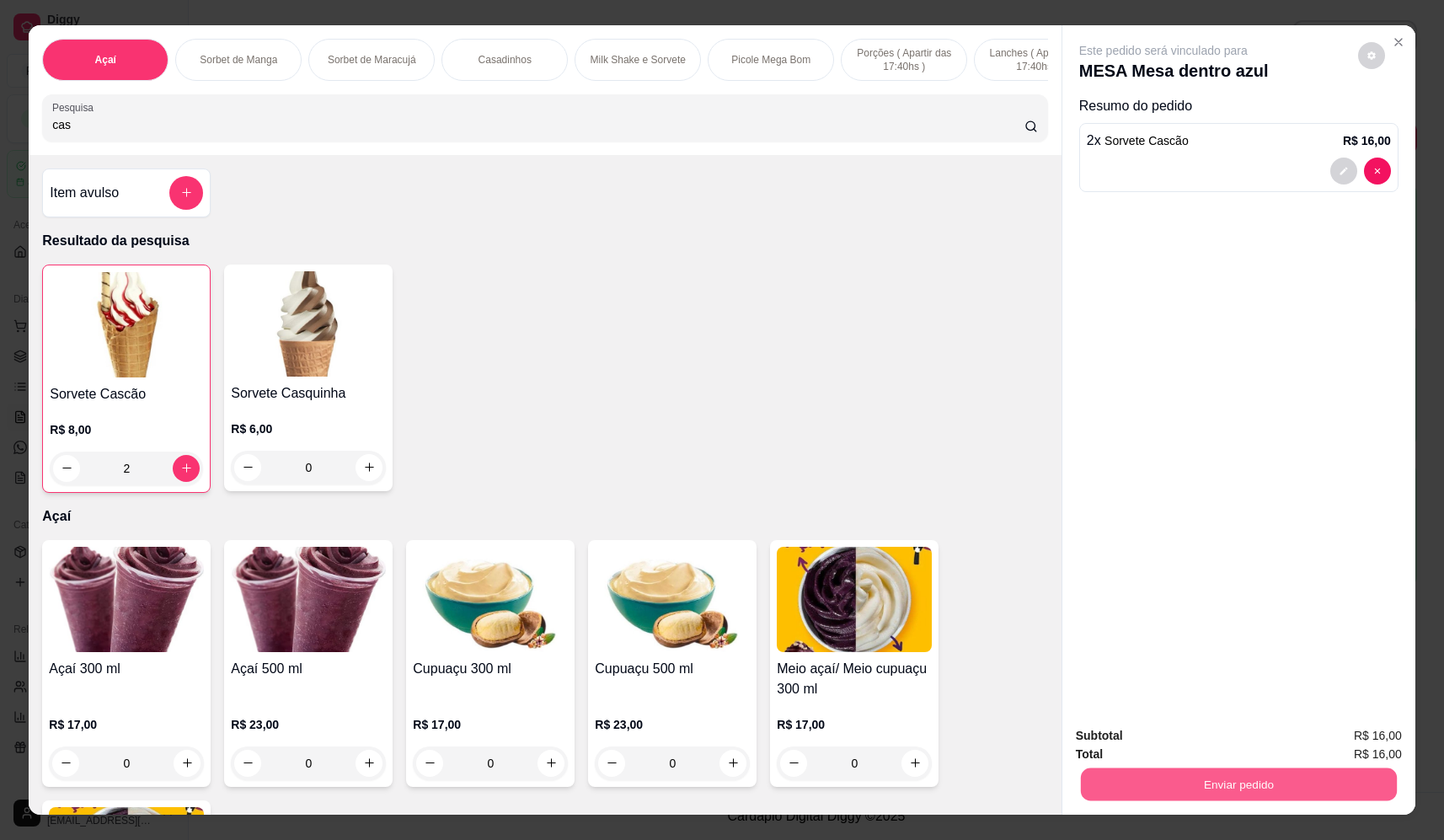
click at [1161, 784] on button "Enviar pedido" at bounding box center [1239, 785] width 316 height 33
click at [1155, 739] on button "Não registrar e enviar pedido" at bounding box center [1182, 743] width 175 height 32
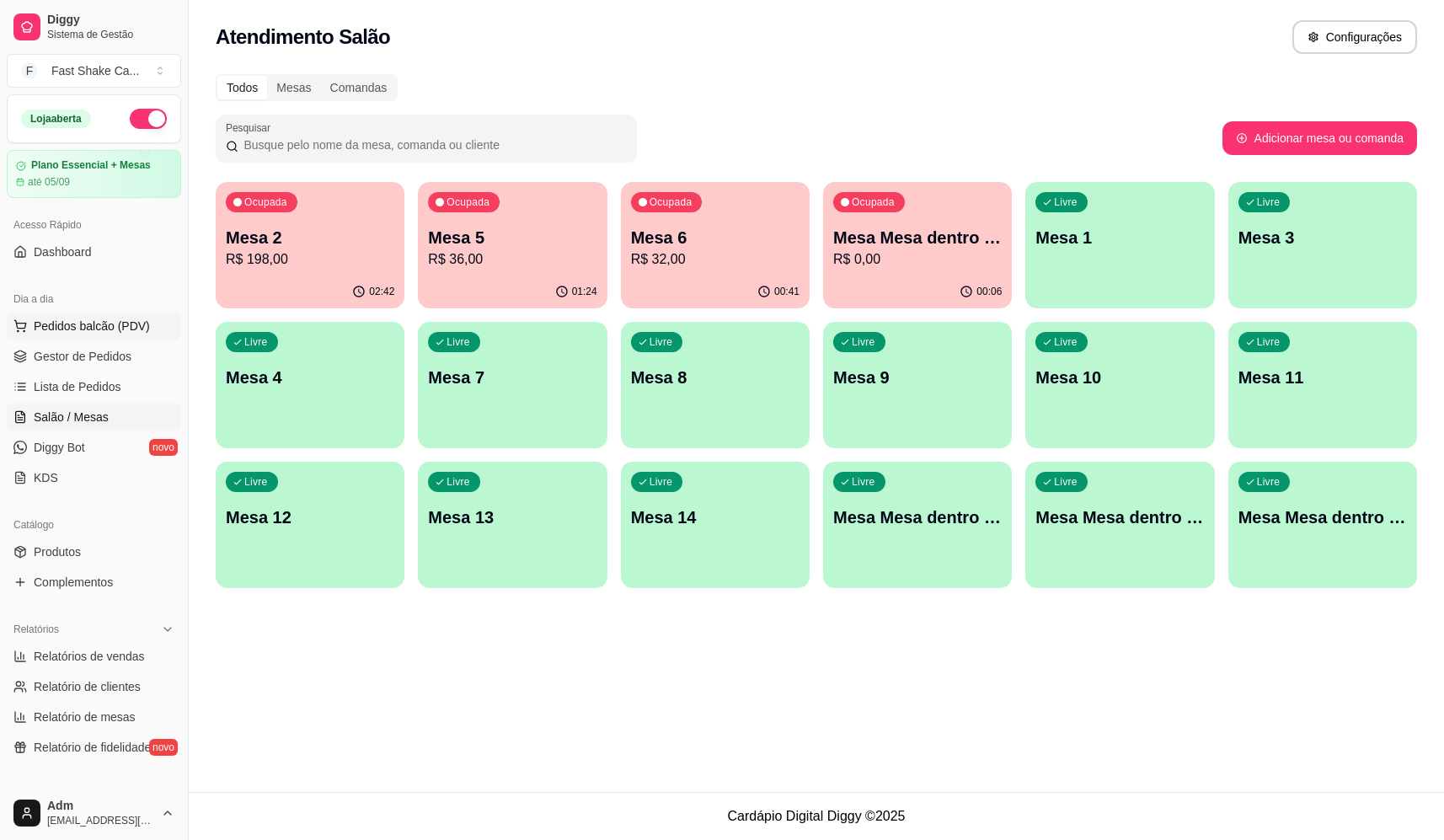
click at [113, 328] on span "Pedidos balcão (PDV)" at bounding box center [92, 326] width 116 height 17
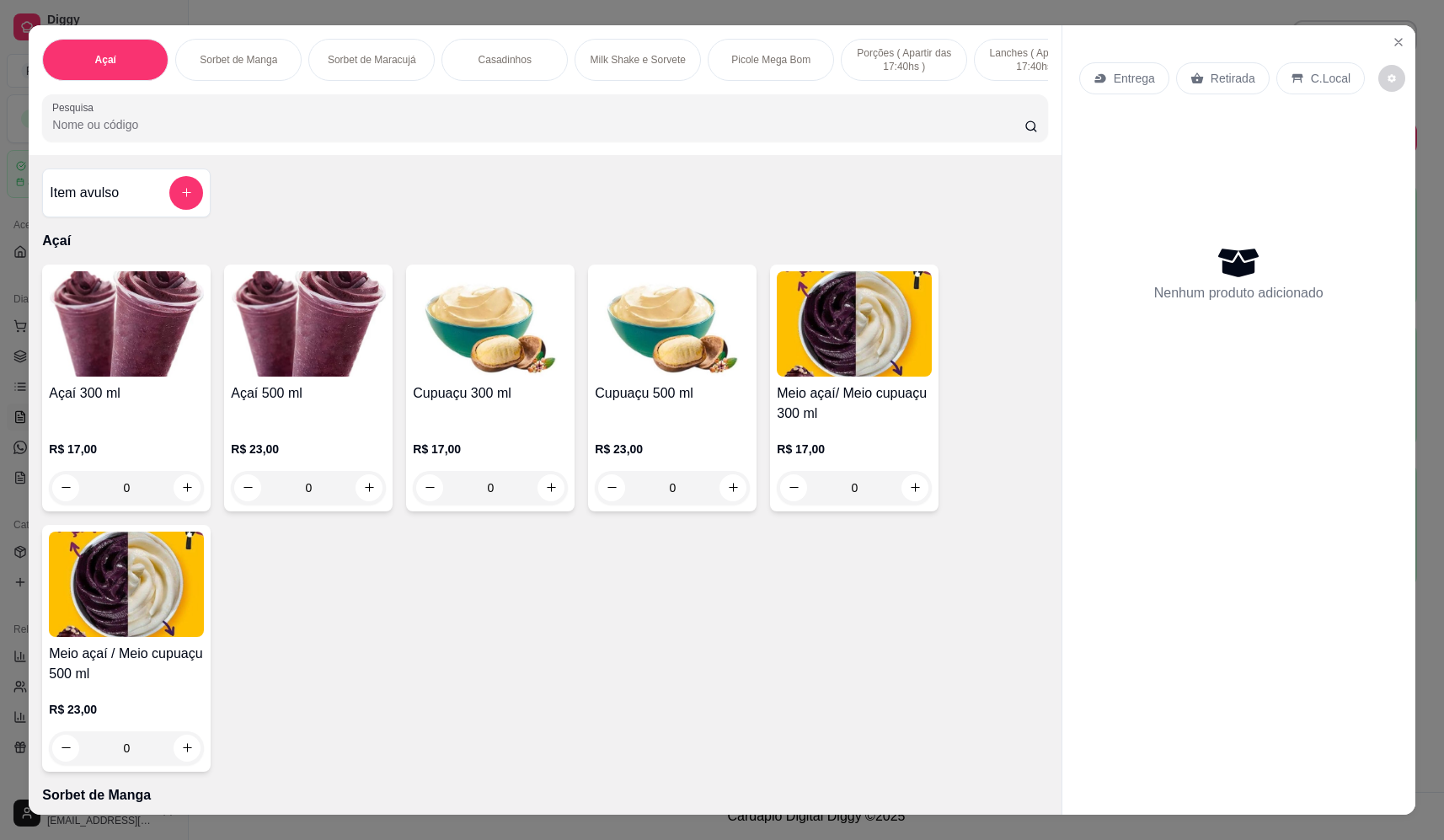
click at [360, 504] on div "0" at bounding box center [308, 488] width 155 height 34
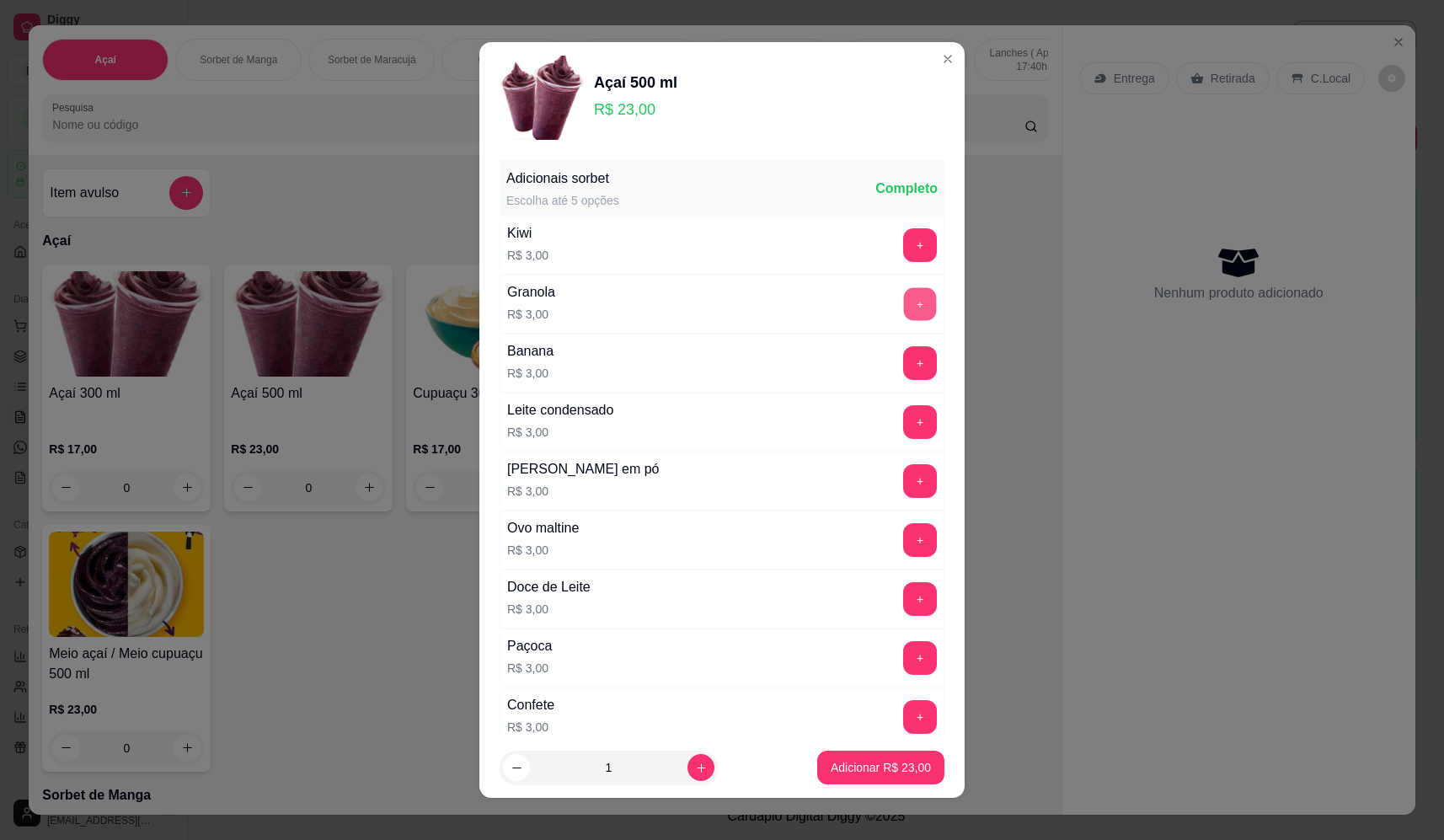
click at [904, 307] on button "+" at bounding box center [920, 303] width 33 height 33
click at [904, 428] on button "+" at bounding box center [920, 421] width 33 height 33
click at [904, 648] on button "+" at bounding box center [920, 657] width 33 height 33
click at [903, 363] on button "+" at bounding box center [920, 363] width 34 height 34
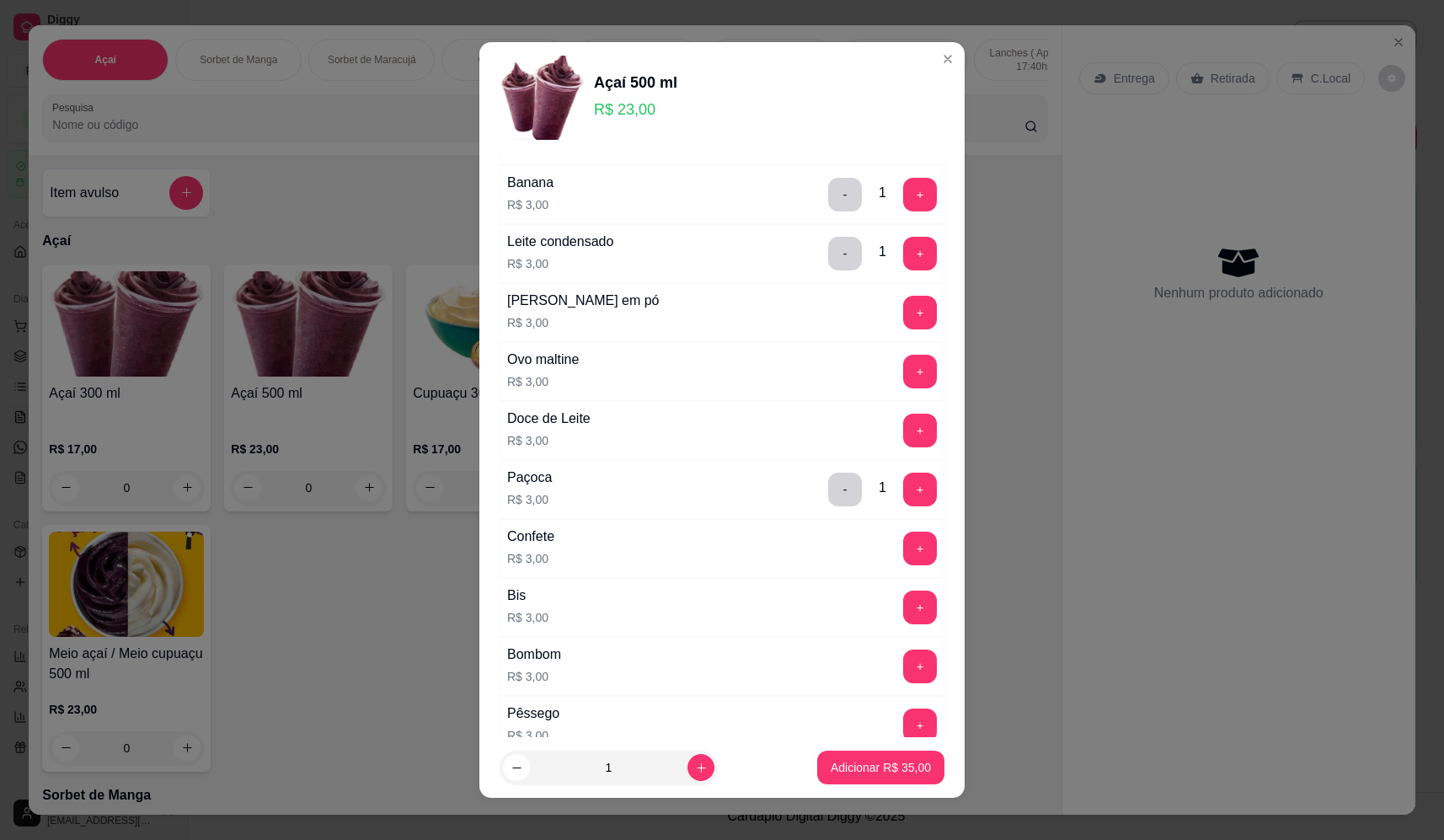
scroll to position [337, 0]
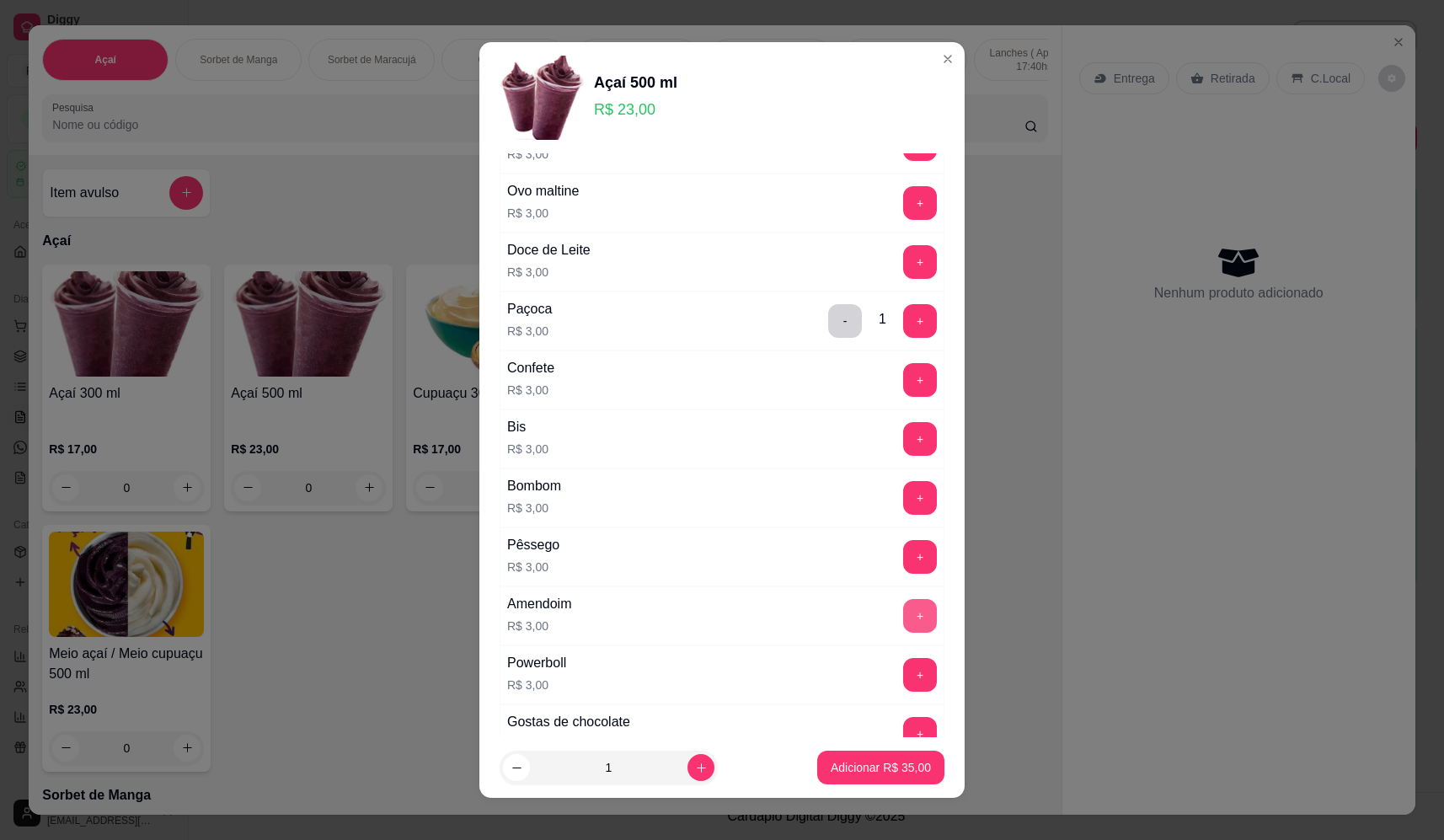
click at [903, 620] on button "+" at bounding box center [920, 616] width 34 height 34
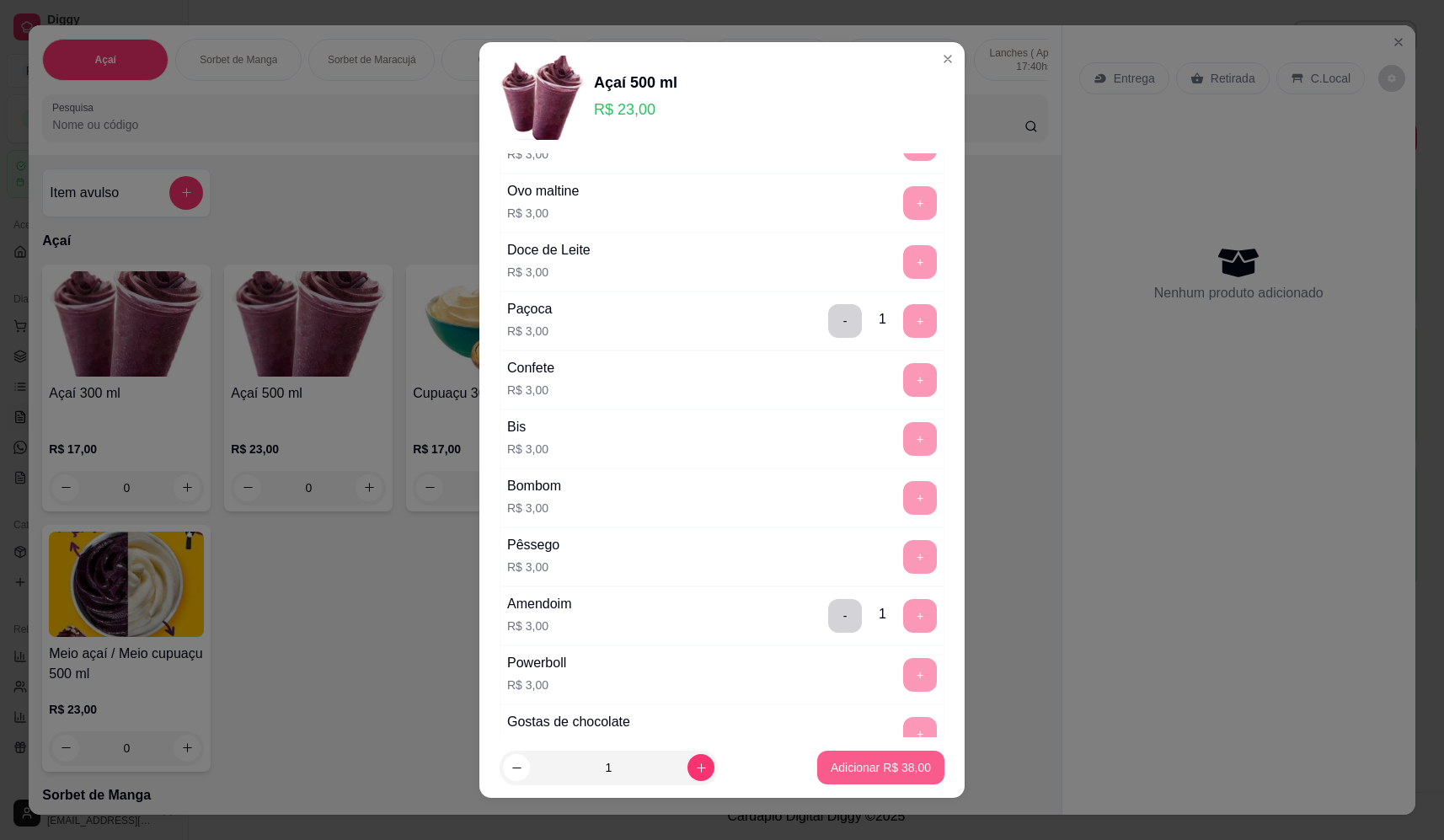
click at [882, 767] on p "Adicionar R$ 38,00" at bounding box center [880, 768] width 100 height 17
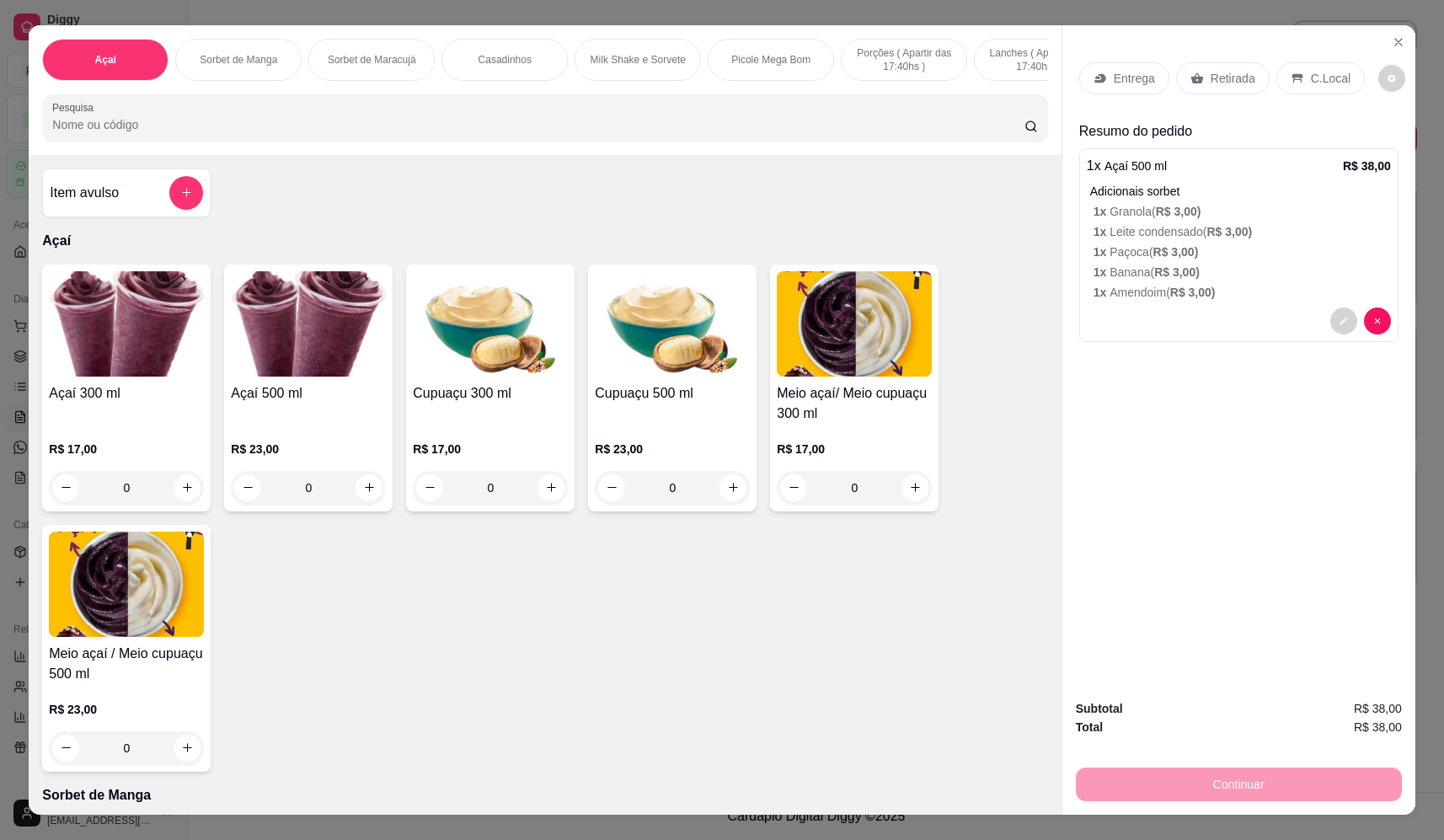
click at [1199, 93] on div "Retirada" at bounding box center [1224, 79] width 94 height 32
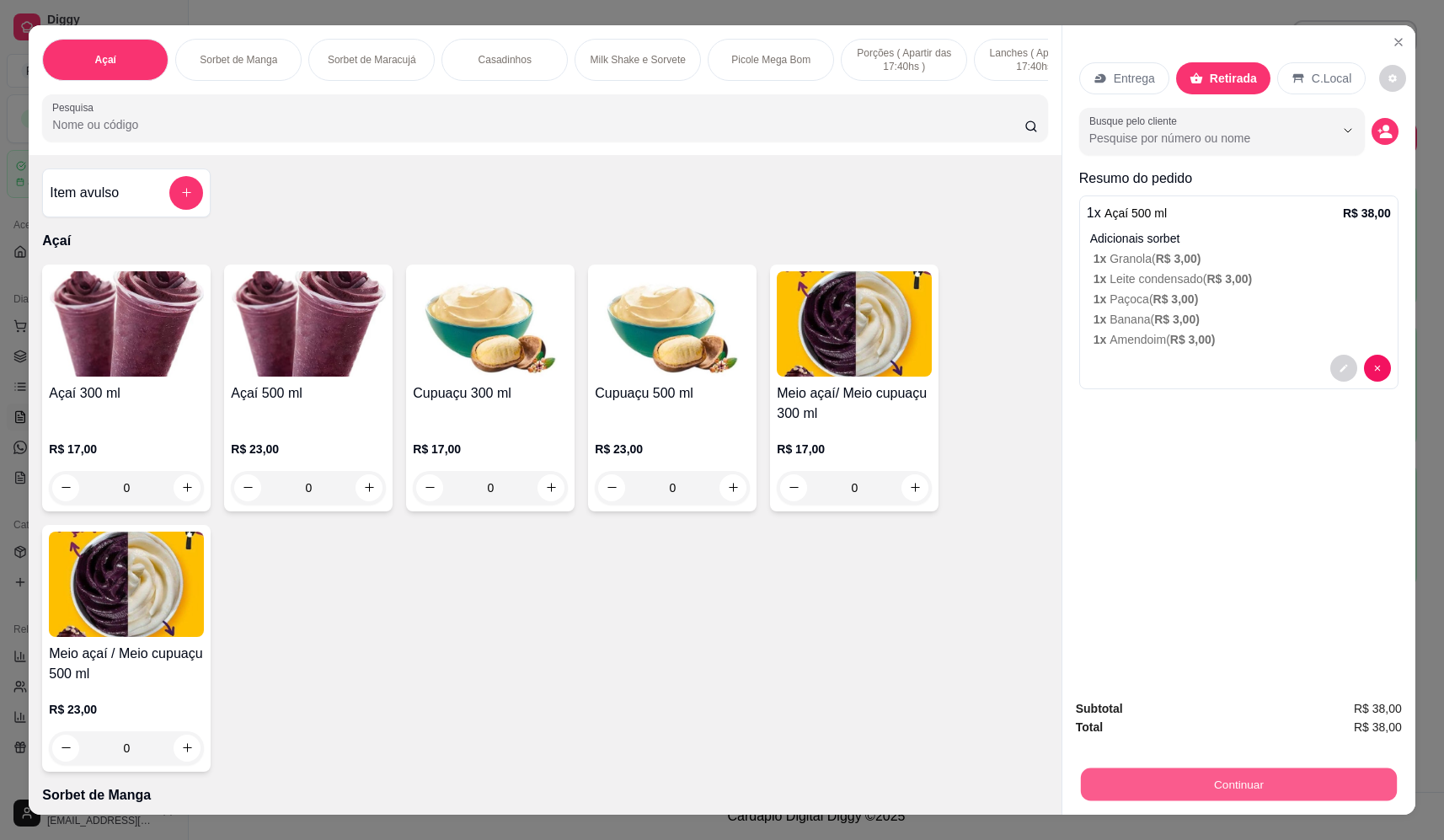
click at [1202, 785] on button "Continuar" at bounding box center [1239, 785] width 316 height 33
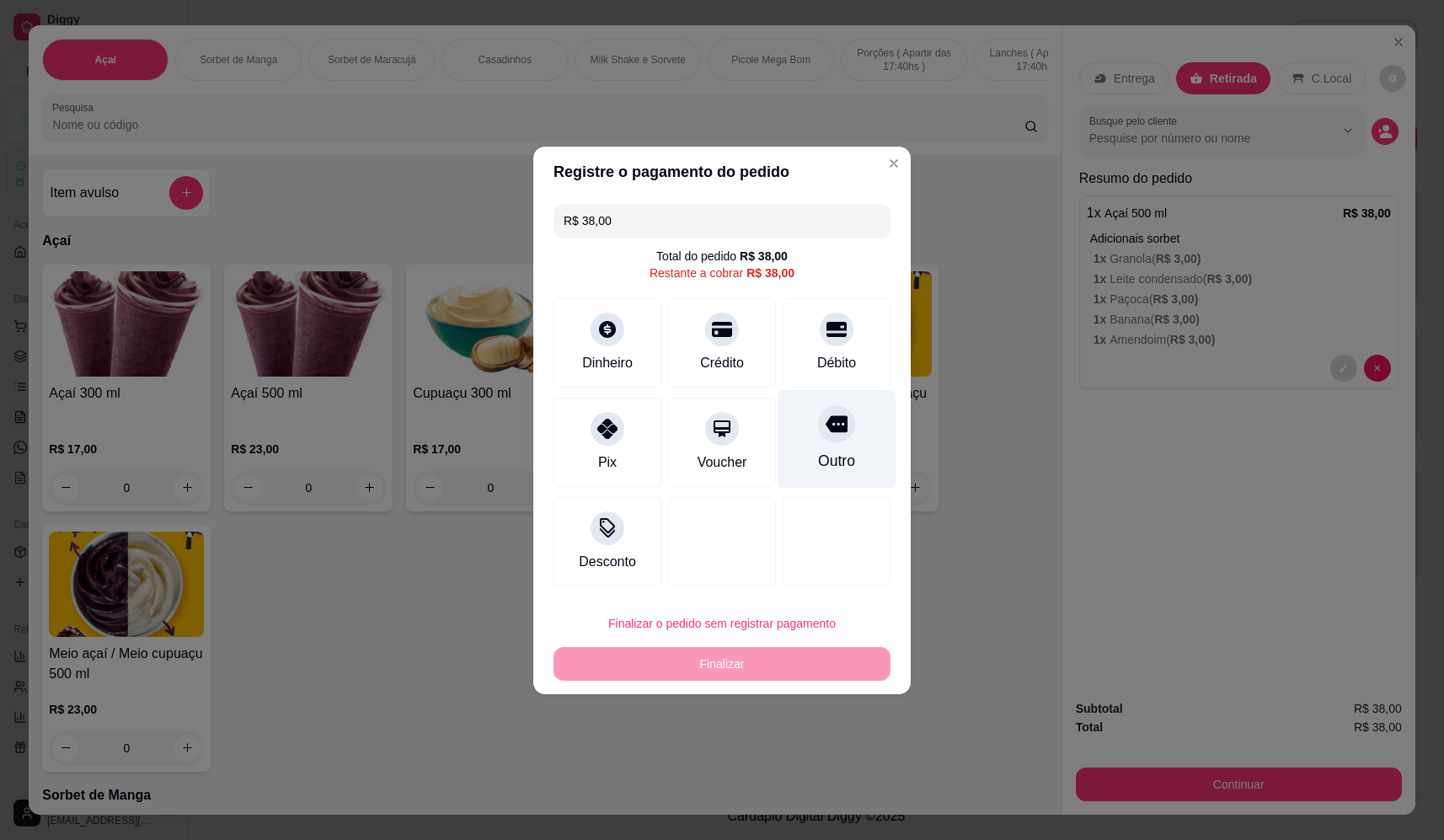
click at [812, 416] on div "Outro" at bounding box center [836, 438] width 119 height 98
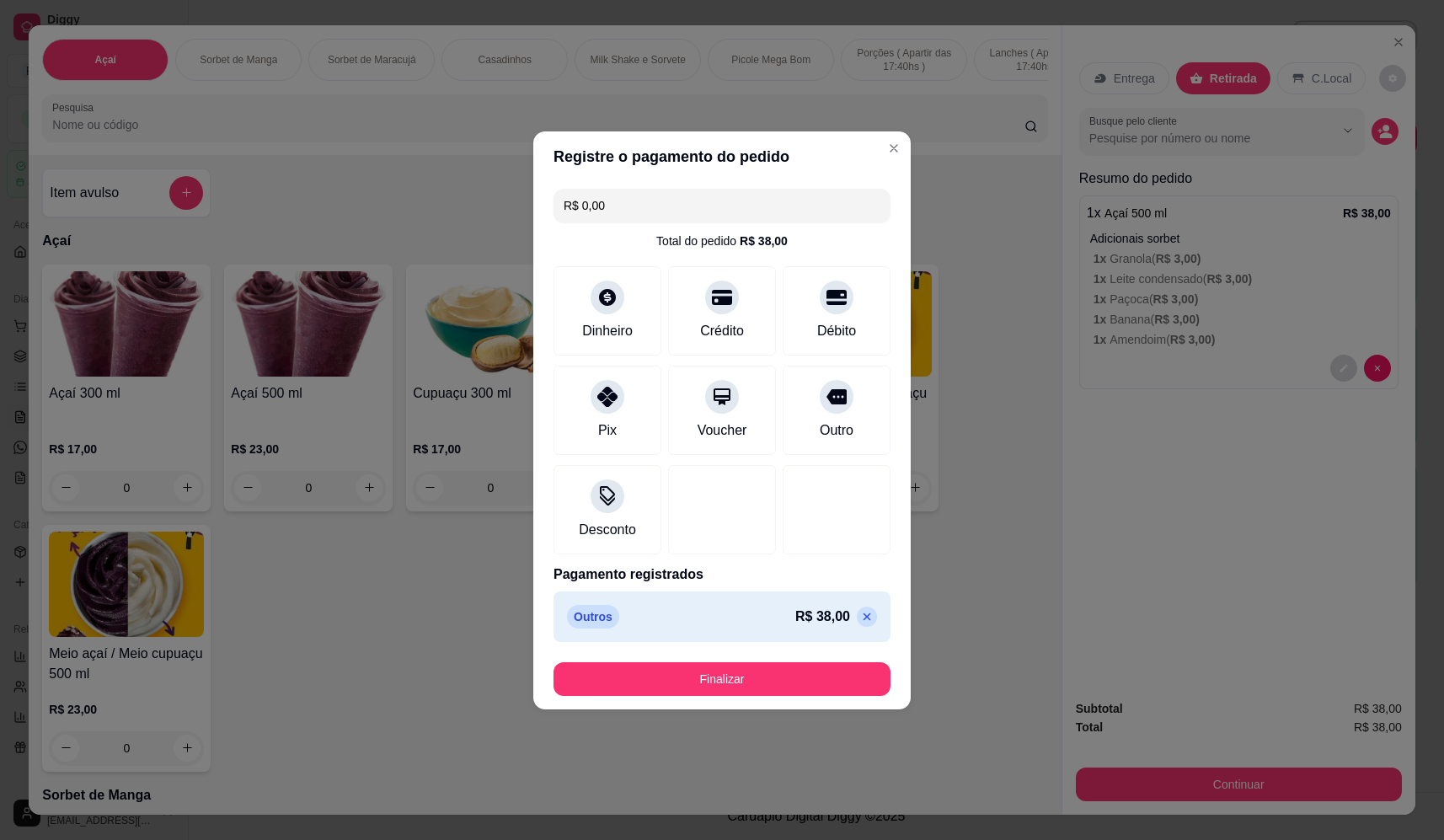
drag, startPoint x: 779, startPoint y: 701, endPoint x: 780, endPoint y: 686, distance: 15.0
click at [779, 698] on footer "Finalizar" at bounding box center [722, 679] width 378 height 61
click at [780, 686] on button "Finalizar" at bounding box center [721, 679] width 337 height 34
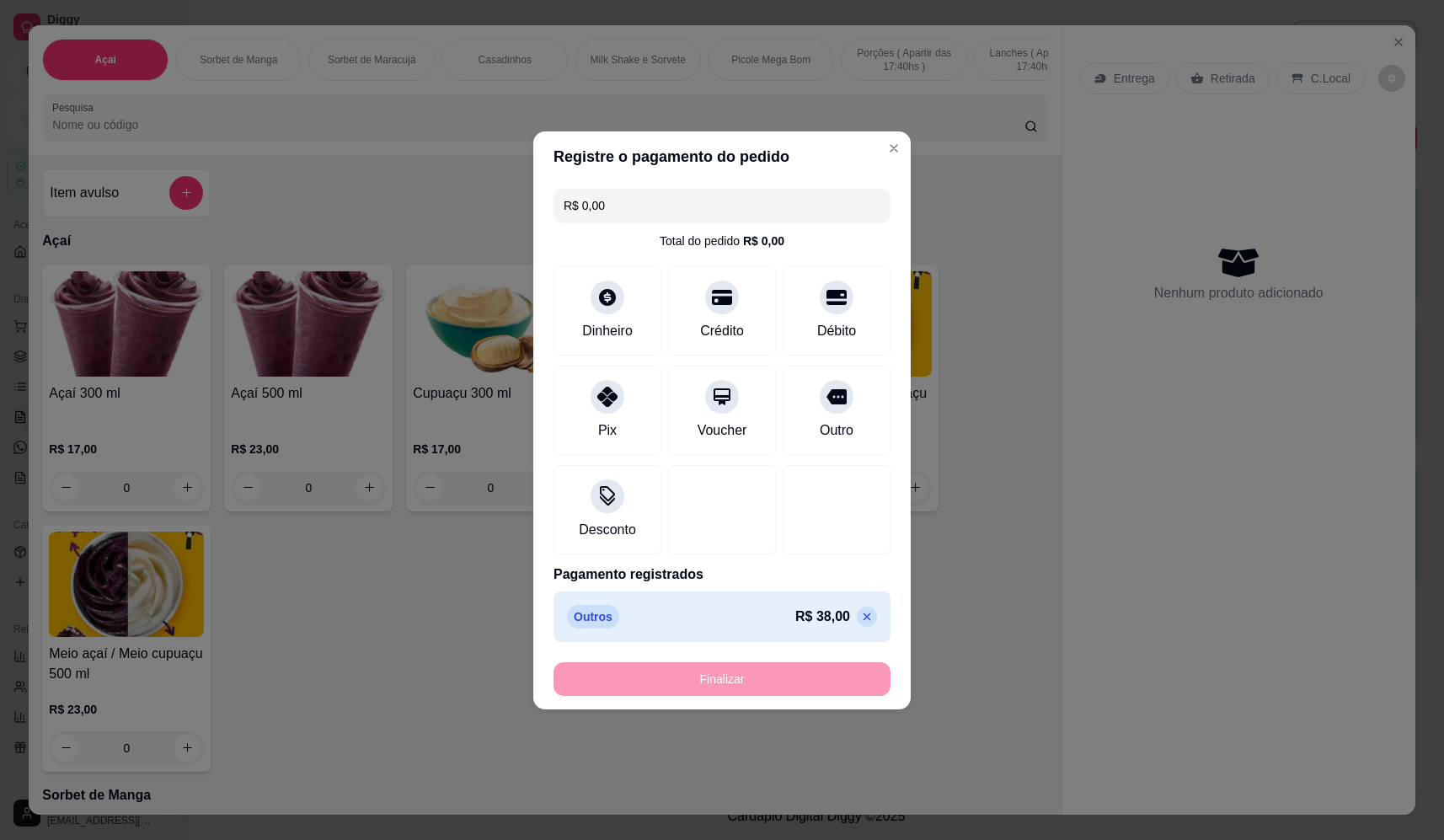
type input "-R$ 38,00"
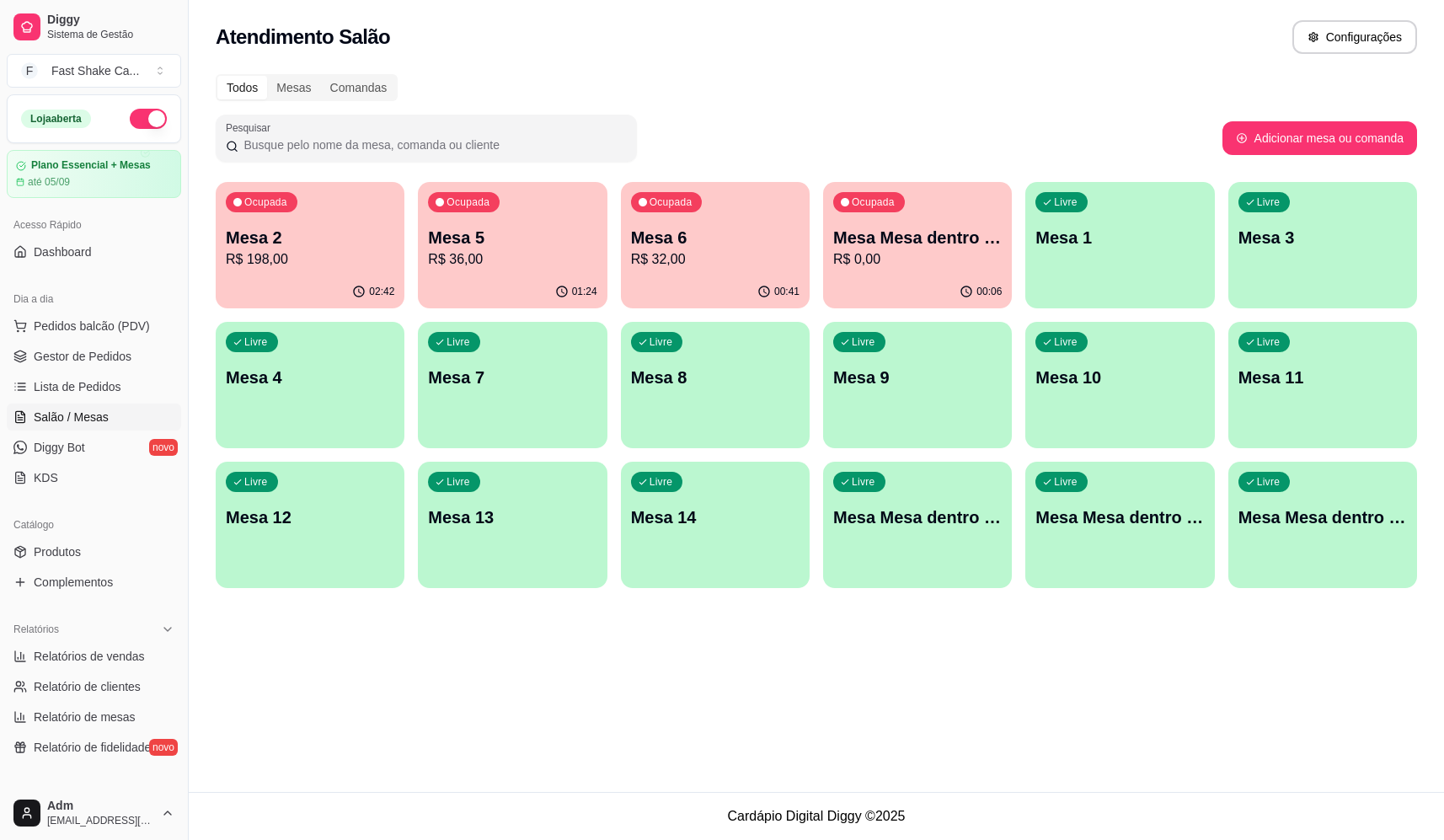
click at [483, 207] on p "Ocupada" at bounding box center [468, 202] width 43 height 13
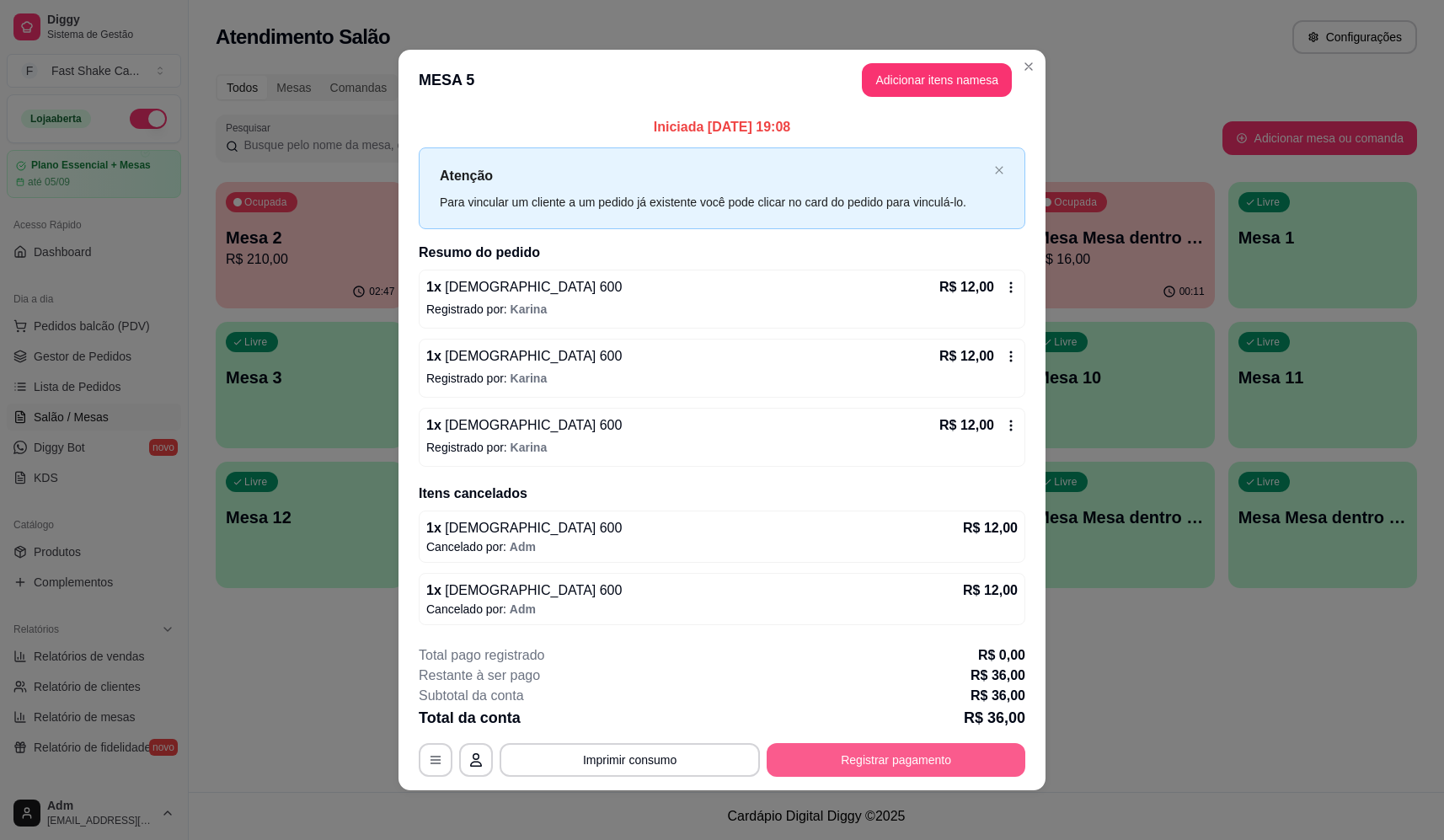
click at [820, 764] on button "Registrar pagamento" at bounding box center [896, 760] width 259 height 34
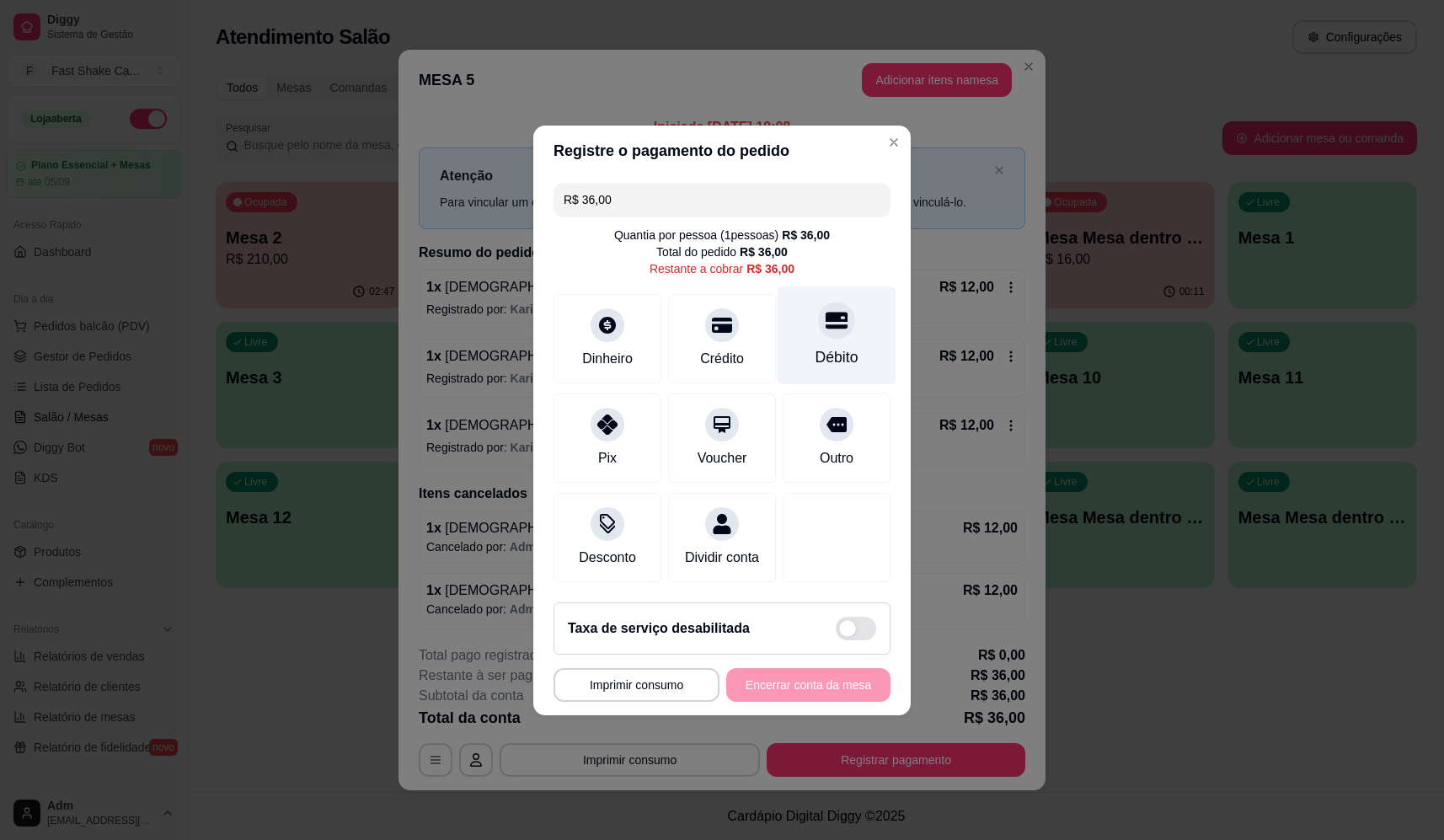
click at [822, 328] on div at bounding box center [837, 321] width 38 height 38
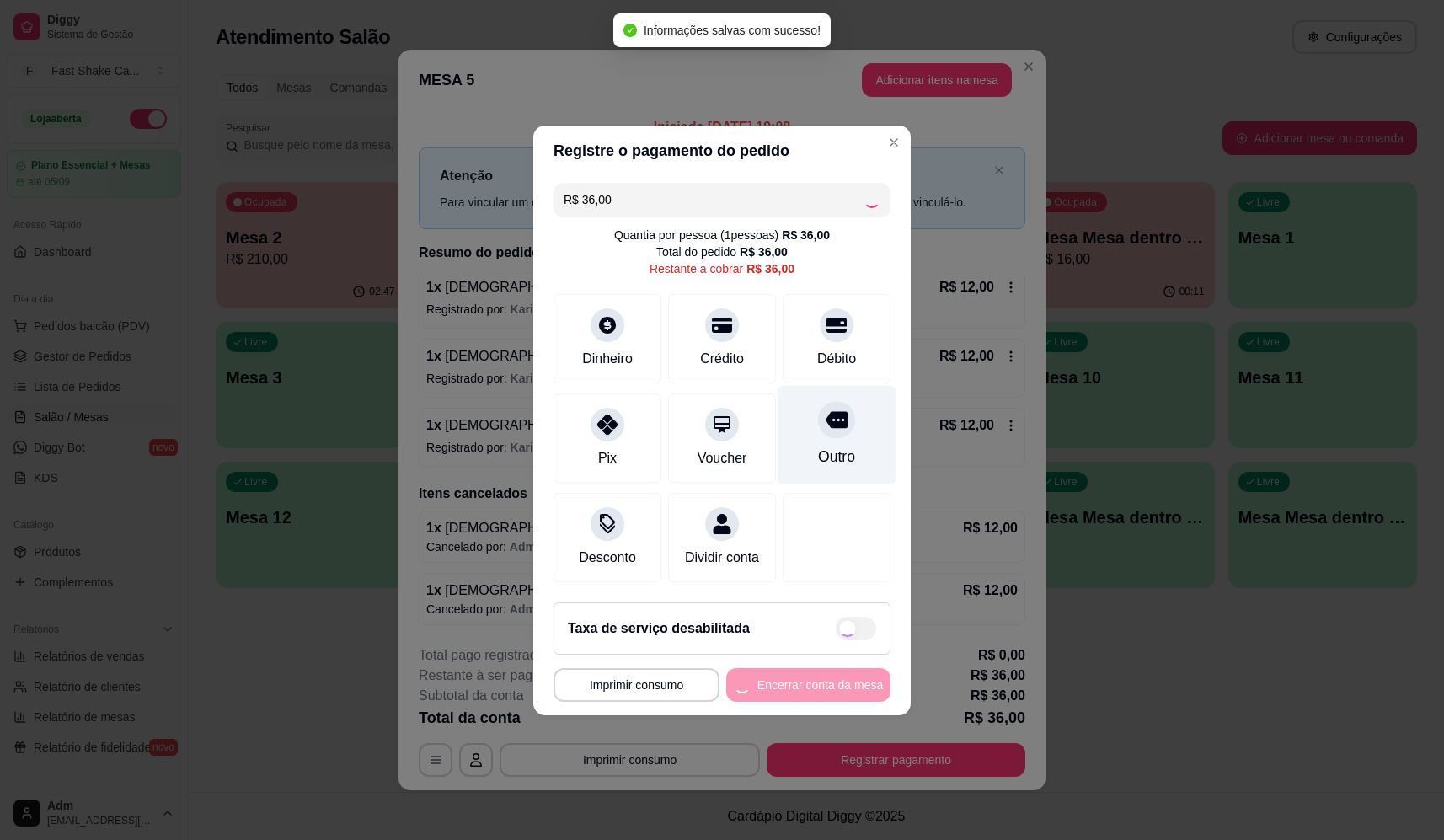
type input "R$ 0,00"
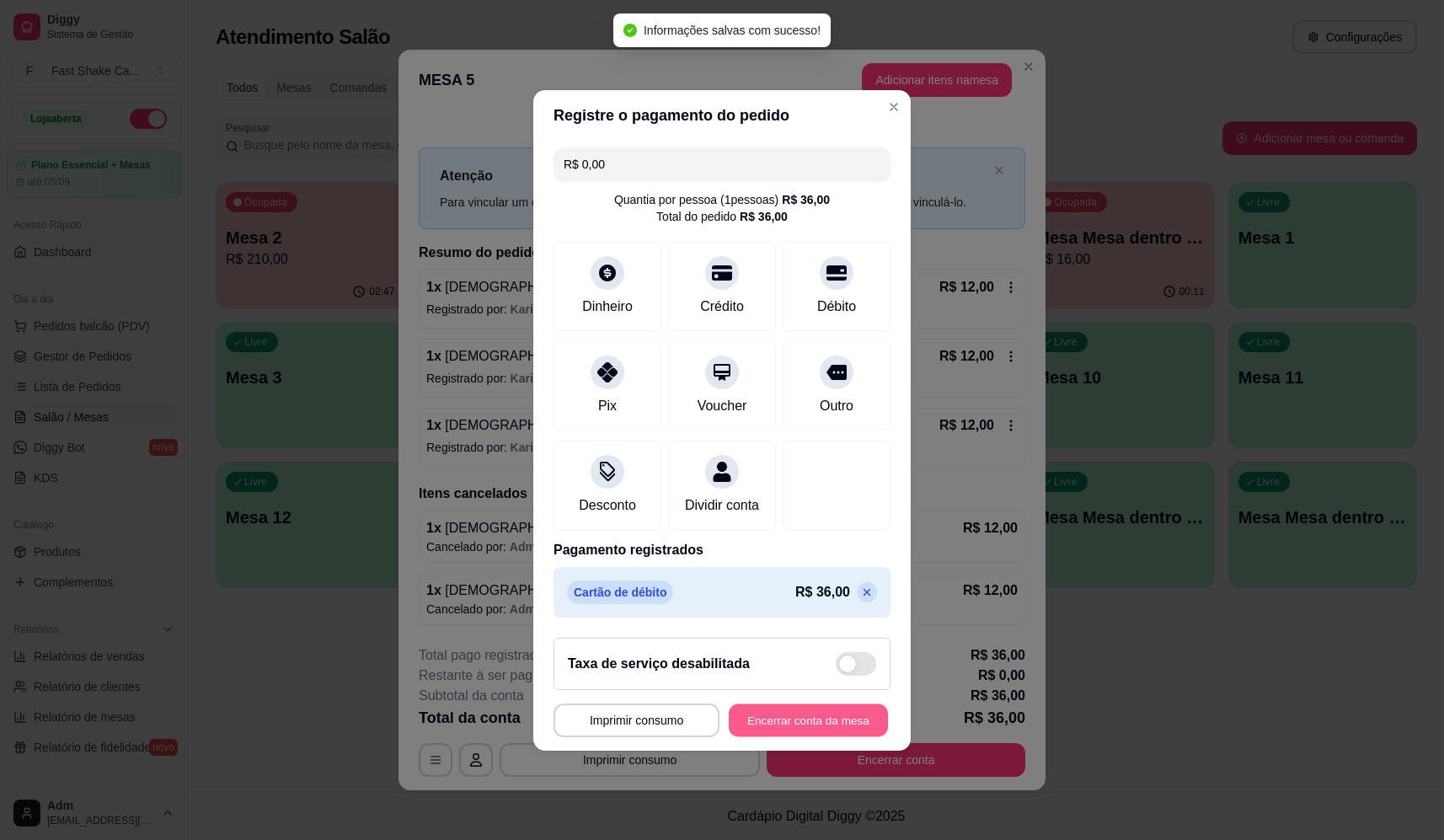
click at [770, 724] on button "Encerrar conta da mesa" at bounding box center [808, 719] width 159 height 33
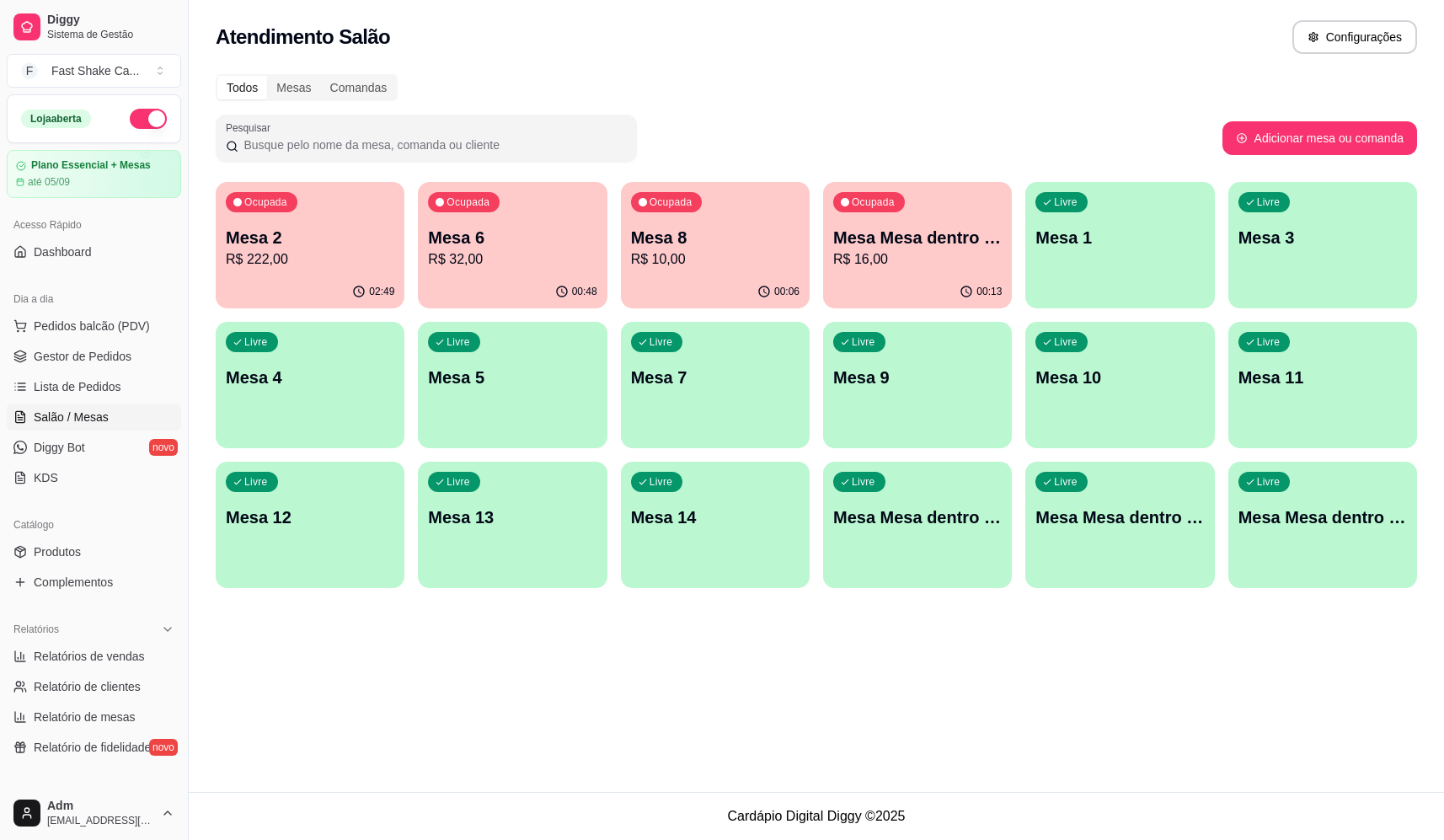
click at [347, 262] on p "R$ 222,00" at bounding box center [310, 260] width 169 height 21
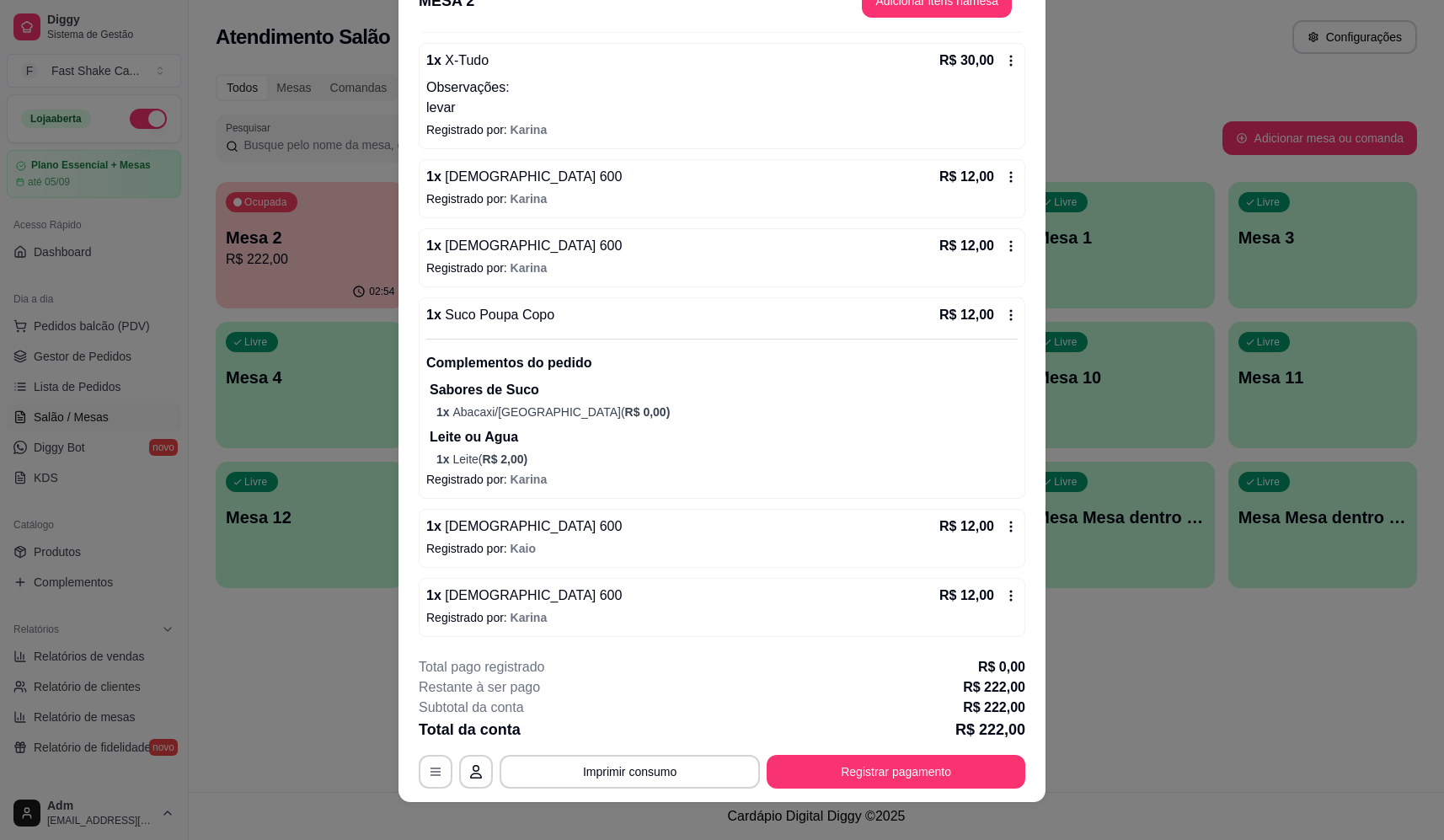
scroll to position [50, 0]
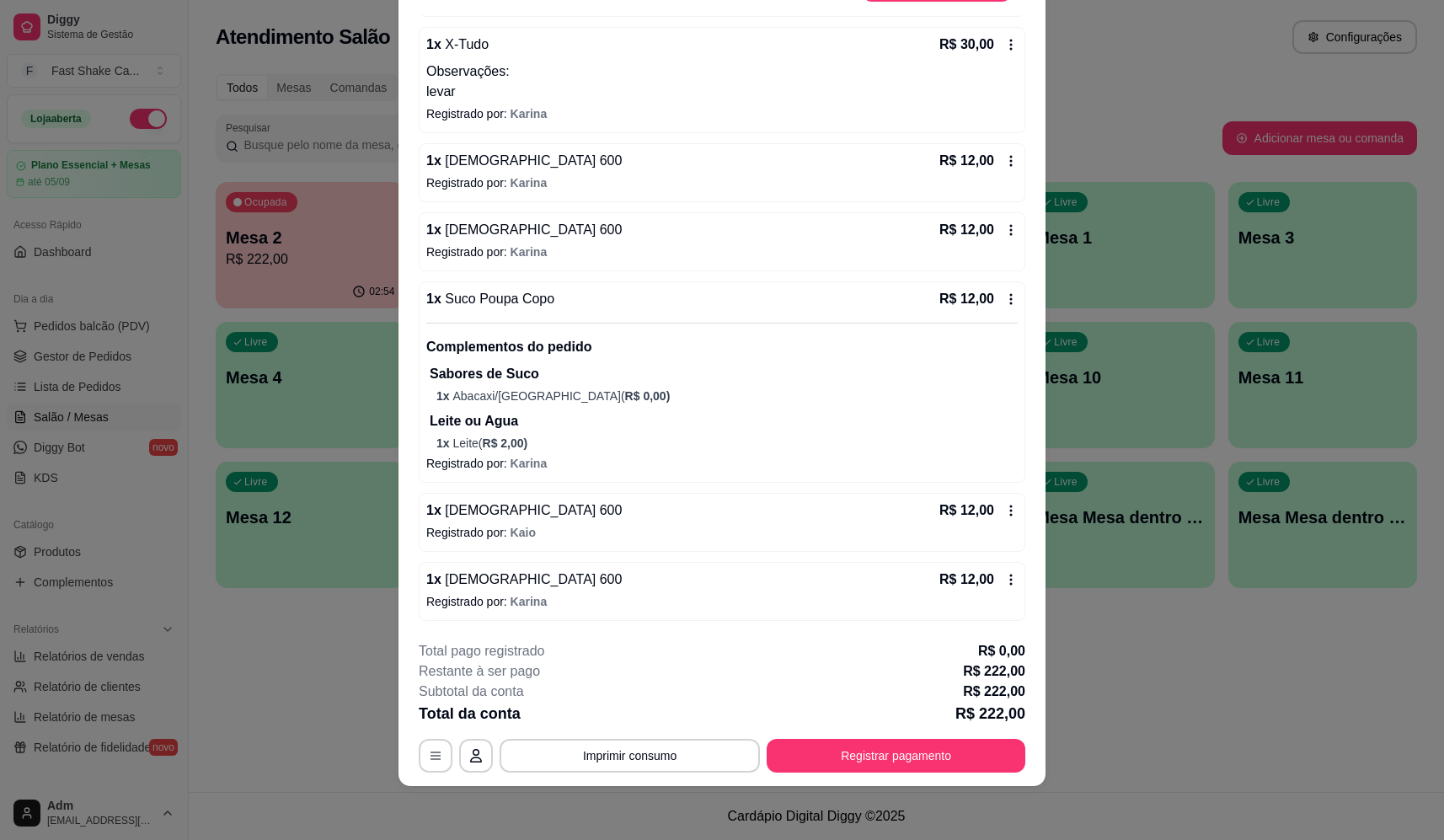
click at [1004, 297] on icon at bounding box center [1011, 299] width 13 height 13
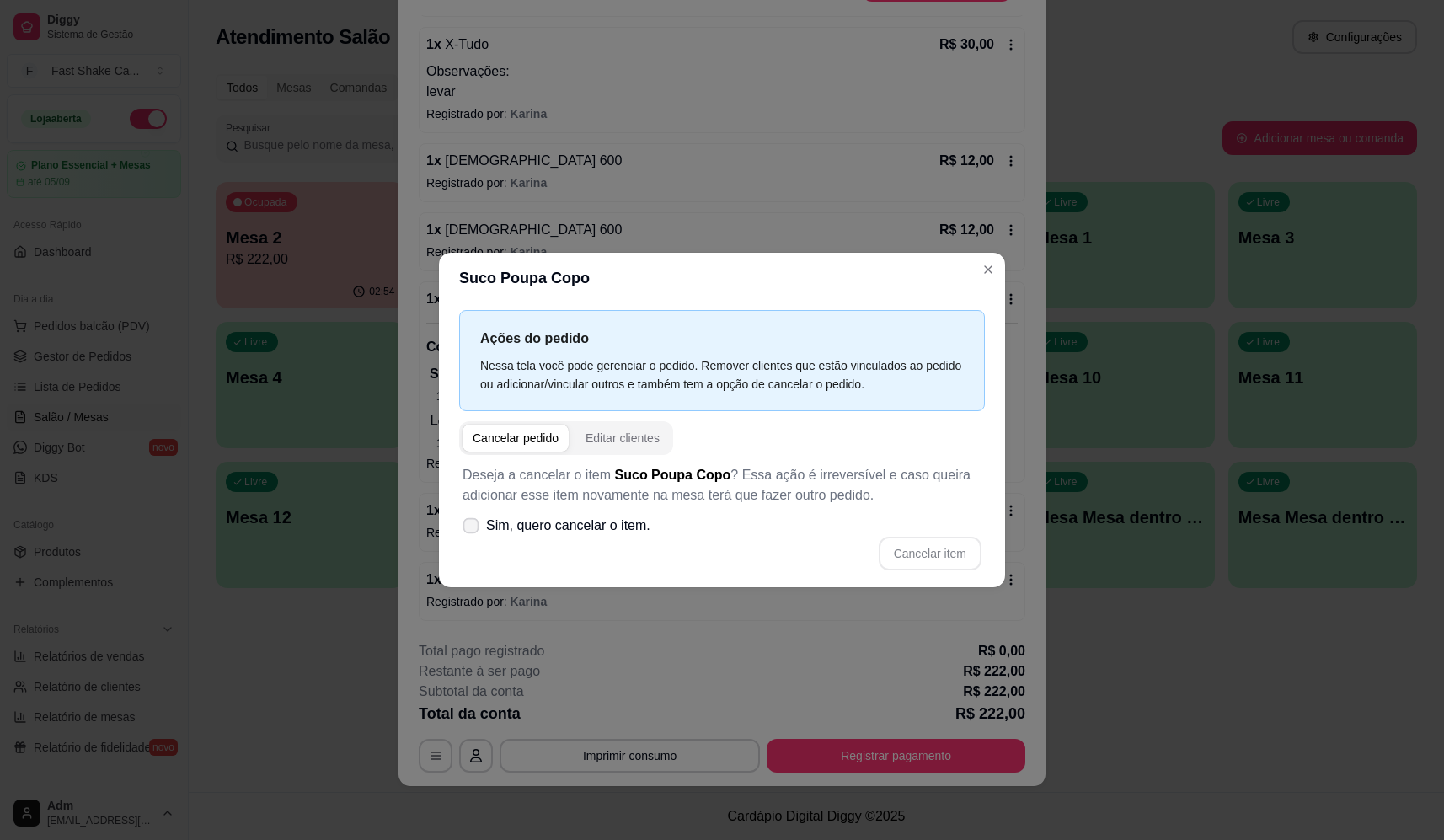
click at [470, 520] on icon at bounding box center [470, 525] width 12 height 9
click at [470, 528] on input "Sim, quero cancelar o item." at bounding box center [467, 533] width 11 height 11
checkbox input "true"
click at [920, 554] on button "Cancelar item" at bounding box center [929, 552] width 100 height 33
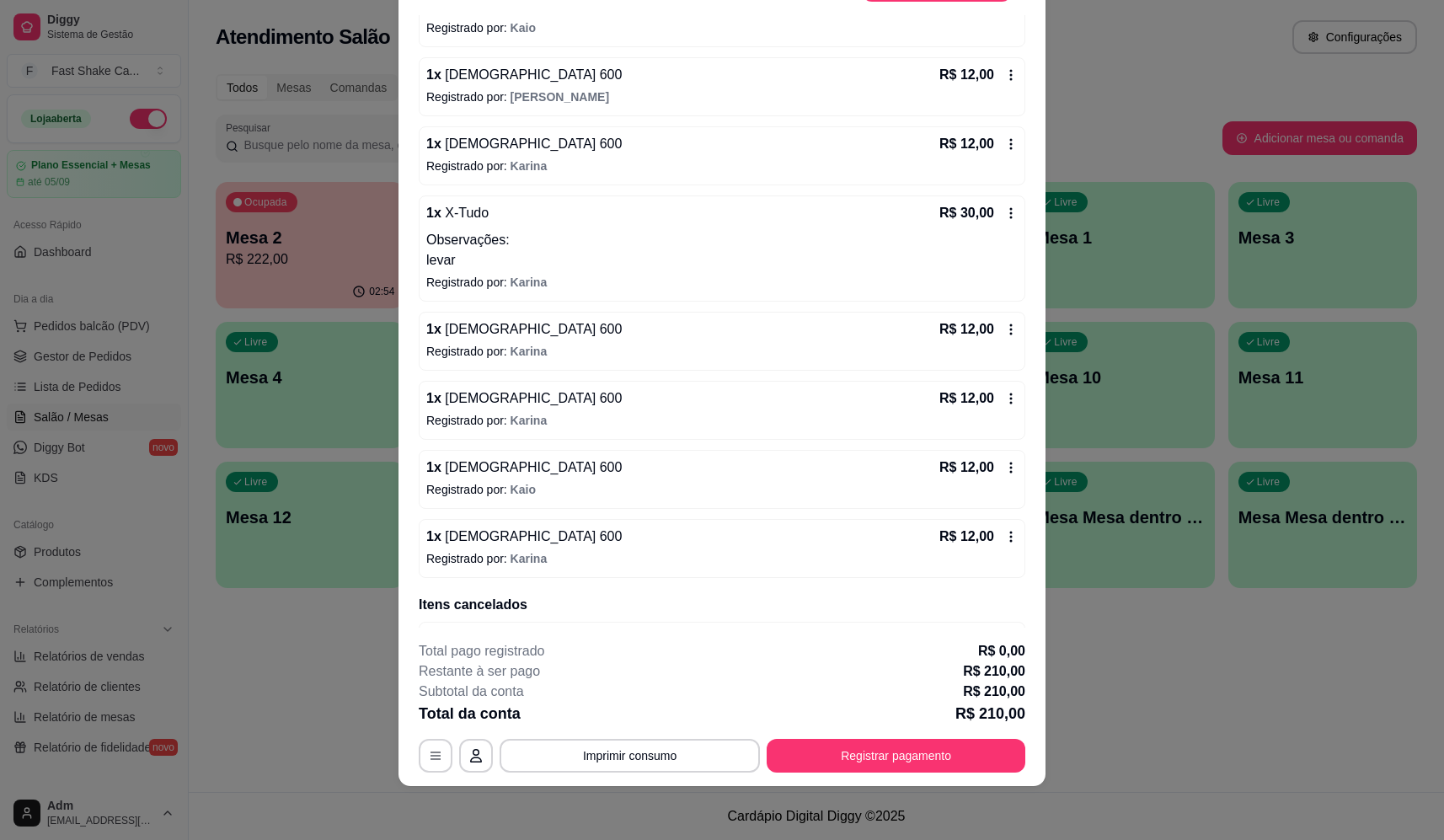
scroll to position [654, 0]
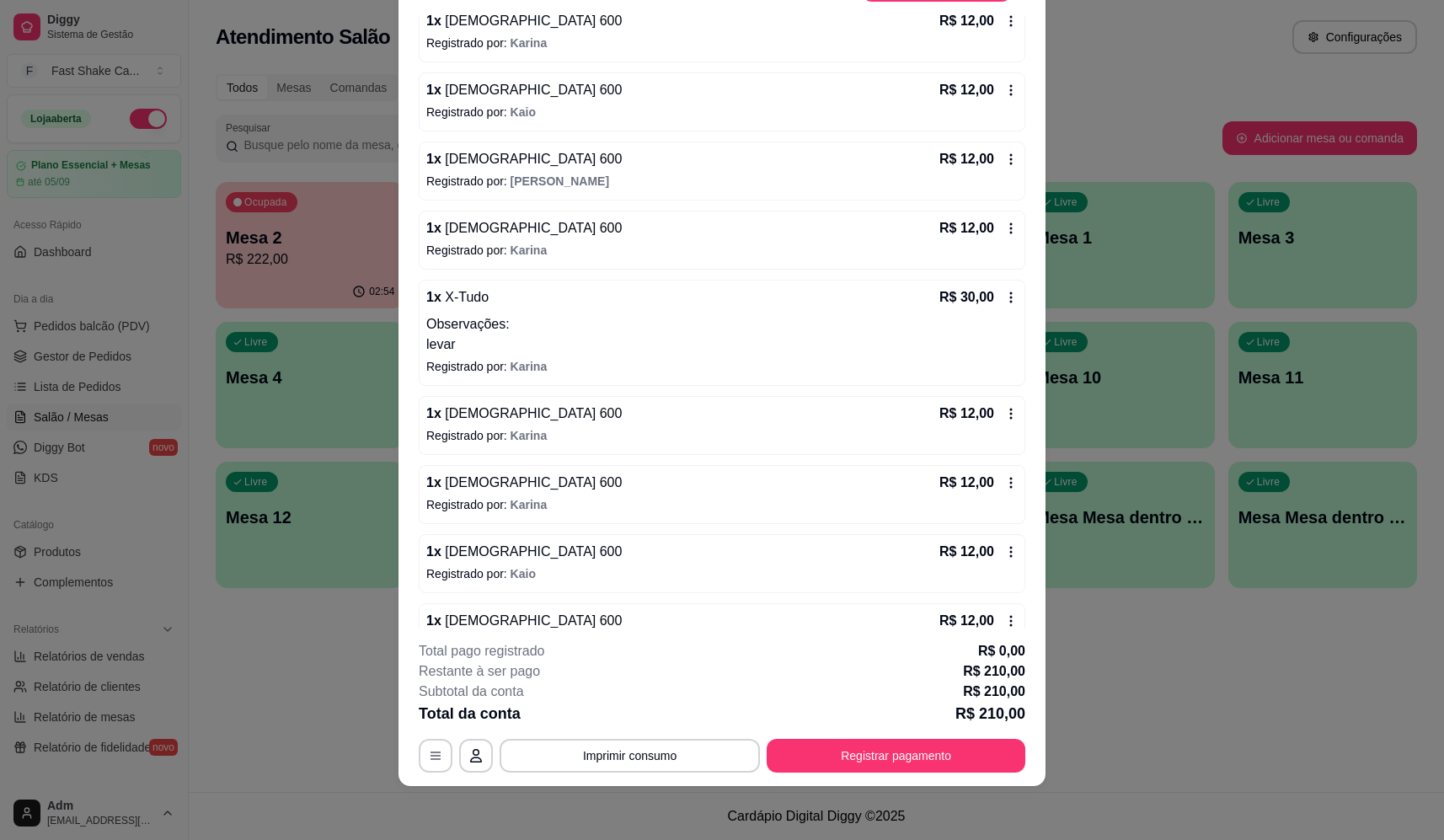
click at [1004, 296] on icon at bounding box center [1011, 297] width 13 height 13
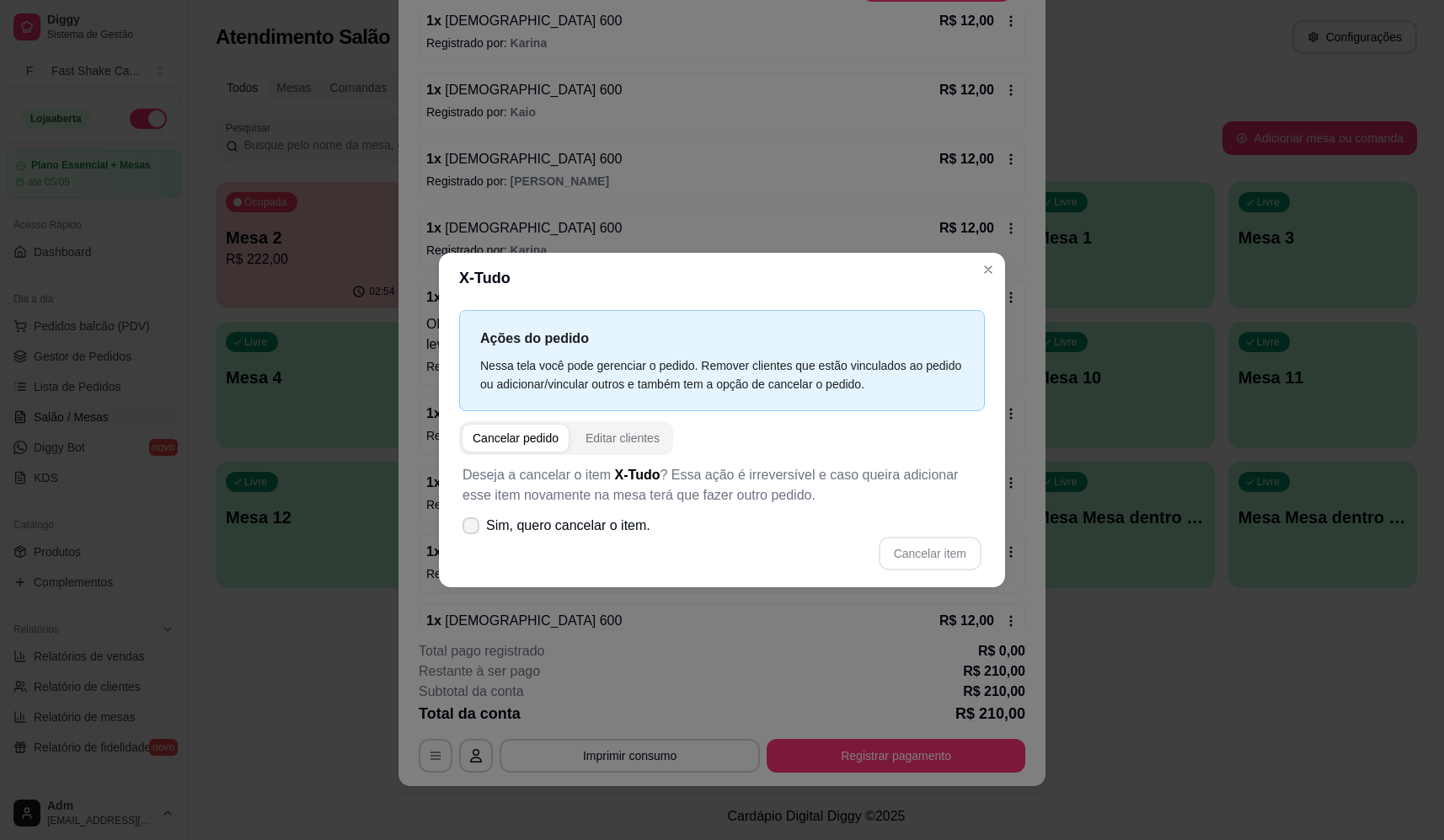
click at [467, 528] on icon at bounding box center [471, 525] width 13 height 10
click at [467, 528] on input "Sim, quero cancelar o item." at bounding box center [467, 533] width 11 height 11
checkbox input "true"
click at [929, 548] on button "Cancelar item" at bounding box center [930, 553] width 103 height 34
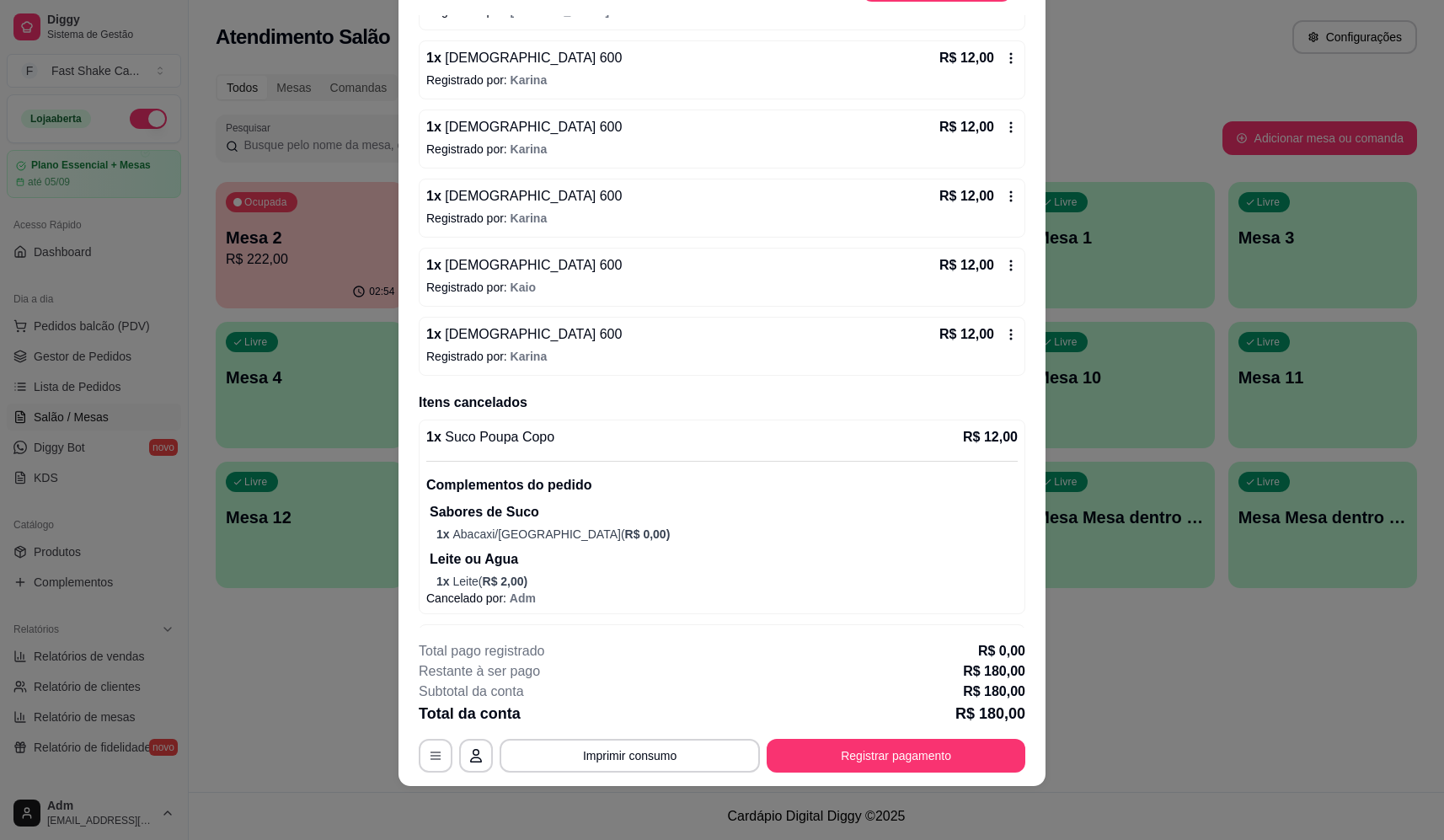
scroll to position [843, 0]
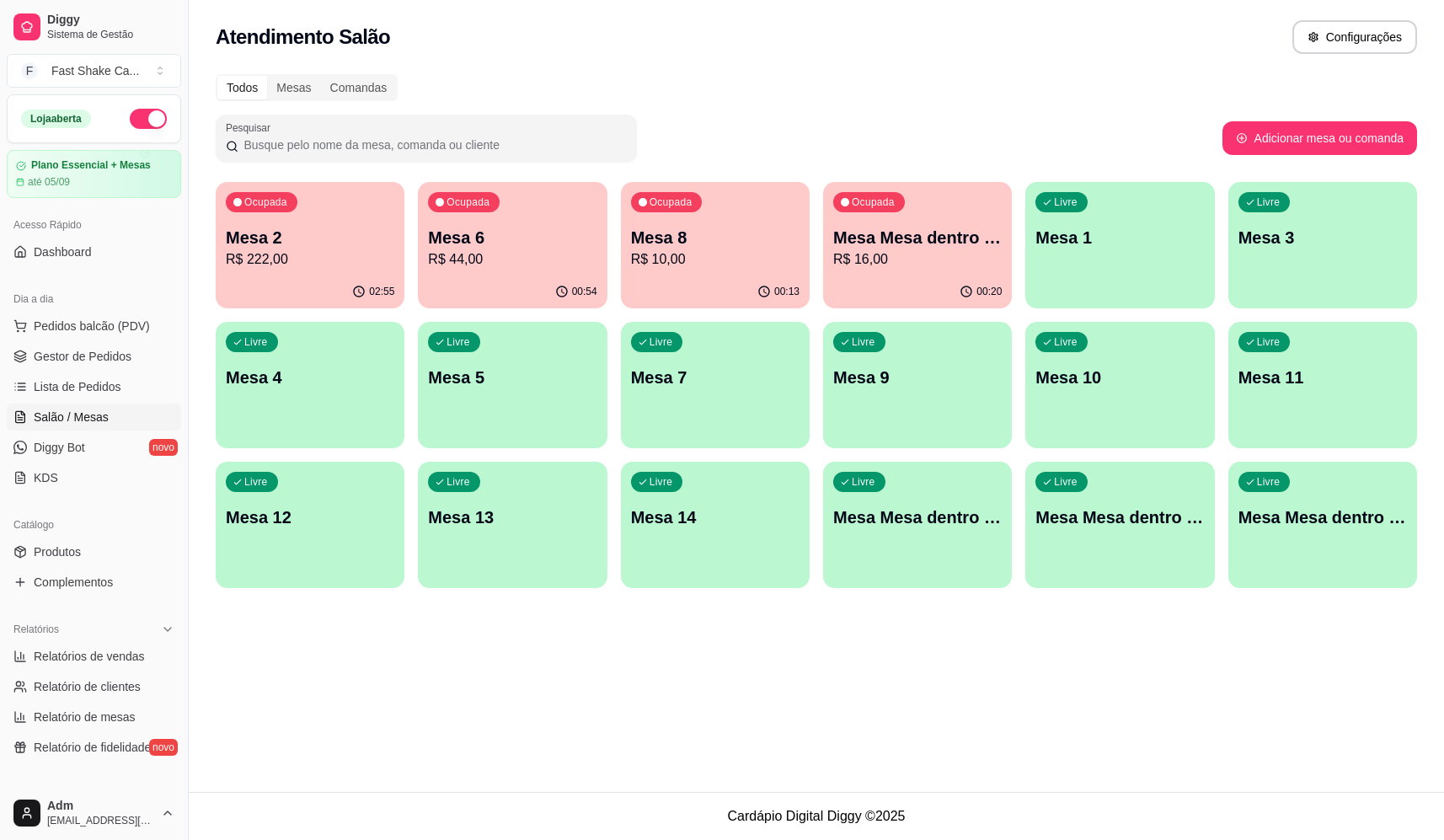
click at [494, 235] on p "Mesa 6" at bounding box center [513, 237] width 169 height 23
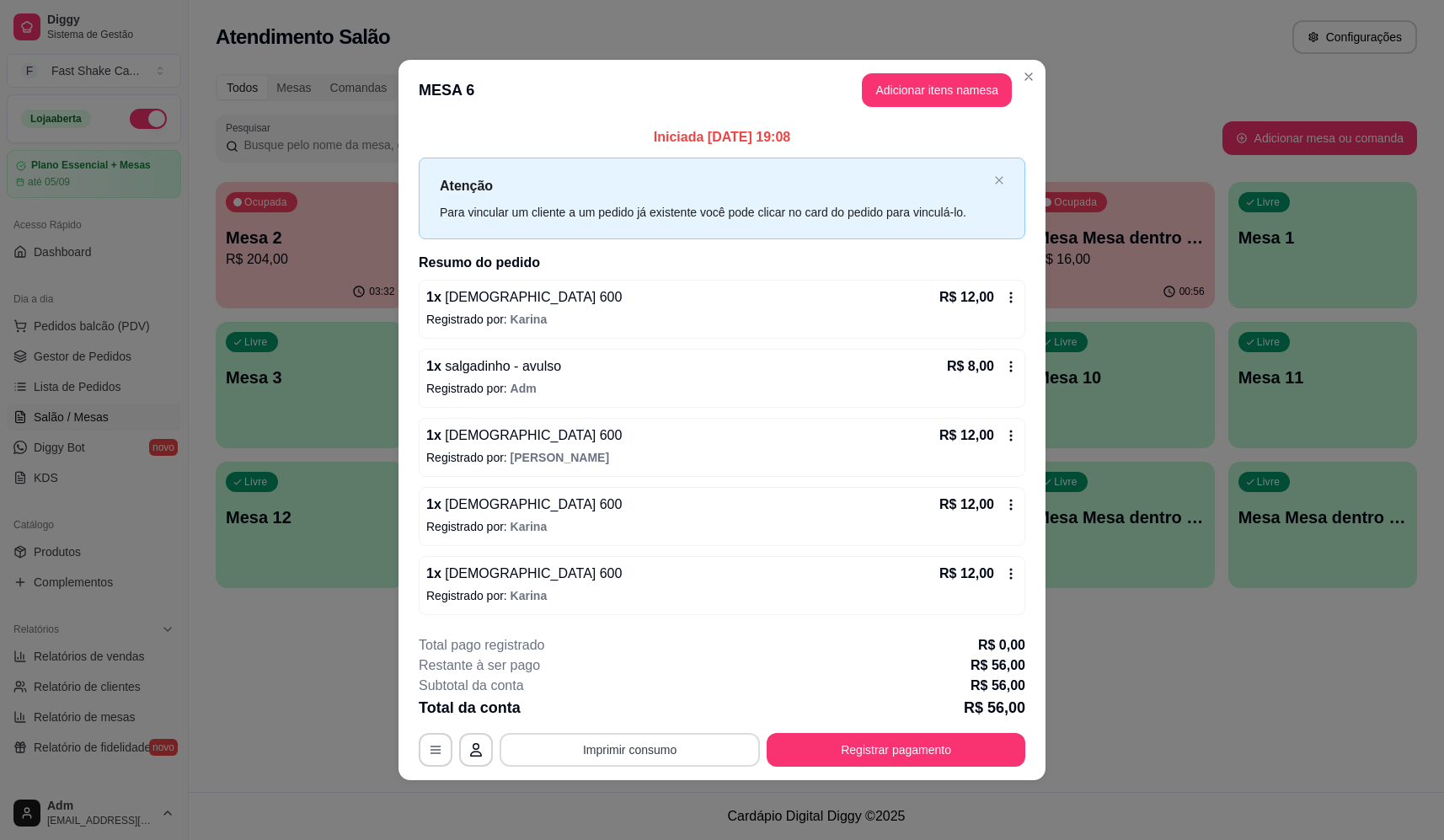
click at [595, 757] on button "Imprimir consumo" at bounding box center [630, 750] width 261 height 34
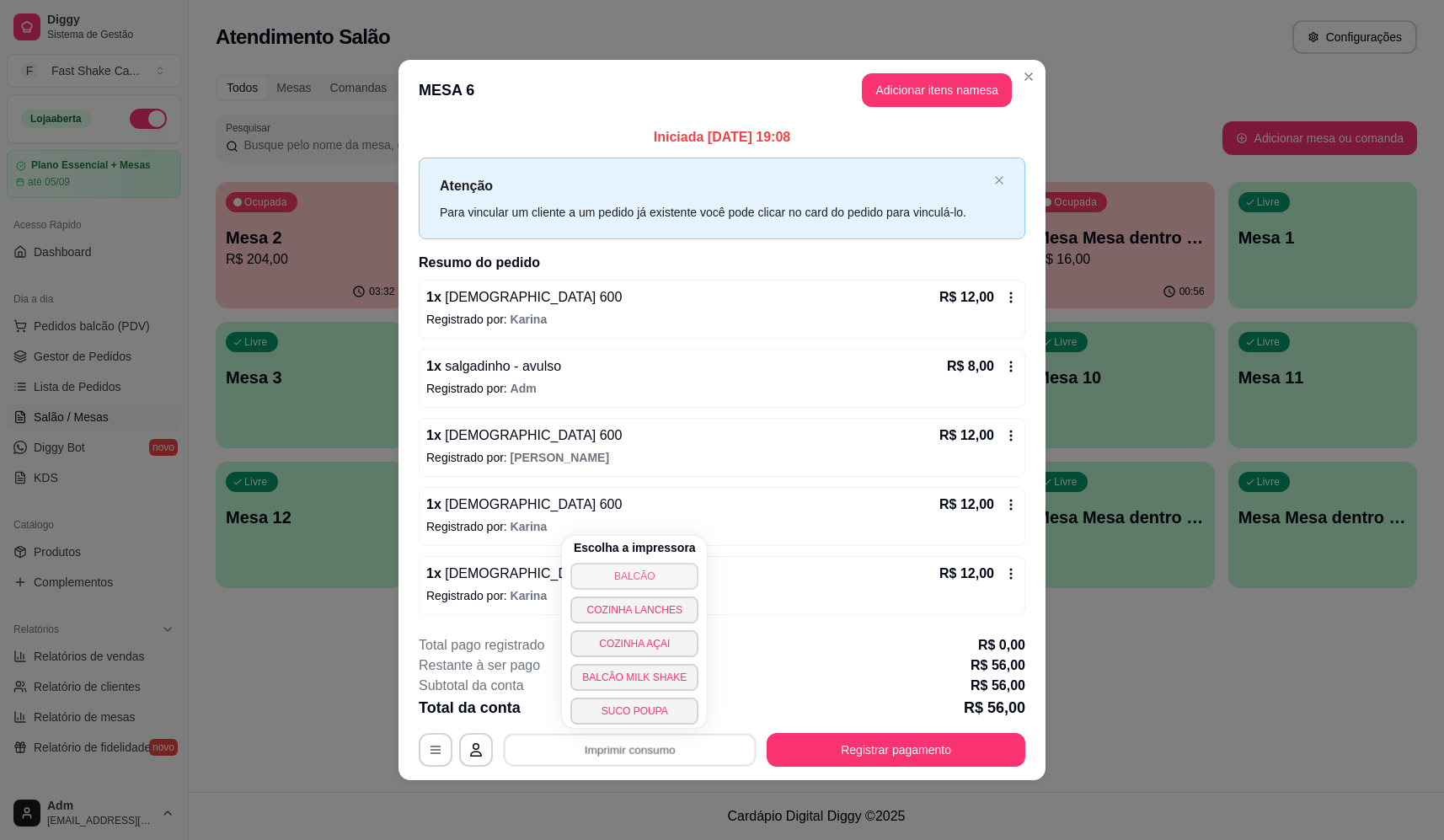
click at [619, 579] on button "BALCÃO" at bounding box center [634, 576] width 128 height 27
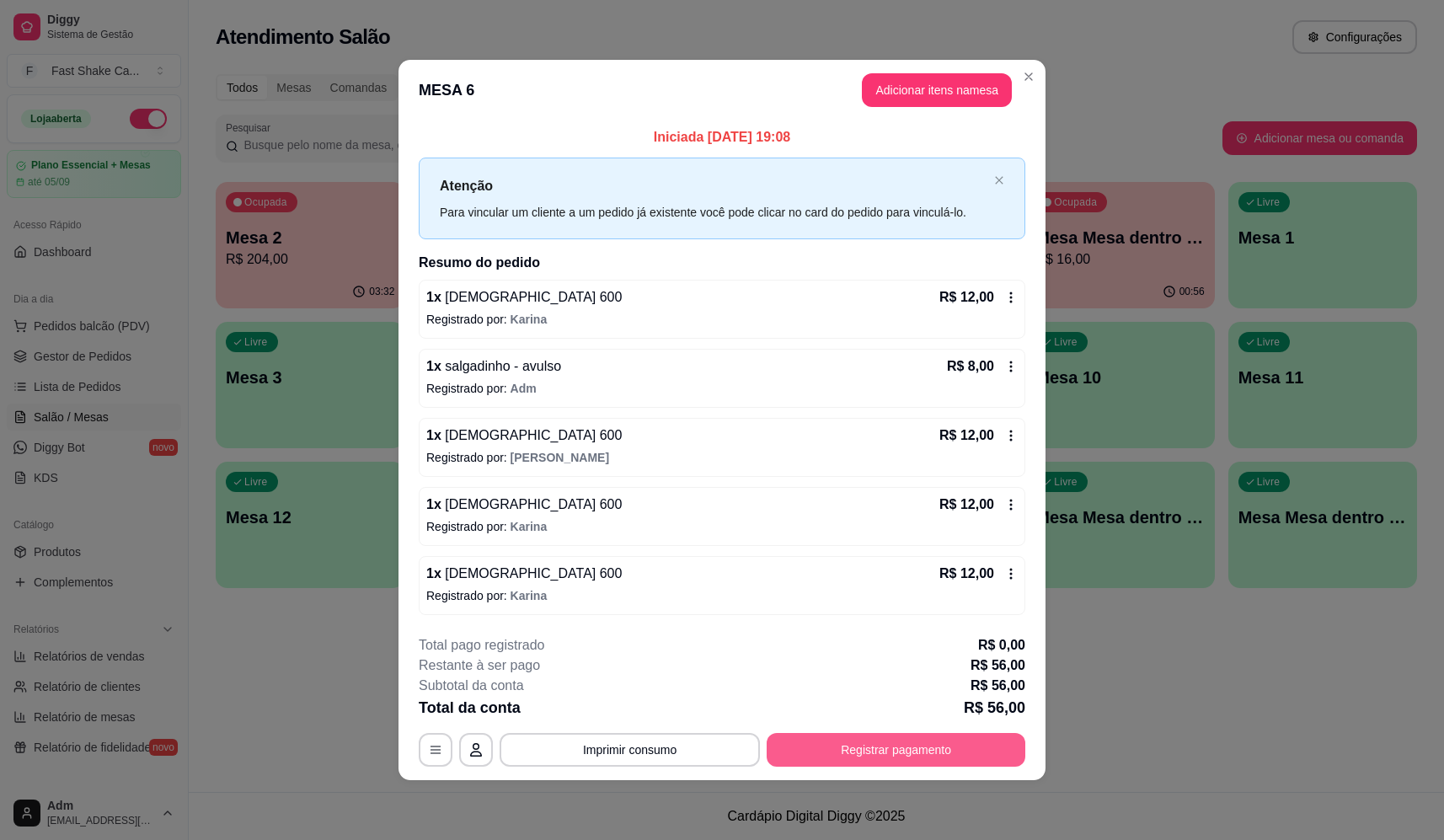
click at [901, 761] on button "Registrar pagamento" at bounding box center [896, 750] width 259 height 34
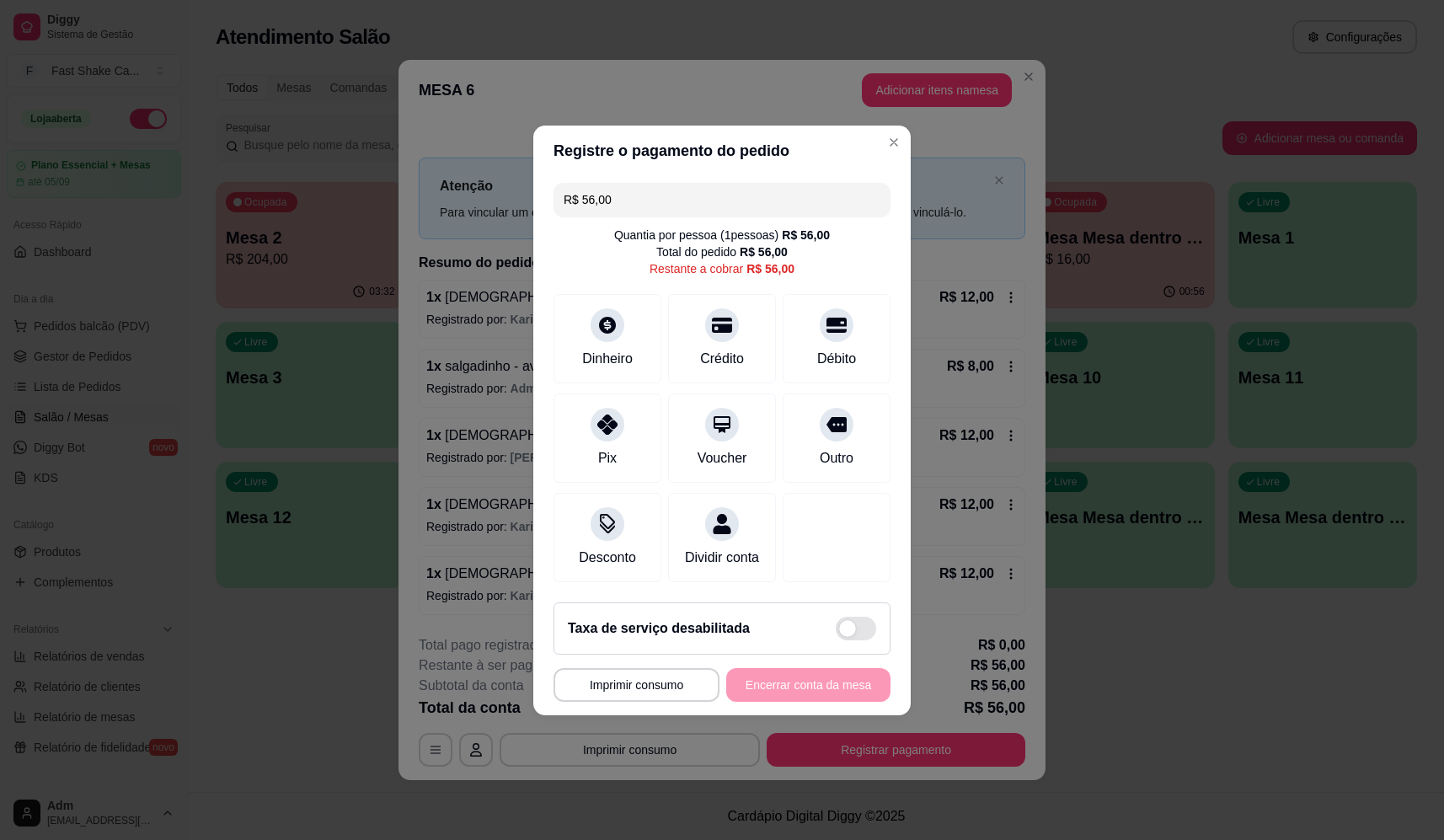
click at [834, 287] on div "R$ 56,00 Quantia por pessoa ( 1 pessoas) R$ 56,00 Total do pedido R$ 56,00 Rest…" at bounding box center [722, 382] width 378 height 412
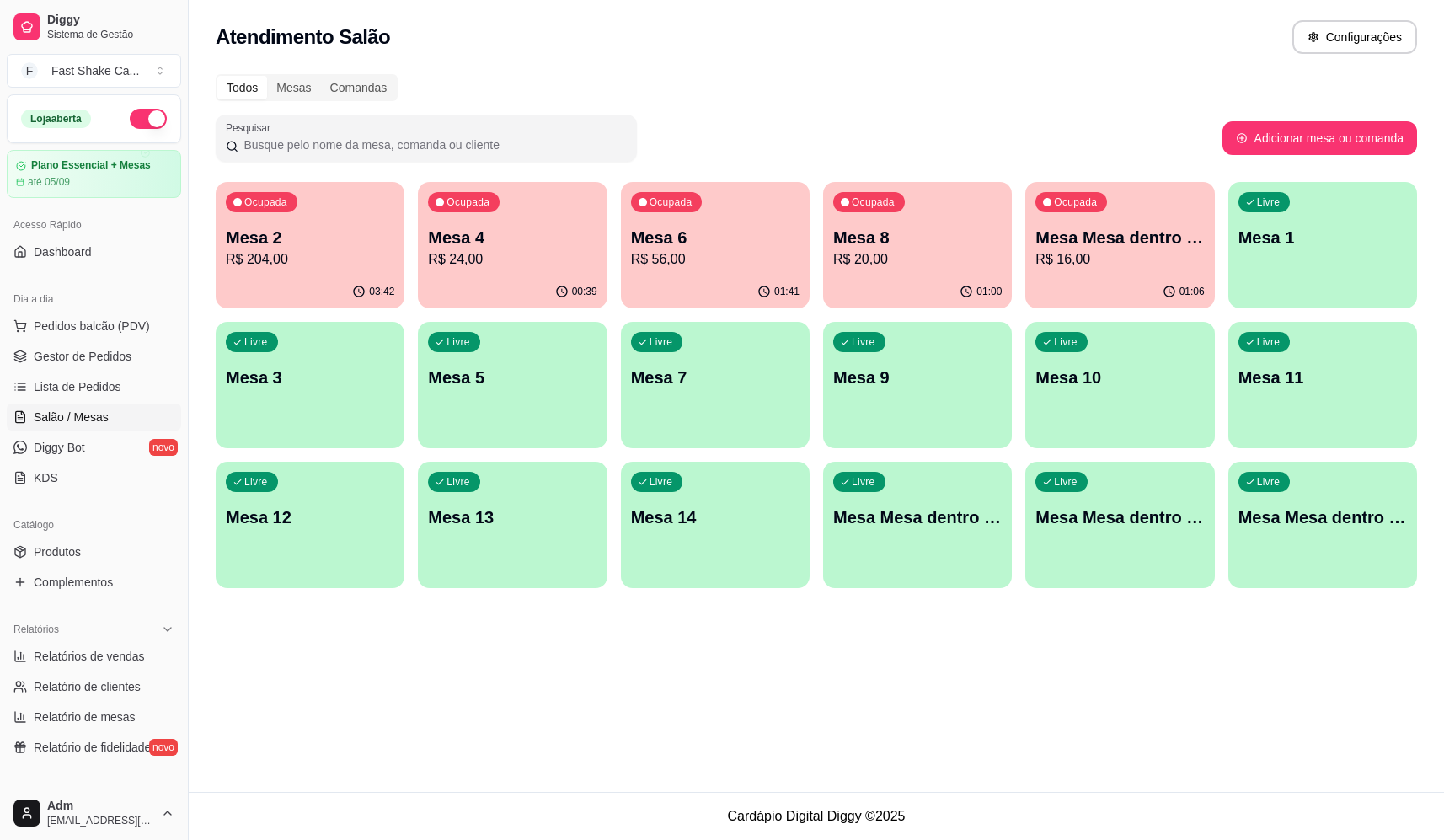
click at [823, 697] on div "Atendimento Salão Configurações Todos Mesas Comandas Pesquisar Adicionar mesa o…" at bounding box center [816, 396] width 1256 height 792
click at [532, 419] on div "Livre Mesa 5" at bounding box center [513, 375] width 184 height 103
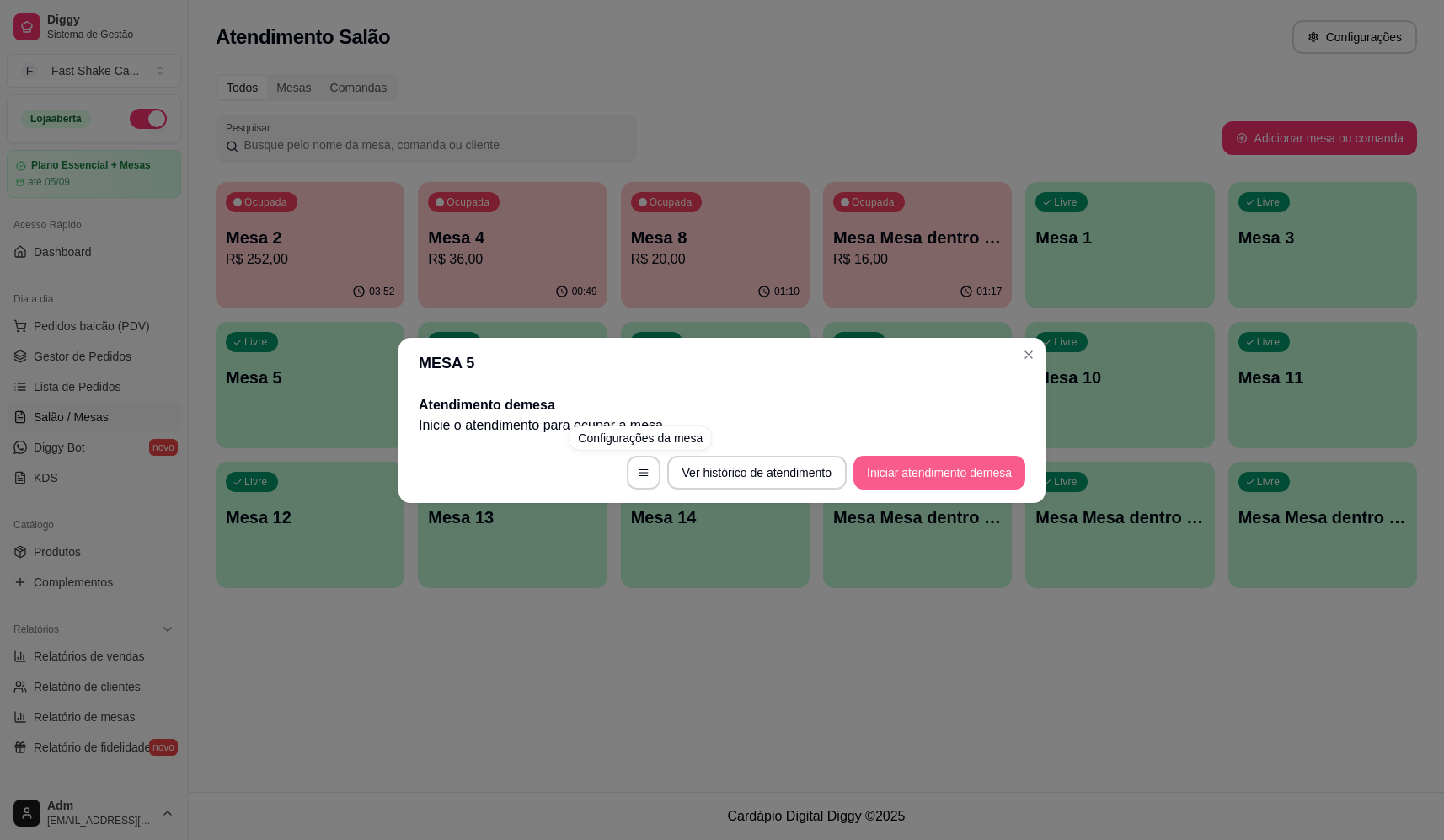
click at [924, 461] on button "Iniciar atendimento de mesa" at bounding box center [939, 472] width 172 height 34
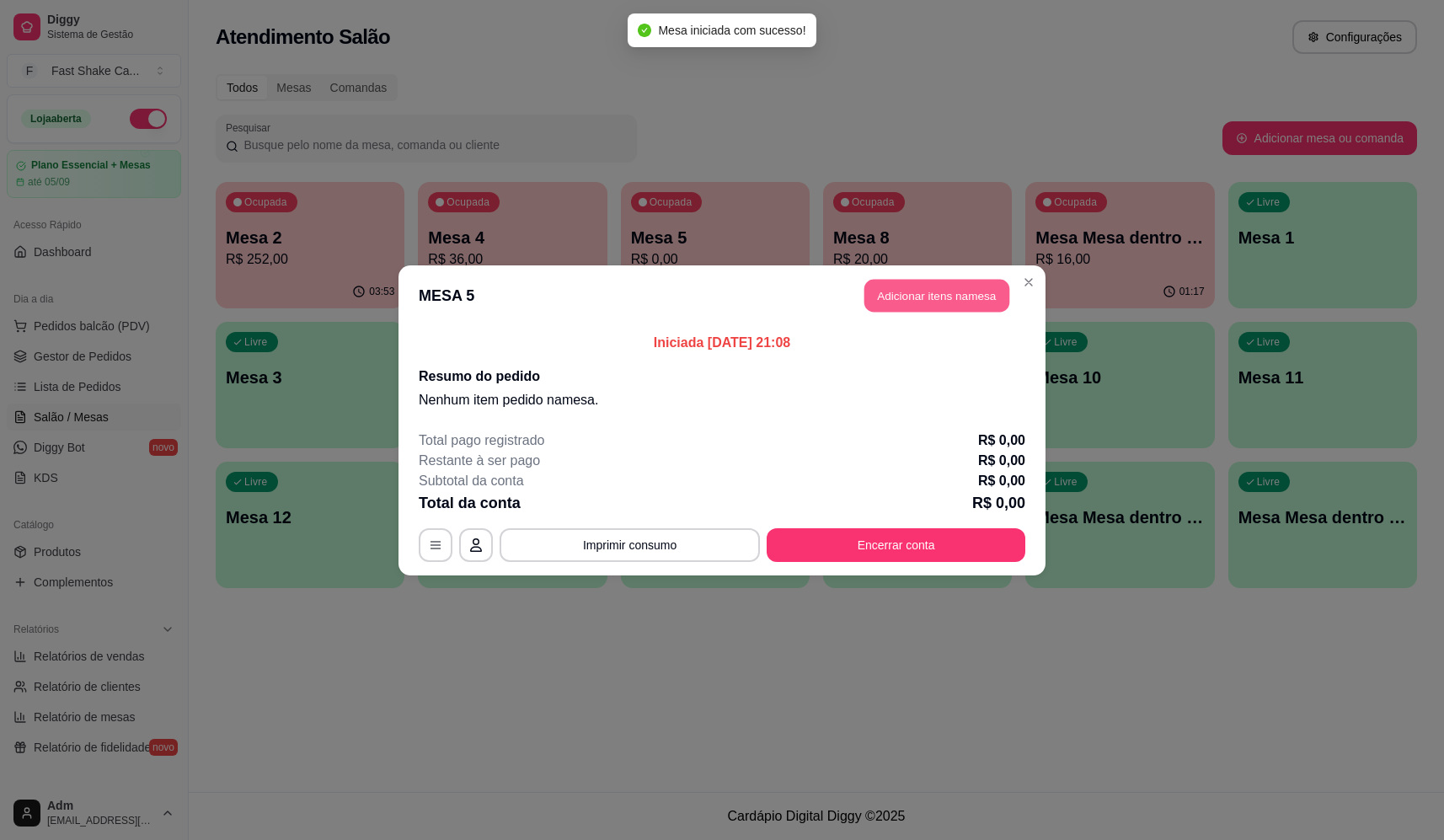
click at [927, 296] on button "Adicionar itens na mesa" at bounding box center [937, 294] width 145 height 33
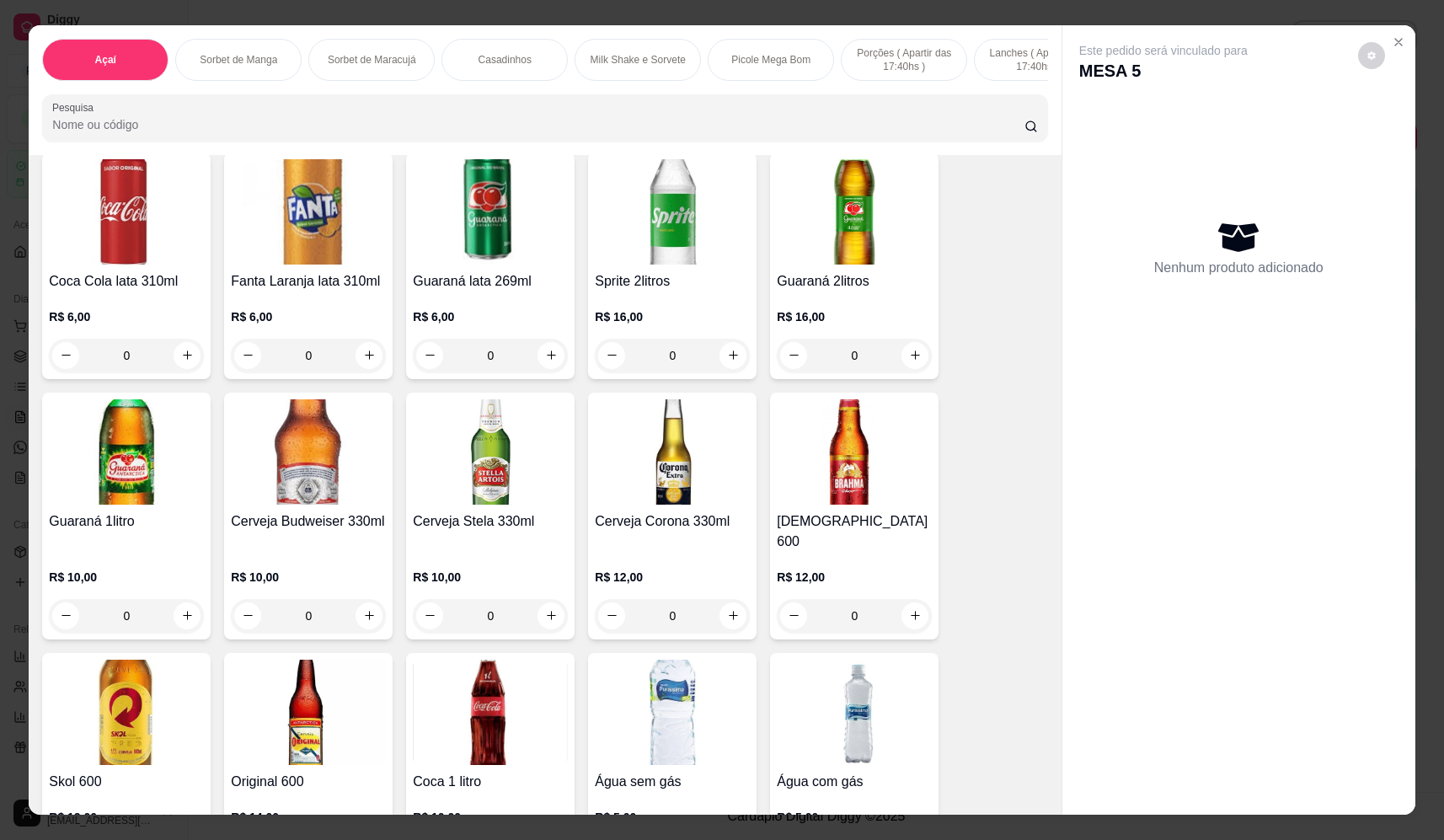
scroll to position [4550, 0]
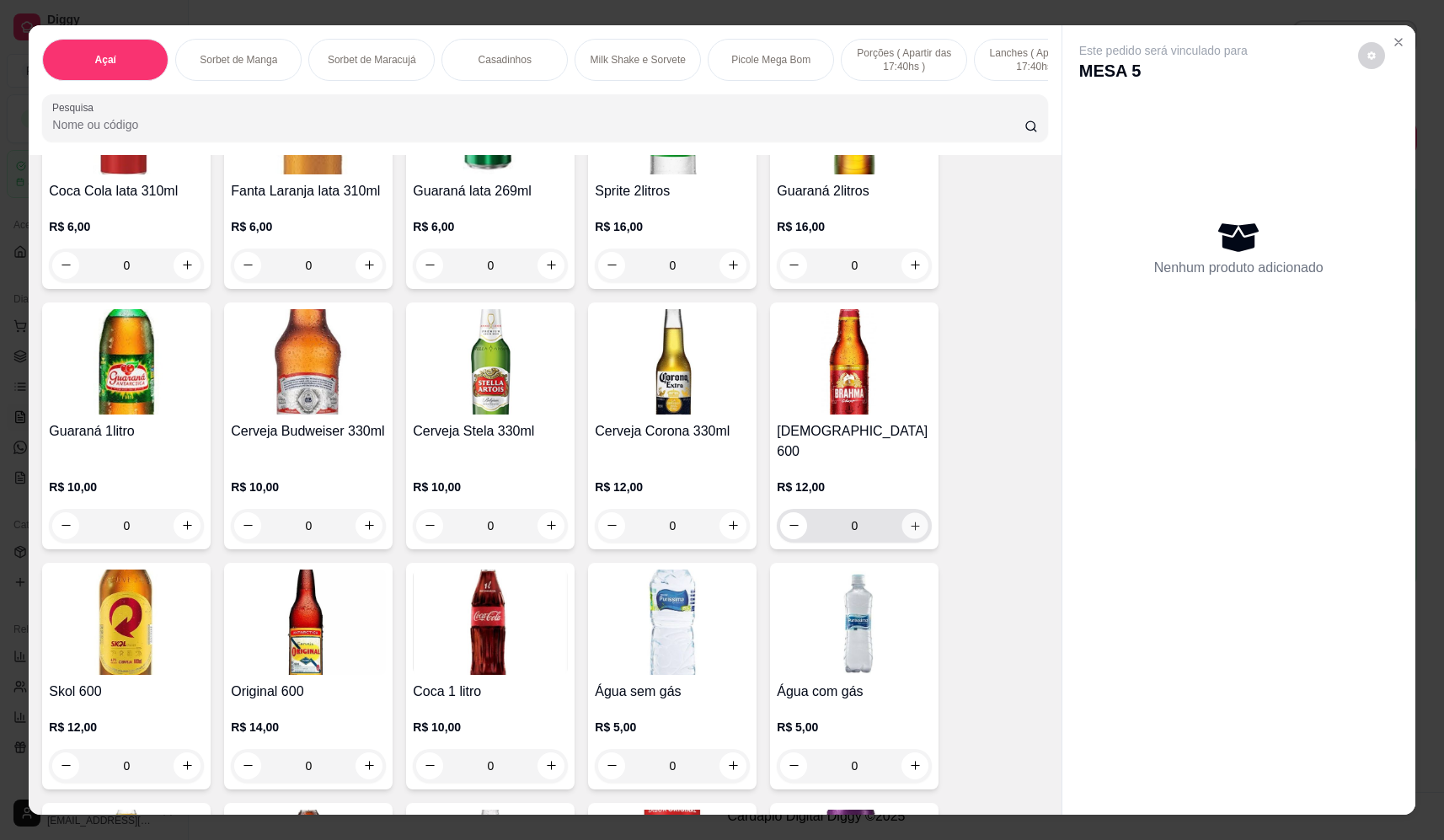
click at [910, 520] on icon "increase-product-quantity" at bounding box center [915, 525] width 12 height 12
type input "1"
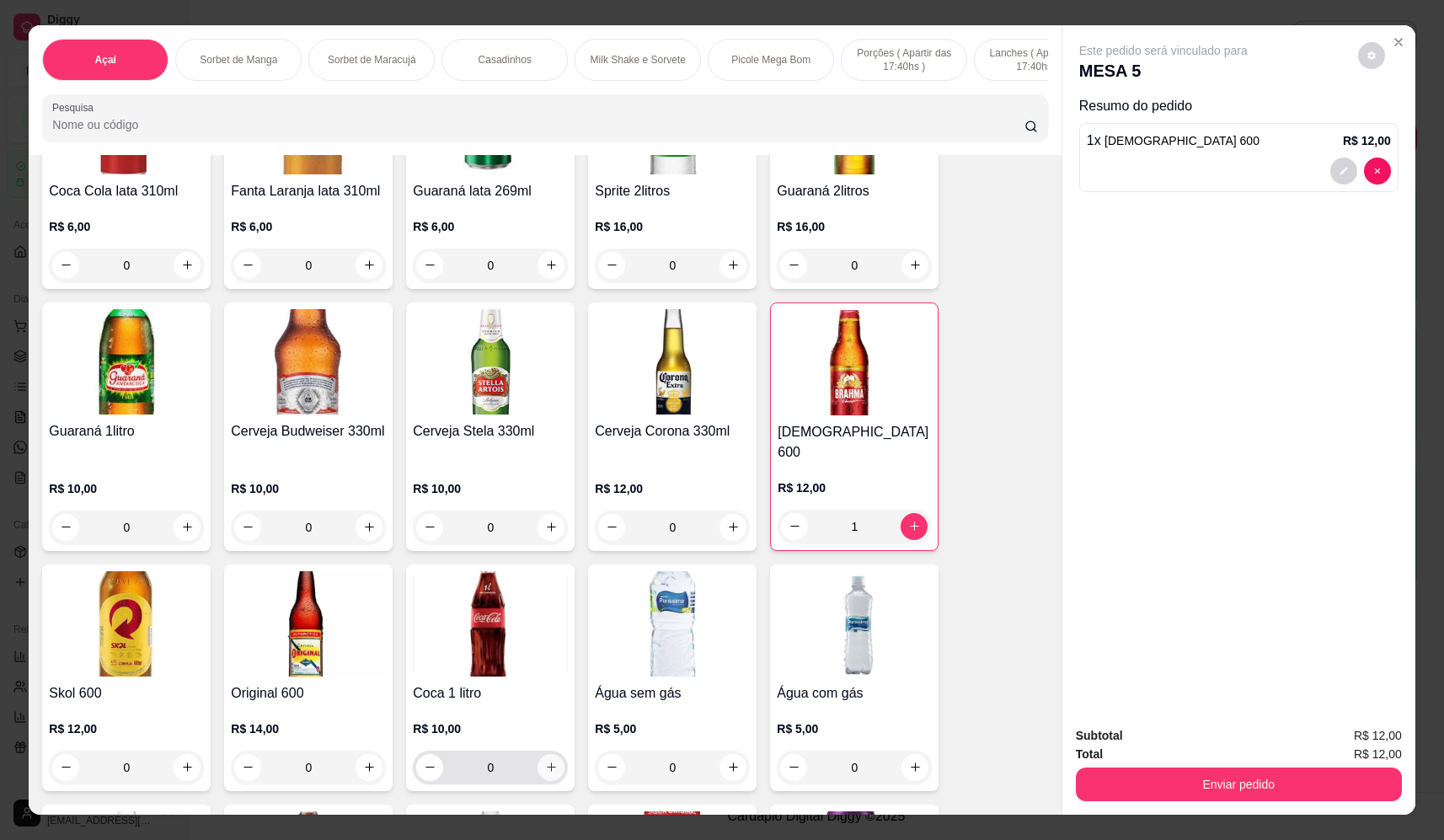
click at [548, 761] on icon "increase-product-quantity" at bounding box center [550, 767] width 12 height 12
type input "1"
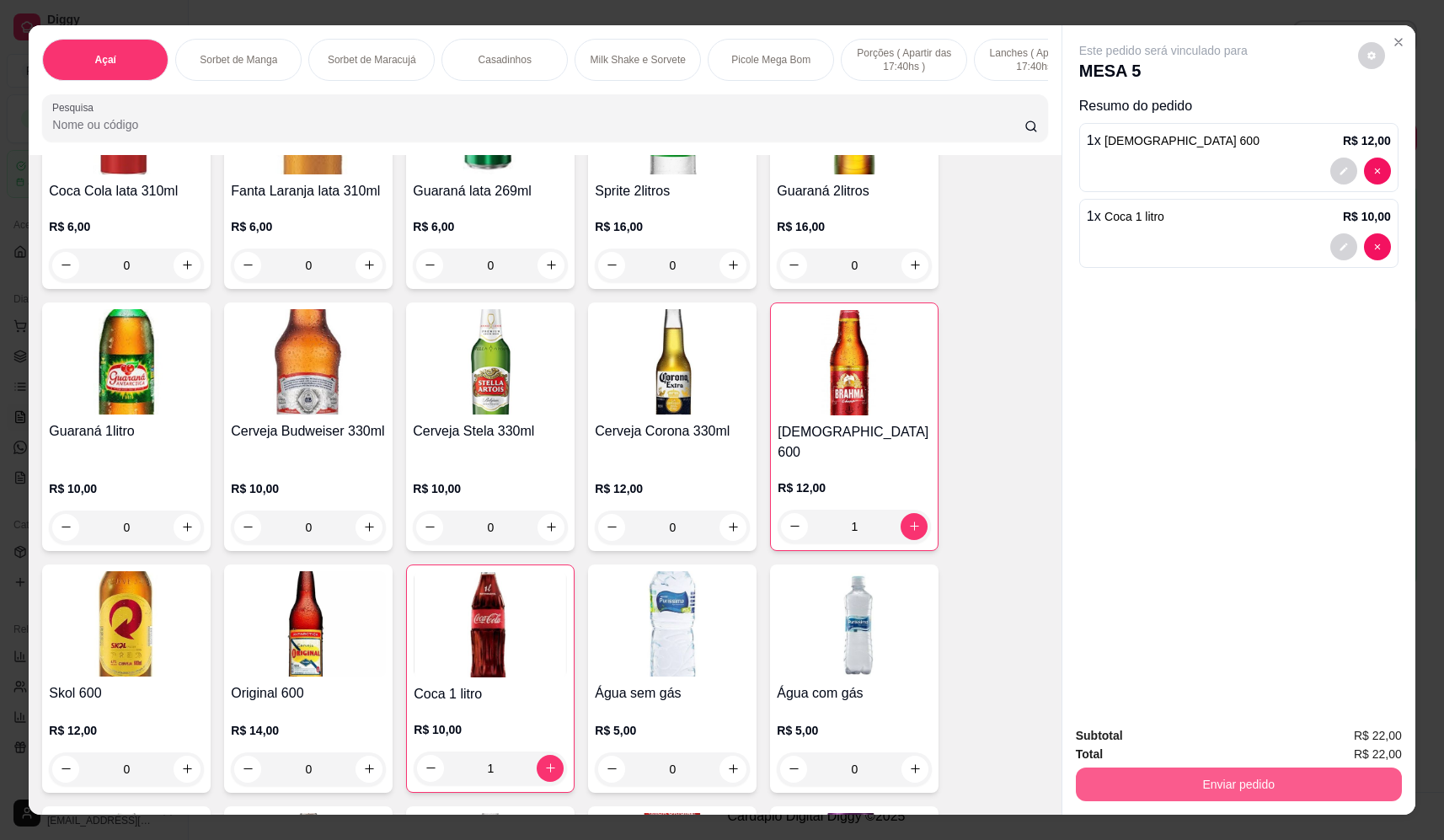
click at [1185, 793] on button "Enviar pedido" at bounding box center [1240, 785] width 326 height 34
click at [1136, 742] on button "Não registrar e enviar pedido" at bounding box center [1183, 742] width 171 height 31
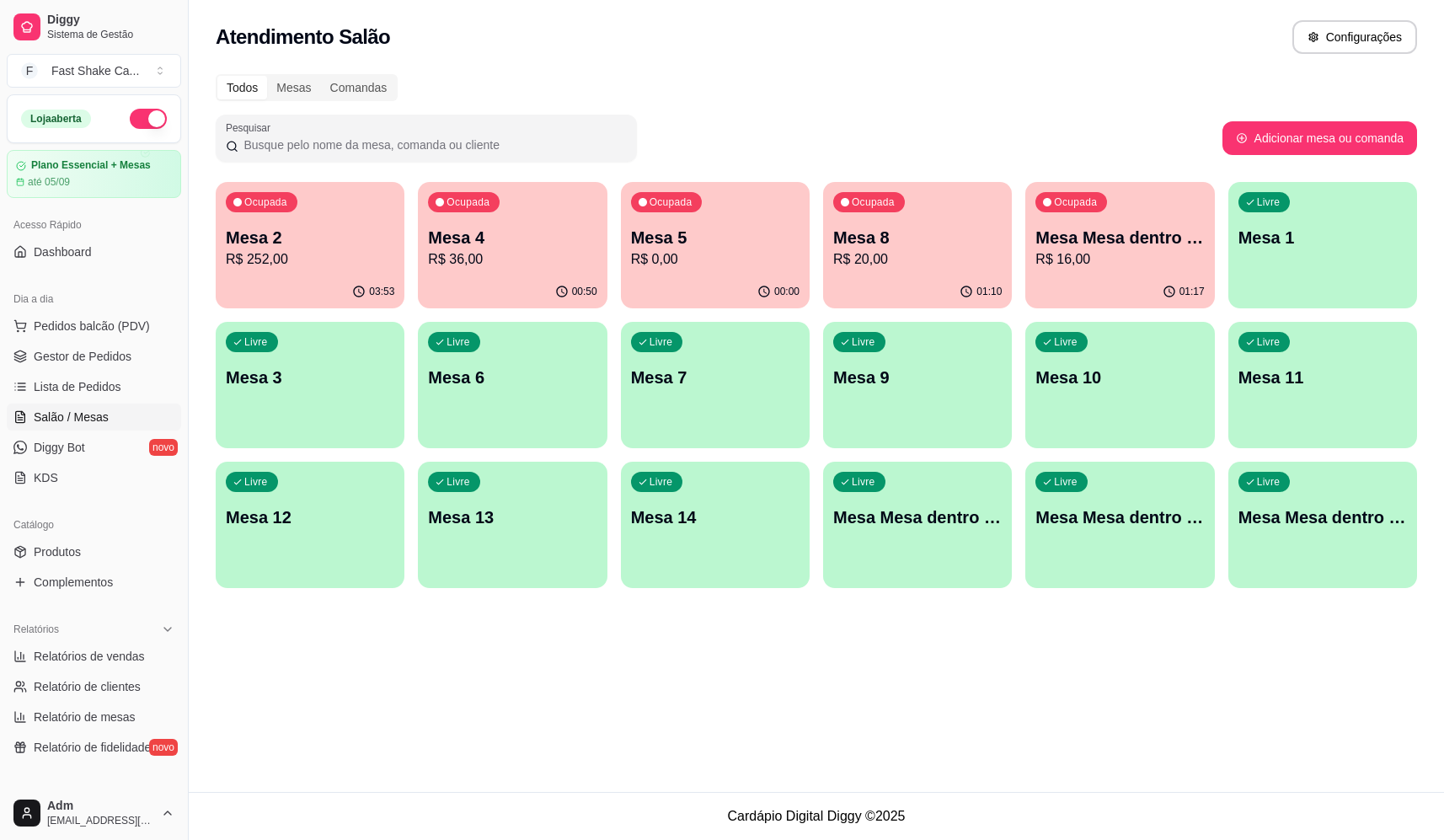
click at [341, 229] on p "Mesa 2" at bounding box center [310, 237] width 169 height 23
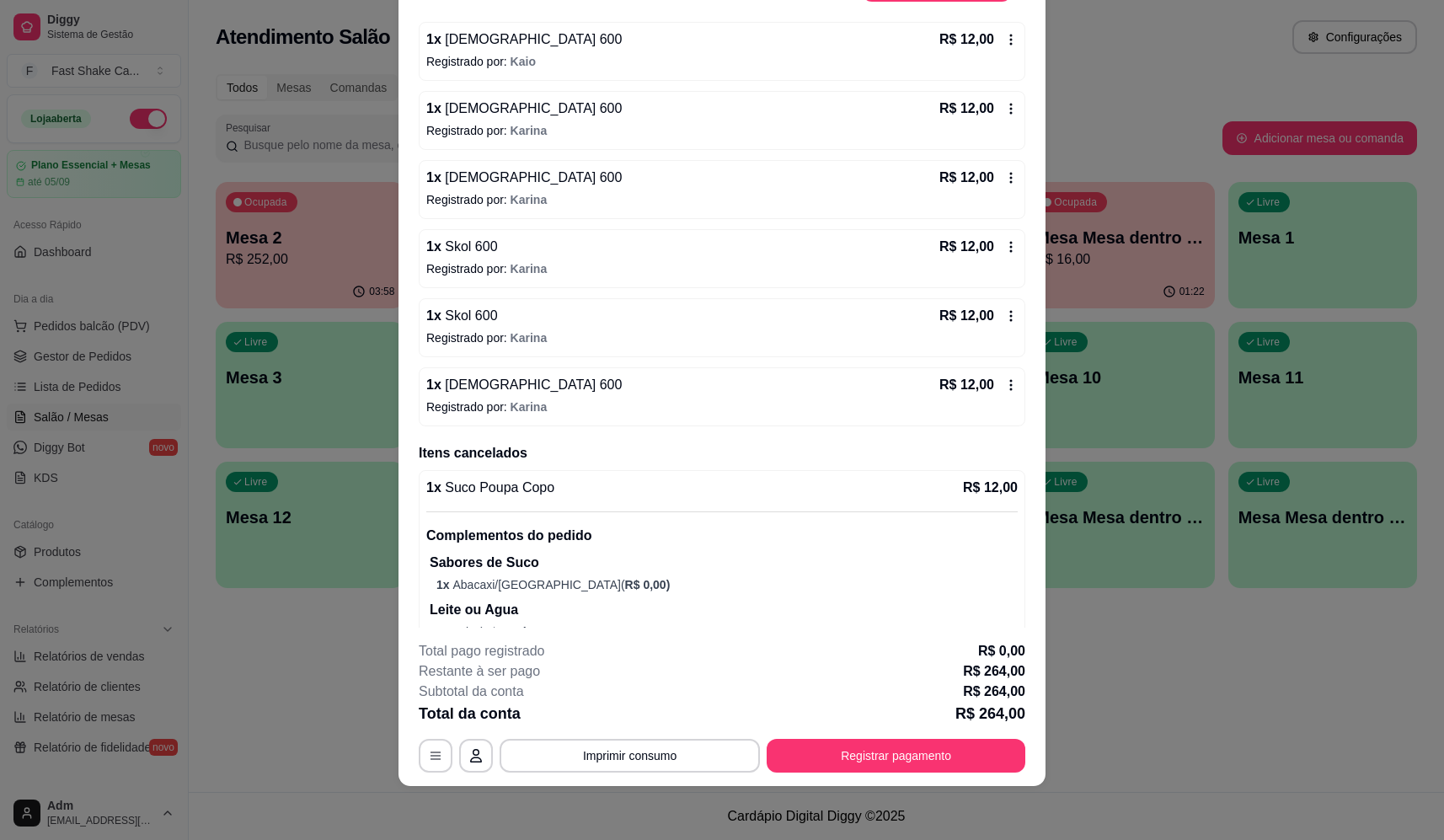
scroll to position [1243, 0]
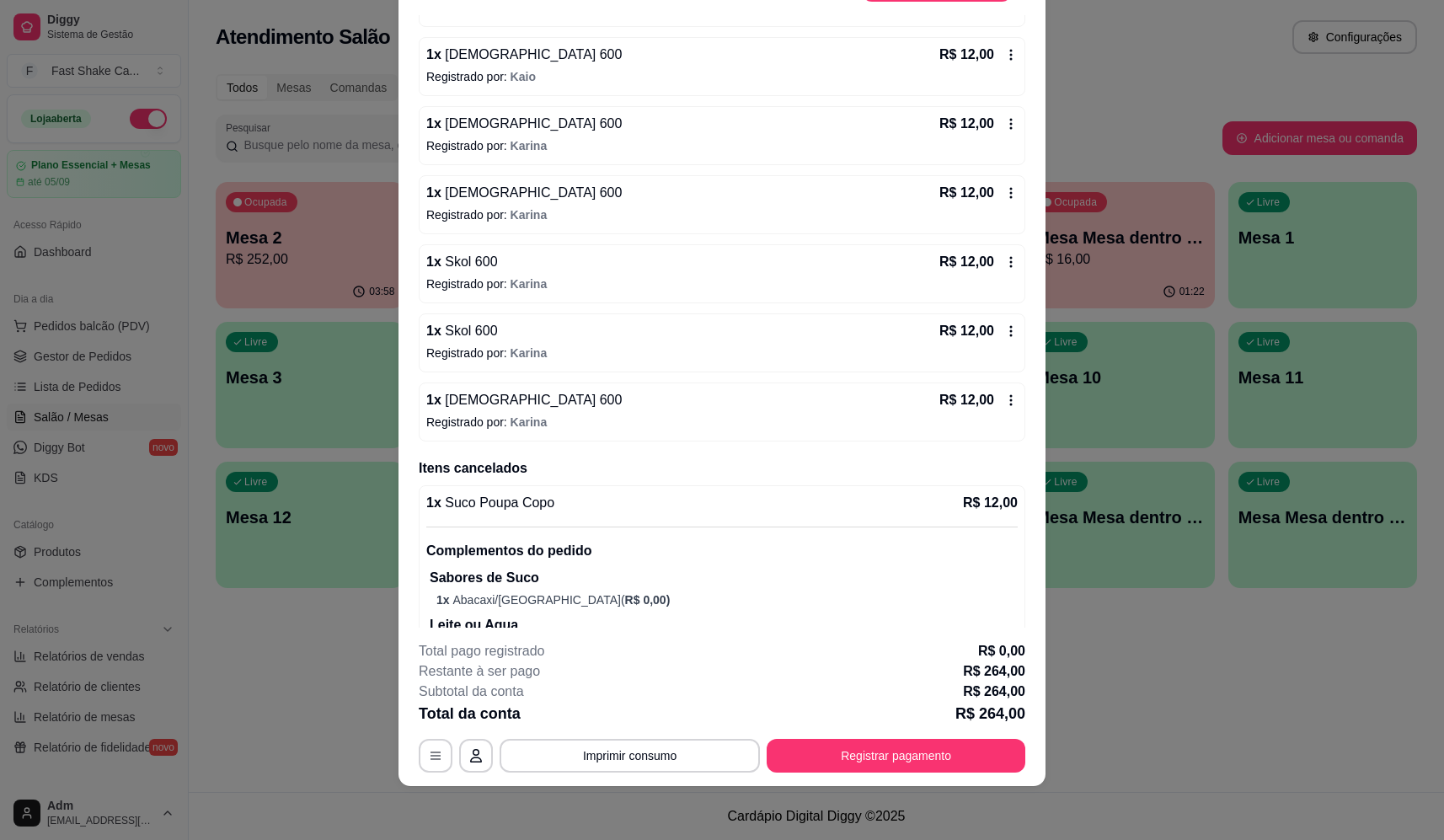
click at [511, 416] on span "Karina" at bounding box center [530, 422] width 38 height 13
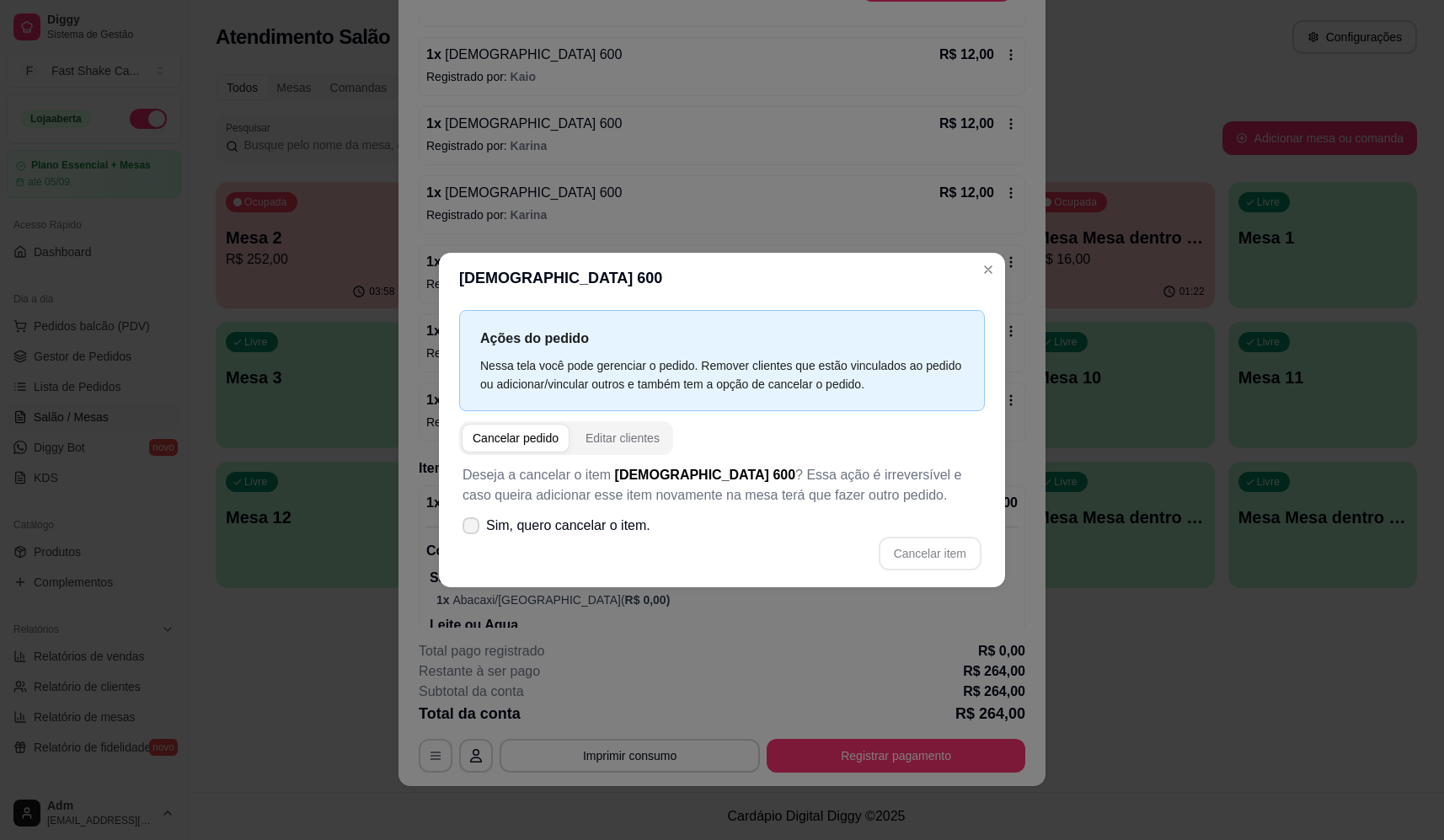
click at [553, 525] on span "Sim, quero cancelar o item." at bounding box center [568, 526] width 164 height 21
click at [473, 528] on input "Sim, quero cancelar o item." at bounding box center [467, 533] width 11 height 11
checkbox input "true"
click at [922, 549] on button "Cancelar item" at bounding box center [929, 552] width 100 height 33
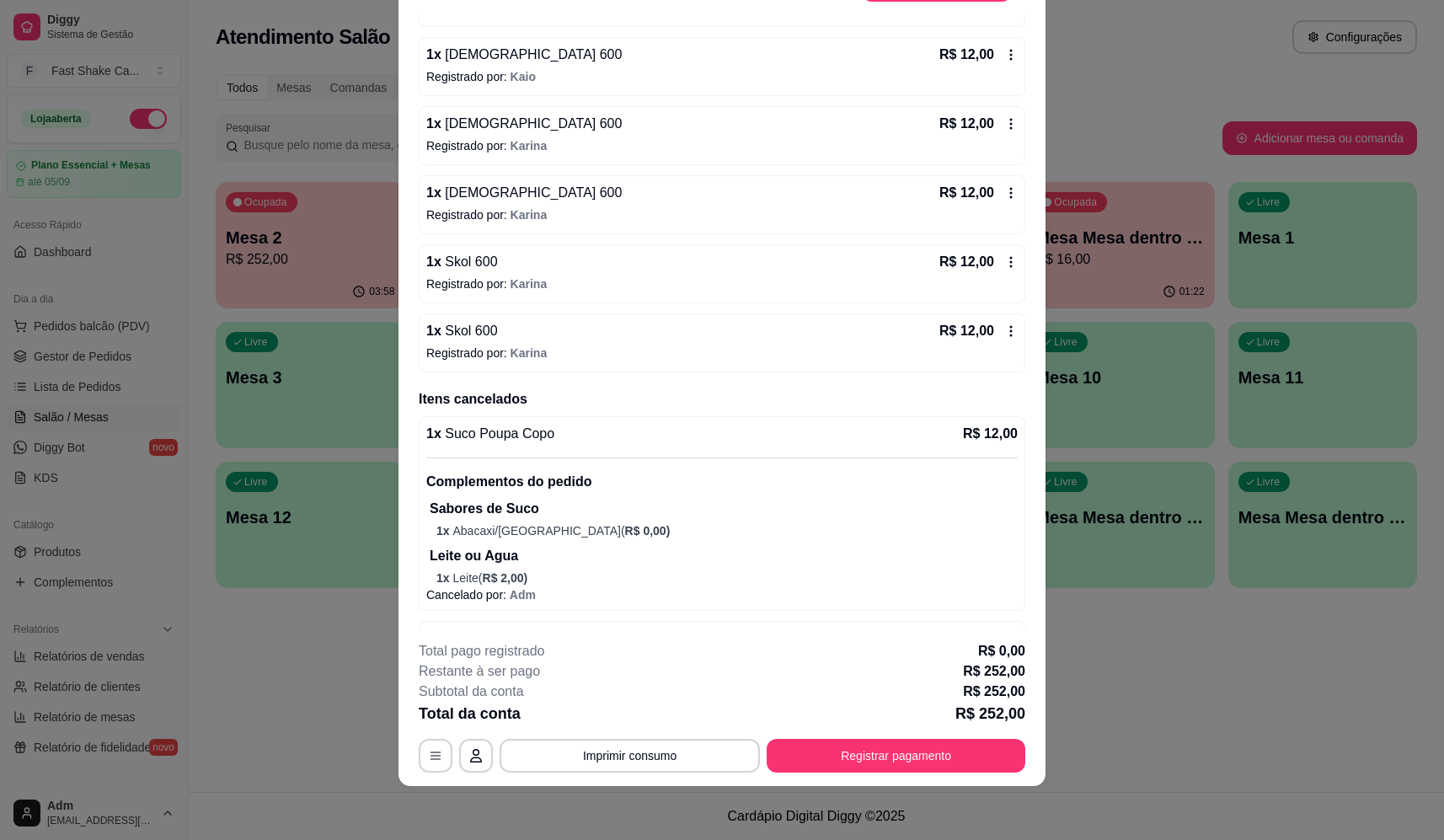
click at [604, 338] on div "1 x Skol 600 R$ 12,00" at bounding box center [722, 331] width 592 height 21
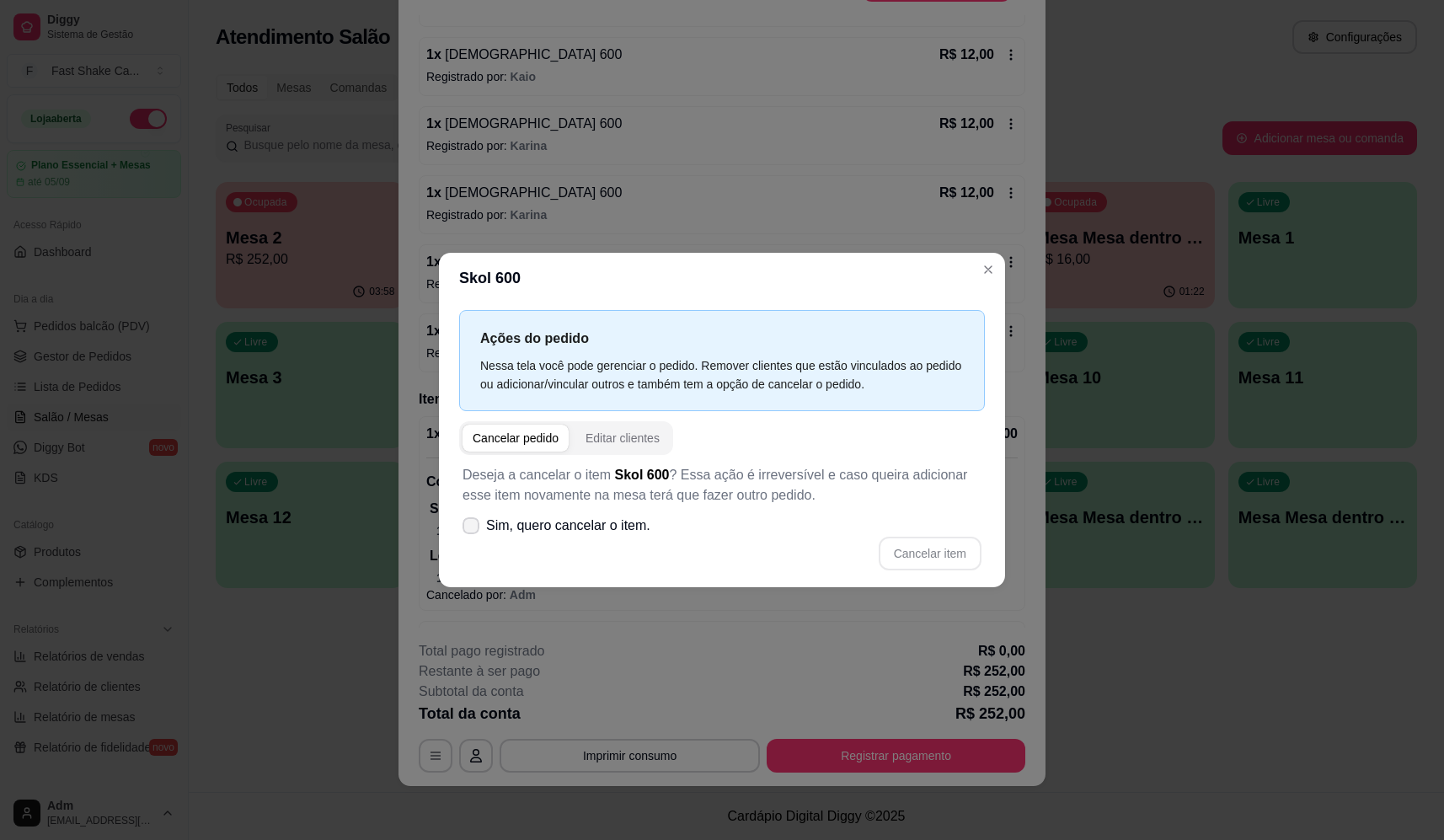
click at [604, 526] on span "Sim, quero cancelar o item." at bounding box center [568, 526] width 164 height 21
click at [473, 528] on input "Sim, quero cancelar o item." at bounding box center [467, 533] width 11 height 11
checkbox input "true"
click at [942, 553] on button "Cancelar item" at bounding box center [930, 553] width 103 height 34
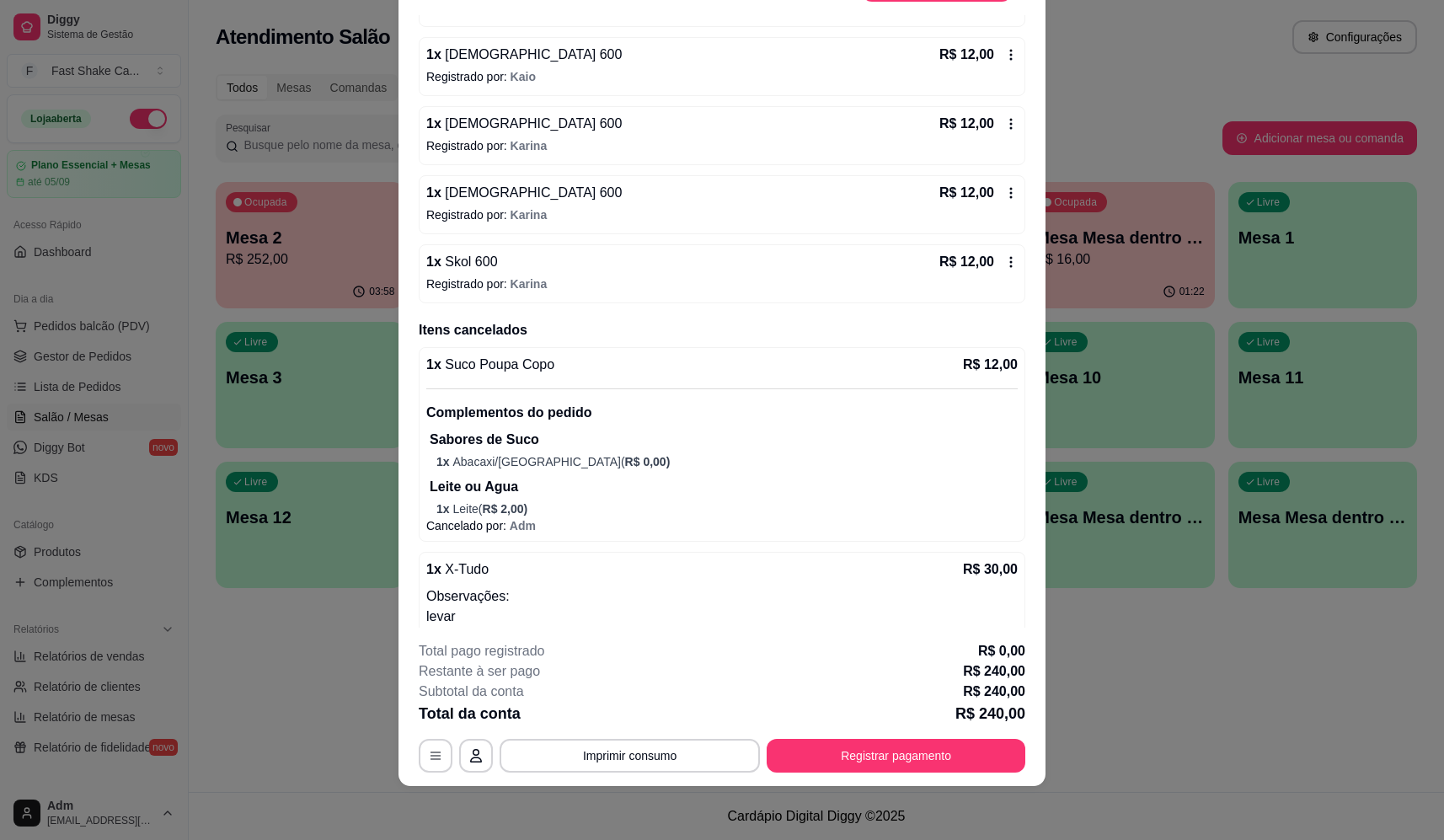
scroll to position [1159, 0]
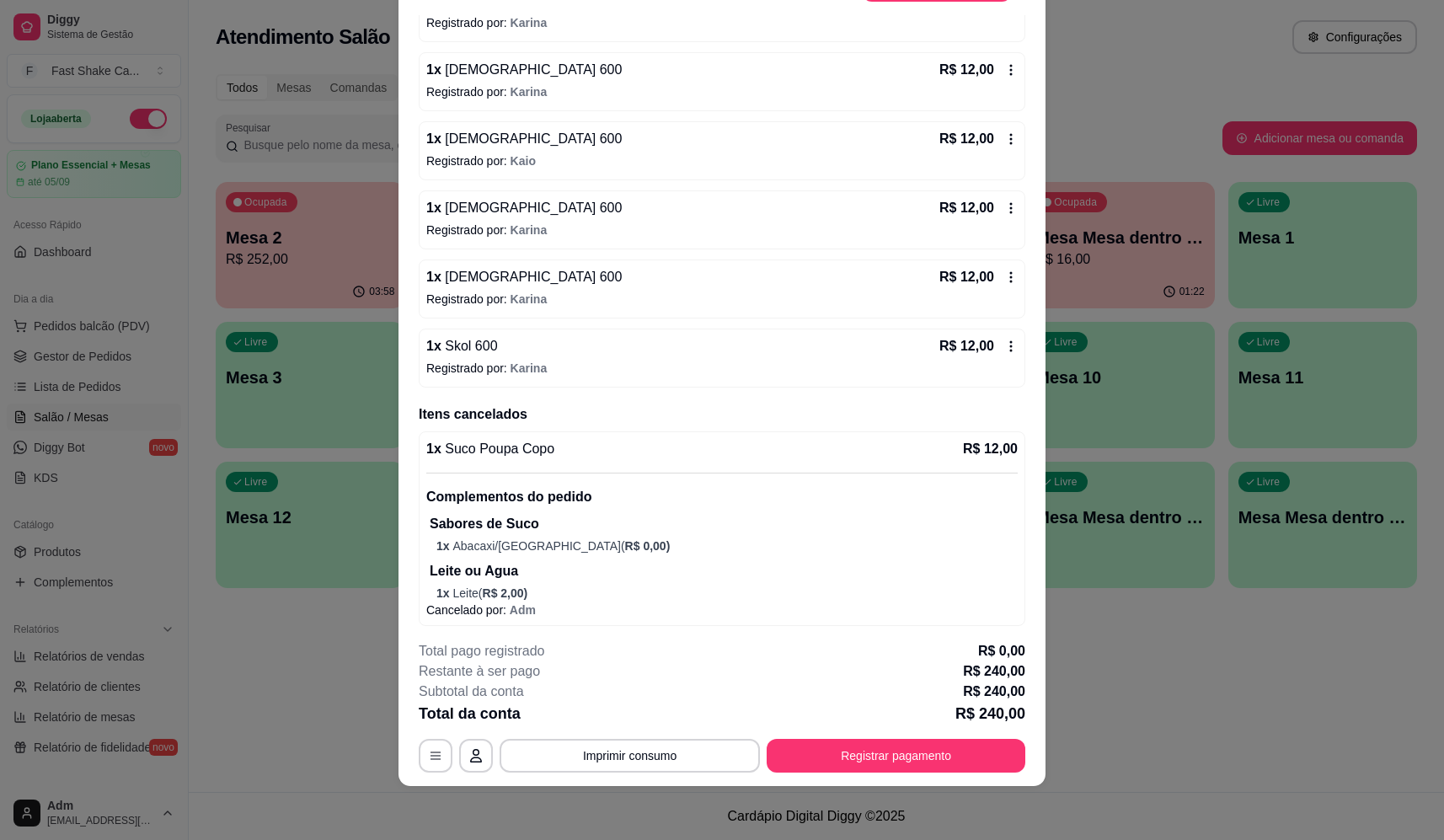
click at [595, 352] on div "1 x Skol 600 R$ 12,00" at bounding box center [722, 347] width 592 height 21
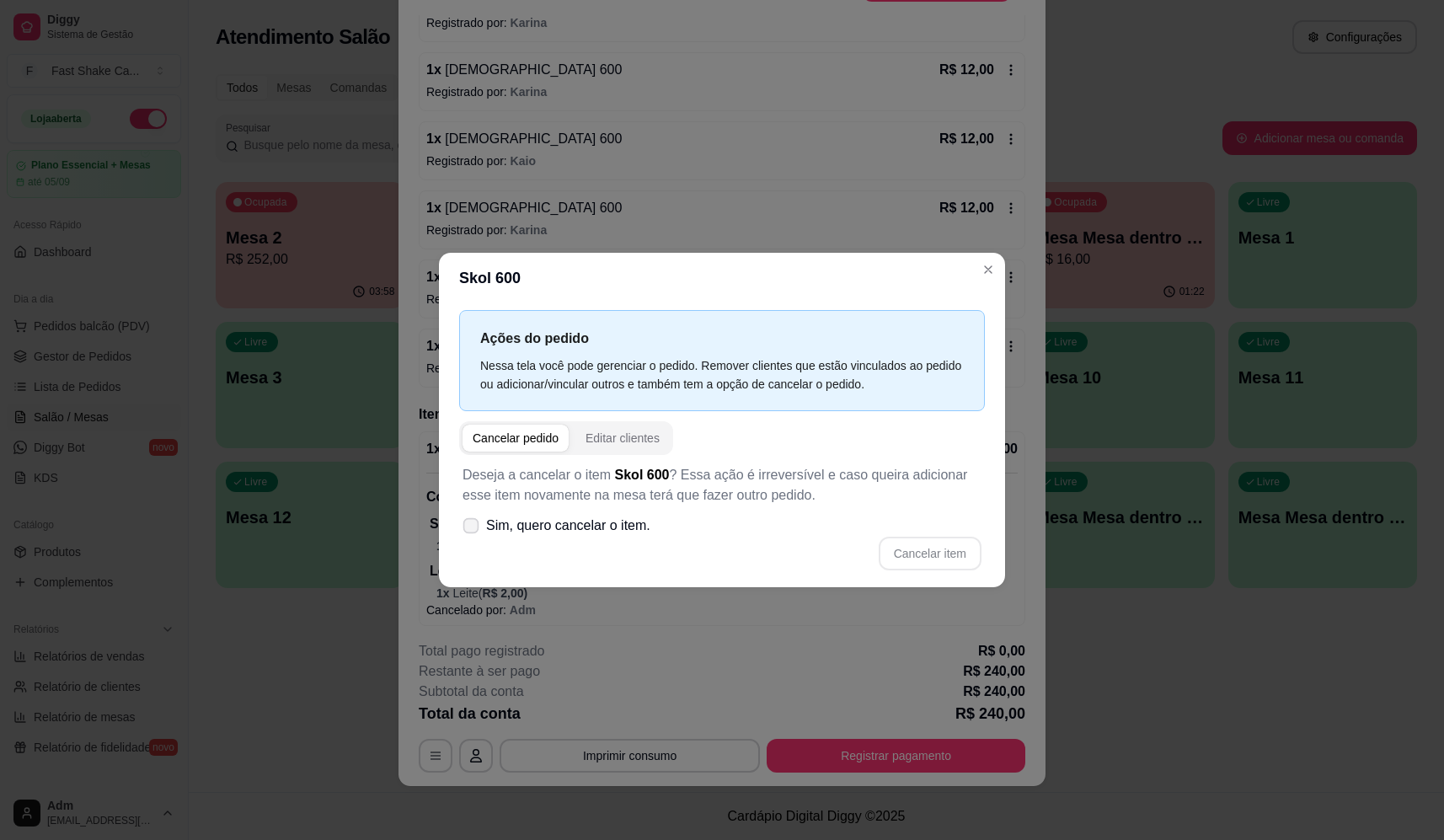
click at [622, 535] on span "Sim, quero cancelar o item." at bounding box center [568, 526] width 164 height 21
click at [473, 535] on input "Sim, quero cancelar o item." at bounding box center [467, 533] width 11 height 11
checkbox input "true"
click at [967, 556] on button "Cancelar item" at bounding box center [929, 552] width 100 height 33
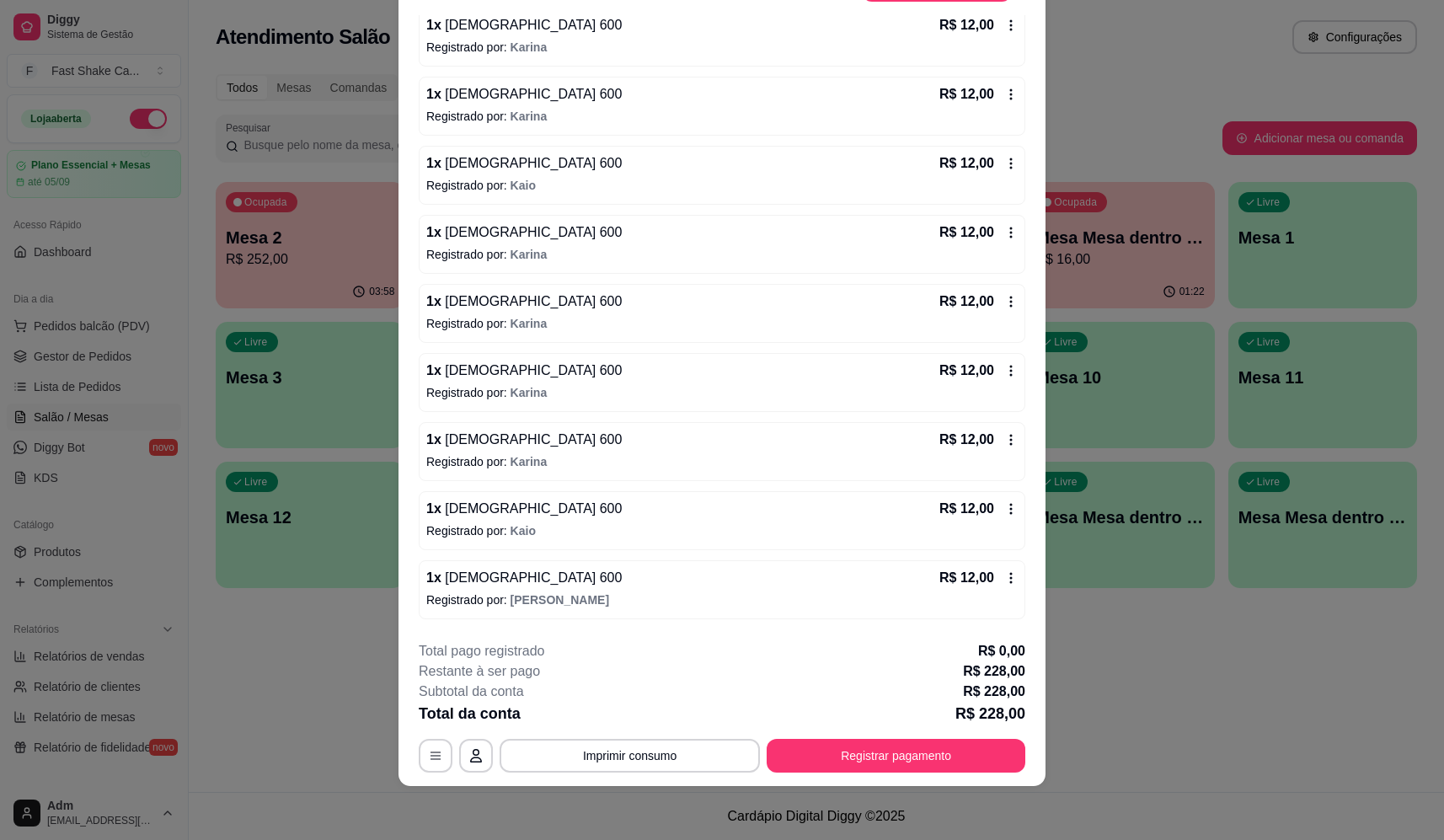
scroll to position [232, 0]
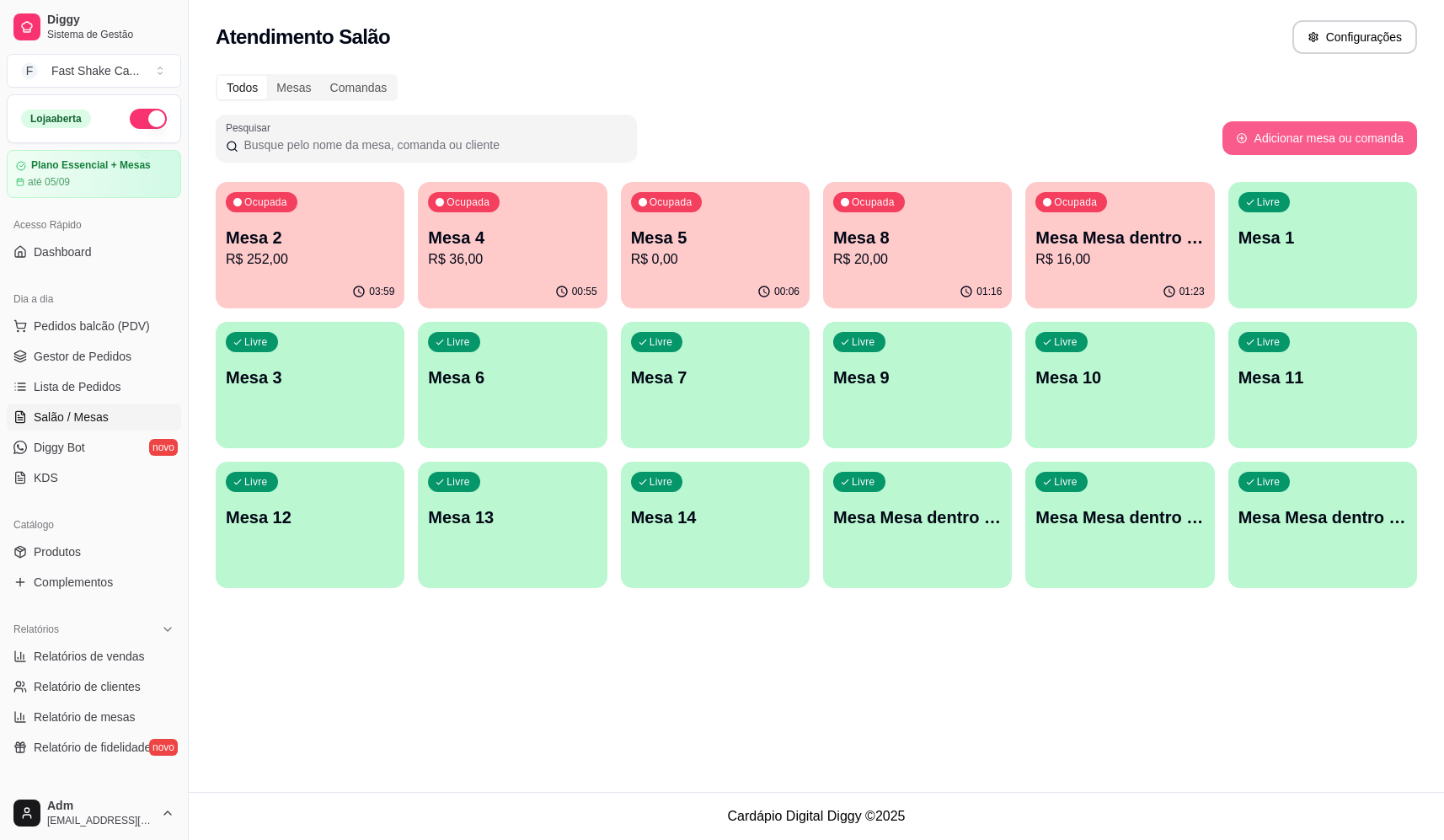
click at [1303, 149] on button "Adicionar mesa ou comanda" at bounding box center [1320, 138] width 195 height 34
select select "TABLE"
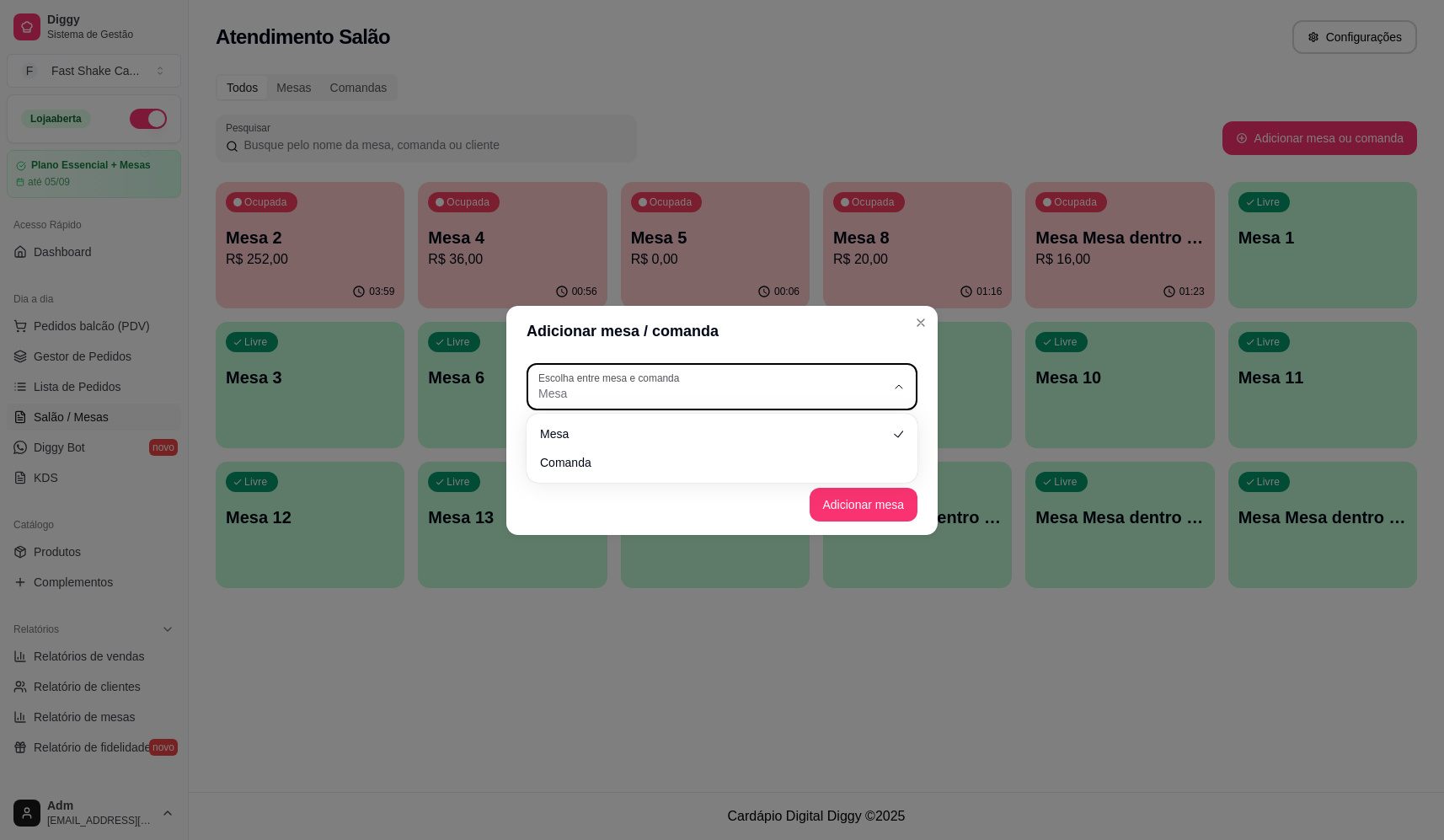
click at [909, 377] on button "Escolha entre mesa e comanda Mesa" at bounding box center [722, 386] width 391 height 47
click at [715, 472] on li "Comanda" at bounding box center [722, 460] width 362 height 26
type input "CARD"
select select "CARD"
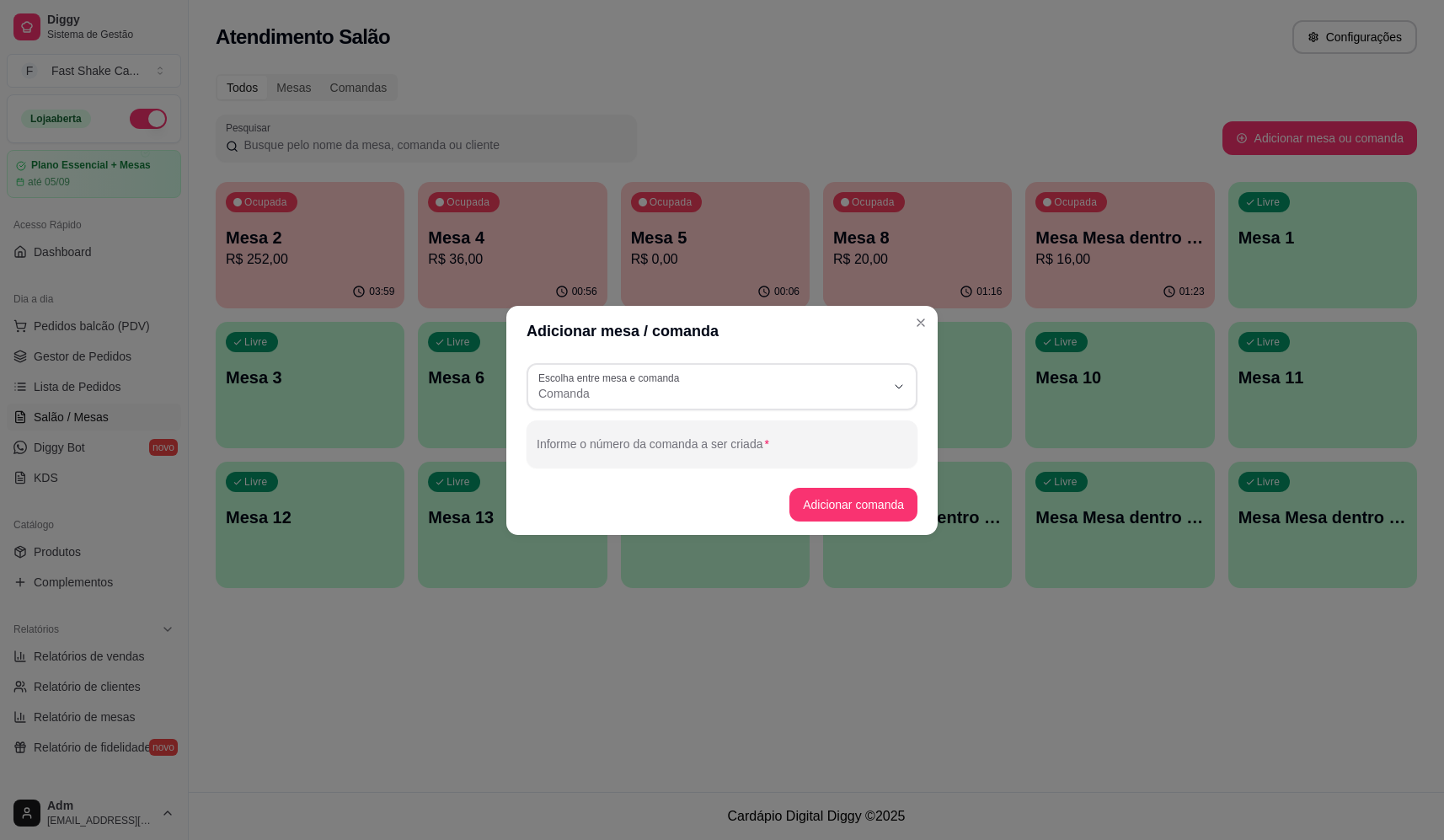
scroll to position [16, 0]
click at [754, 453] on input "Informe o número da comanda a ser criada" at bounding box center [721, 451] width 370 height 17
type input "12"
click at [870, 513] on button "Adicionar comanda" at bounding box center [853, 503] width 124 height 33
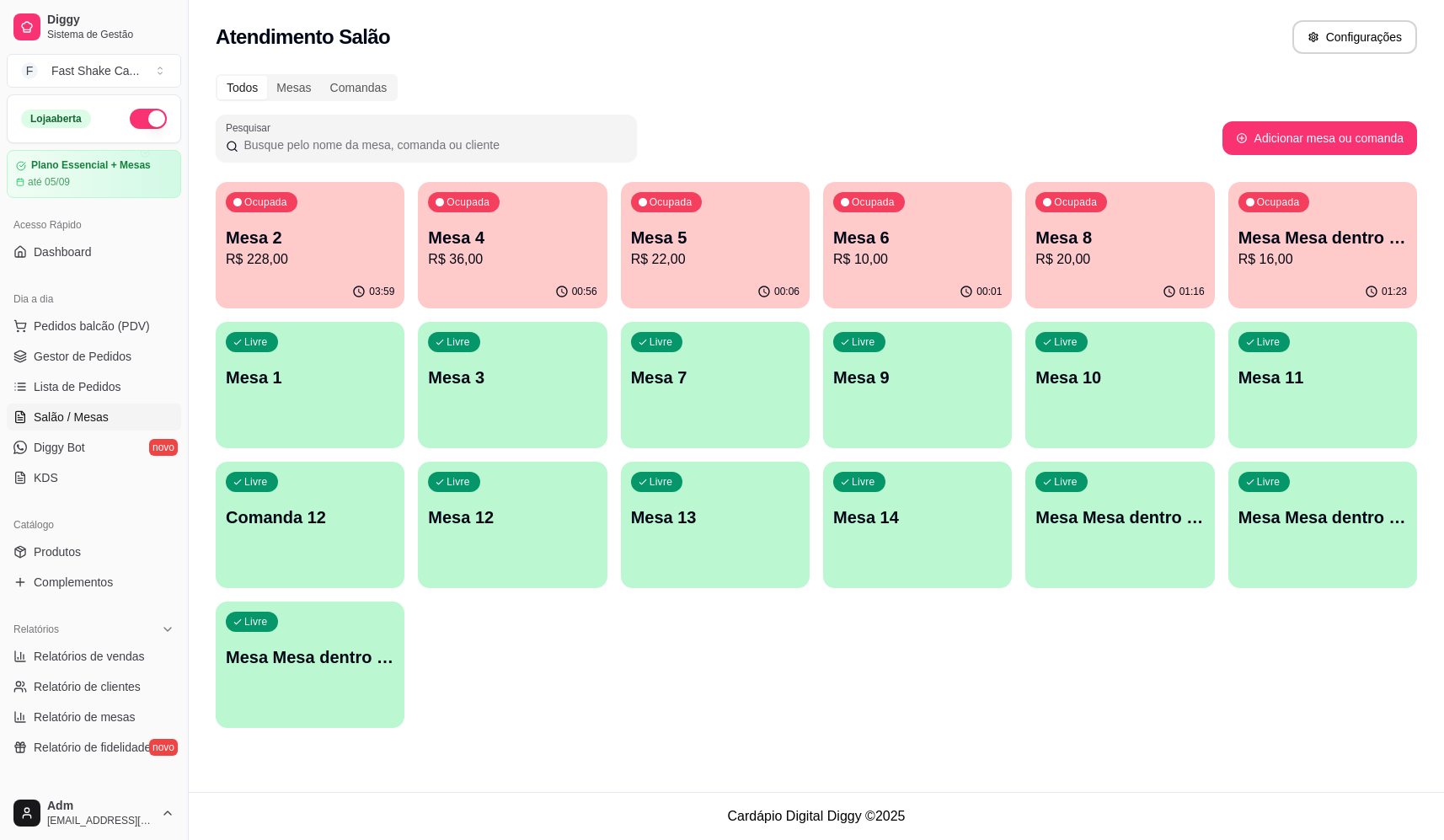
click at [323, 536] on div "Livre Comanda 12" at bounding box center [309, 514] width 188 height 106
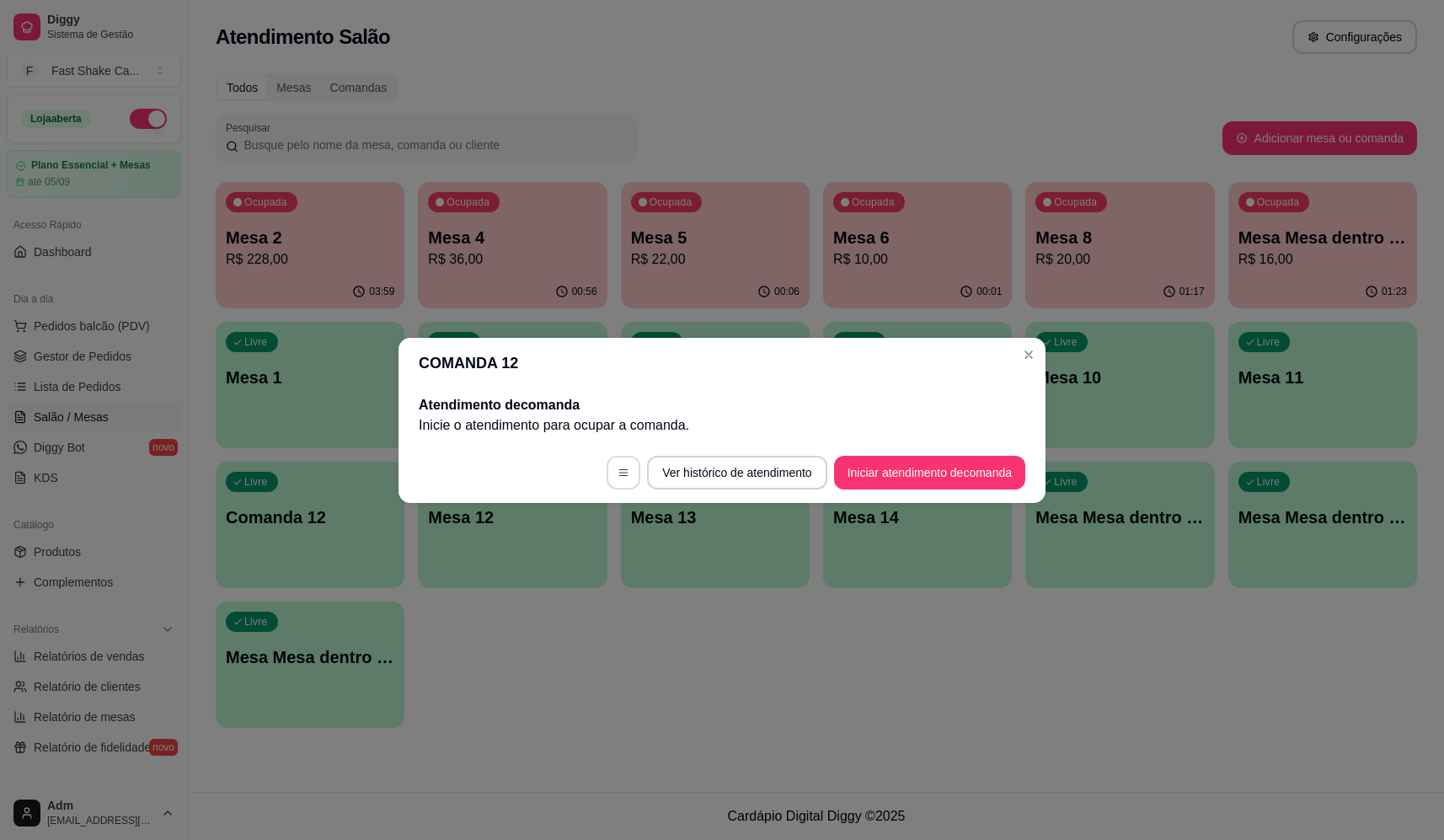
click at [618, 472] on icon "button" at bounding box center [624, 472] width 12 height 12
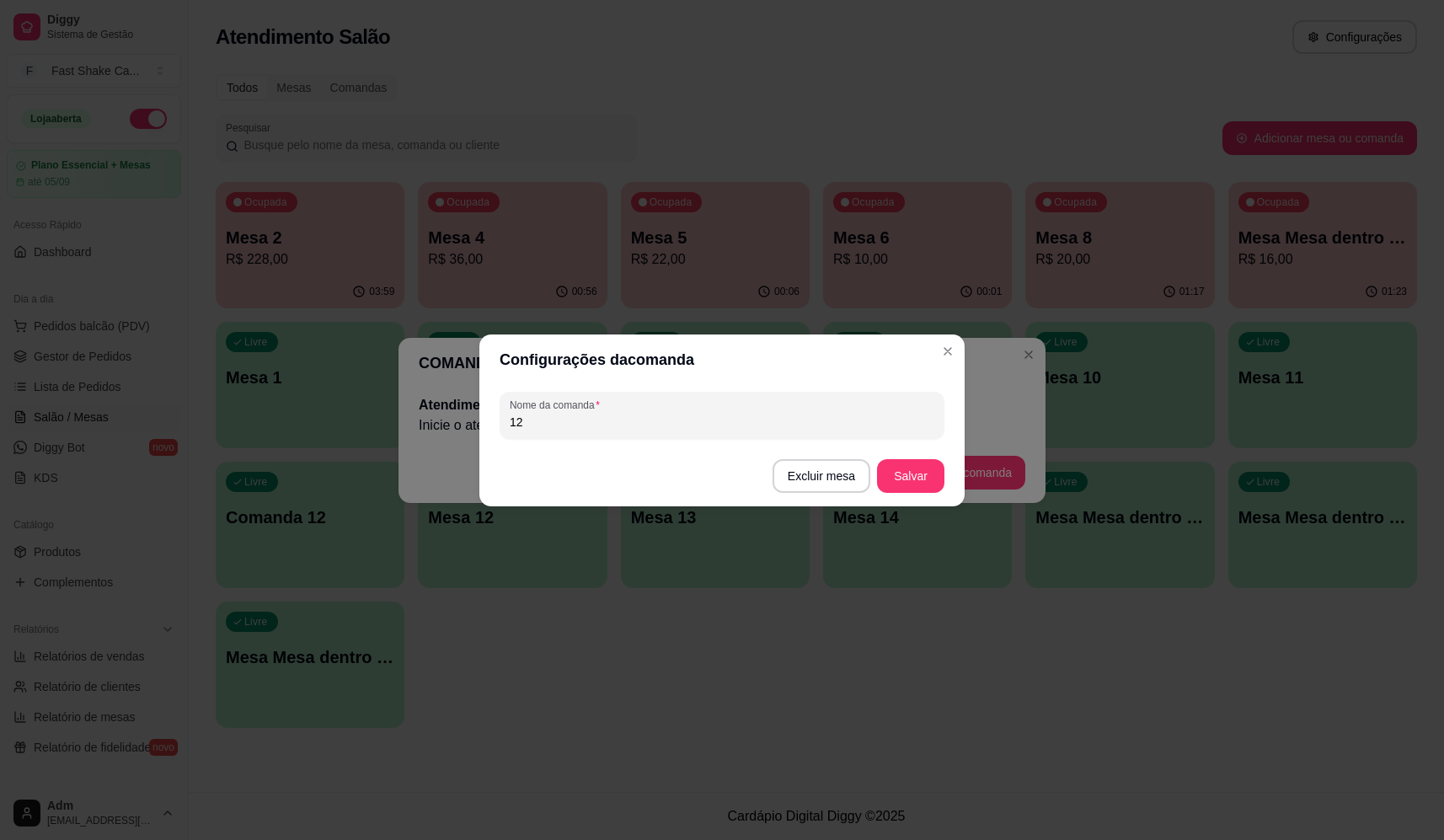
drag, startPoint x: 699, startPoint y: 434, endPoint x: 416, endPoint y: 430, distance: 283.0
click at [416, 430] on div "Configurações da comanda Nome da comanda 12 Excluir mesa Salvar" at bounding box center [722, 420] width 1444 height 840
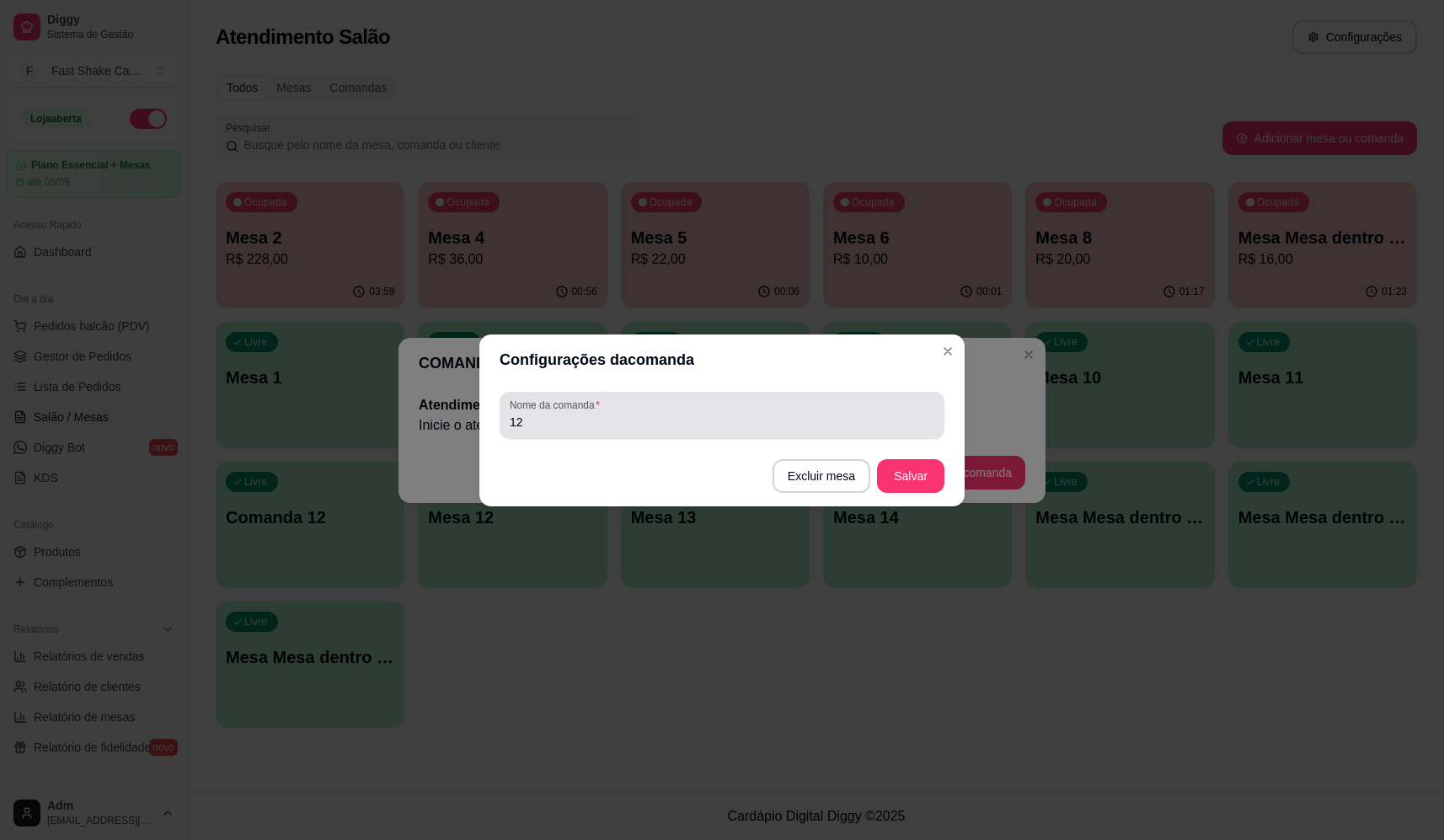
click at [518, 420] on input "12" at bounding box center [722, 422] width 425 height 17
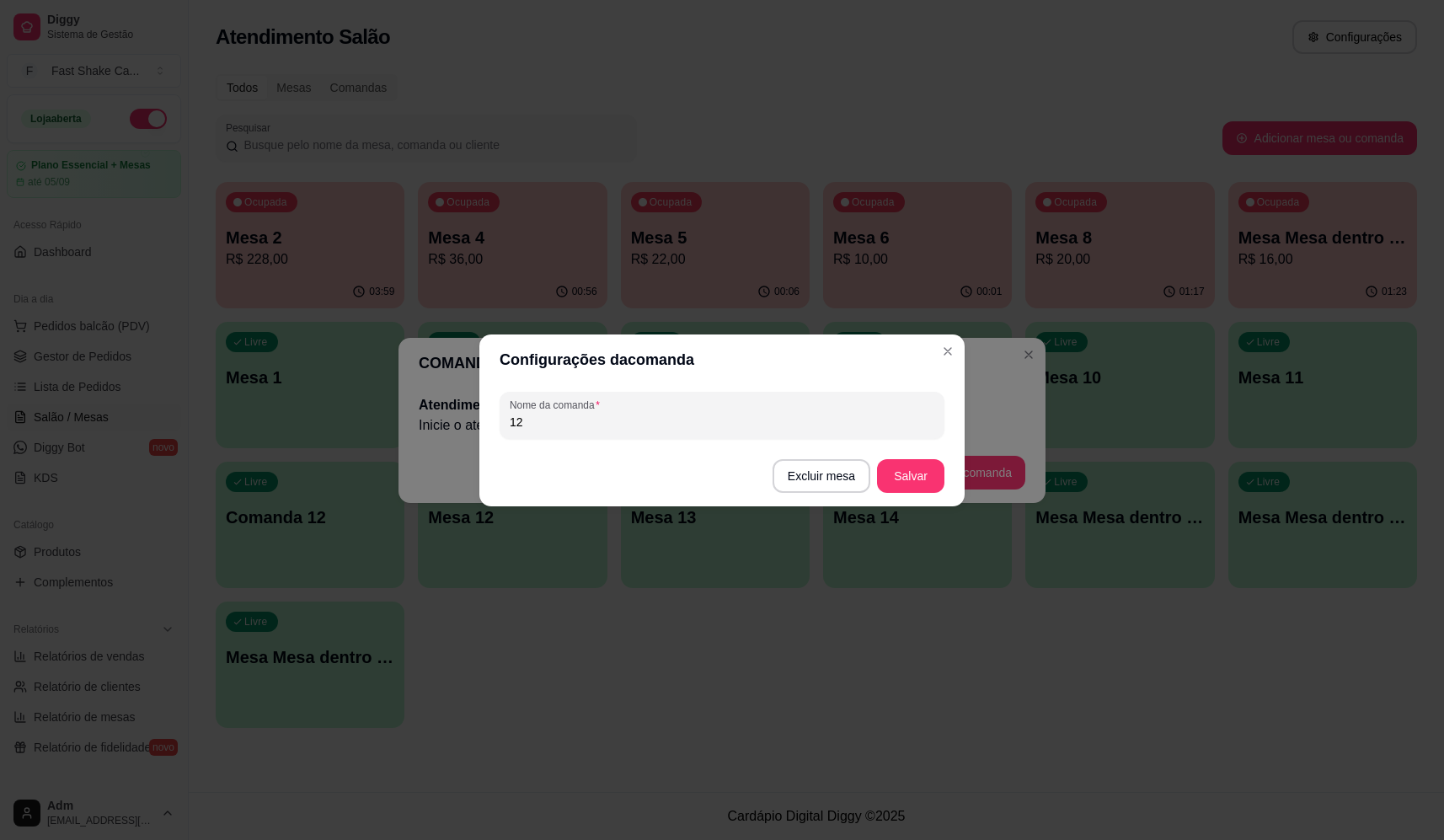
click at [534, 426] on input "12" at bounding box center [722, 422] width 425 height 17
type input "1"
type input "mesa cupim"
click at [924, 477] on button "Salvar" at bounding box center [911, 476] width 68 height 34
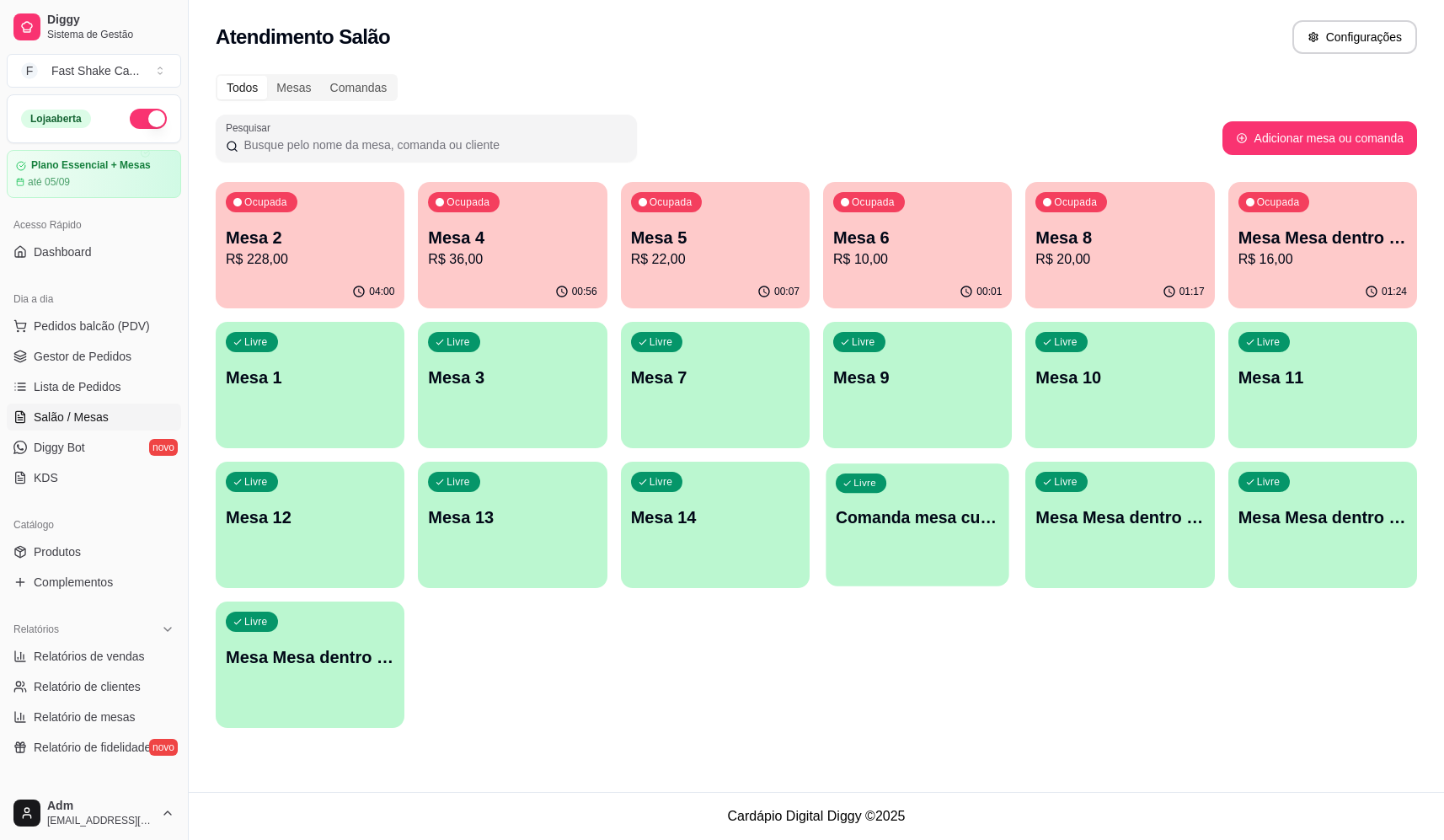
click at [936, 526] on p "Comanda mesa cupim" at bounding box center [917, 518] width 163 height 22
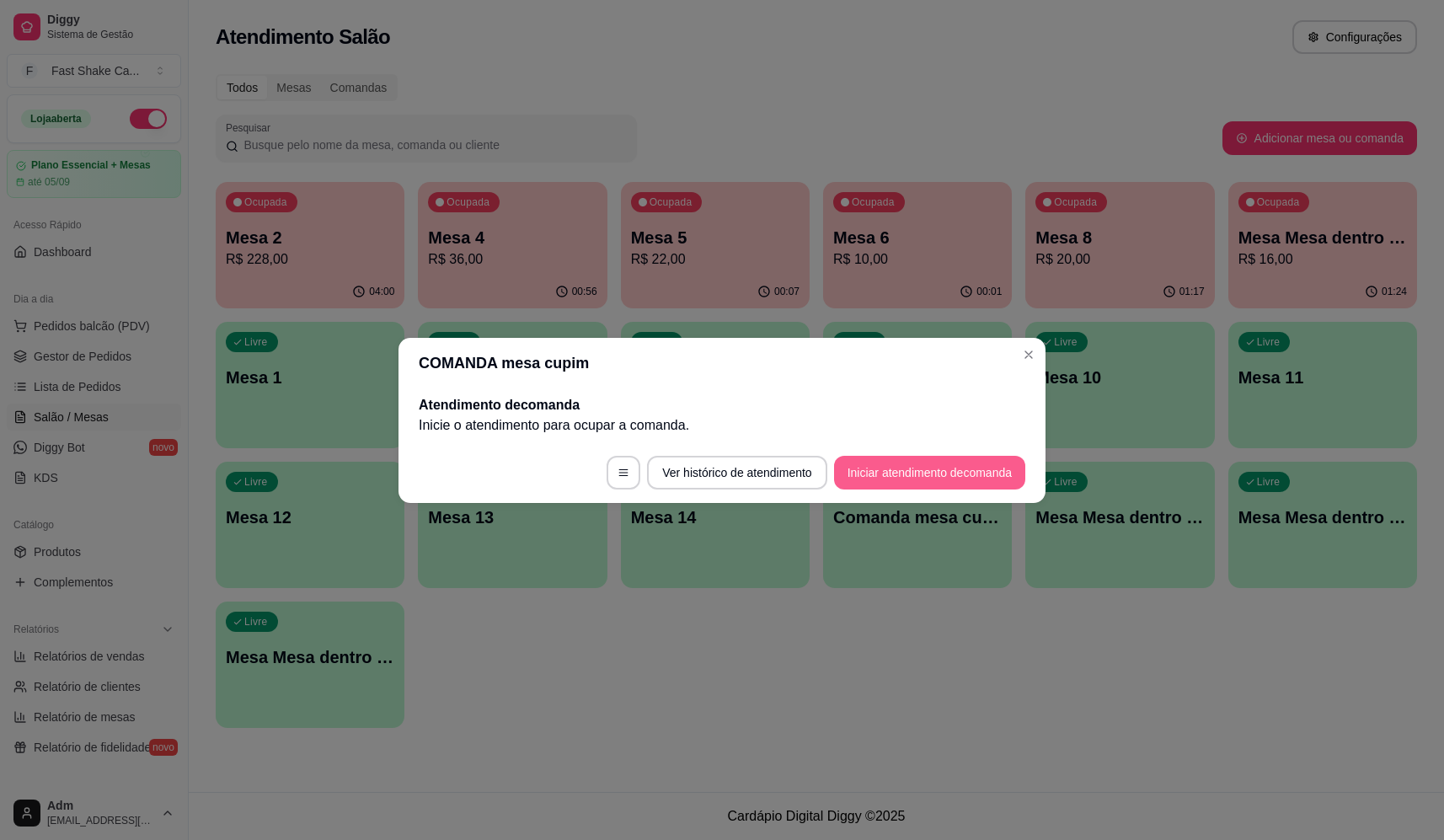
click at [963, 464] on button "Iniciar atendimento de comanda" at bounding box center [930, 472] width 191 height 34
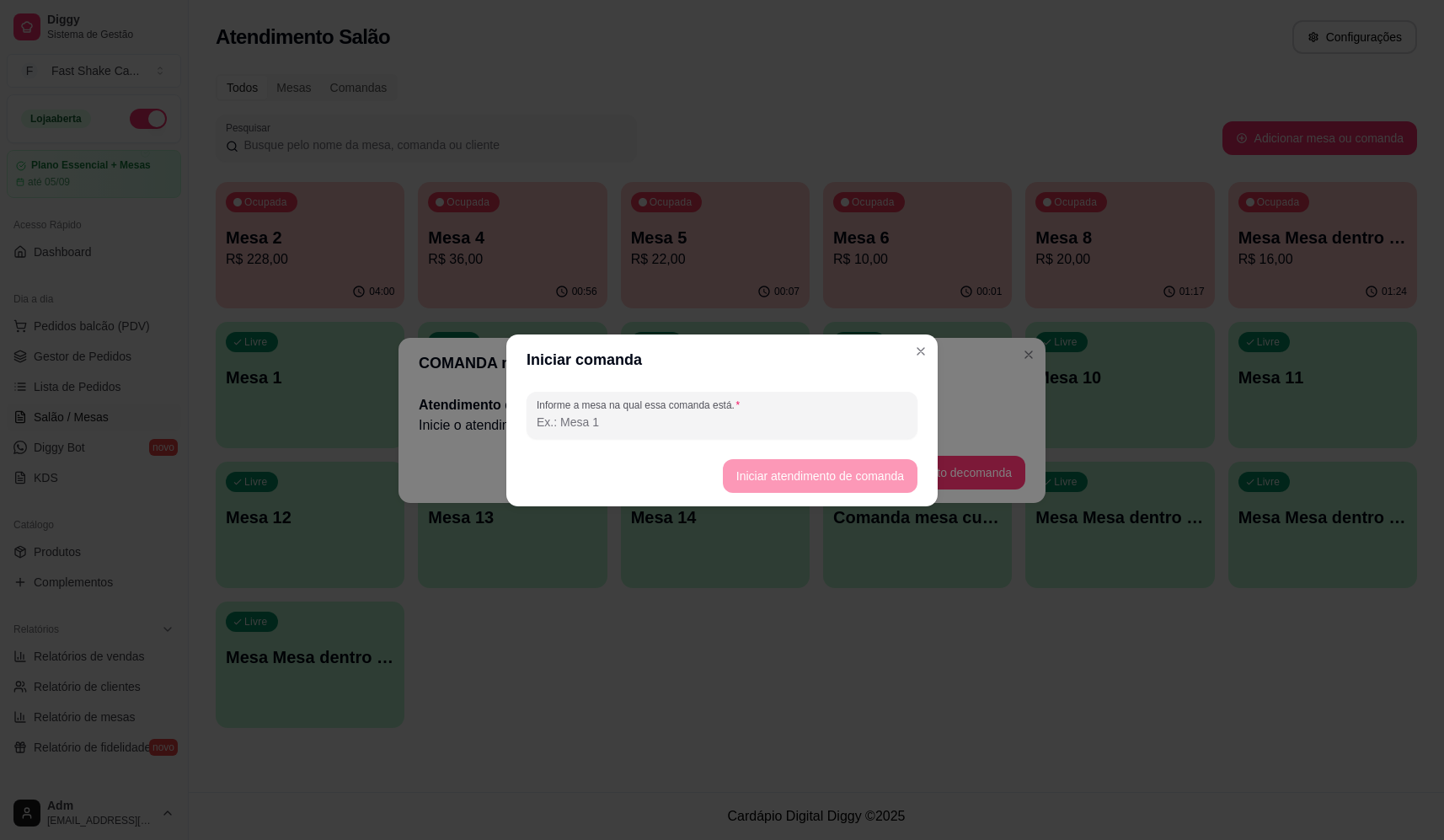
click at [775, 417] on input "Informe a mesa na qual essa comanda está." at bounding box center [721, 422] width 370 height 17
type input "1"
click at [882, 467] on button "Iniciar atendimento de comanda" at bounding box center [820, 476] width 195 height 34
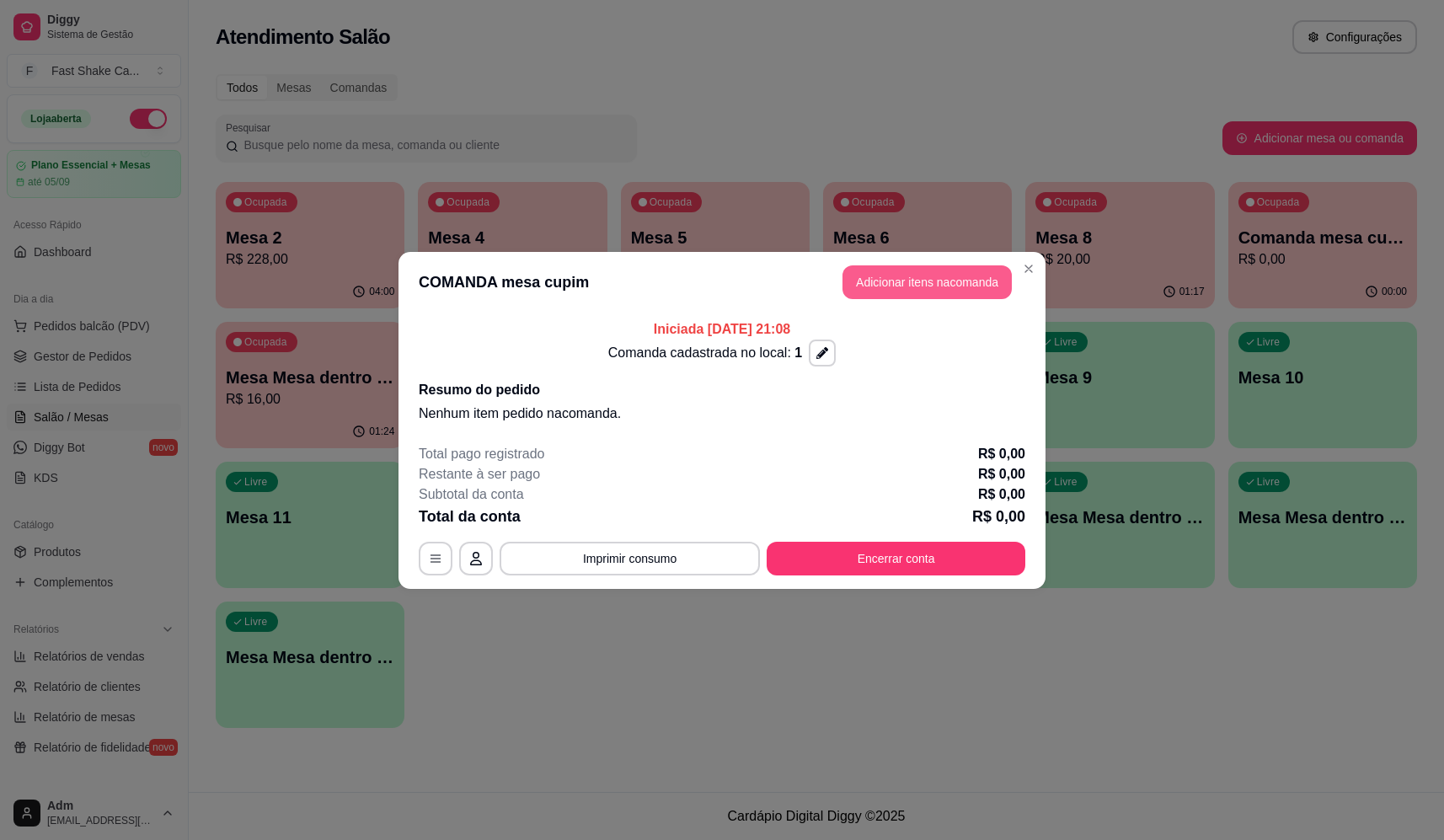
click at [924, 287] on button "Adicionar itens na comanda" at bounding box center [927, 282] width 170 height 34
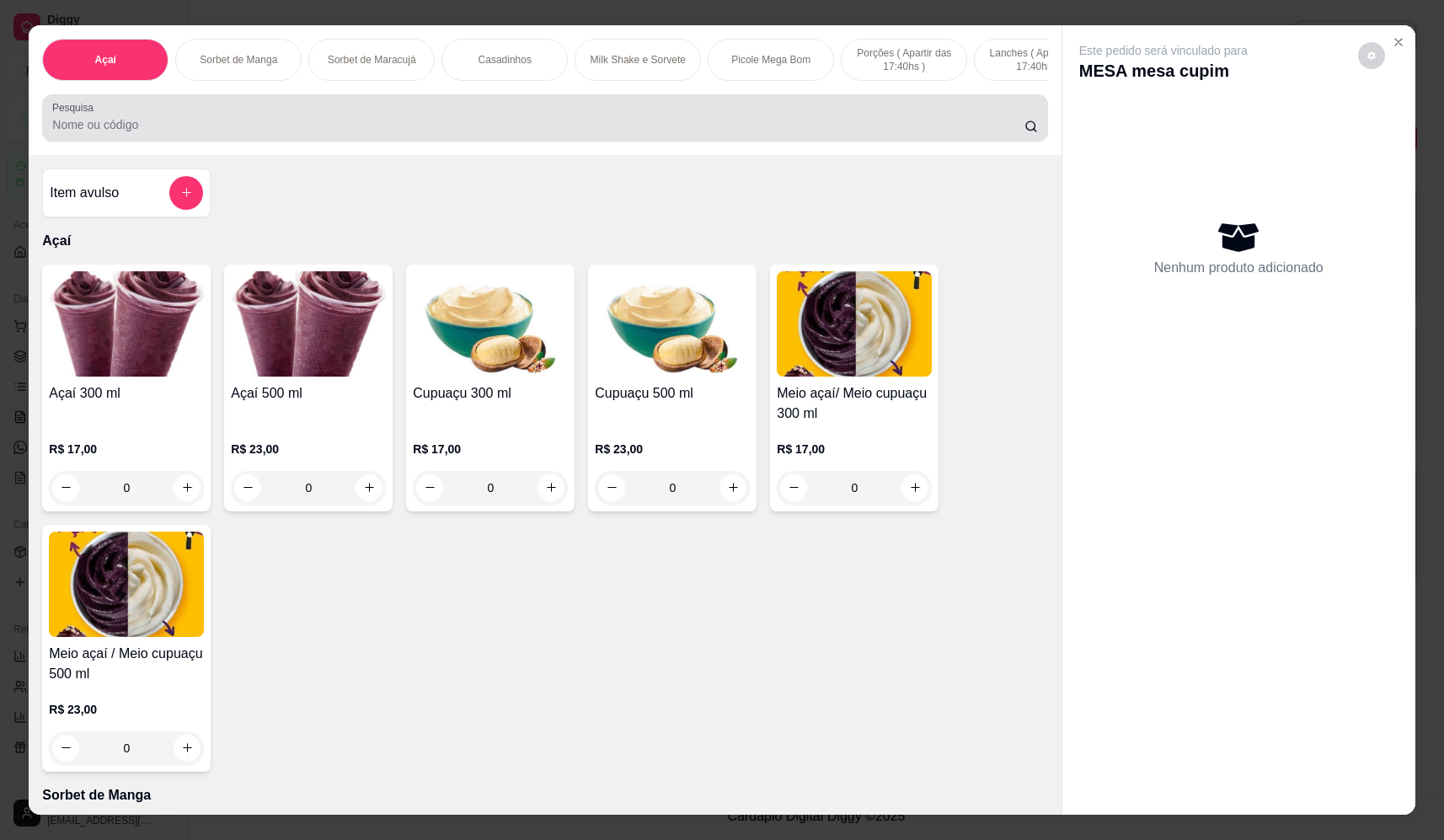
click at [227, 133] on input "Pesquisa" at bounding box center [538, 125] width 972 height 17
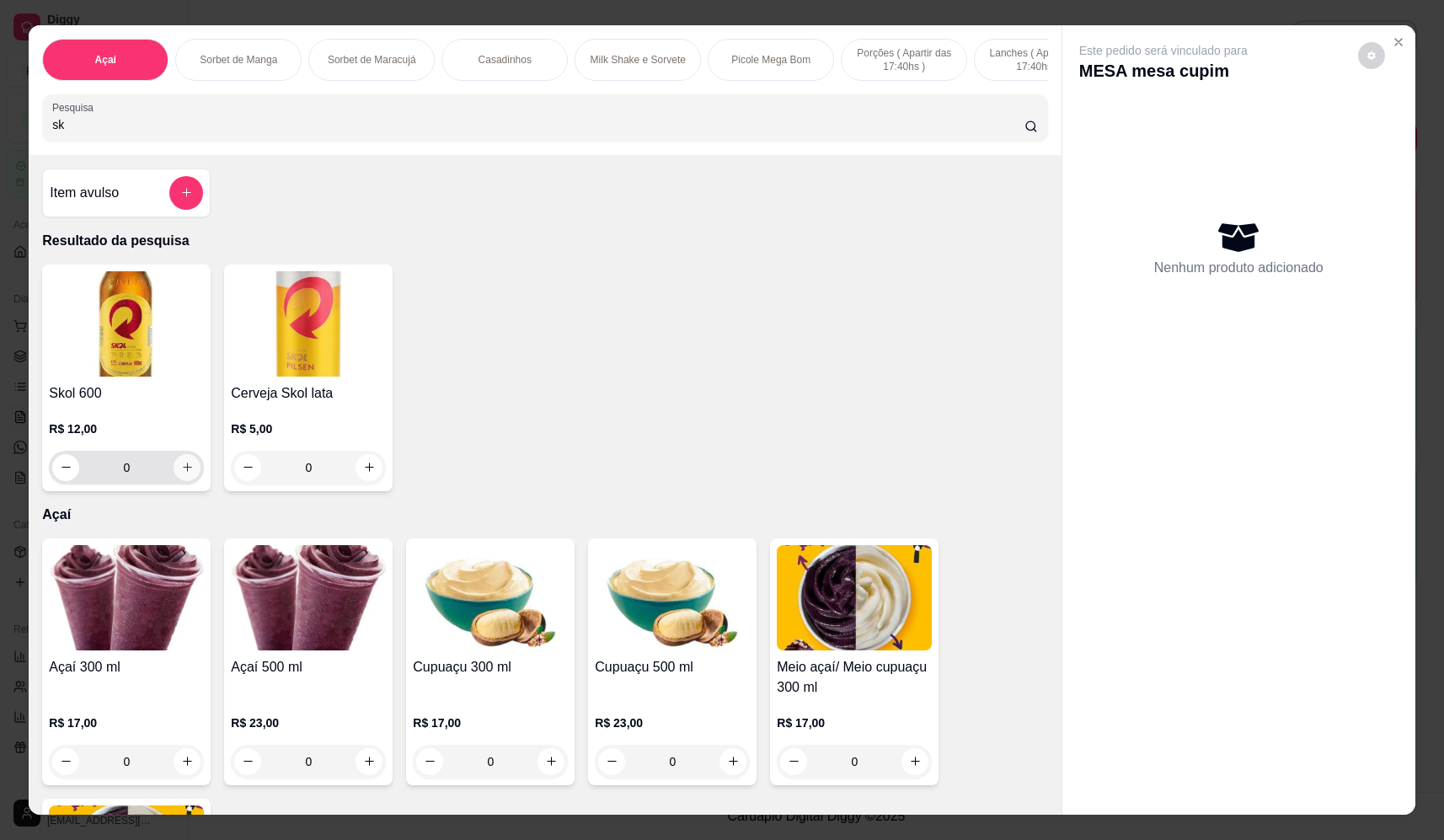
type input "sk"
click at [191, 481] on button "increase-product-quantity" at bounding box center [187, 467] width 27 height 27
type input "1"
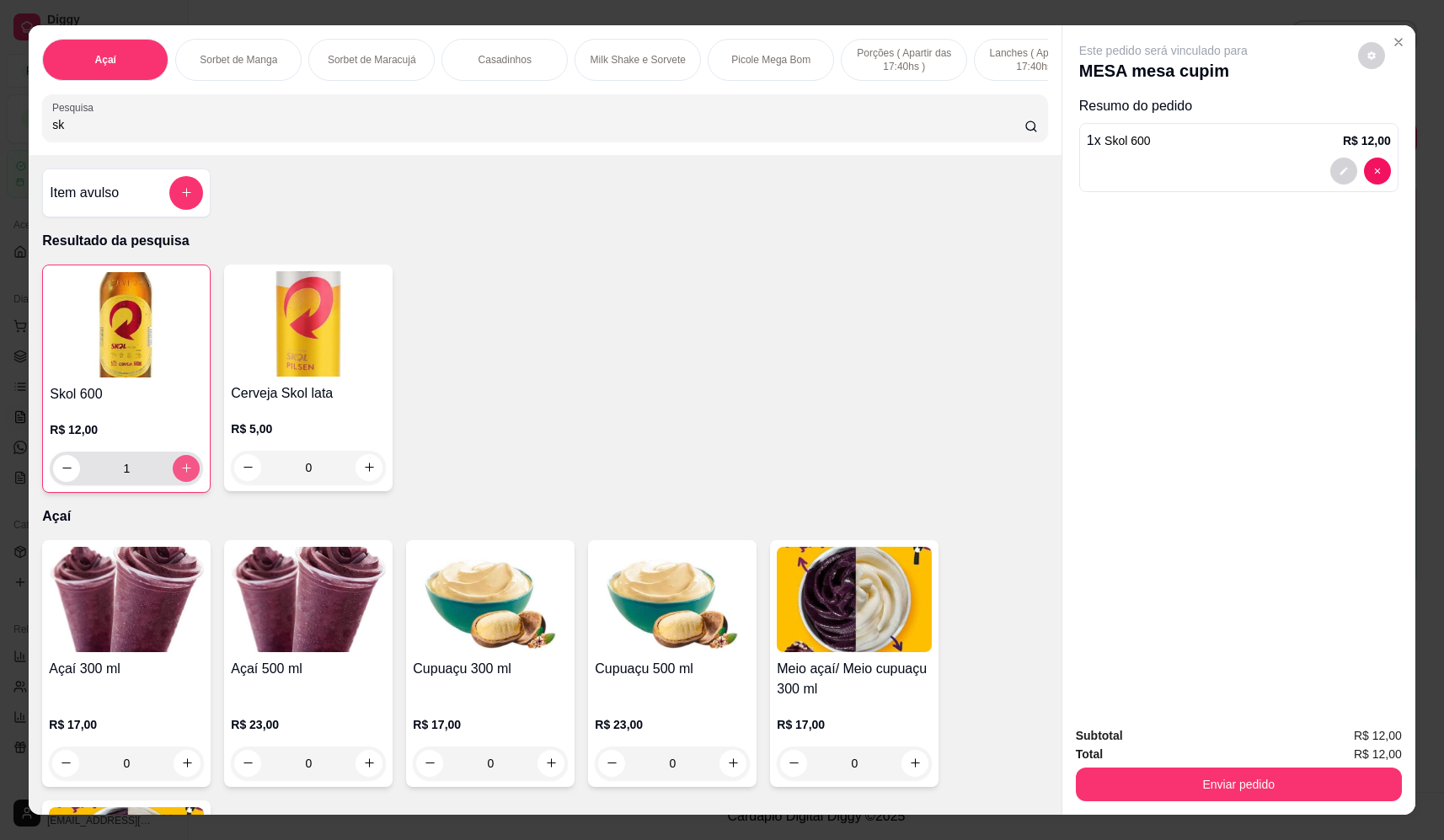
click at [191, 482] on button "increase-product-quantity" at bounding box center [186, 468] width 27 height 27
type input "2"
drag, startPoint x: 208, startPoint y: 140, endPoint x: -22, endPoint y: 144, distance: 230.0
click at [0, 144] on html "Diggy Sistema de Gestão F Fast Shake Ca ... Loja aberta Plano Essencial + Mesas…" at bounding box center [722, 420] width 1444 height 840
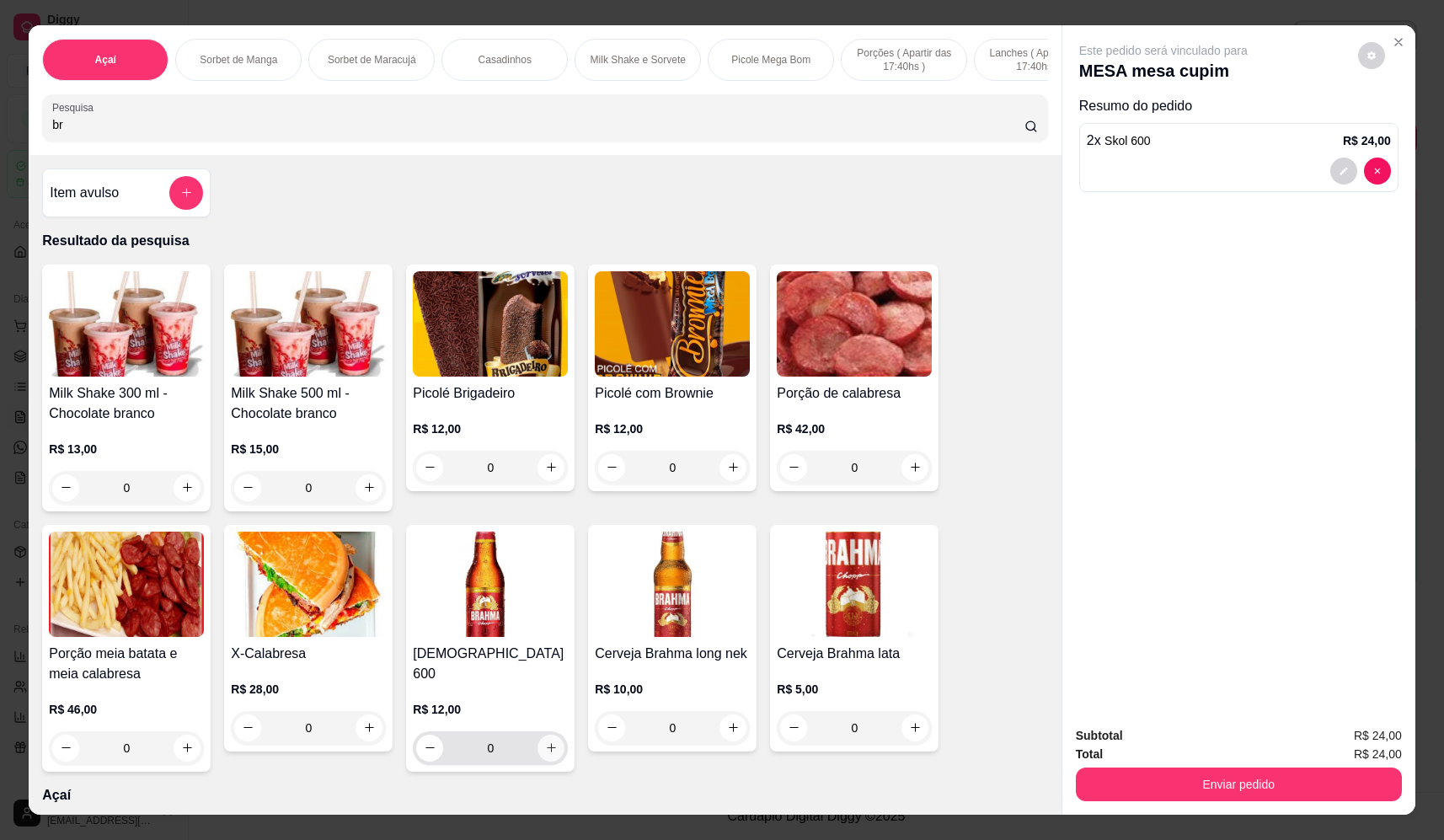
type input "br"
click at [545, 743] on icon "increase-product-quantity" at bounding box center [550, 747] width 12 height 12
type input "1"
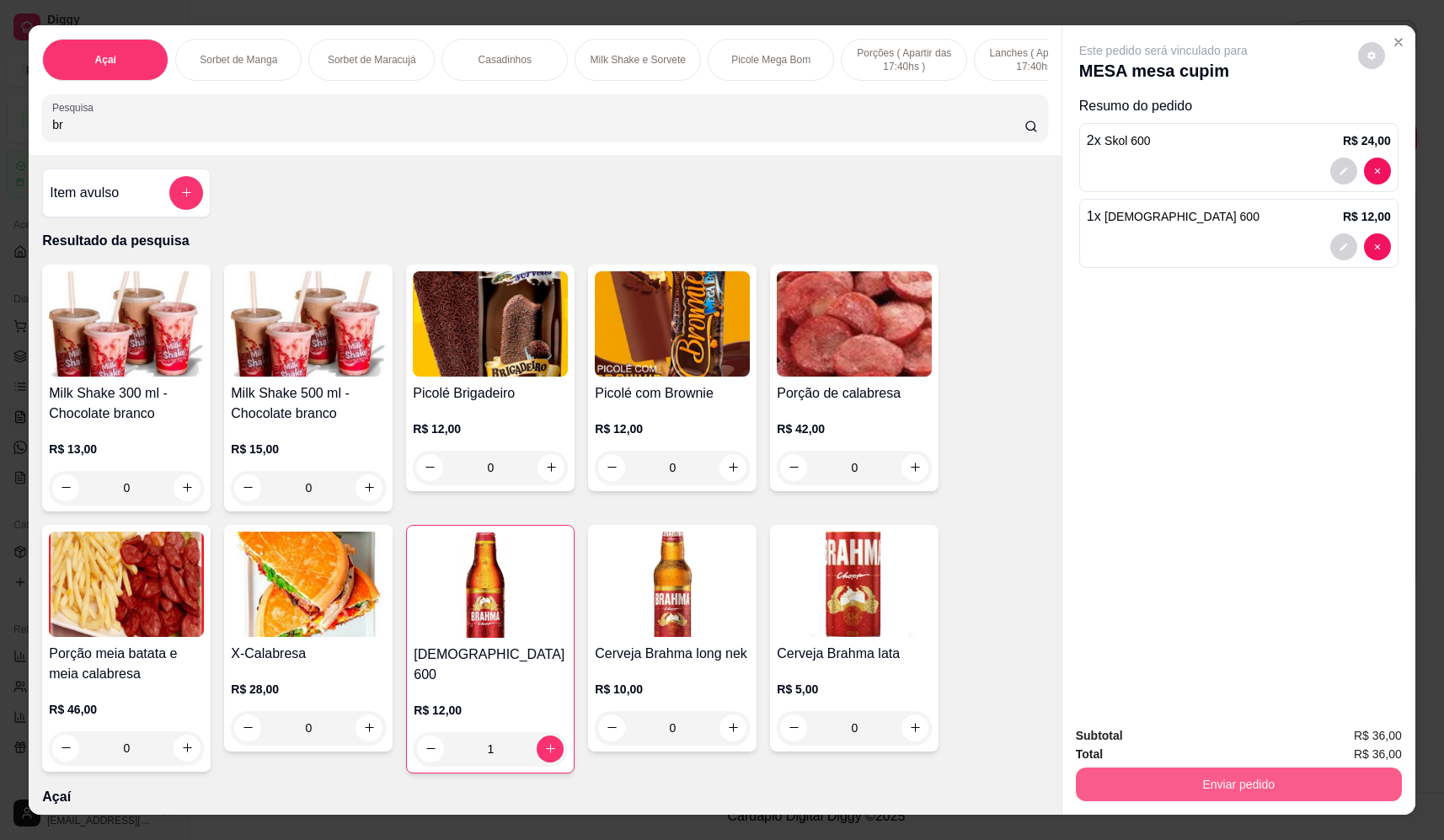
click at [1315, 796] on button "Enviar pedido" at bounding box center [1240, 785] width 326 height 34
click at [1179, 734] on button "Não registrar e enviar pedido" at bounding box center [1182, 743] width 175 height 32
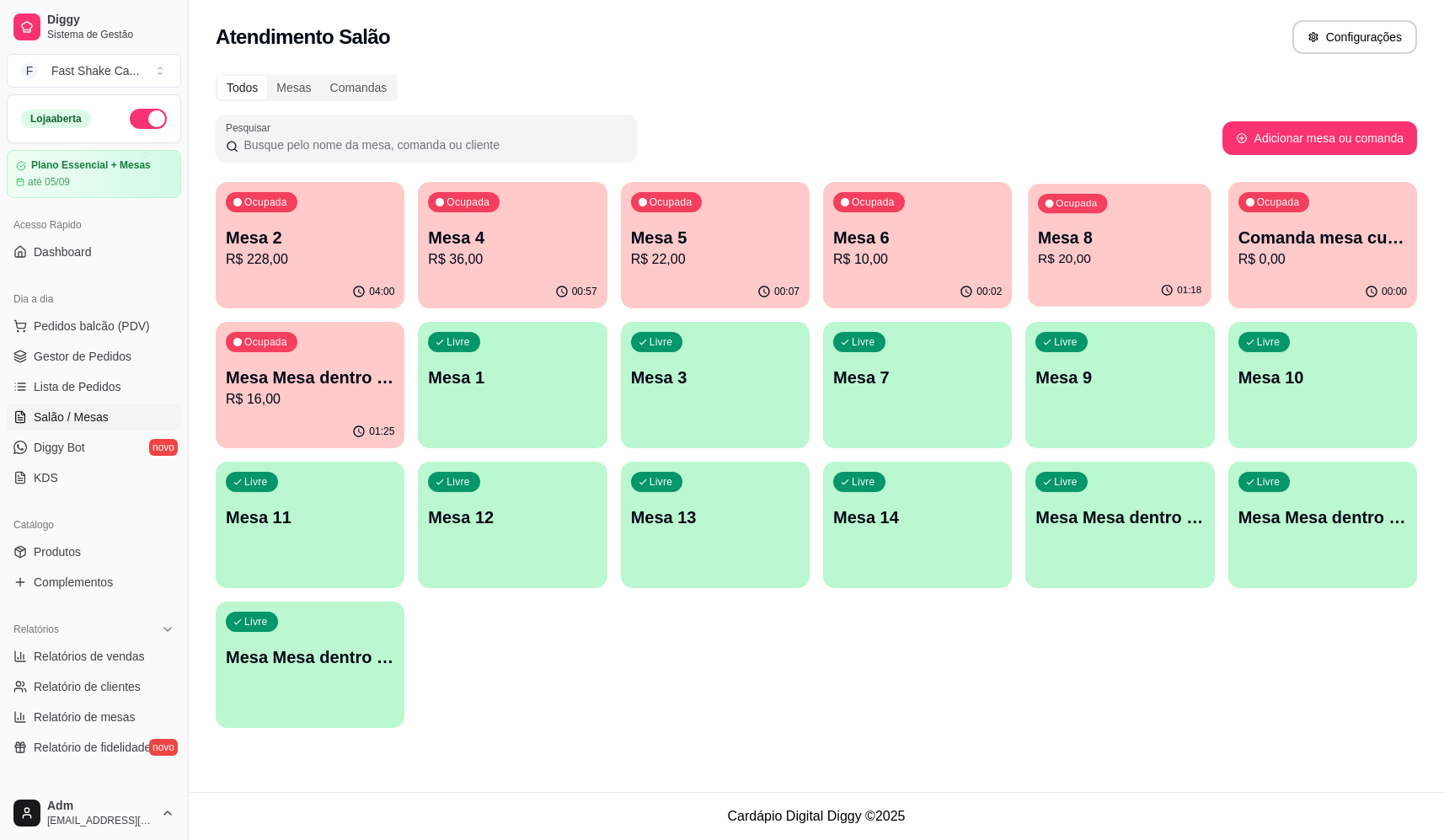
click at [1060, 254] on p "R$ 20,00" at bounding box center [1120, 259] width 163 height 20
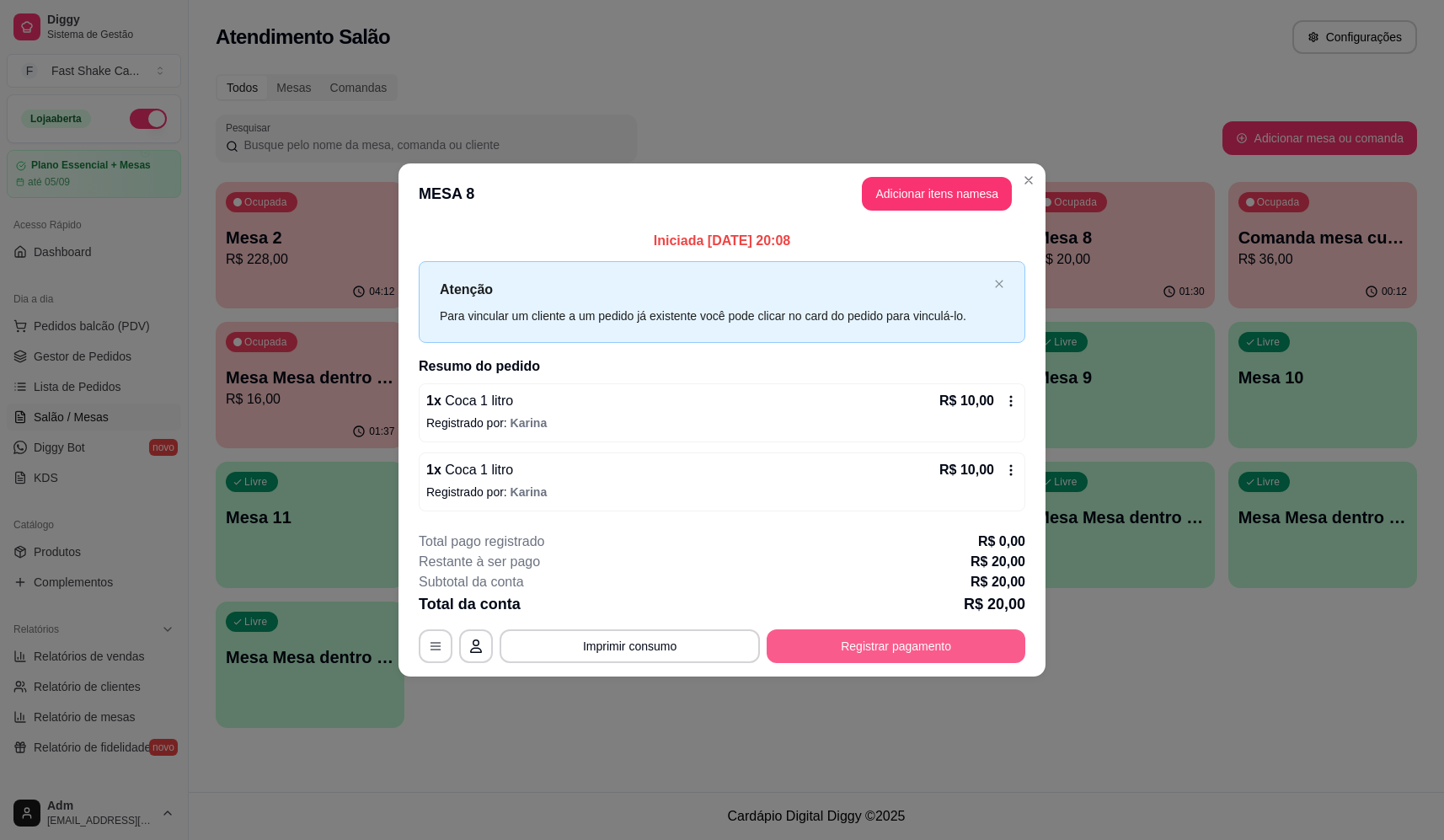
click at [863, 644] on button "Registrar pagamento" at bounding box center [896, 646] width 259 height 34
click at [836, 351] on div "Débito" at bounding box center [837, 356] width 43 height 22
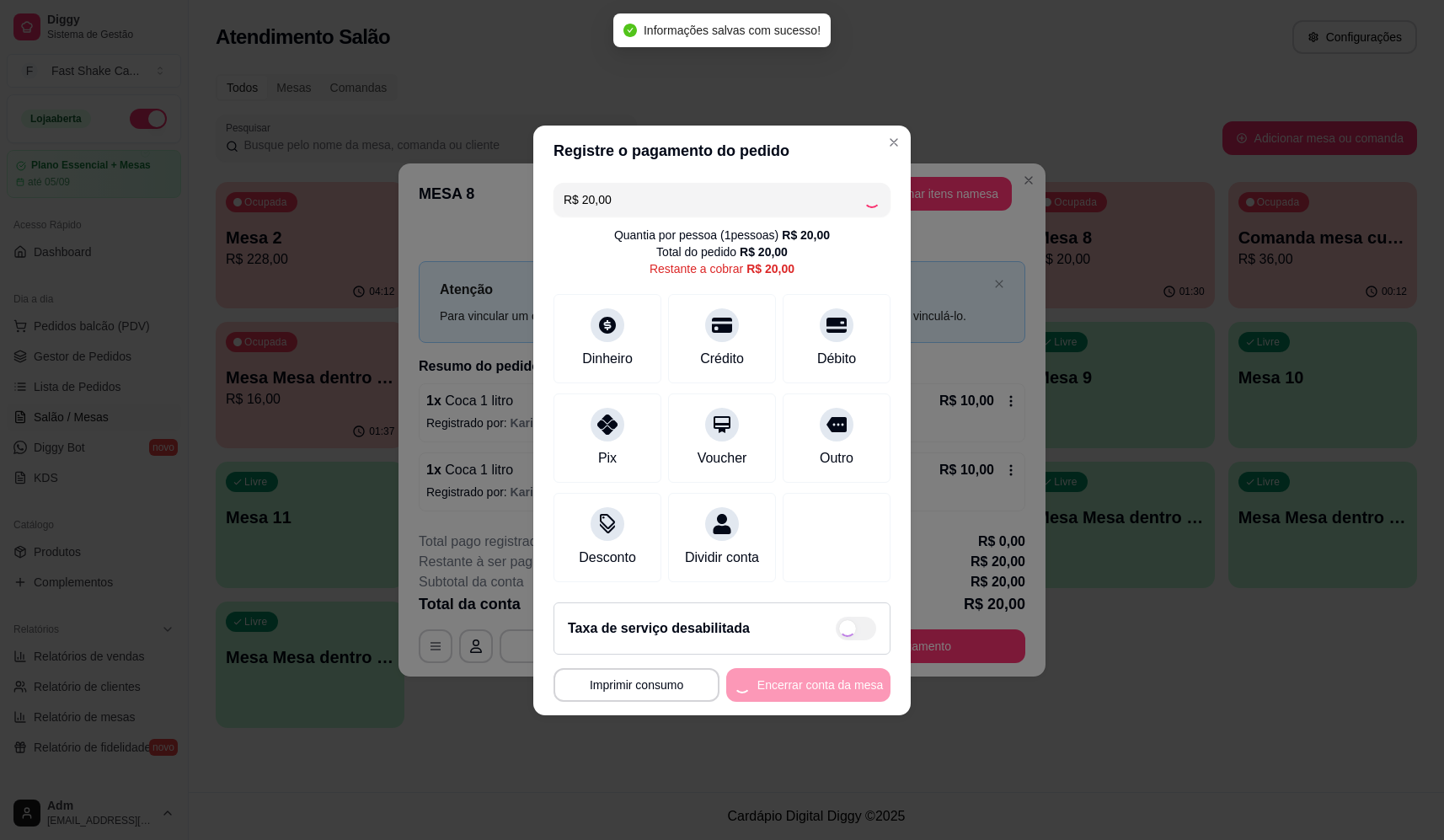
type input "R$ 0,00"
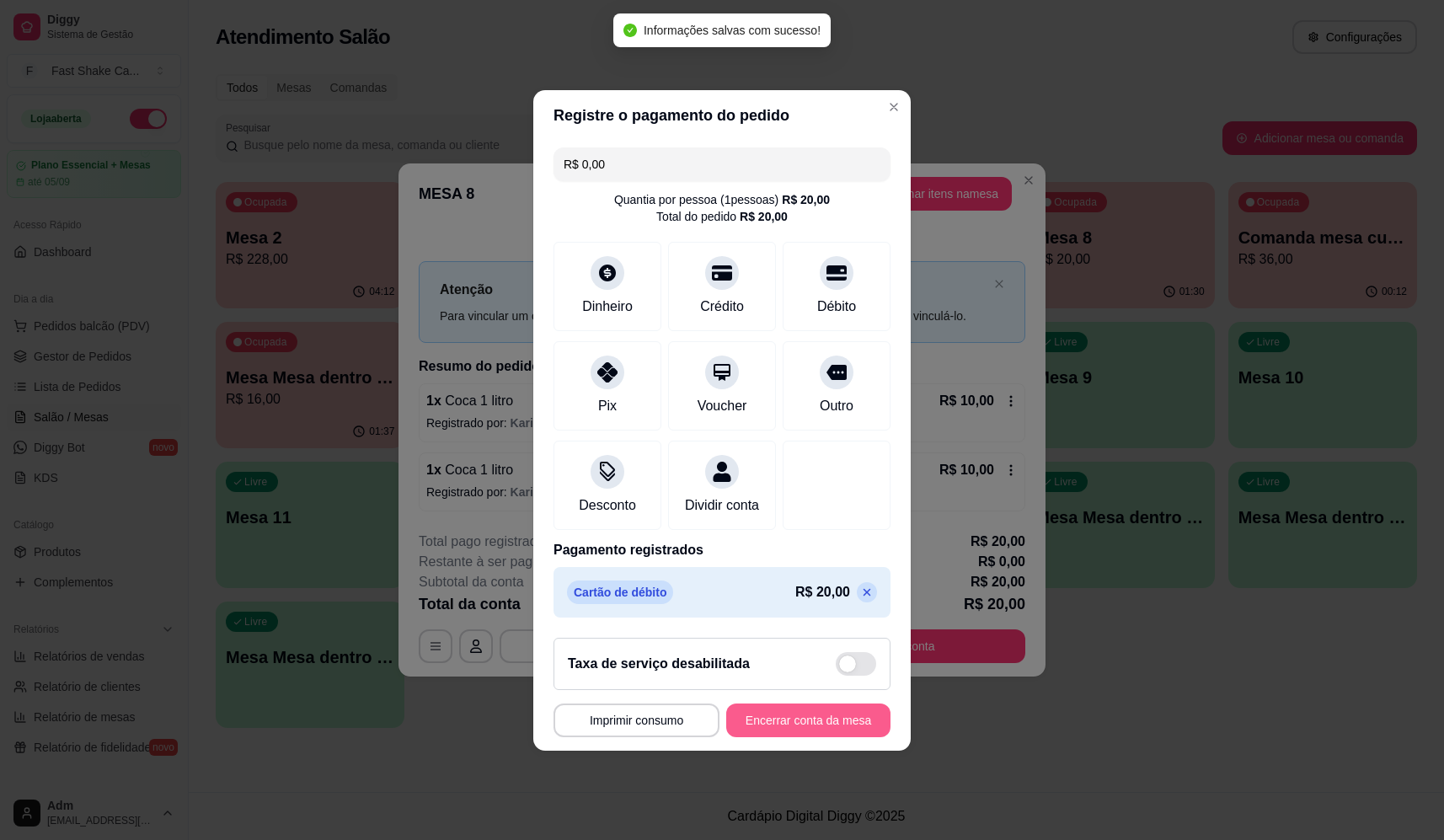
click at [811, 724] on button "Encerrar conta da mesa" at bounding box center [808, 720] width 164 height 34
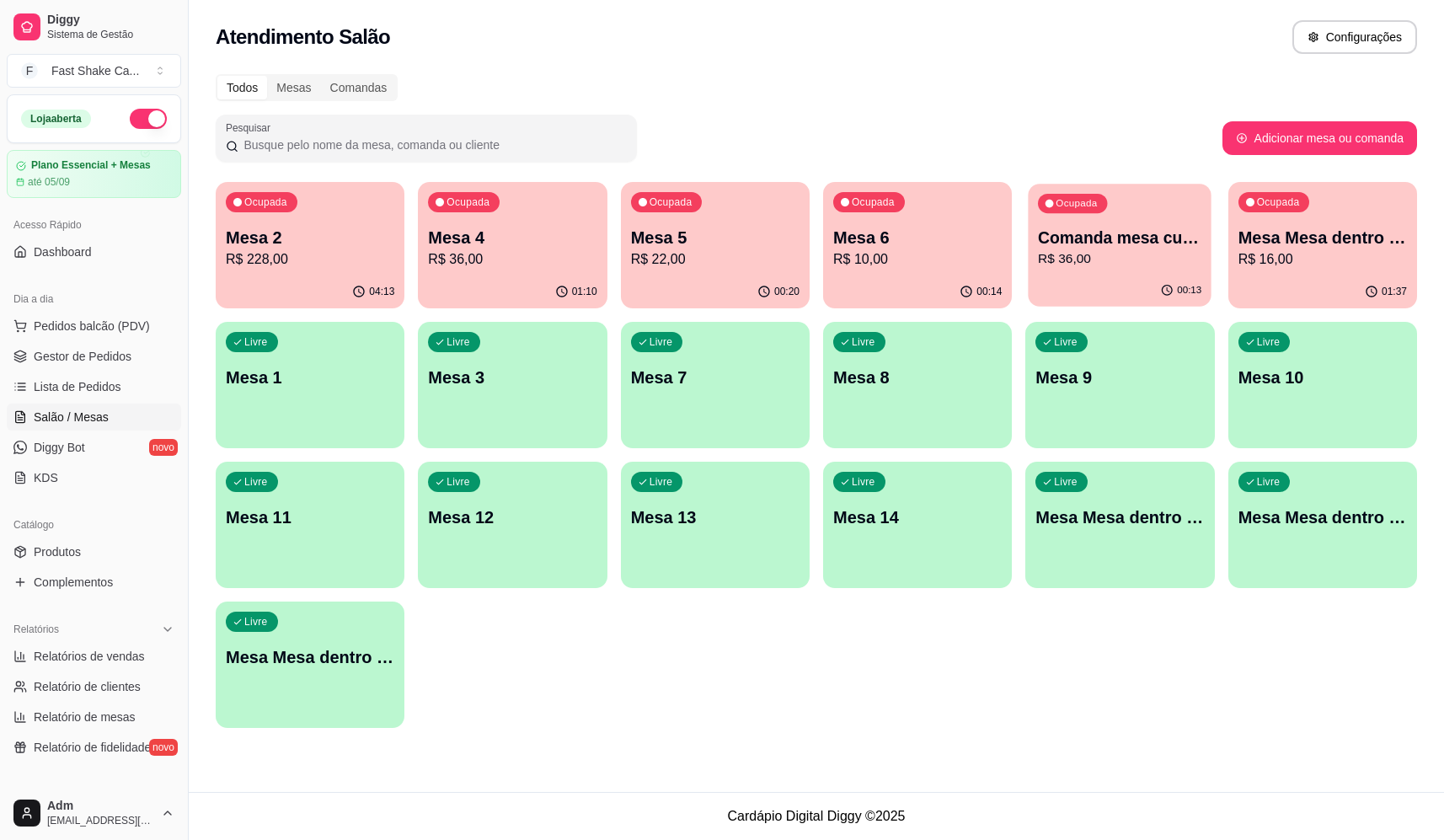
click at [1081, 244] on p "Comanda mesa cupim" at bounding box center [1120, 238] width 163 height 22
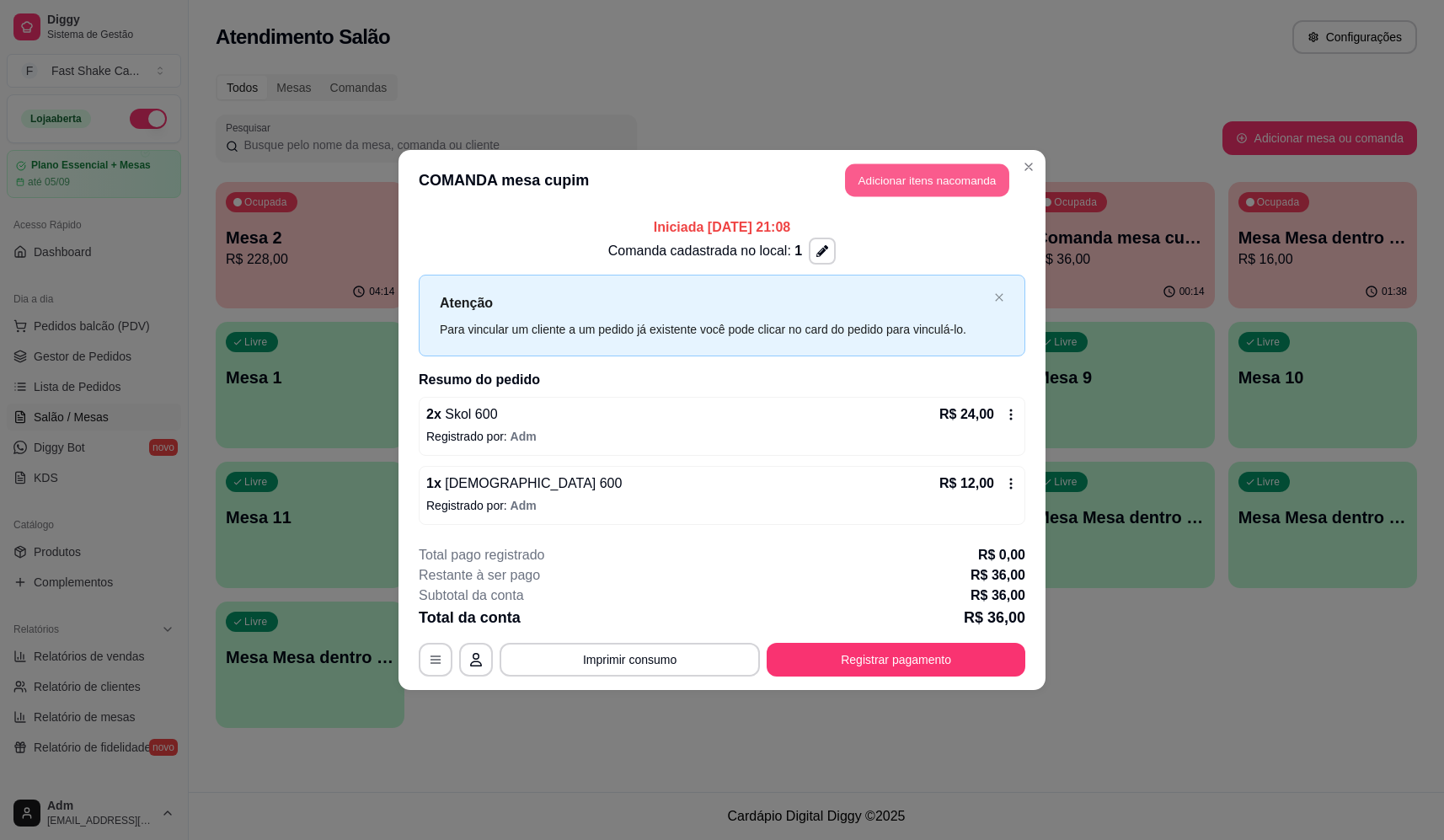
click at [867, 172] on button "Adicionar itens na comanda" at bounding box center [926, 180] width 164 height 33
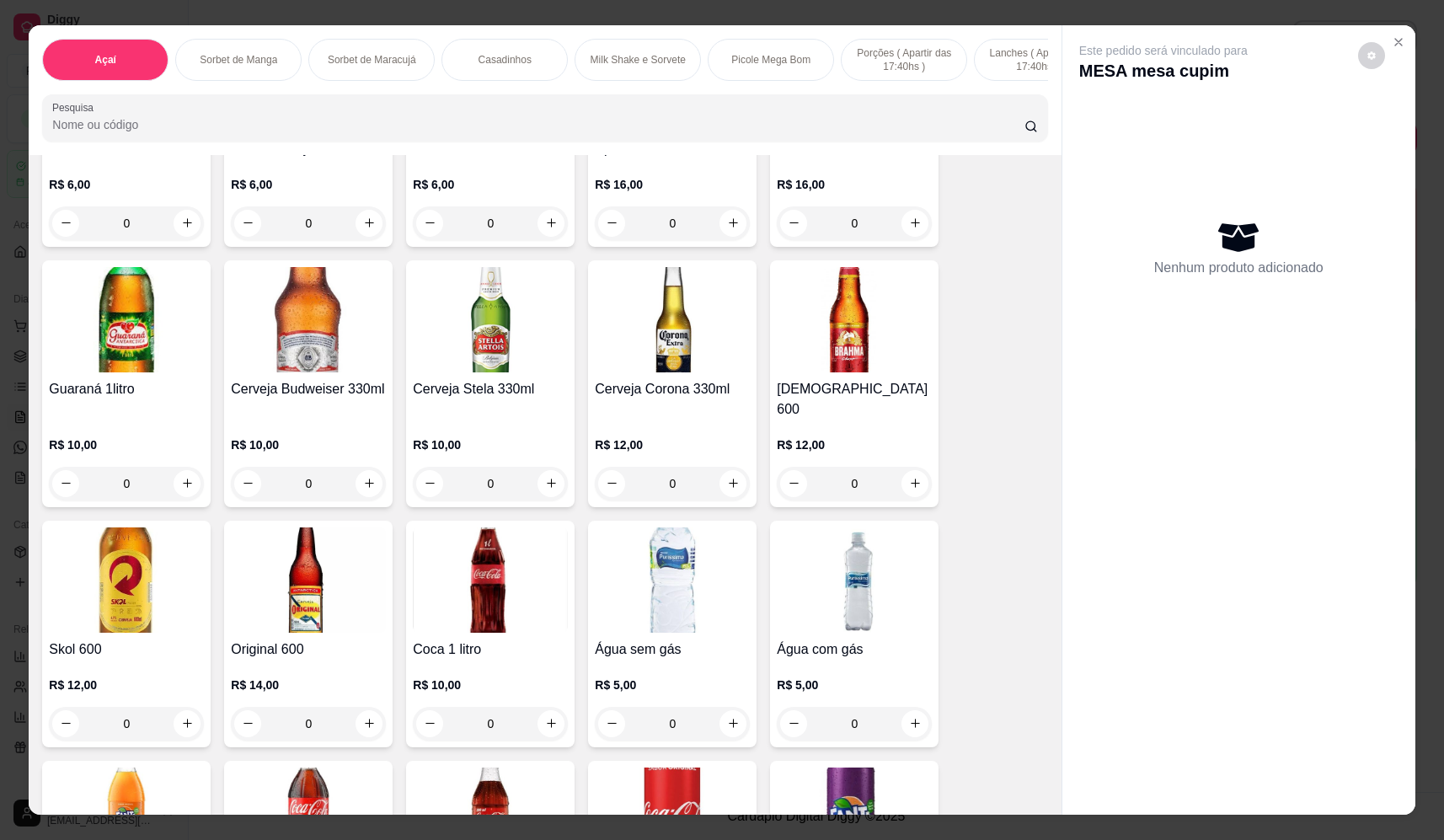
scroll to position [4634, 0]
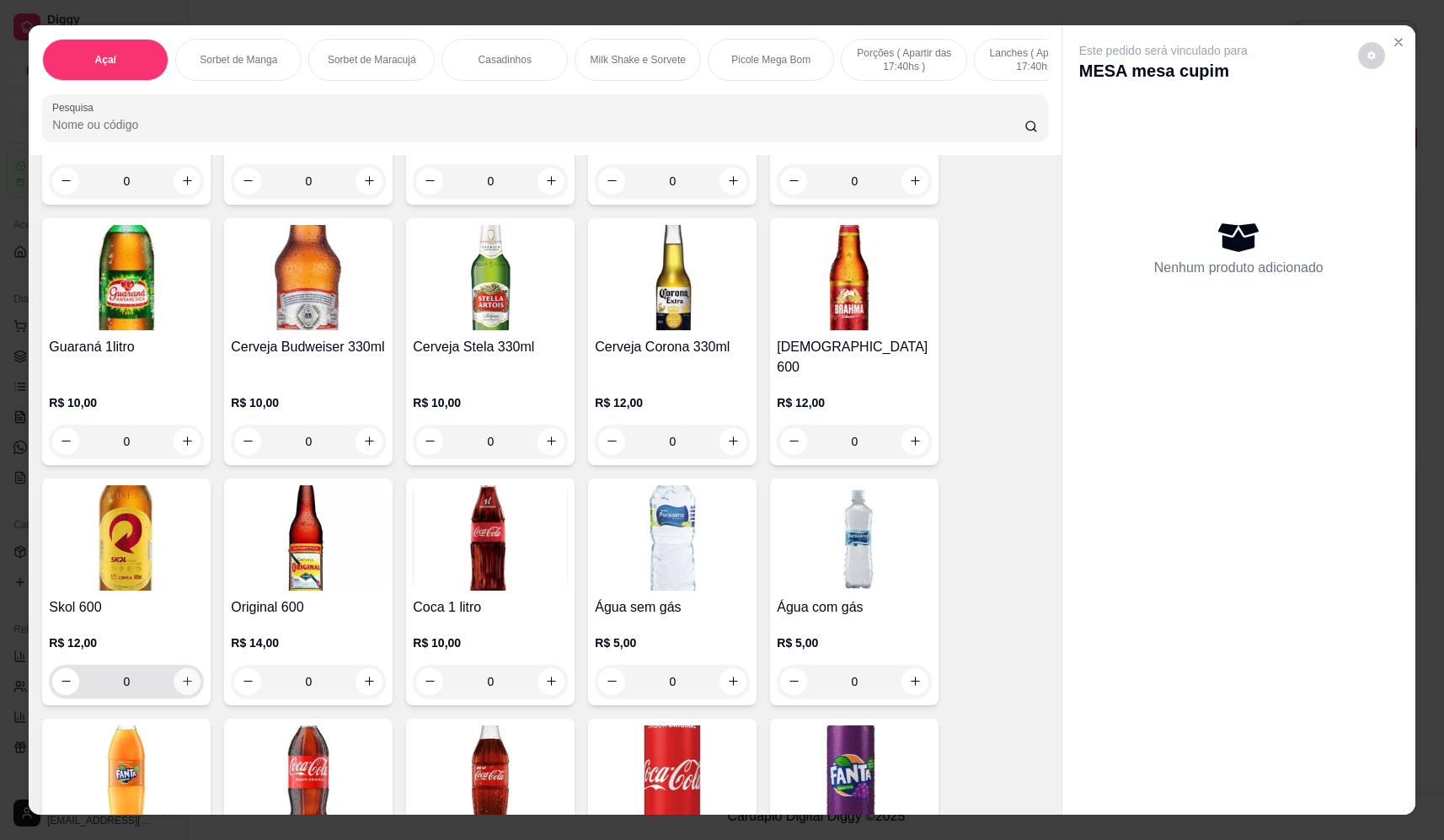
click at [181, 675] on icon "increase-product-quantity" at bounding box center [187, 681] width 12 height 12
type input "1"
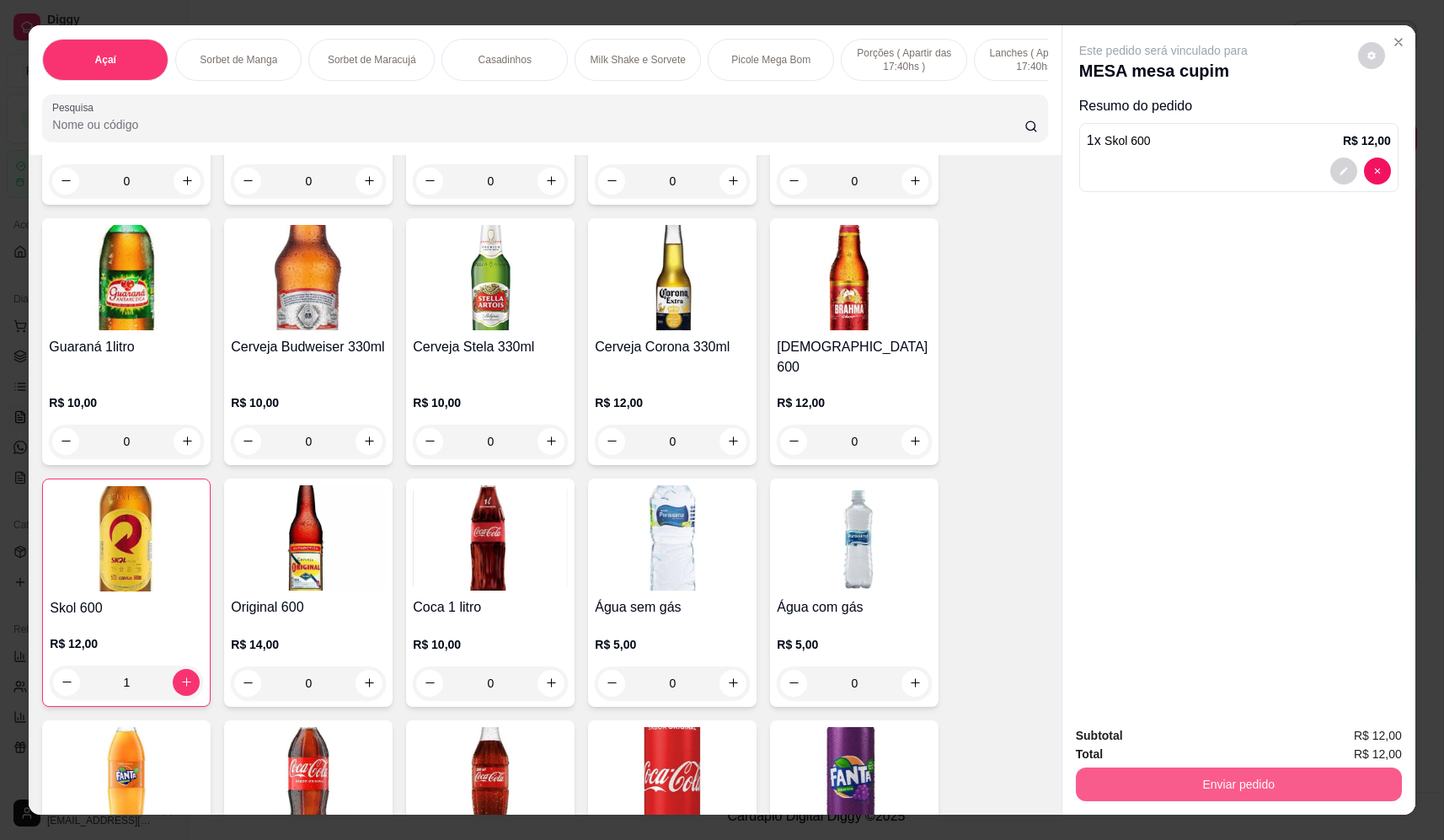
click at [1146, 780] on button "Enviar pedido" at bounding box center [1240, 785] width 326 height 34
click at [1132, 741] on button "Não registrar e enviar pedido" at bounding box center [1182, 743] width 175 height 32
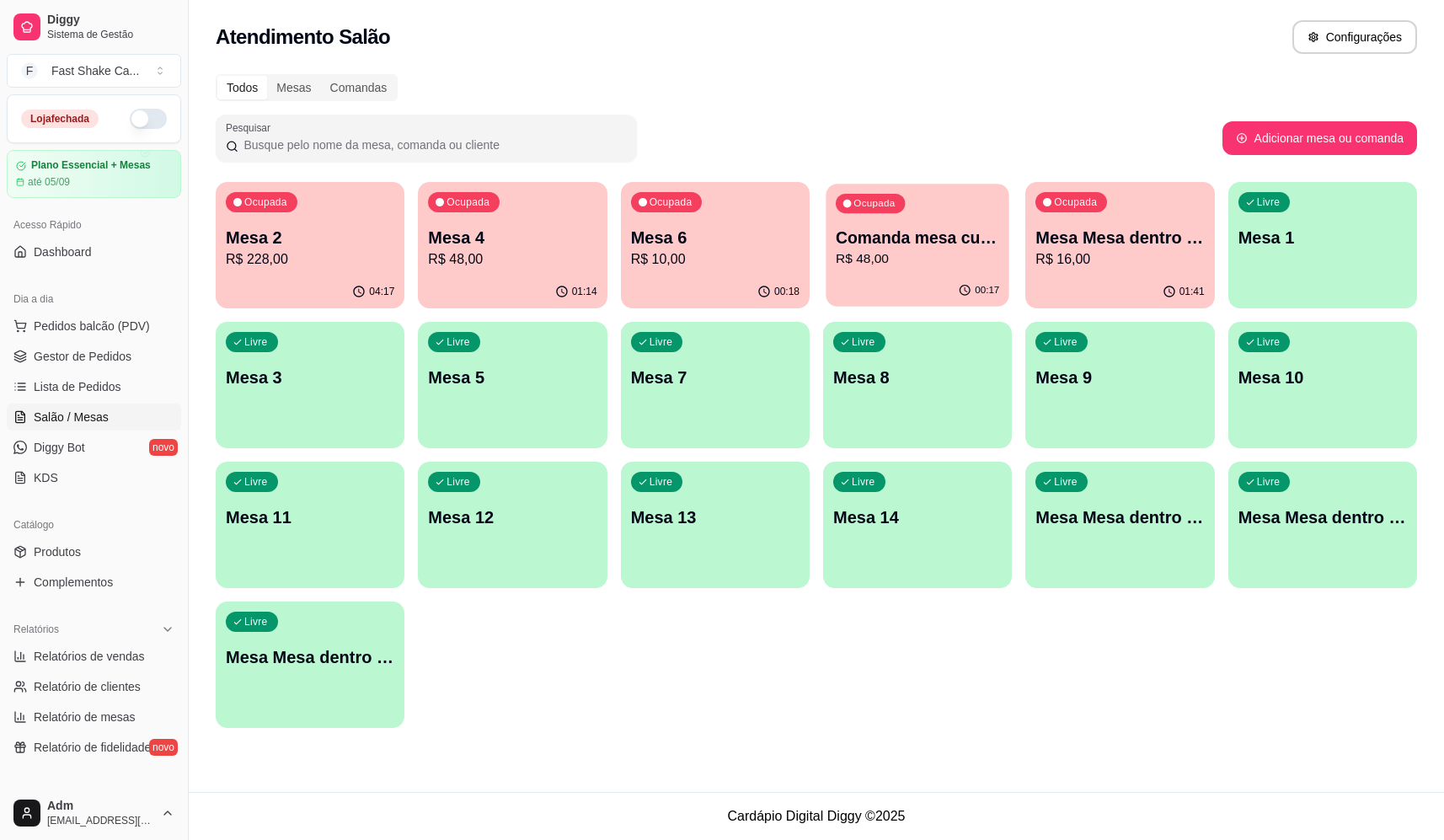
click at [966, 248] on p "Comanda mesa cupim" at bounding box center [917, 238] width 163 height 22
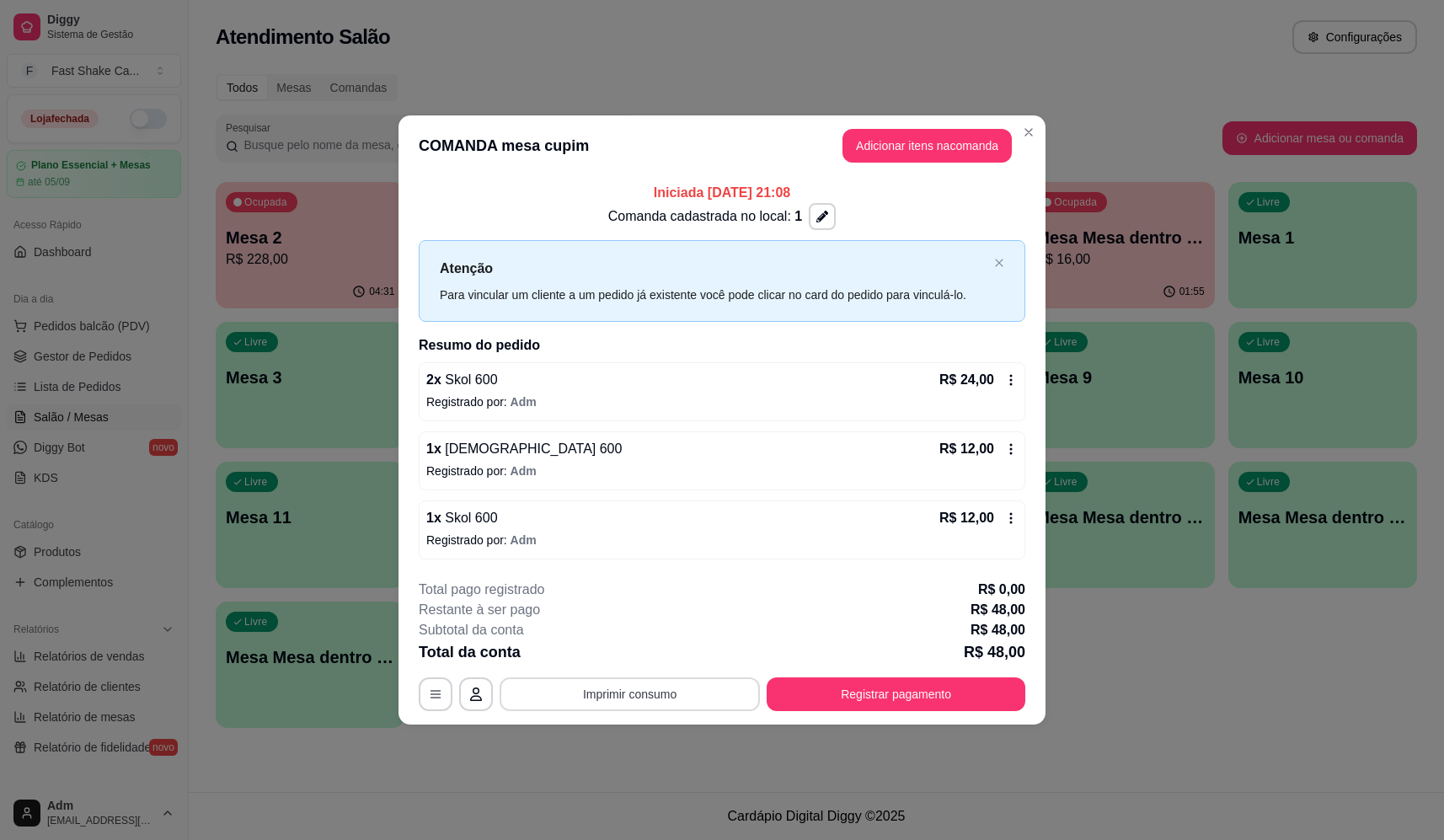
click at [665, 698] on button "Imprimir consumo" at bounding box center [630, 695] width 261 height 34
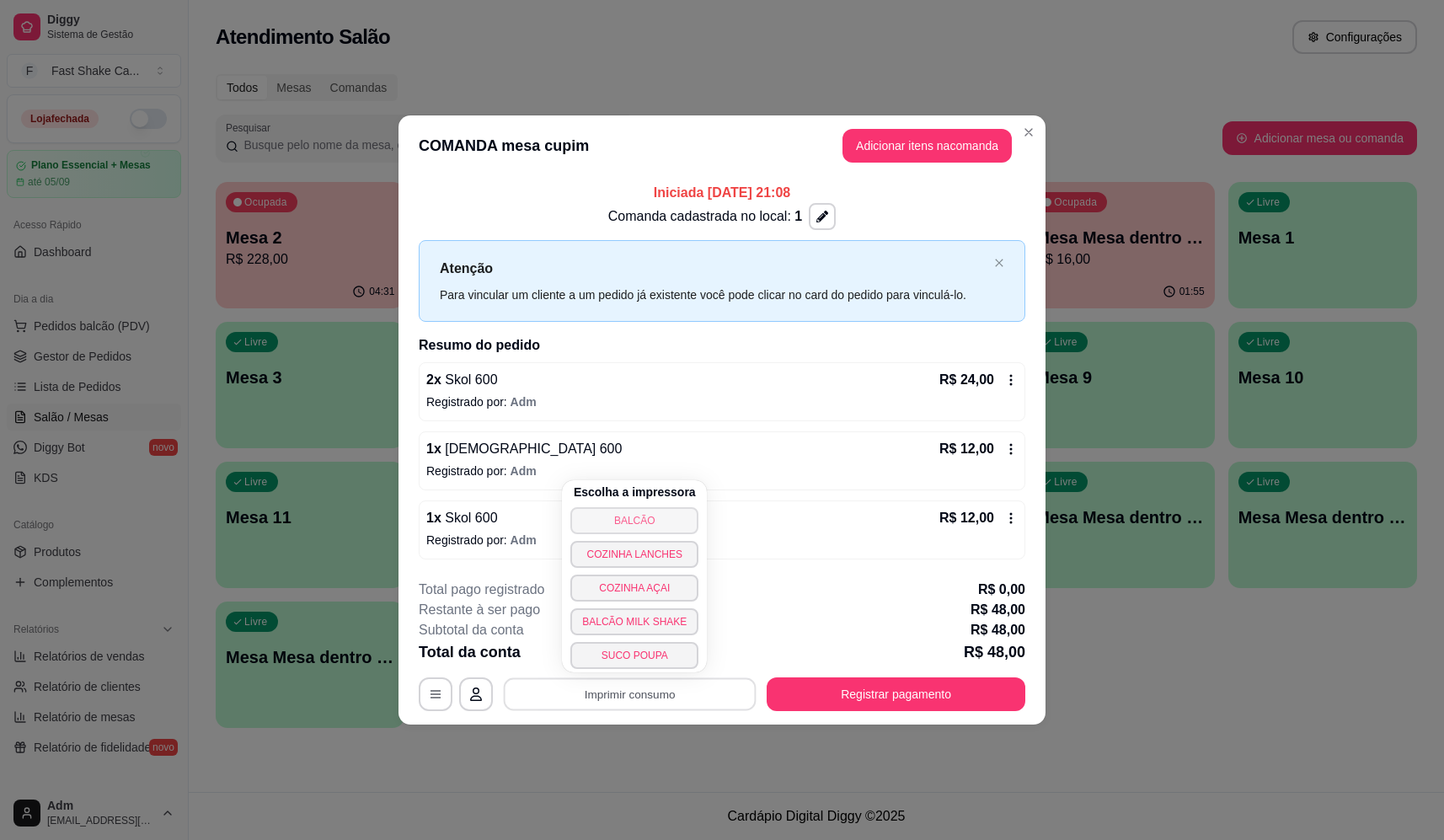
click at [649, 524] on button "BALCÃO" at bounding box center [634, 520] width 128 height 27
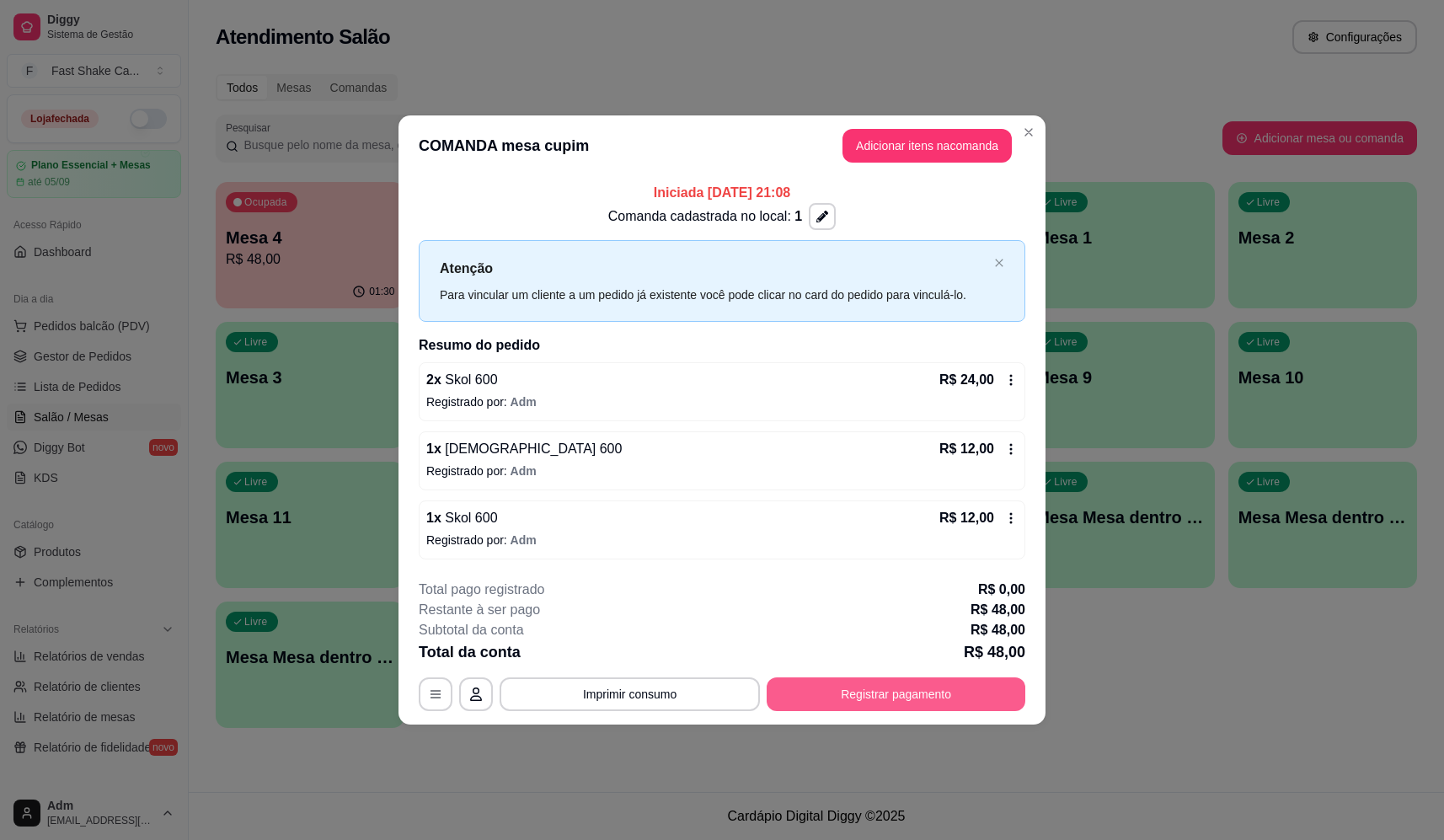
click at [942, 697] on button "Registrar pagamento" at bounding box center [896, 695] width 259 height 34
click at [795, 317] on div "Débito" at bounding box center [836, 335] width 119 height 98
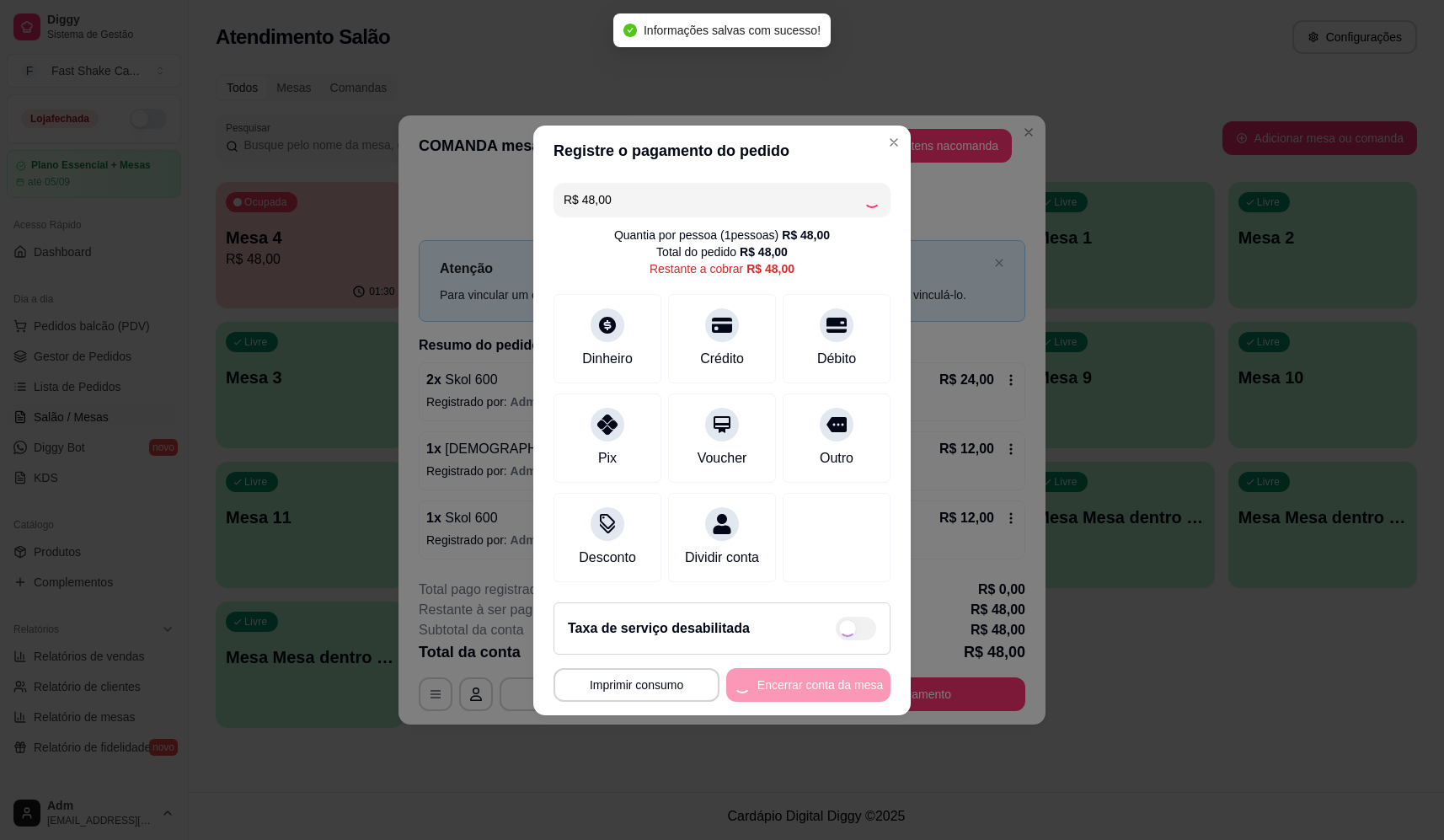
type input "R$ 0,00"
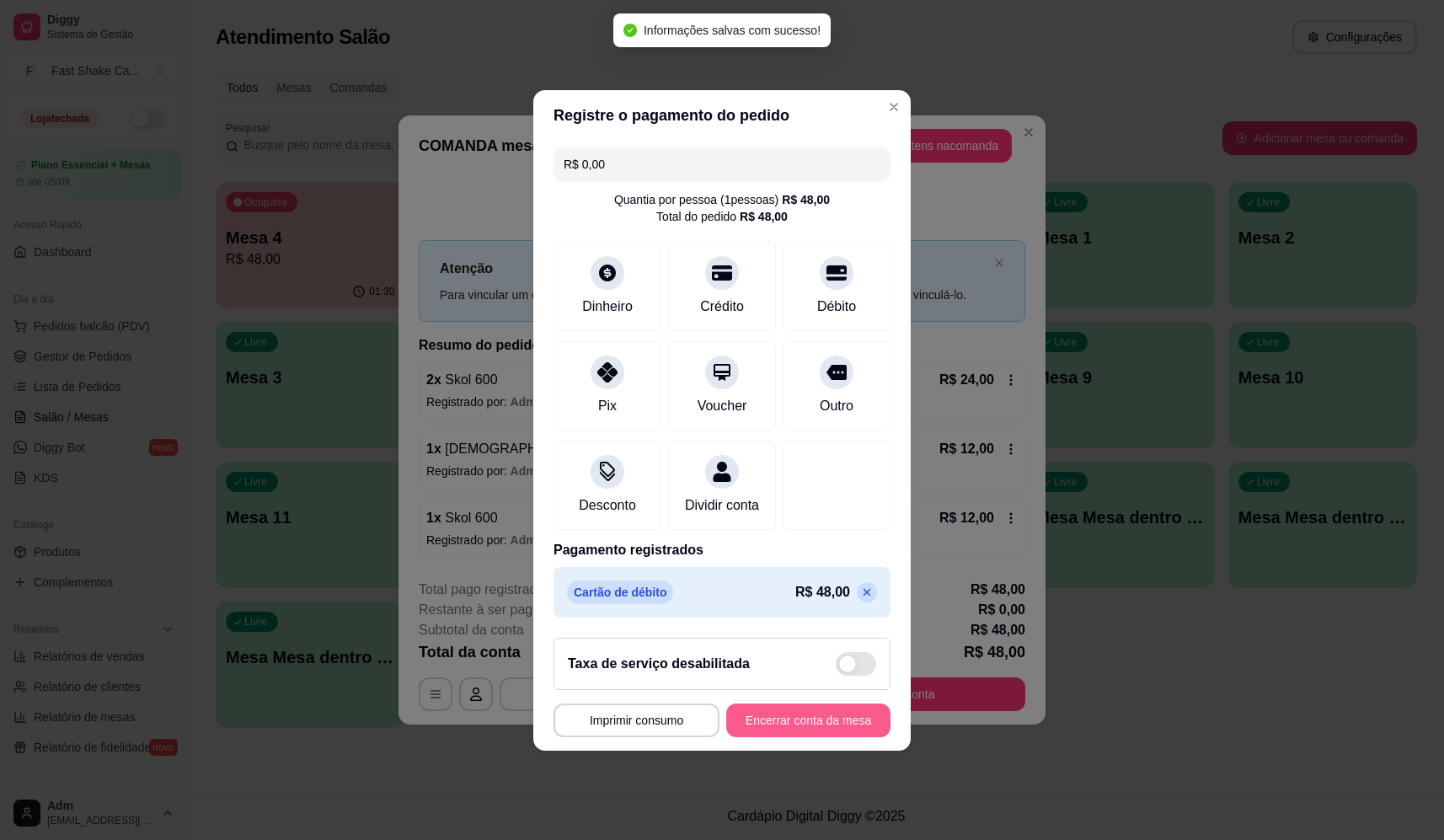
click at [849, 720] on button "Encerrar conta da mesa" at bounding box center [808, 720] width 164 height 34
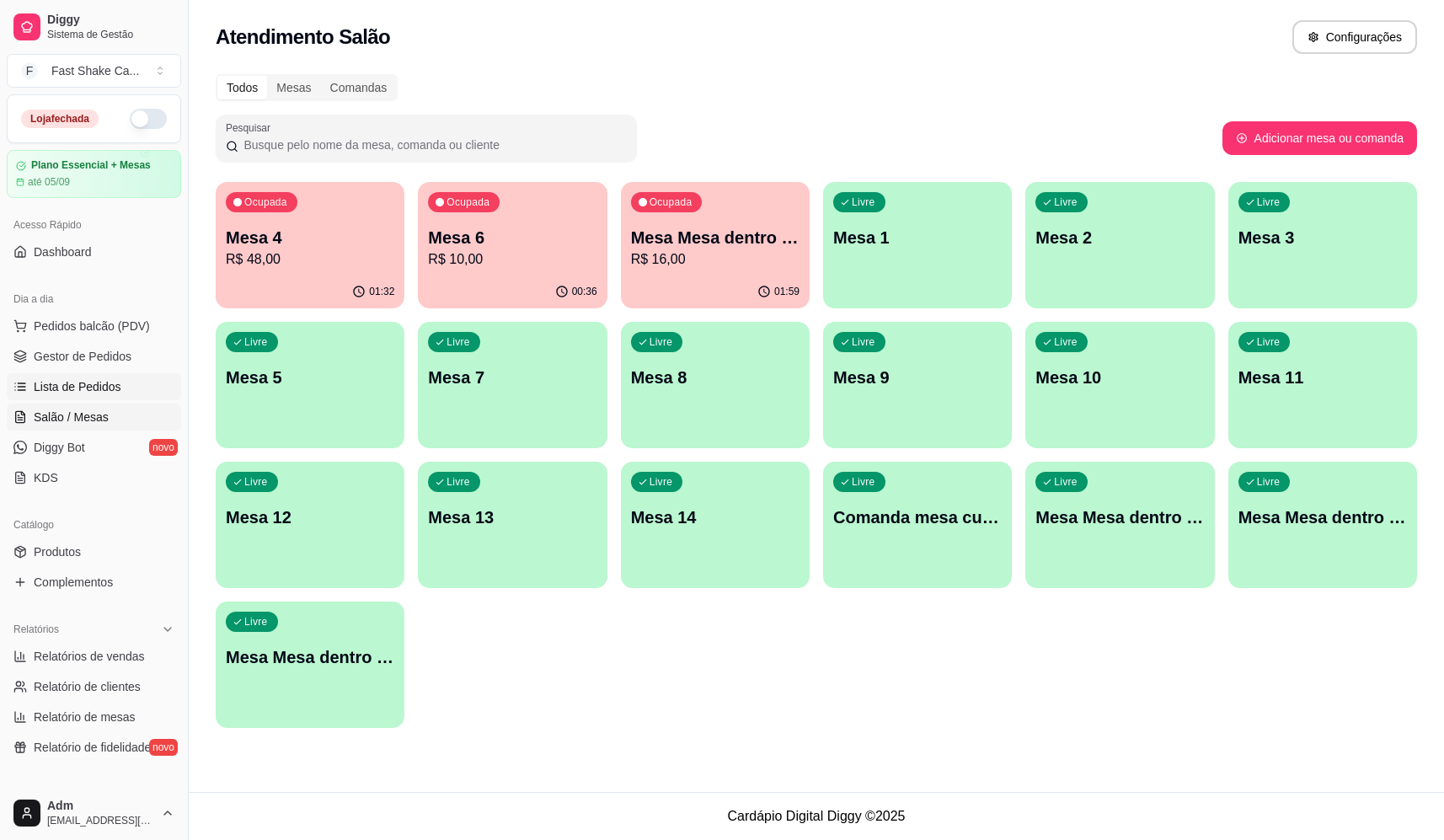
click at [85, 381] on span "Lista de Pedidos" at bounding box center [77, 387] width 87 height 17
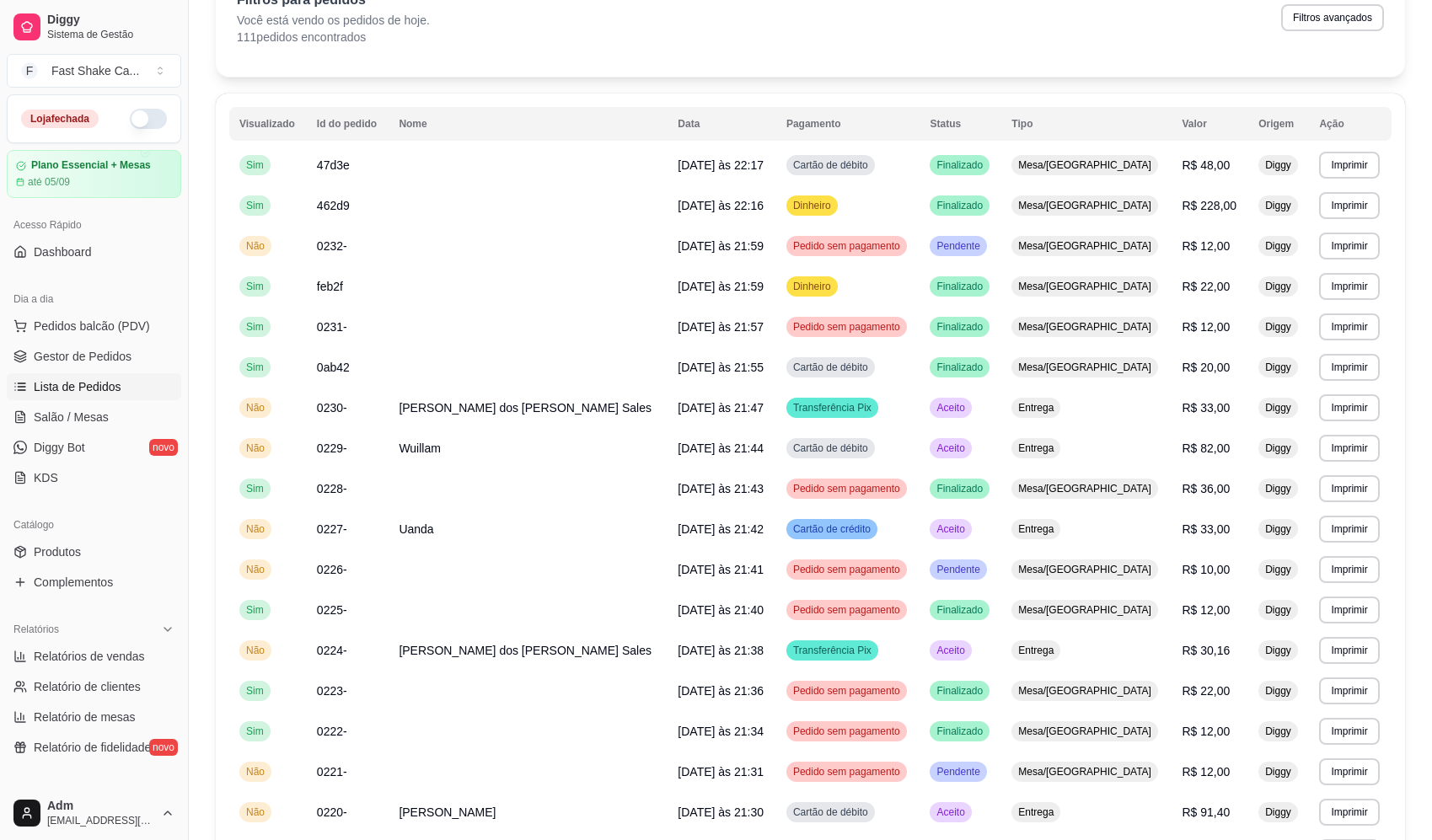
scroll to position [65, 0]
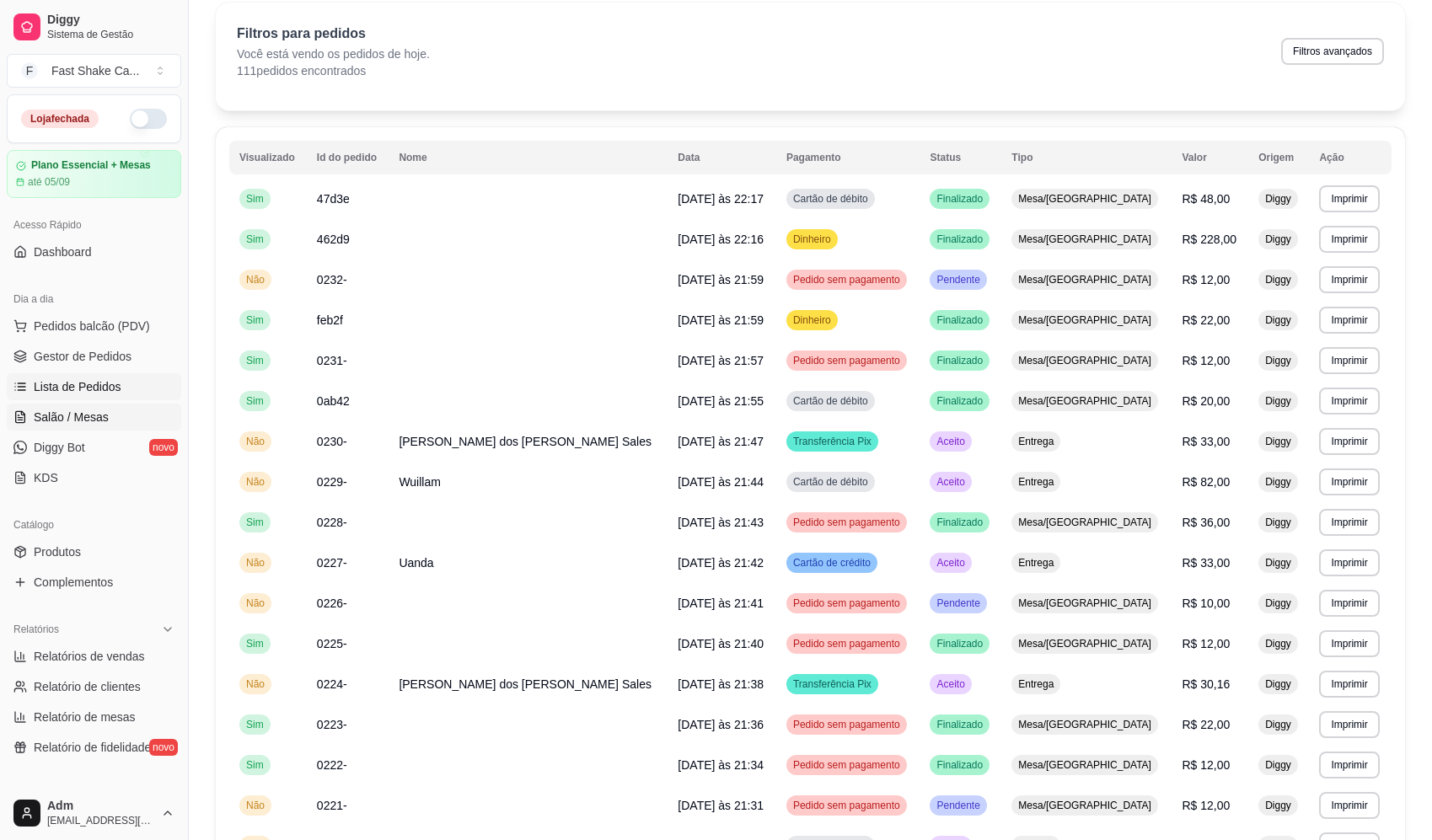
click at [84, 419] on span "Salão / Mesas" at bounding box center [71, 417] width 75 height 17
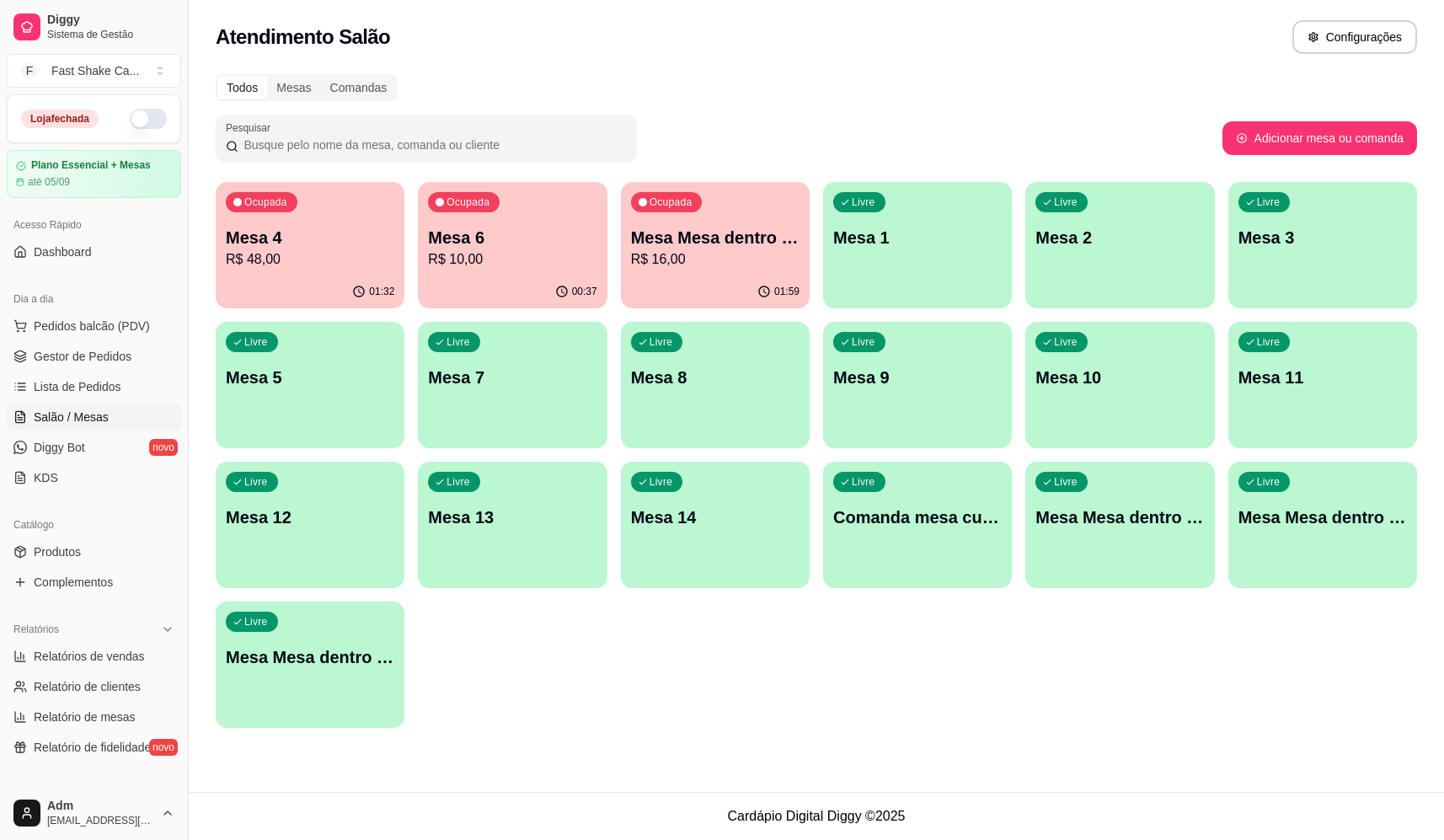
click at [136, 121] on button "button" at bounding box center [148, 119] width 38 height 21
click at [720, 257] on p "R$ 16,00" at bounding box center [715, 260] width 169 height 21
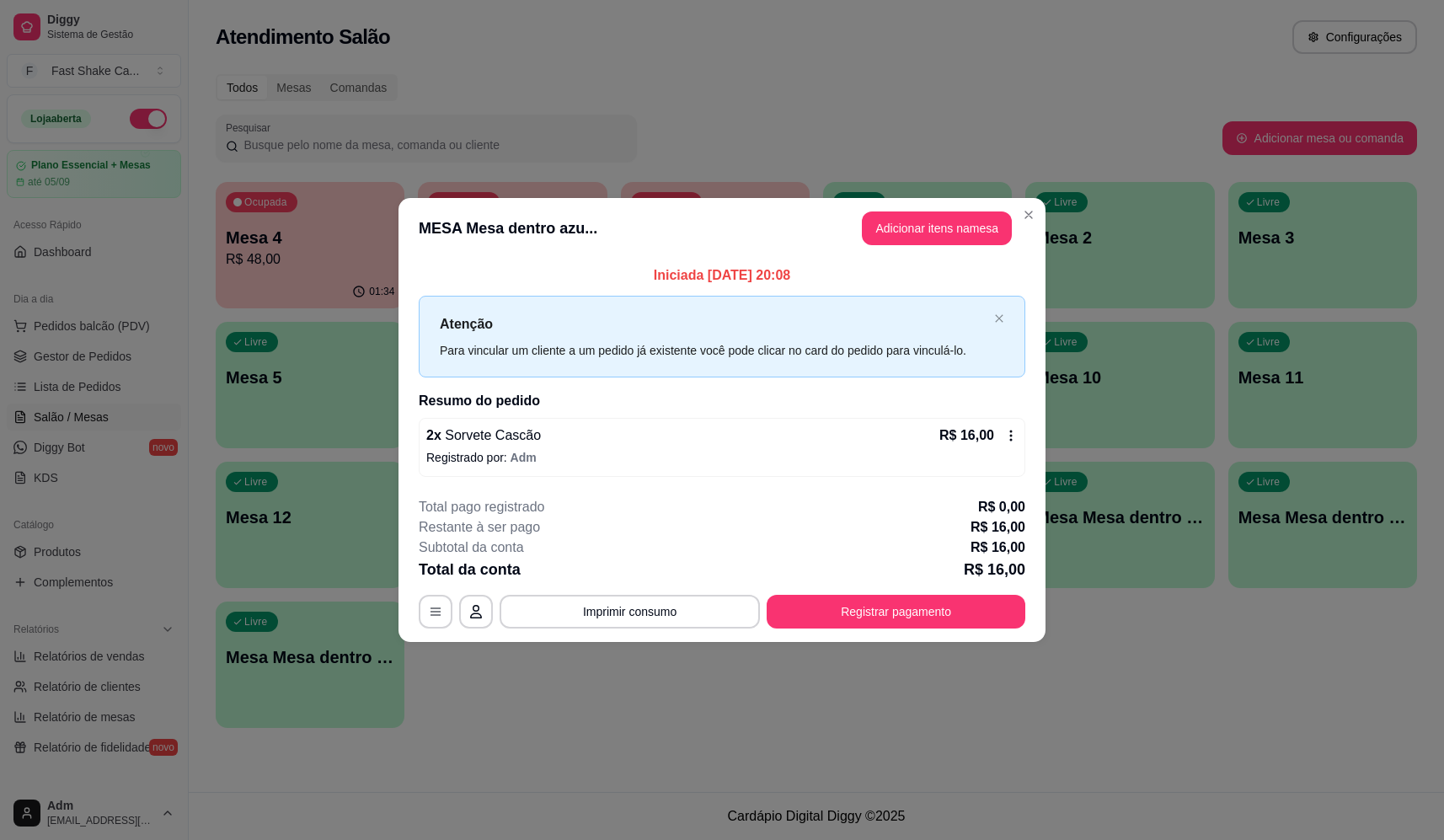
click at [893, 630] on footer "**********" at bounding box center [722, 562] width 647 height 158
click at [899, 614] on button "Registrar pagamento" at bounding box center [896, 611] width 259 height 34
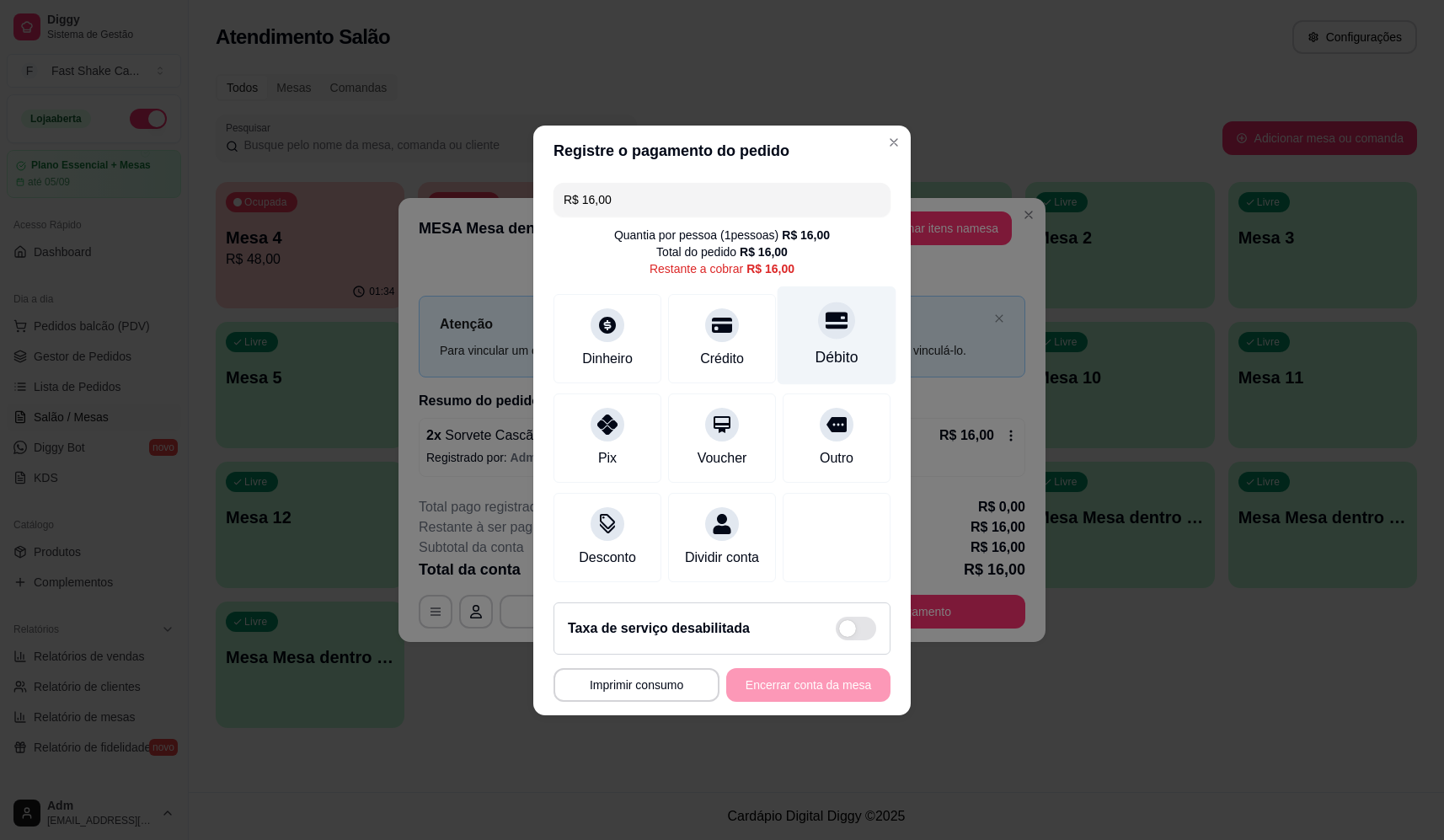
click at [835, 329] on div "Débito" at bounding box center [836, 335] width 119 height 98
type input "R$ 0,00"
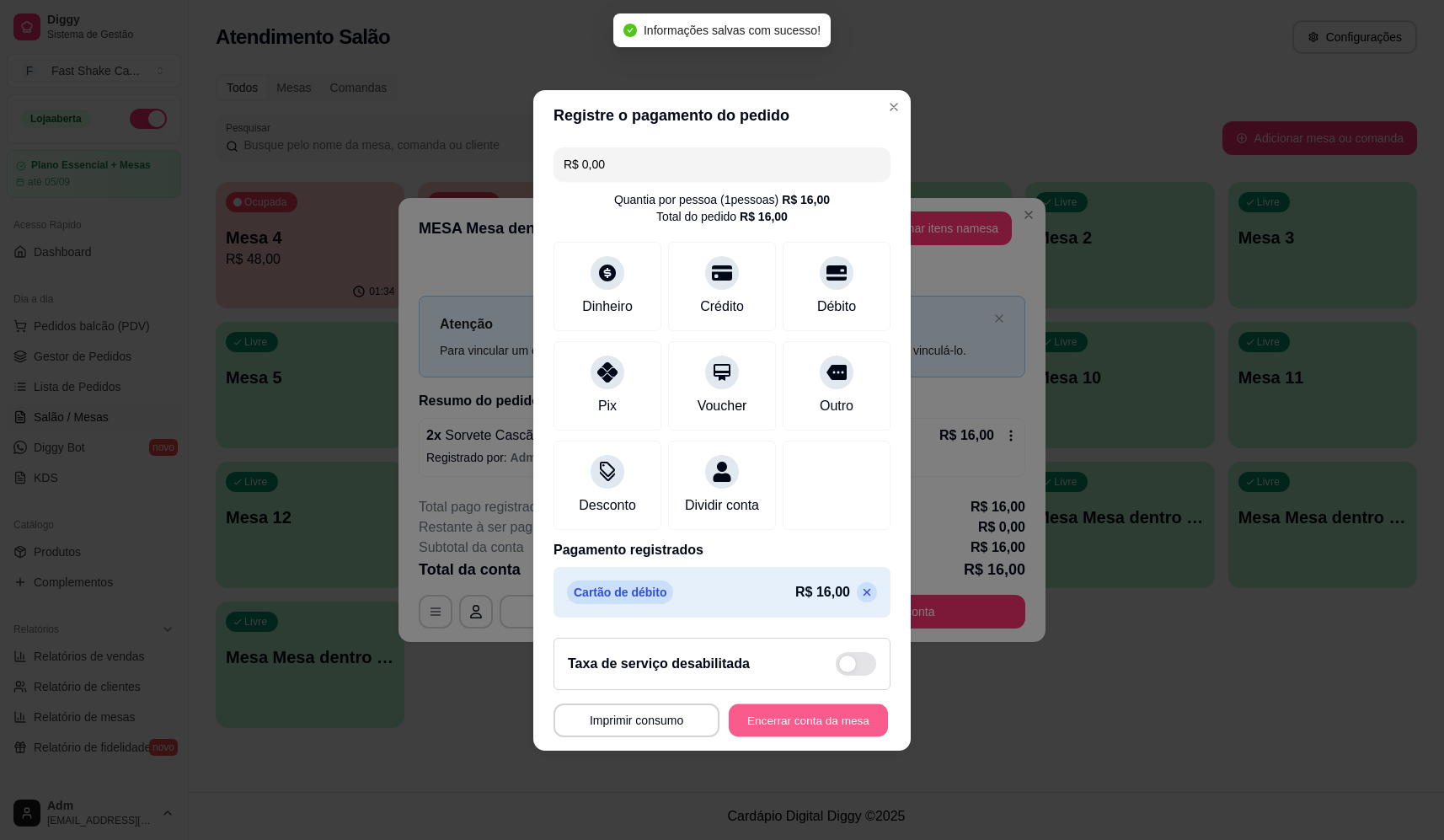
click at [790, 721] on button "Encerrar conta da mesa" at bounding box center [808, 719] width 159 height 33
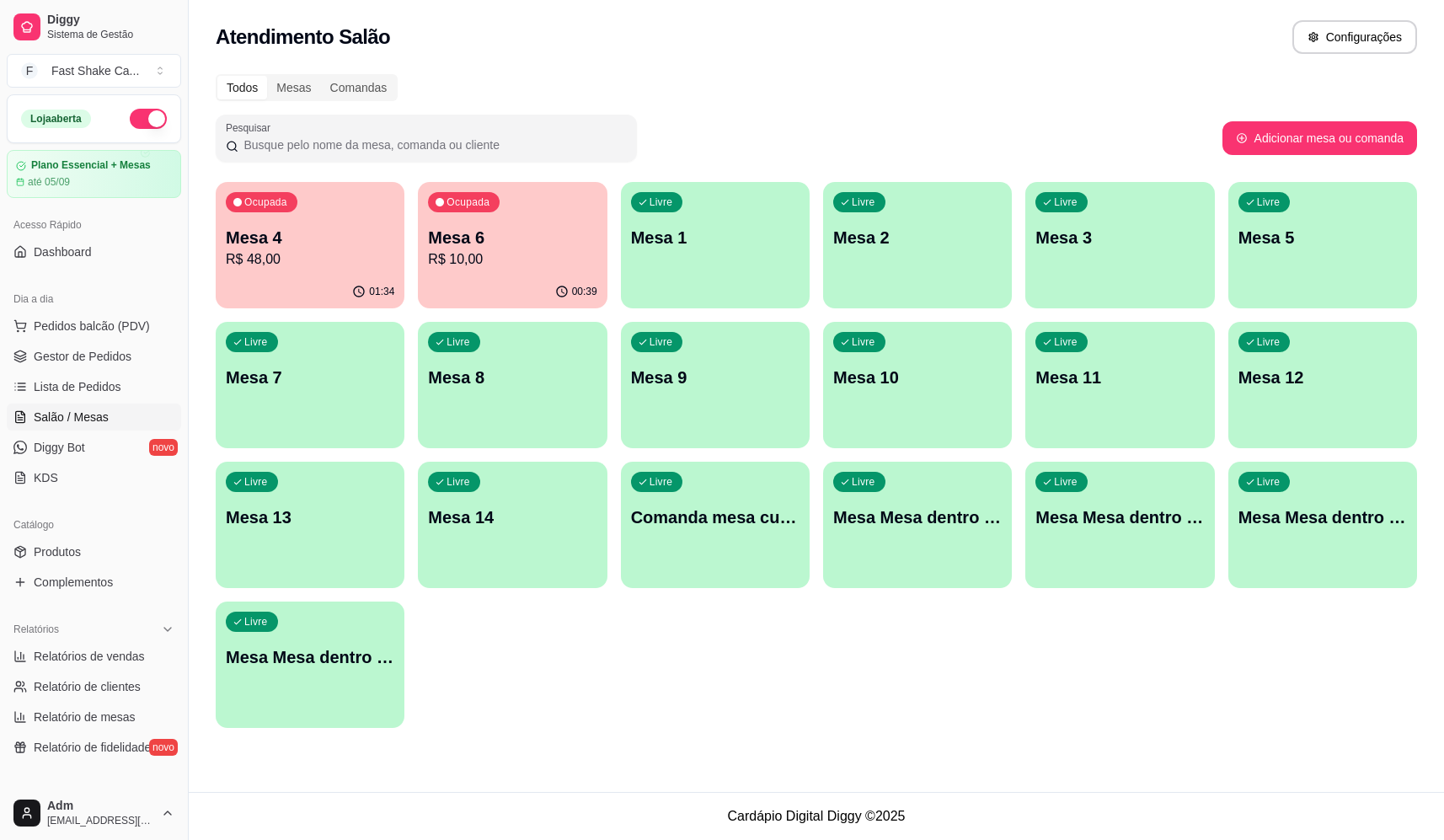
click at [246, 242] on p "Mesa 4" at bounding box center [310, 237] width 169 height 23
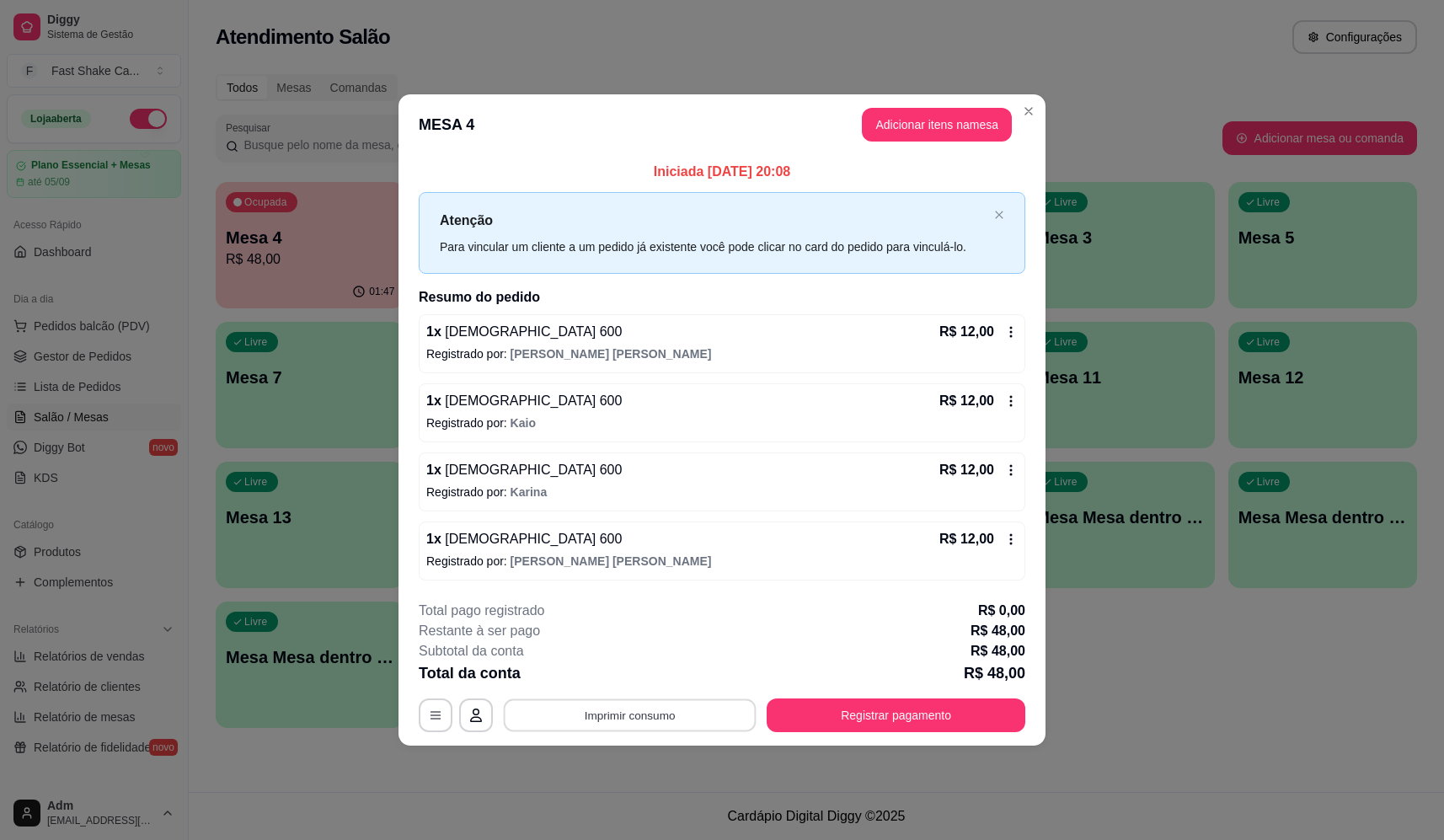
click at [642, 712] on button "Imprimir consumo" at bounding box center [630, 715] width 253 height 33
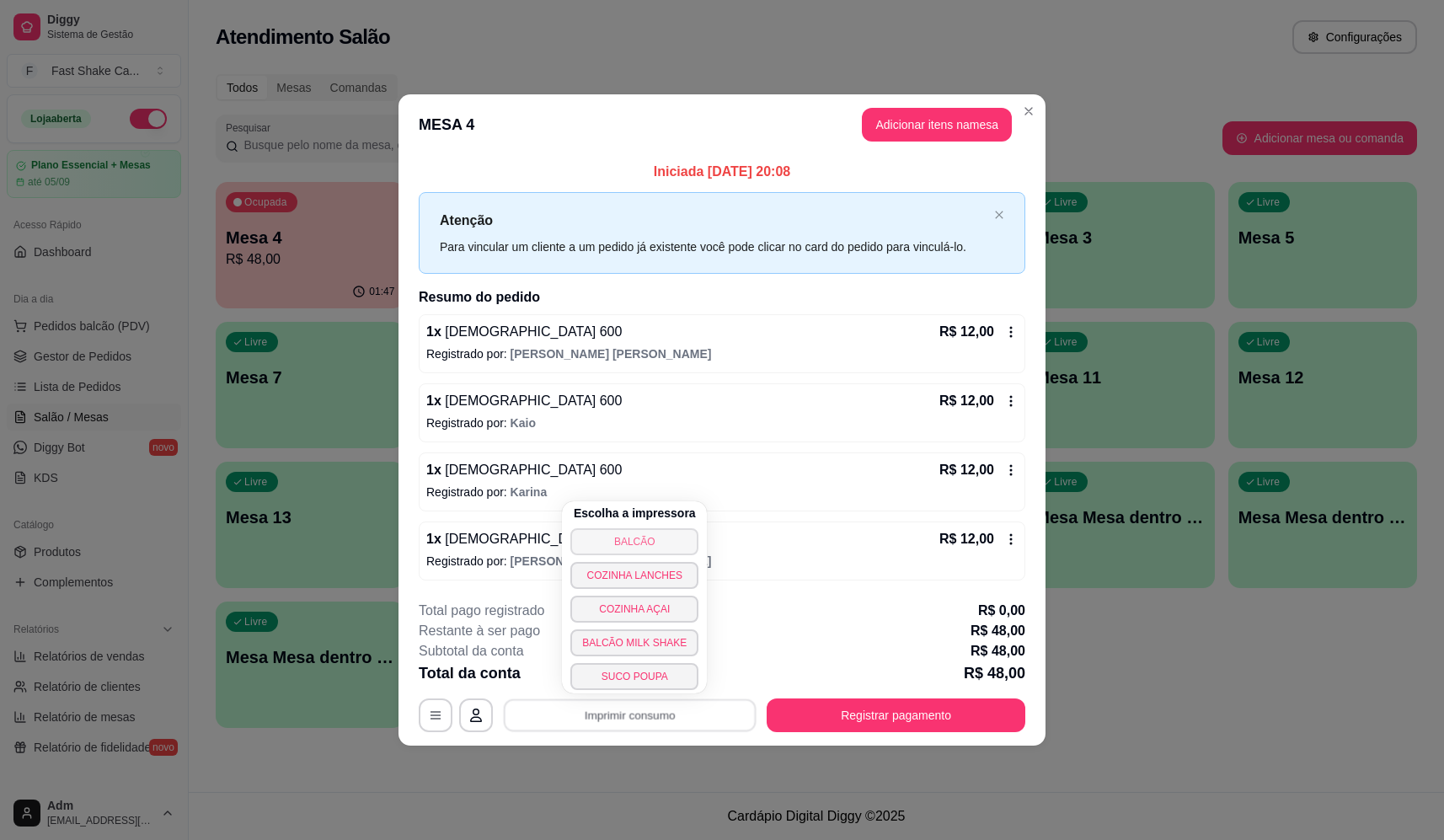
click at [650, 552] on button "BALCÃO" at bounding box center [634, 541] width 128 height 27
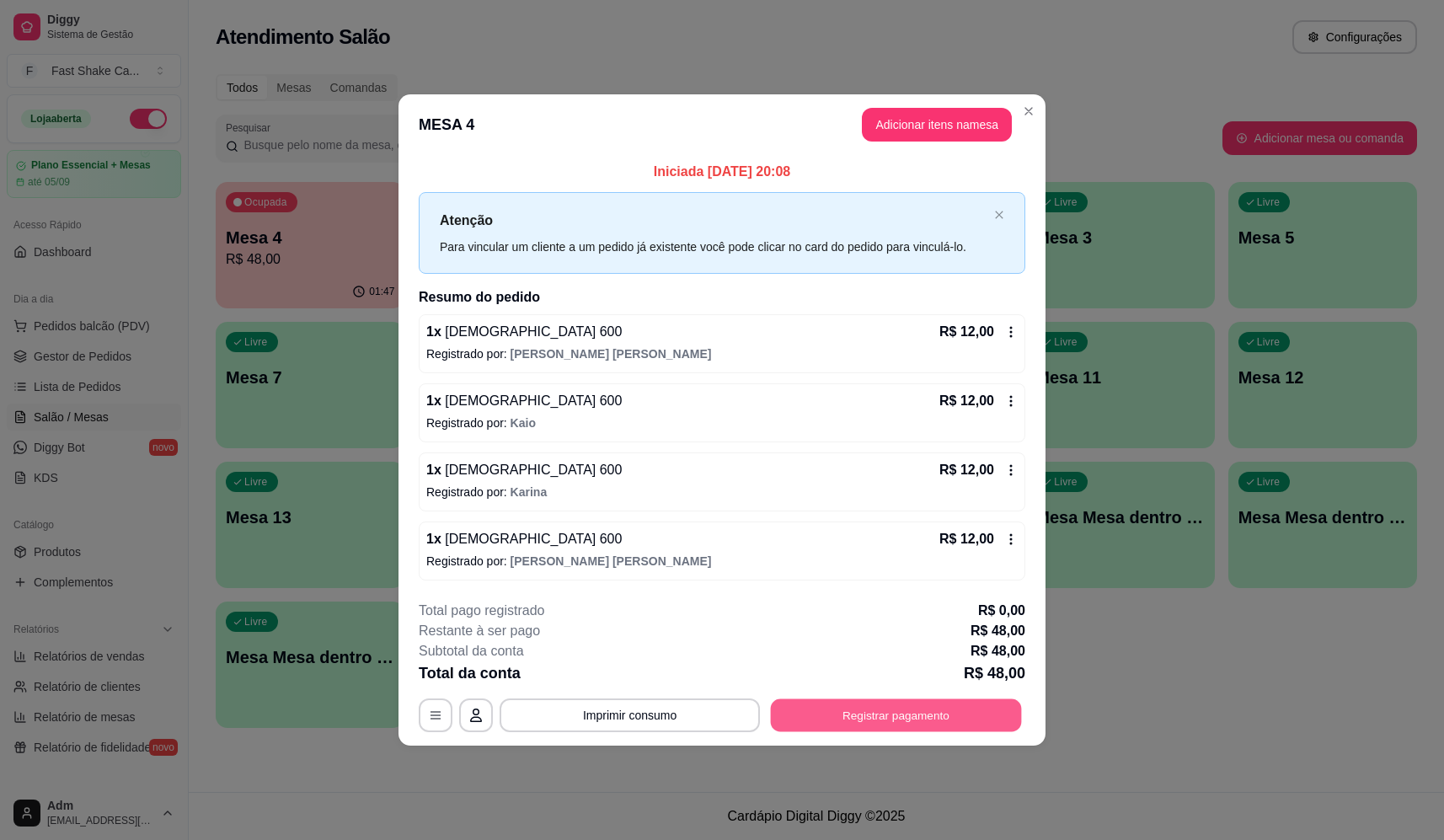
click at [839, 710] on button "Registrar pagamento" at bounding box center [896, 715] width 251 height 33
click at [853, 286] on div "Débito" at bounding box center [836, 335] width 119 height 98
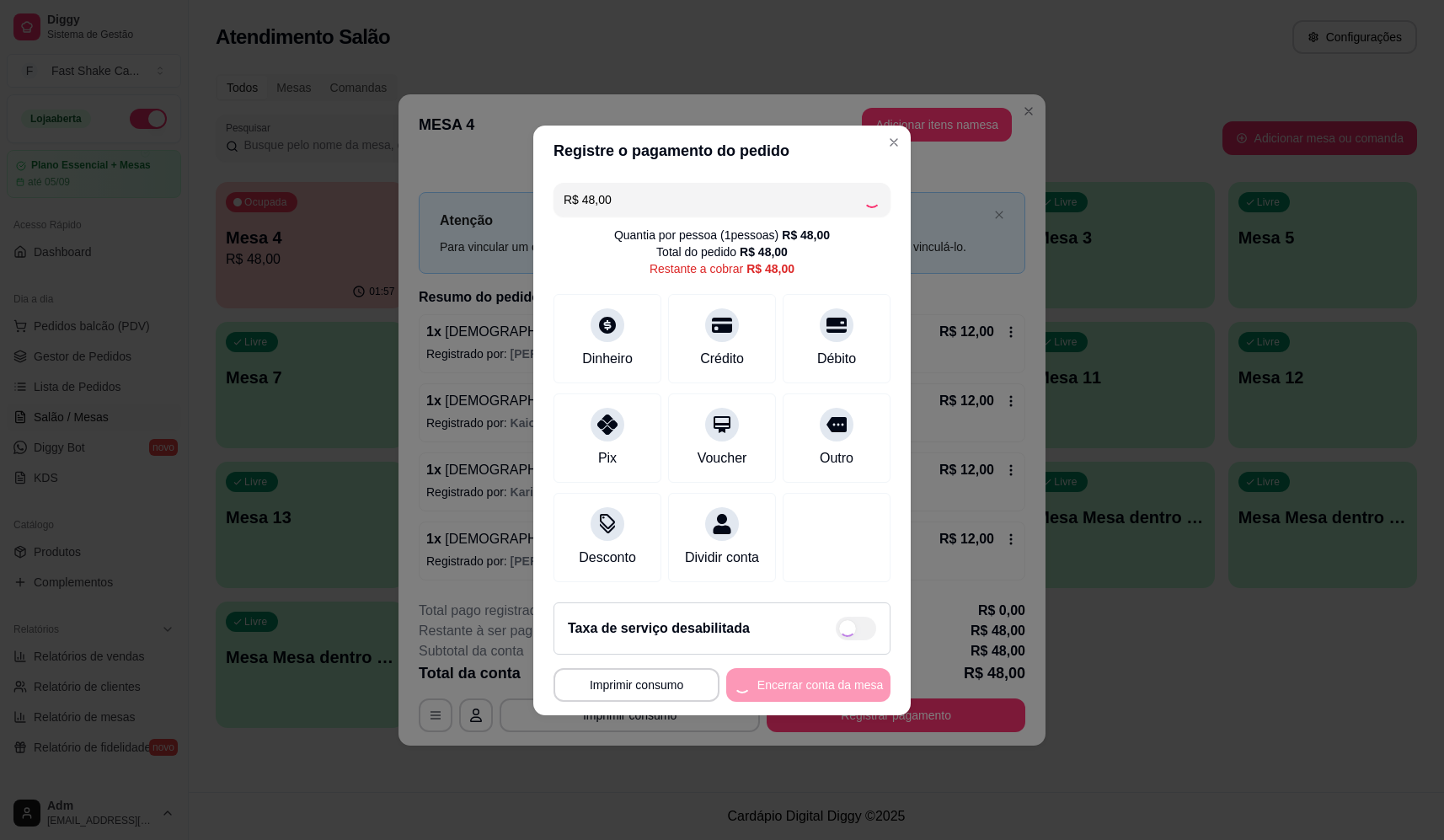
type input "R$ 0,00"
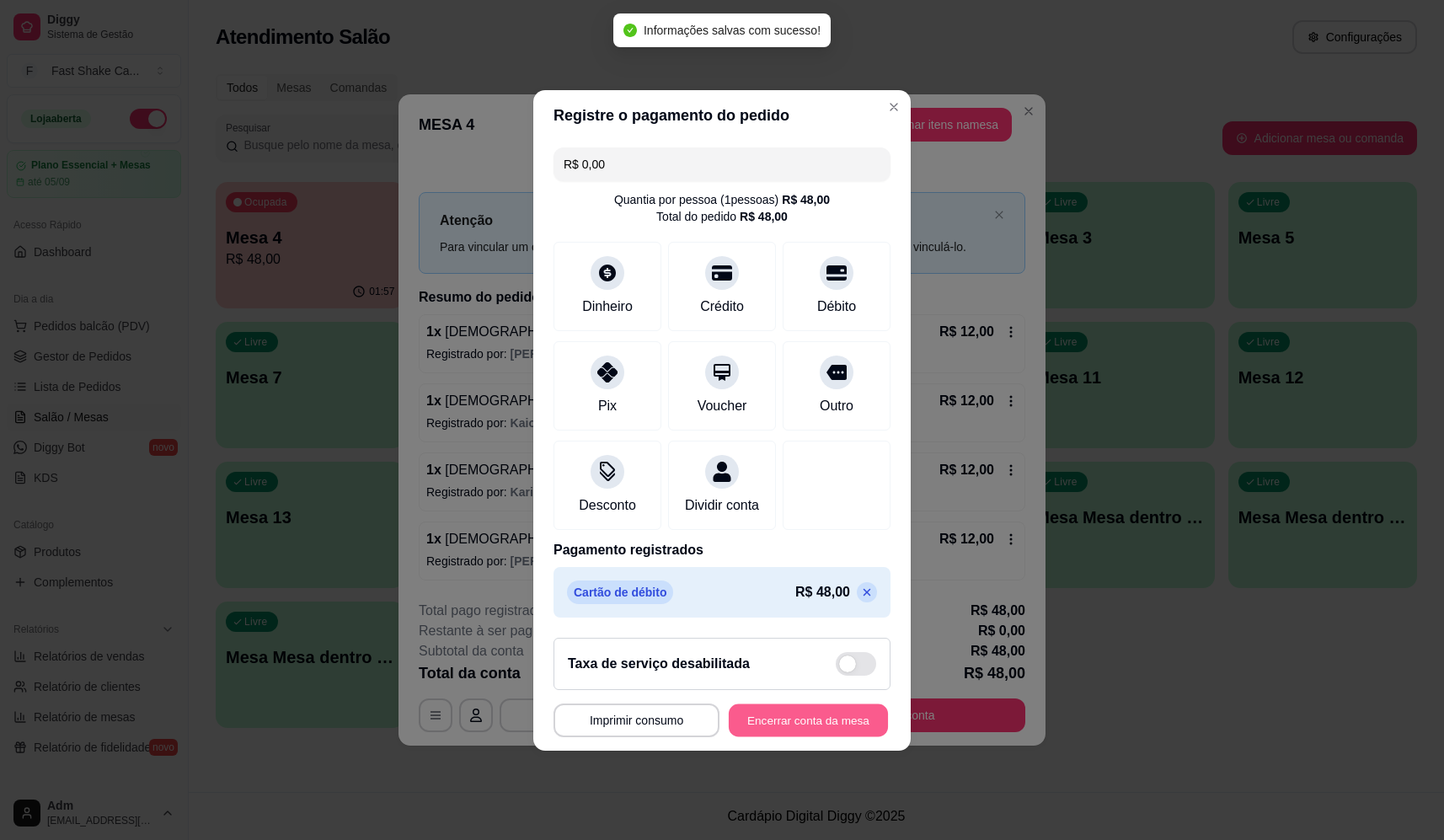
click at [776, 735] on button "Encerrar conta da mesa" at bounding box center [808, 719] width 159 height 33
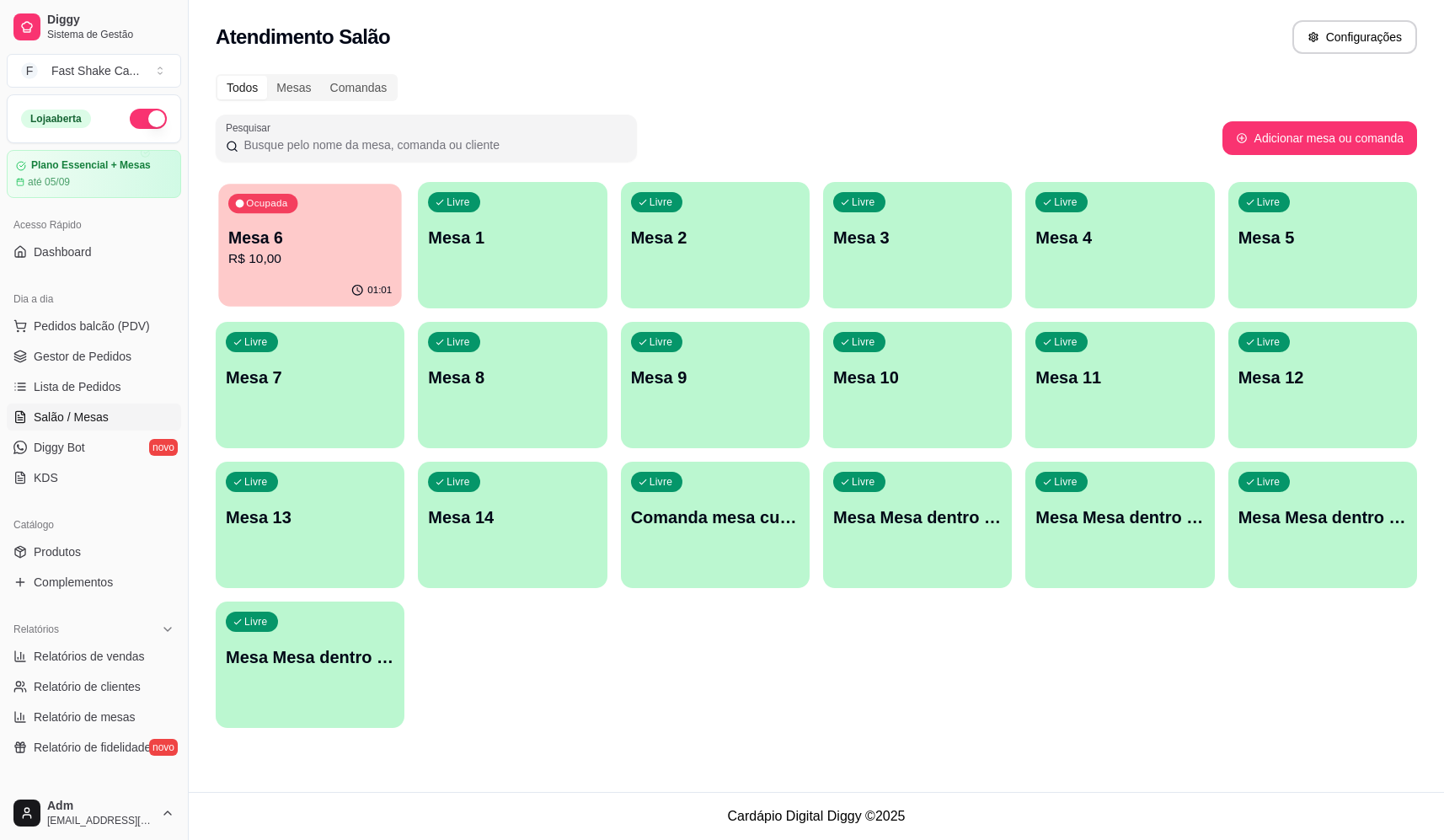
click at [320, 260] on p "R$ 10,00" at bounding box center [310, 259] width 163 height 20
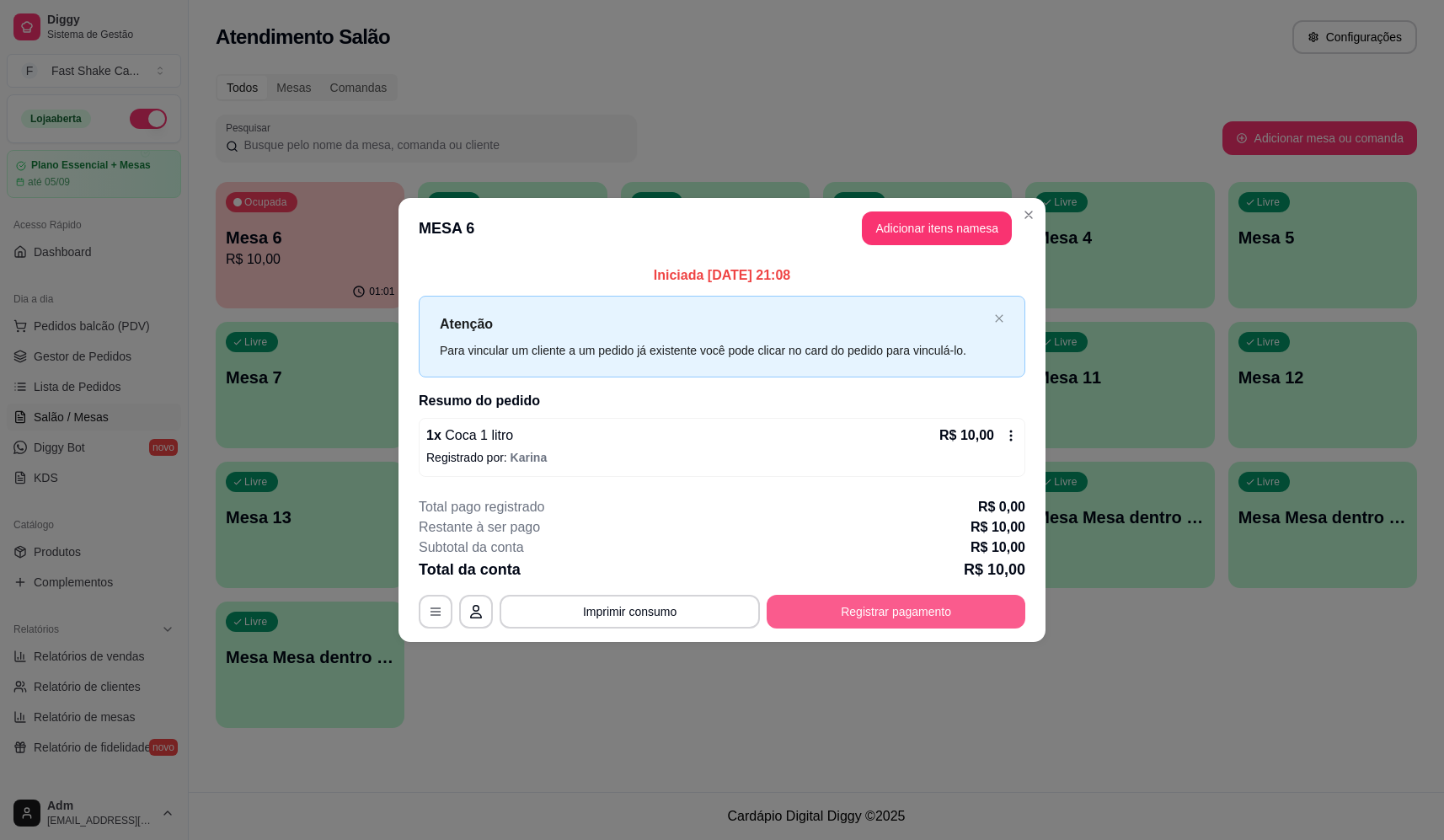
click at [875, 604] on button "Registrar pagamento" at bounding box center [896, 611] width 259 height 34
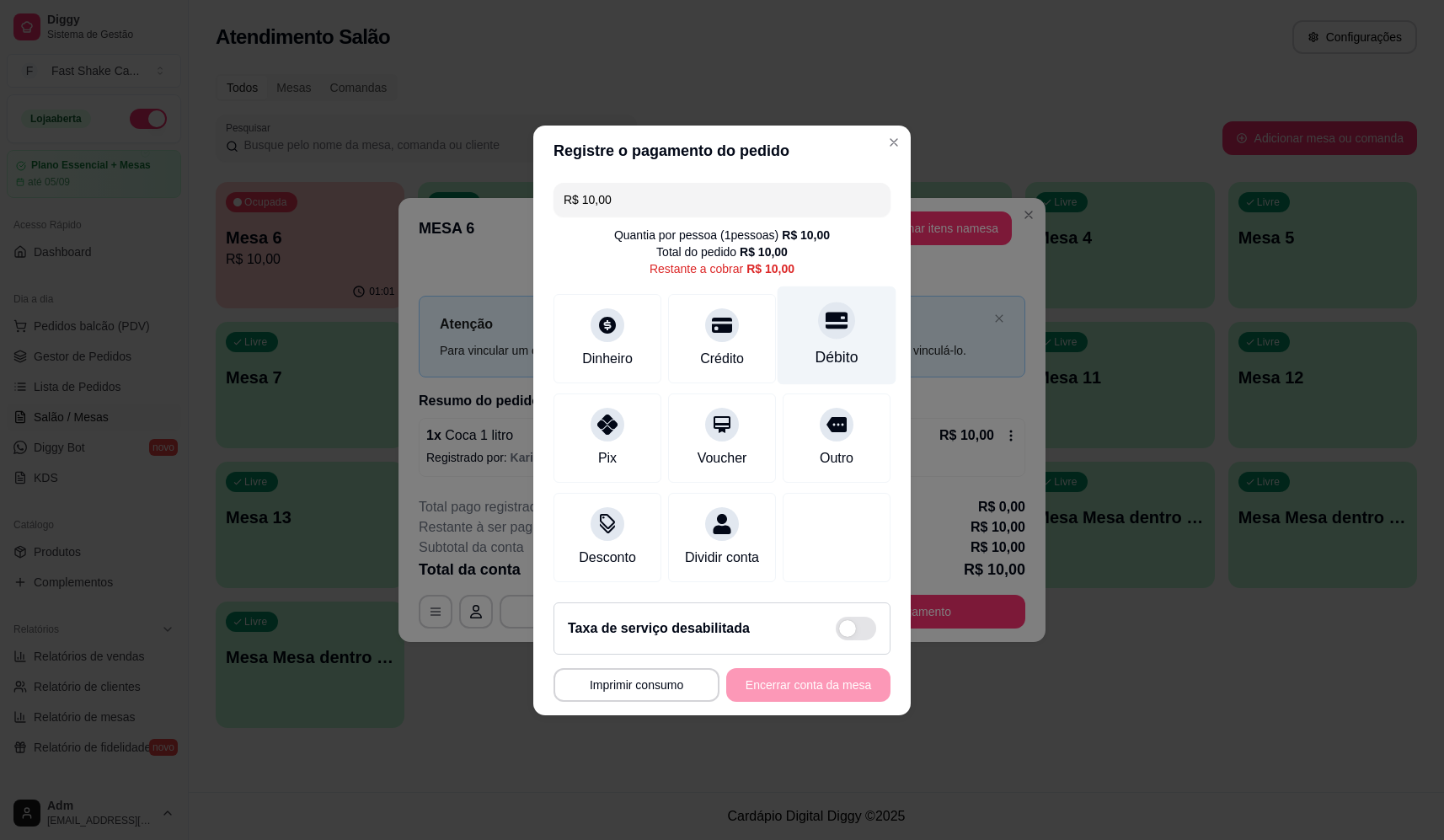
click at [845, 320] on div "Débito" at bounding box center [836, 335] width 119 height 98
type input "R$ 0,00"
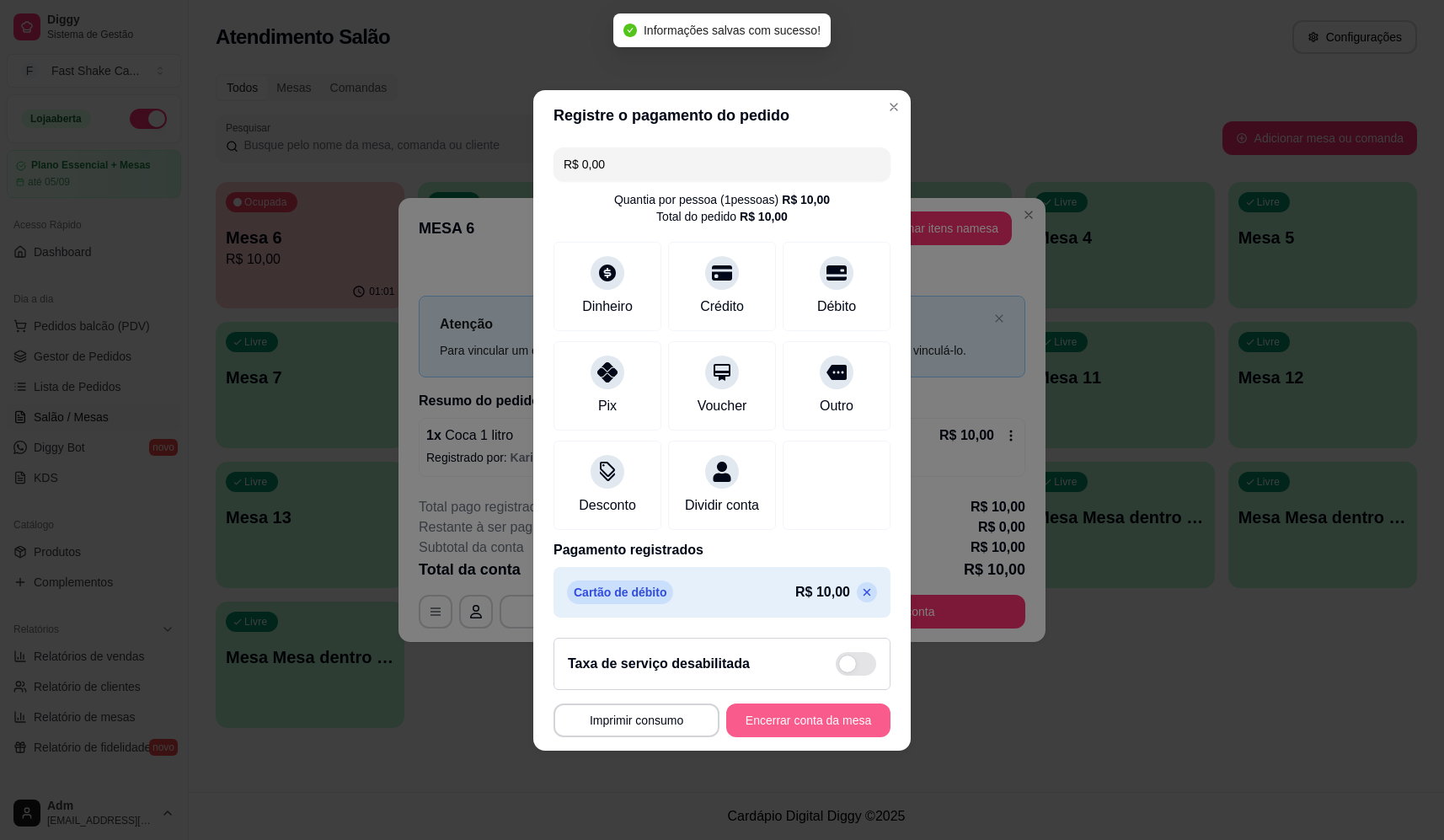
click at [811, 732] on button "Encerrar conta da mesa" at bounding box center [808, 720] width 164 height 34
